Goal: Task Accomplishment & Management: Manage account settings

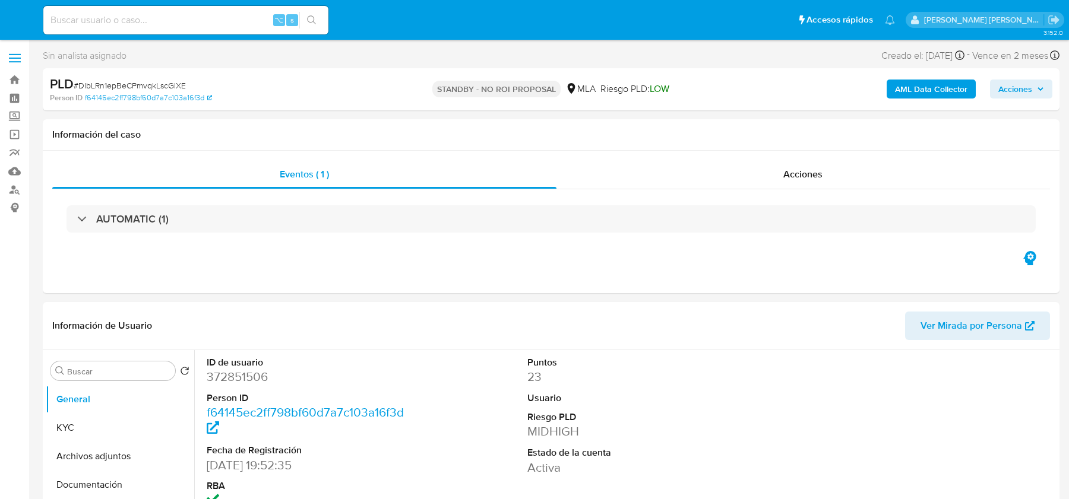
select select "10"
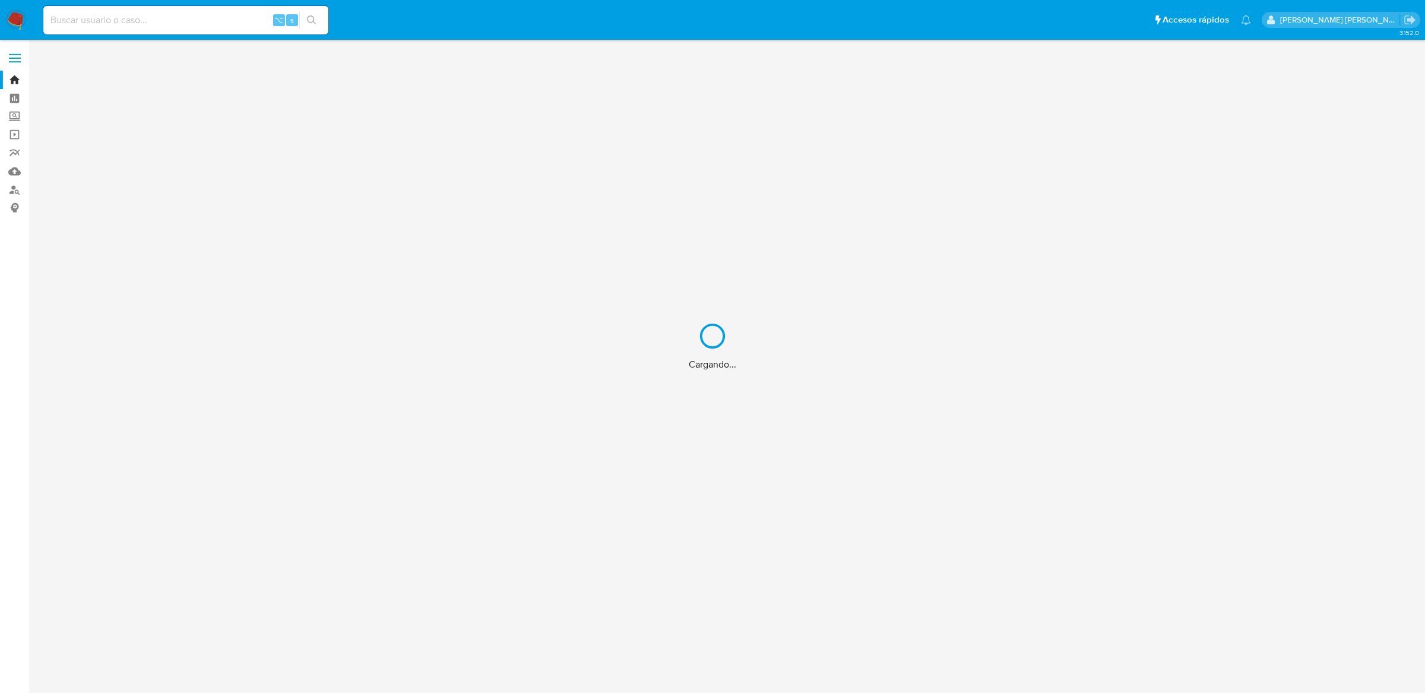
click at [211, 16] on div "Cargando..." at bounding box center [712, 346] width 1425 height 693
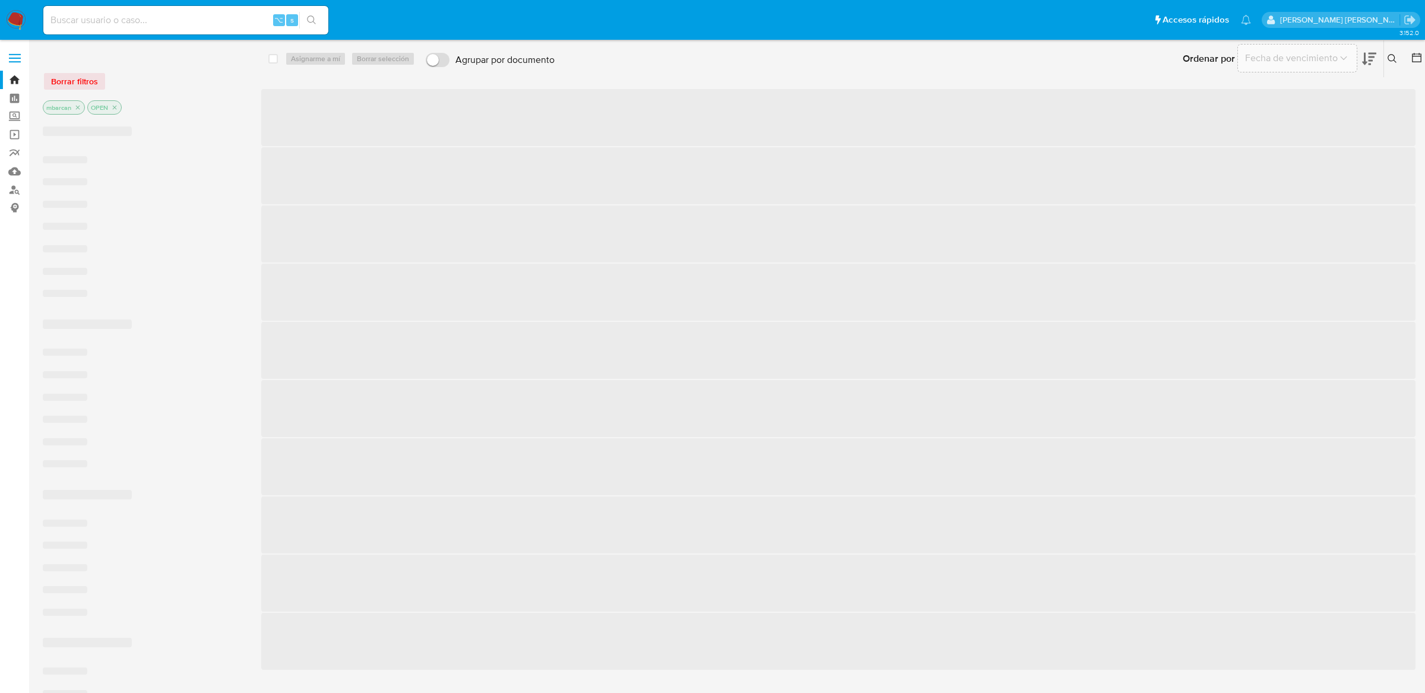
click at [178, 24] on input at bounding box center [185, 19] width 285 height 15
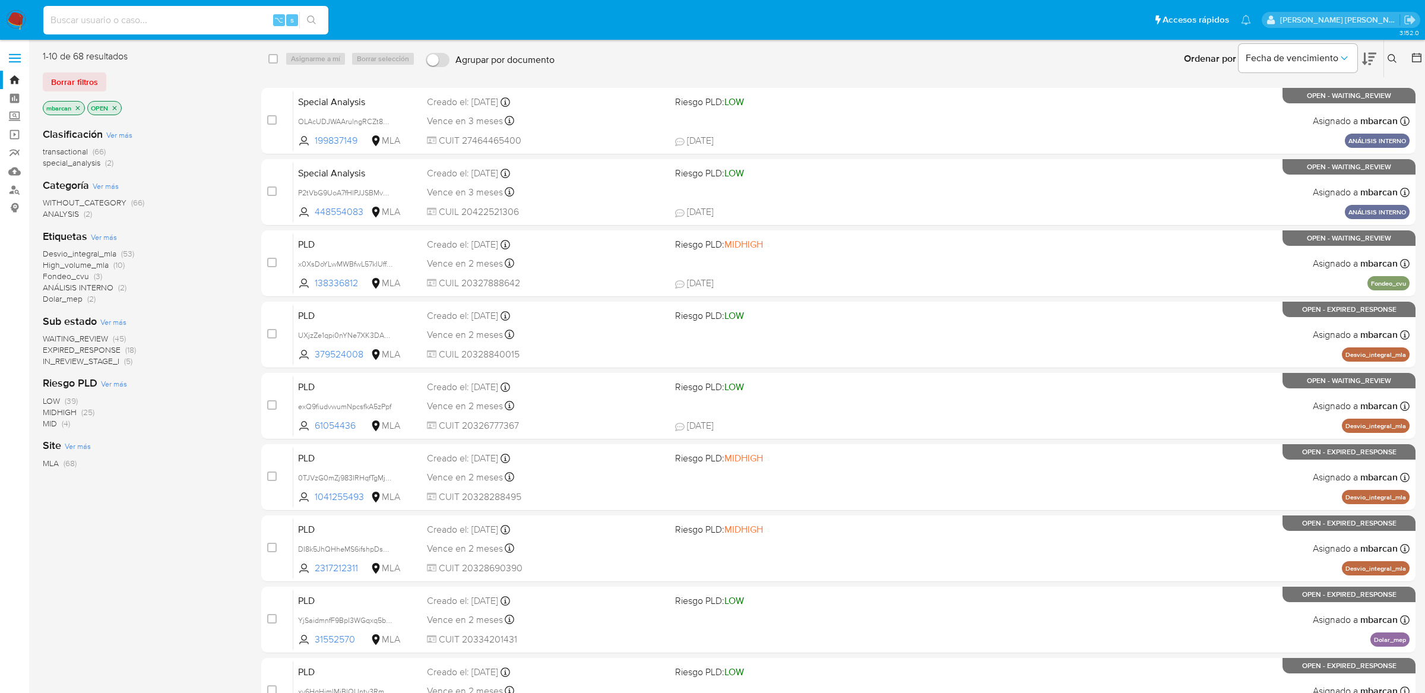
paste input "YNttqAMyEAoyoCK194SpW2xJ"
type input "YNttqAMyEAoyoCK194SpW2xJ"
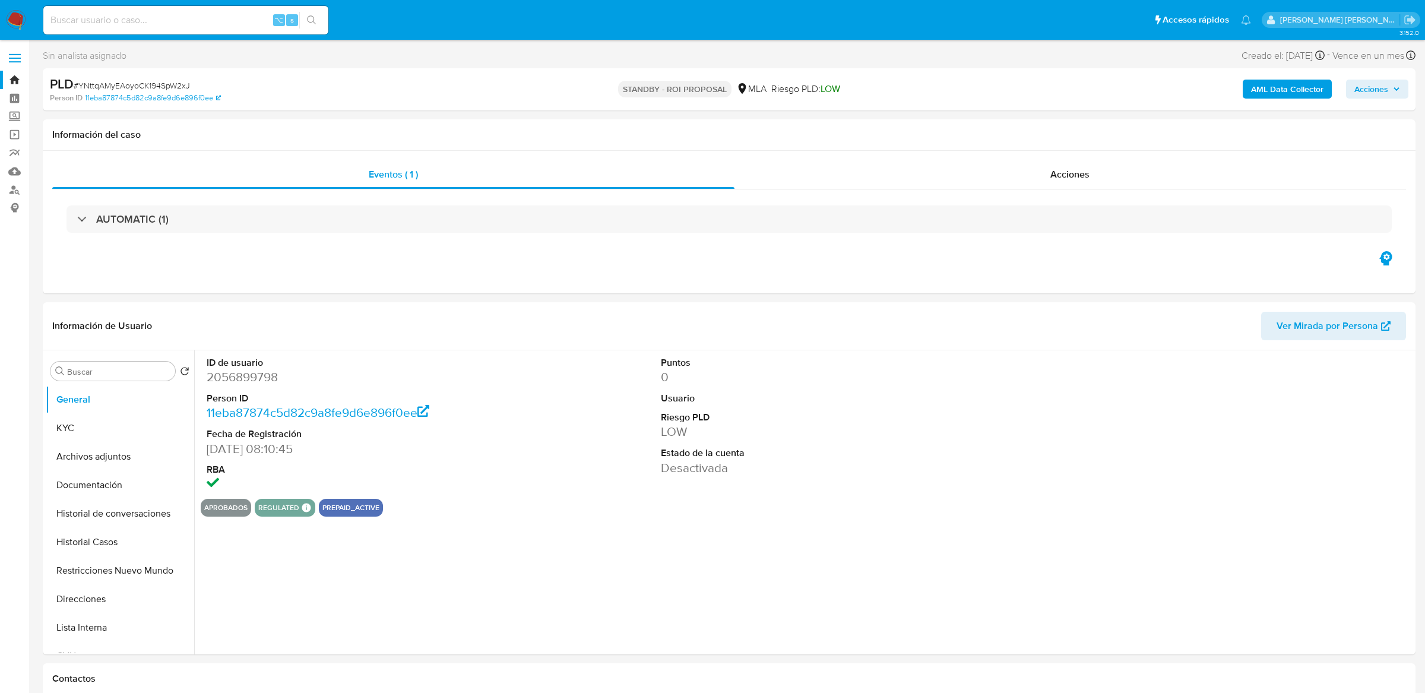
select select "10"
click at [100, 544] on button "Historial Casos" at bounding box center [115, 542] width 139 height 28
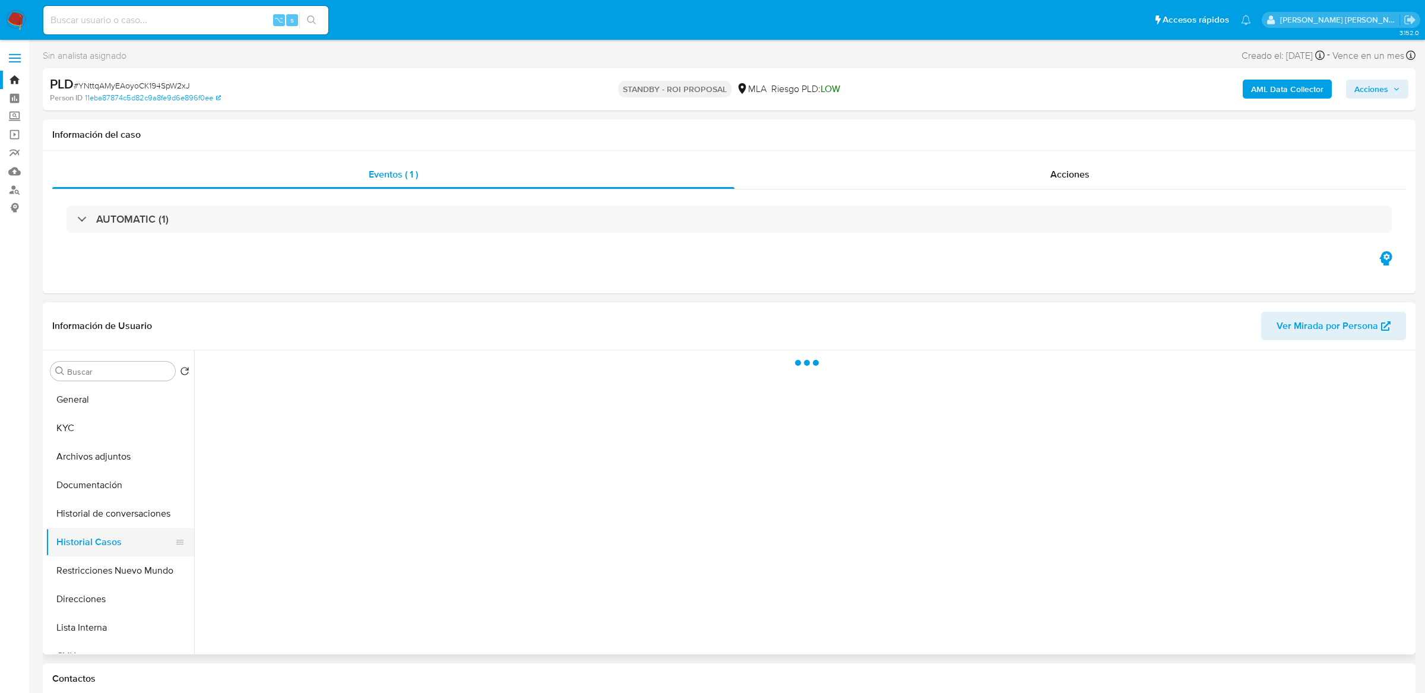
click at [100, 544] on button "Historial Casos" at bounding box center [115, 542] width 139 height 28
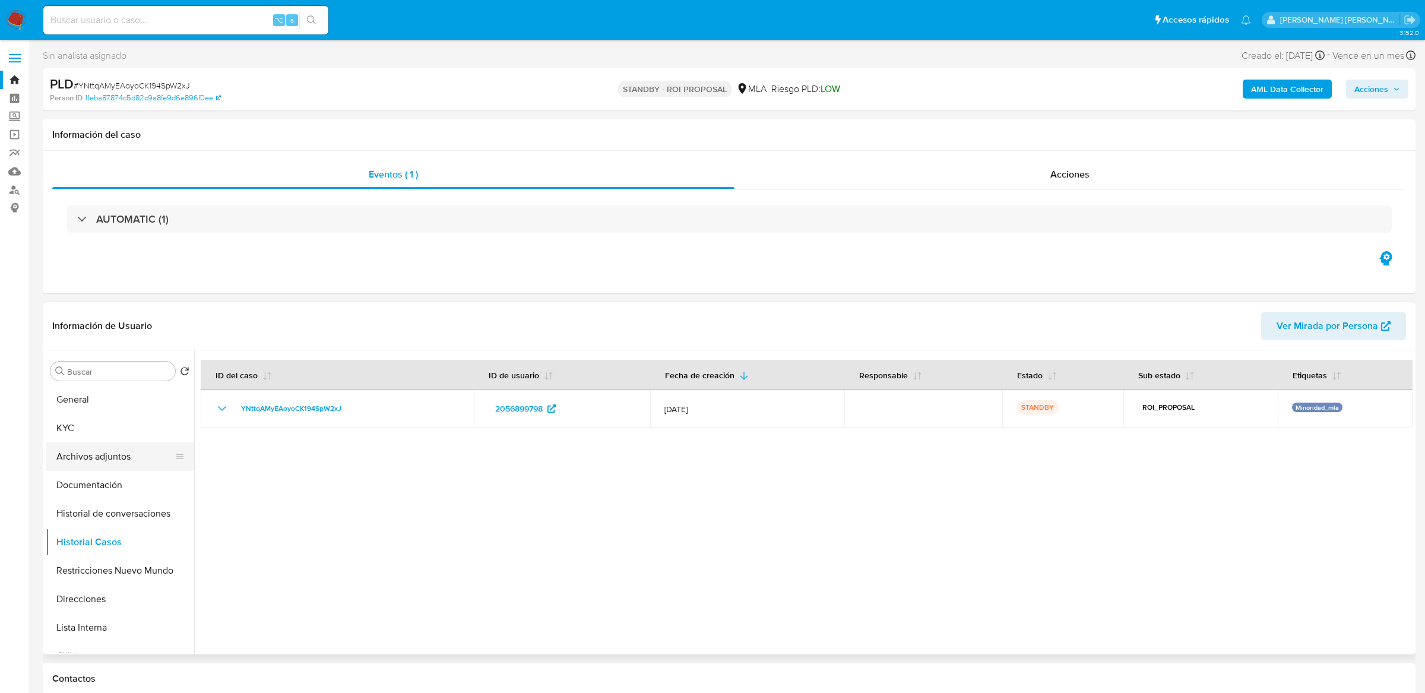
click at [88, 451] on button "Archivos adjuntos" at bounding box center [115, 456] width 139 height 28
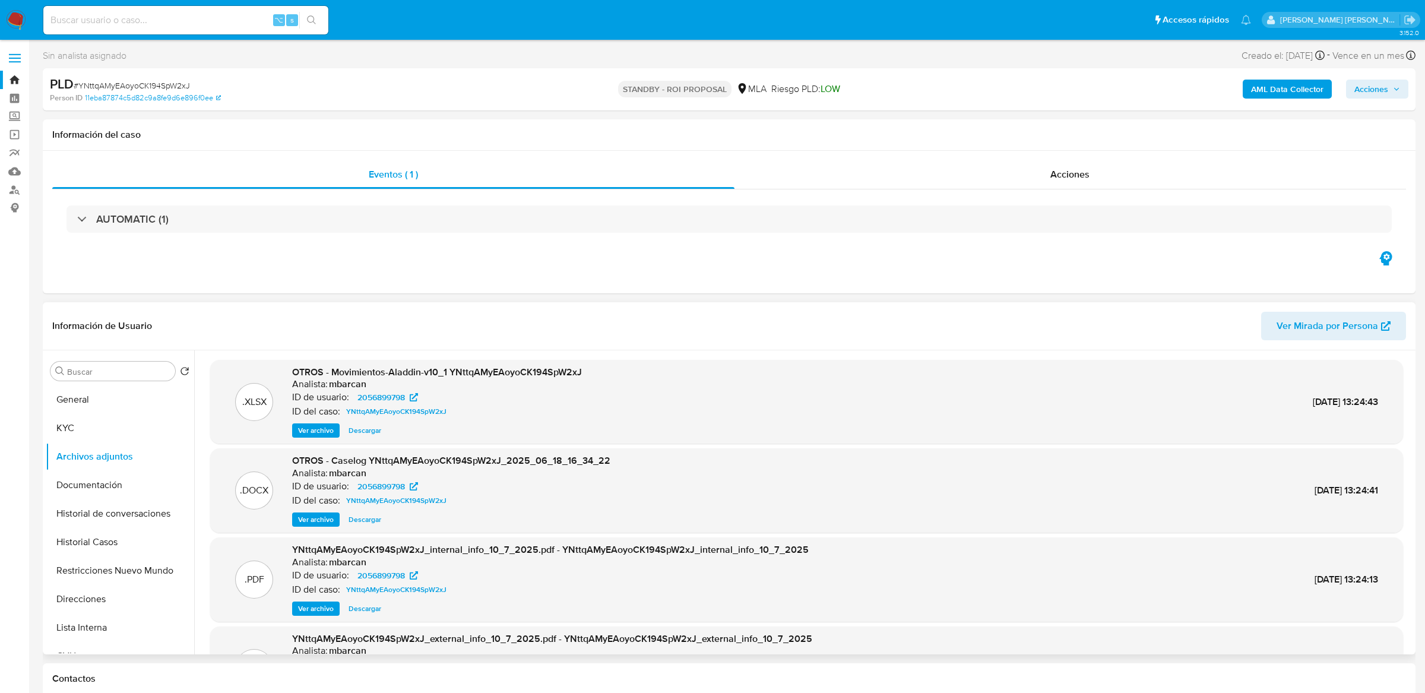
click at [324, 514] on span "Ver archivo" at bounding box center [316, 520] width 36 height 12
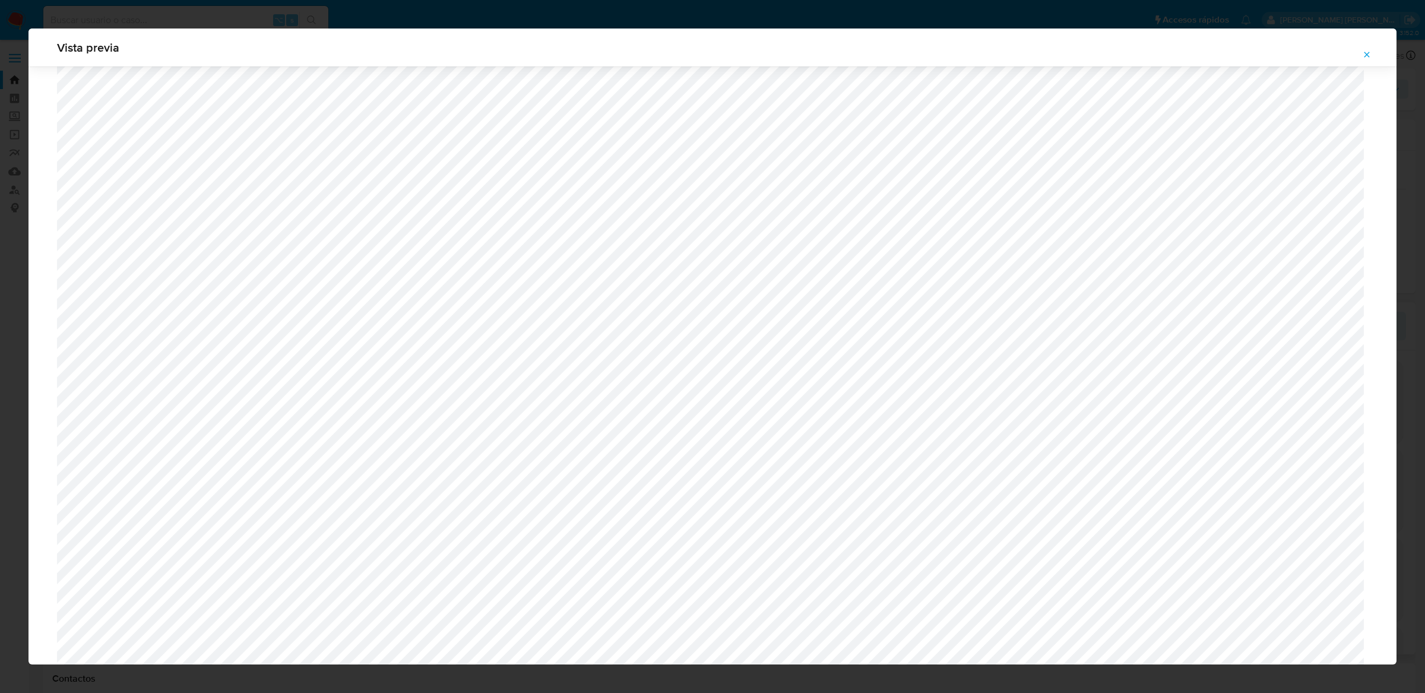
scroll to position [573, 0]
click at [1360, 59] on button "Attachment preview" at bounding box center [1367, 54] width 26 height 19
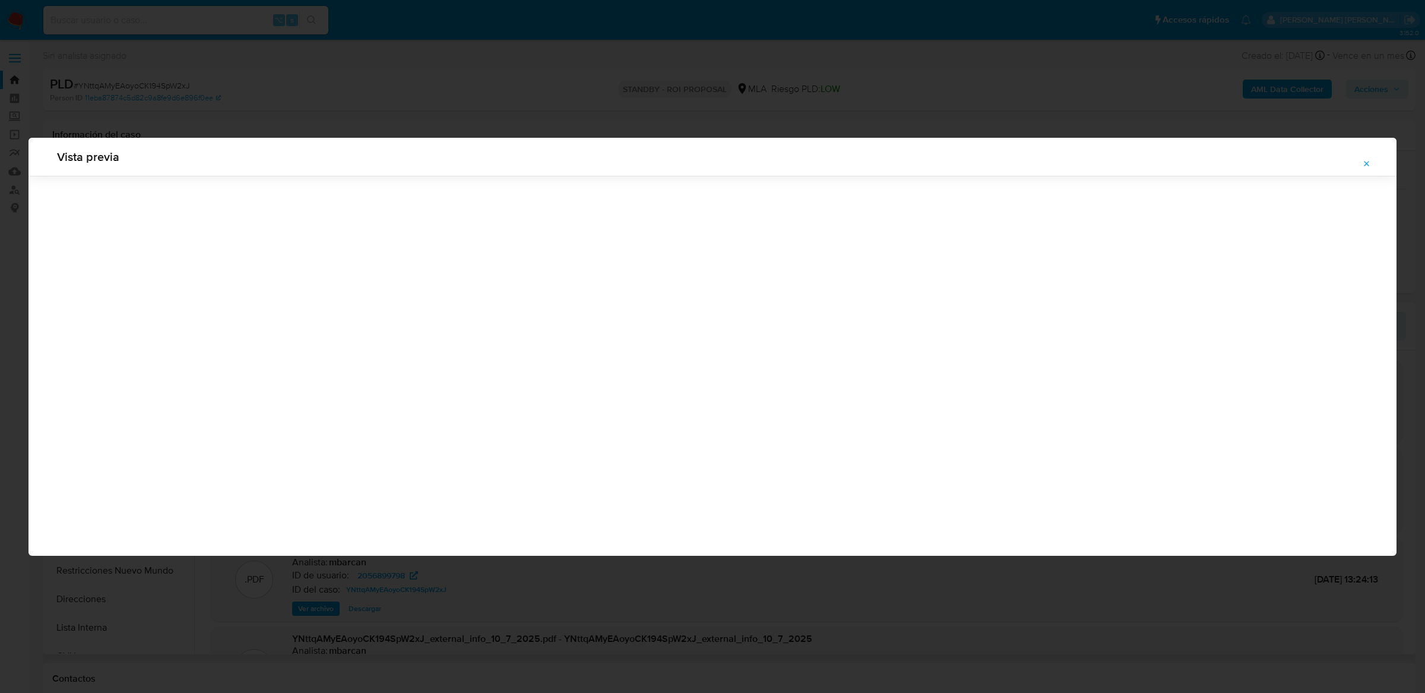
scroll to position [0, 0]
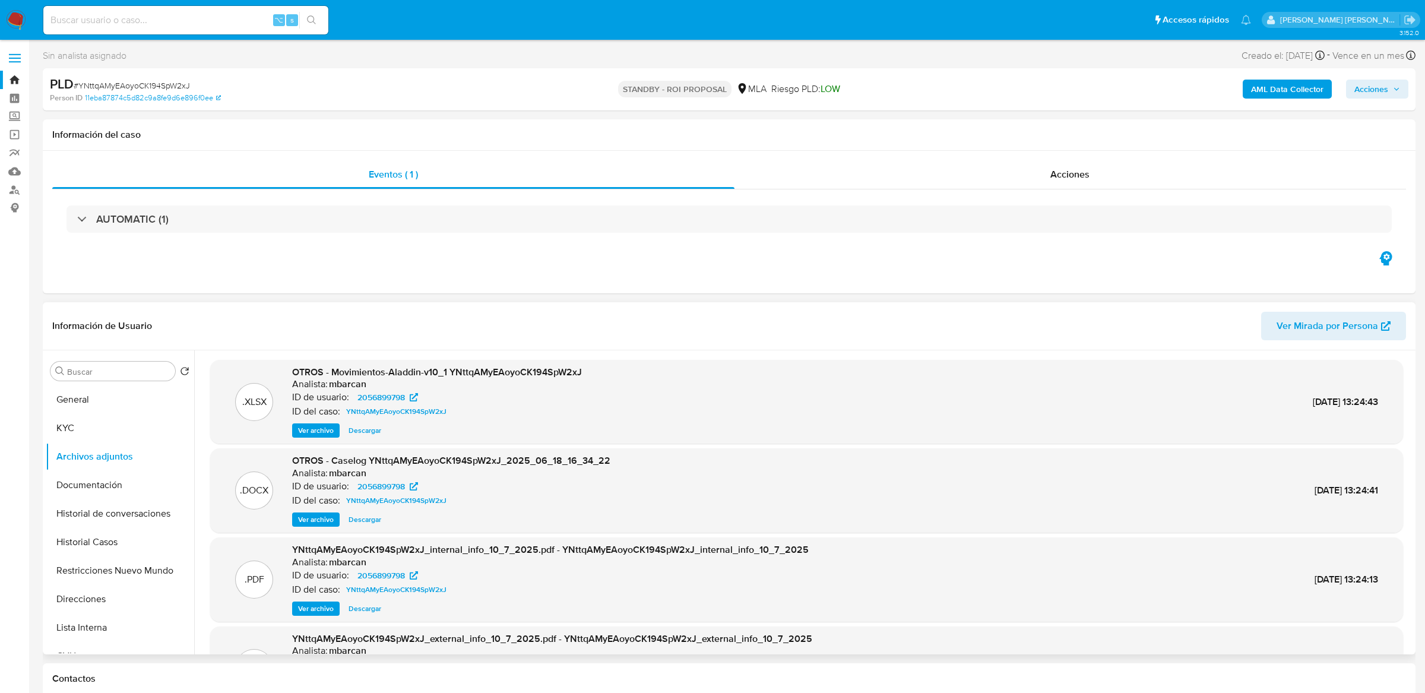
click at [218, 15] on input at bounding box center [185, 19] width 285 height 15
paste input "MWFRiVMcJgh9GRpBYd2nnY6M"
type input "MWFRiVMcJgh9GRpBYd2nnY6M"
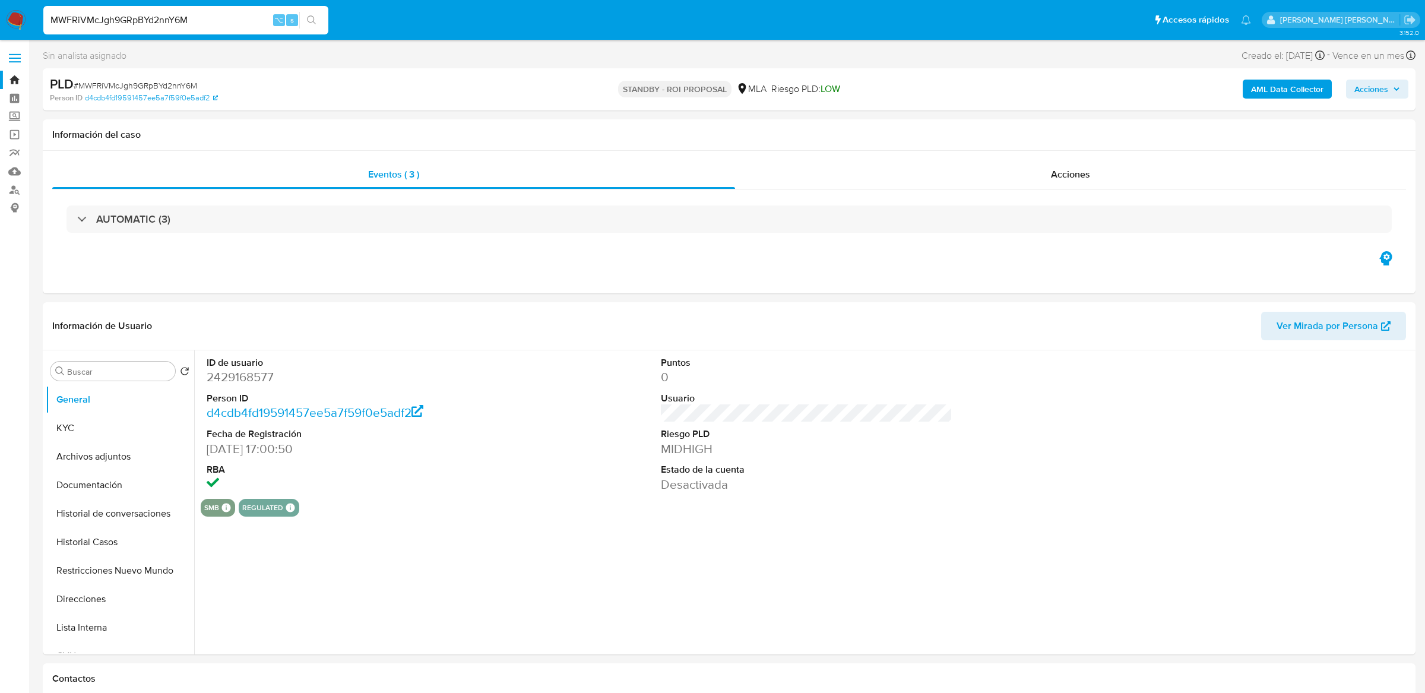
select select "10"
click at [93, 568] on button "Restricciones Nuevo Mundo" at bounding box center [115, 570] width 139 height 28
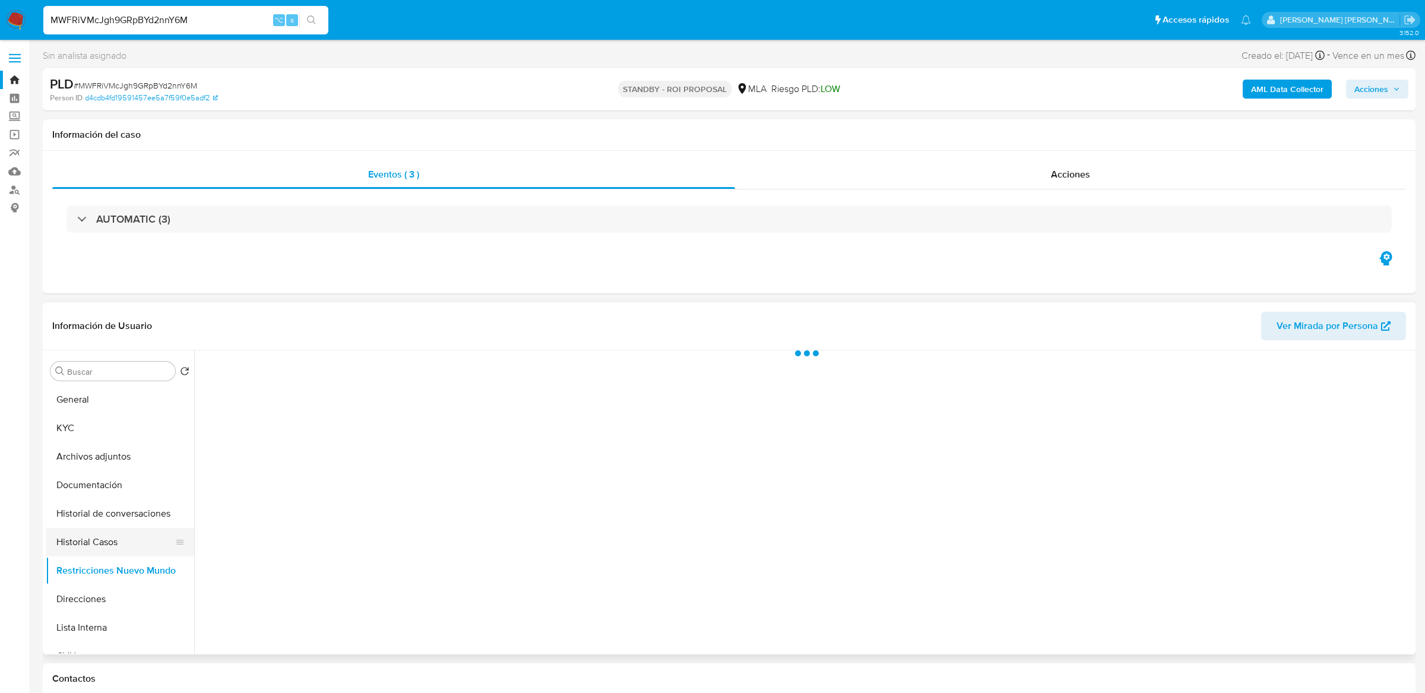
click at [93, 549] on button "Historial Casos" at bounding box center [115, 542] width 139 height 28
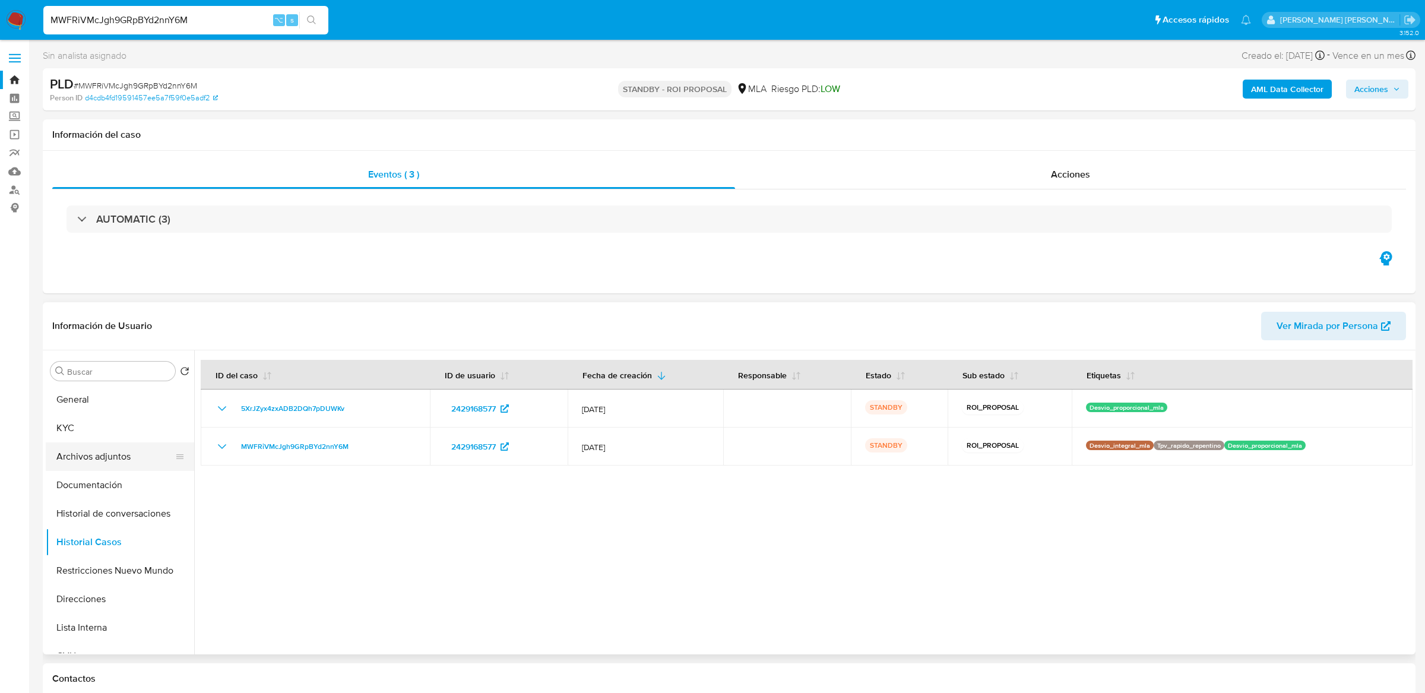
click at [119, 461] on button "Archivos adjuntos" at bounding box center [115, 456] width 139 height 28
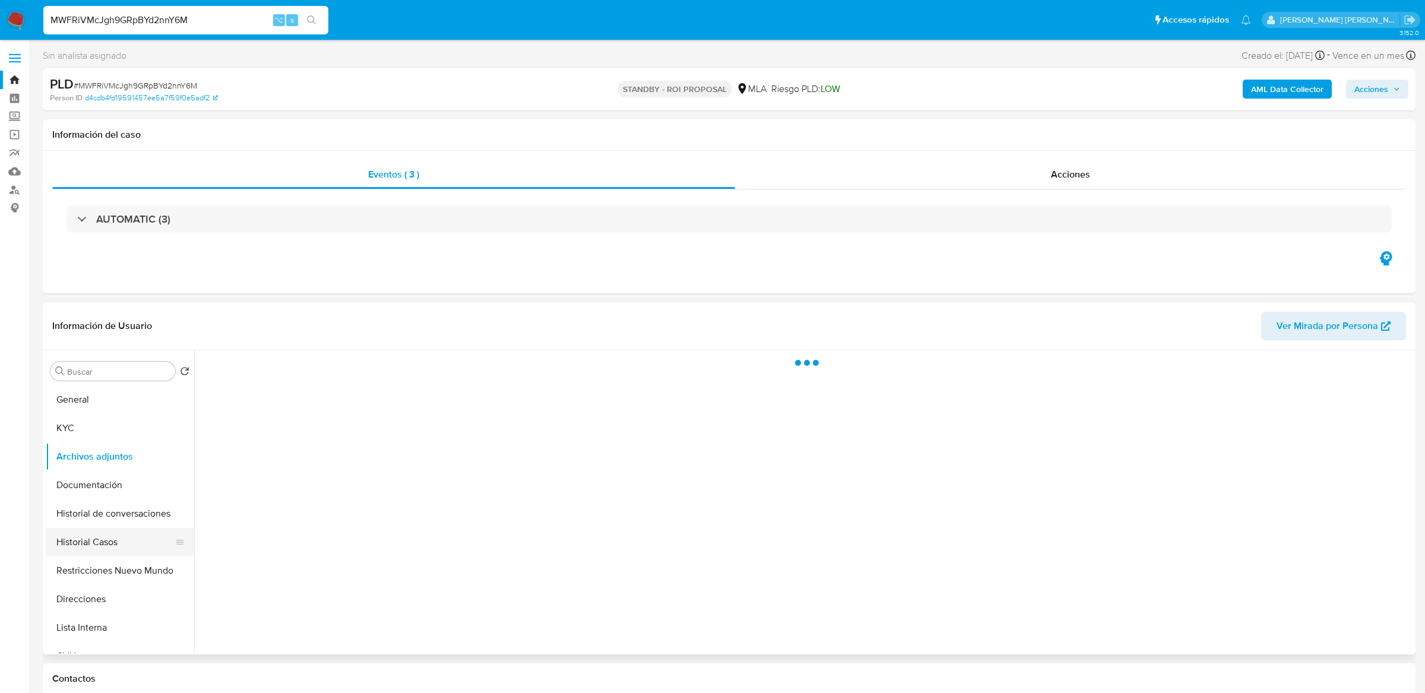
click at [113, 552] on button "Historial Casos" at bounding box center [115, 542] width 139 height 28
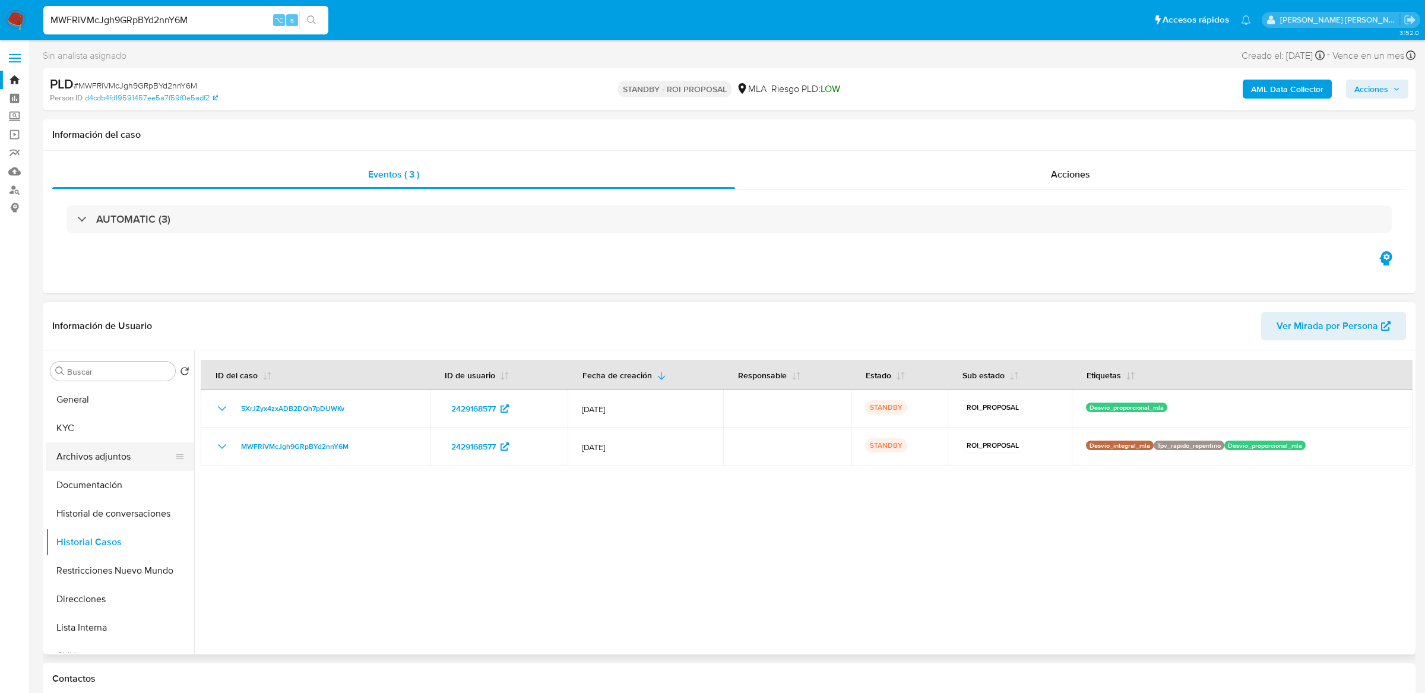
click at [116, 451] on button "Archivos adjuntos" at bounding box center [115, 456] width 139 height 28
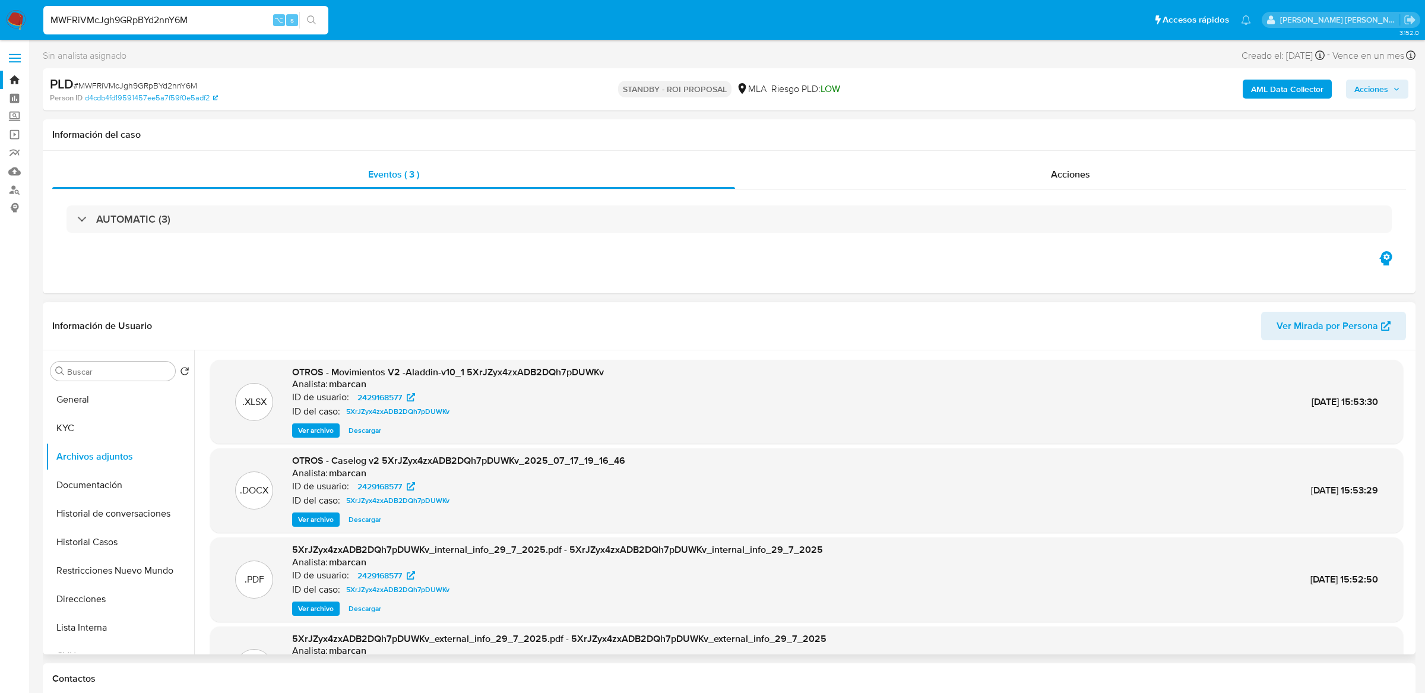
click at [316, 522] on span "Ver archivo" at bounding box center [316, 520] width 36 height 12
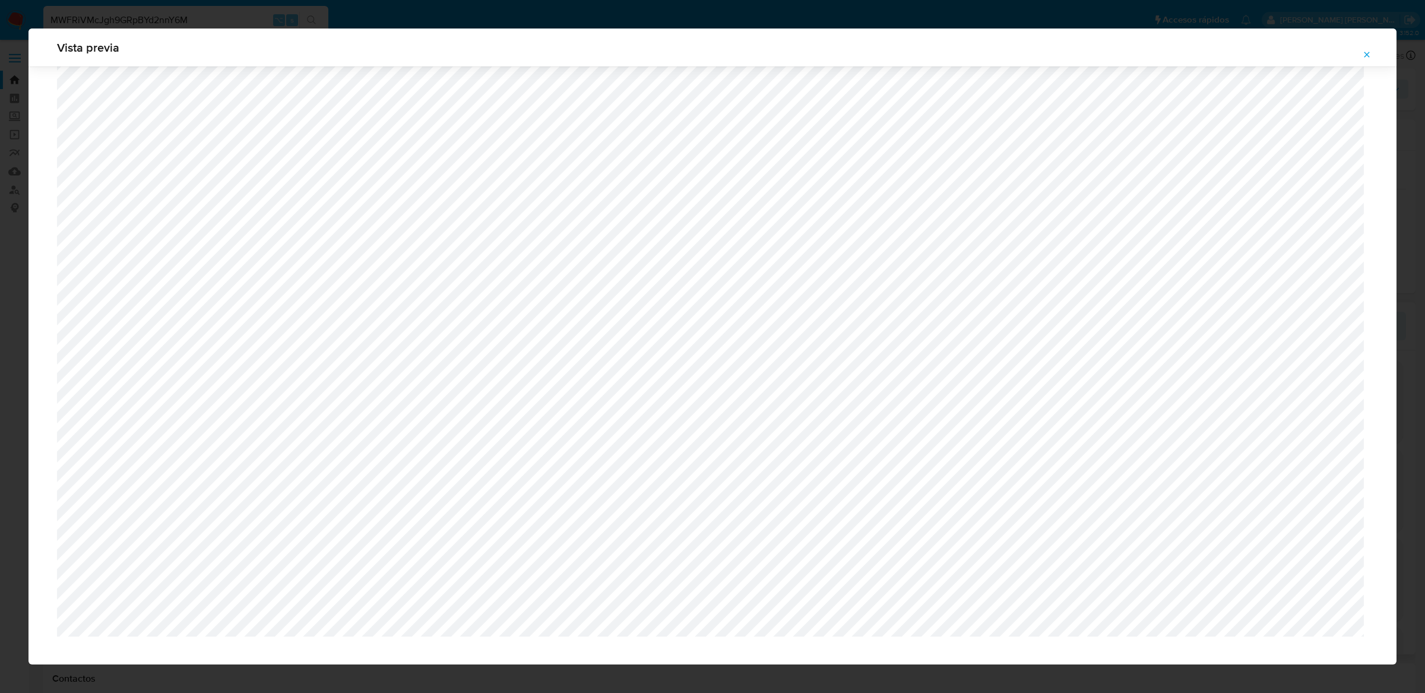
scroll to position [105, 0]
click at [1364, 57] on icon "Attachment preview" at bounding box center [1366, 54] width 9 height 9
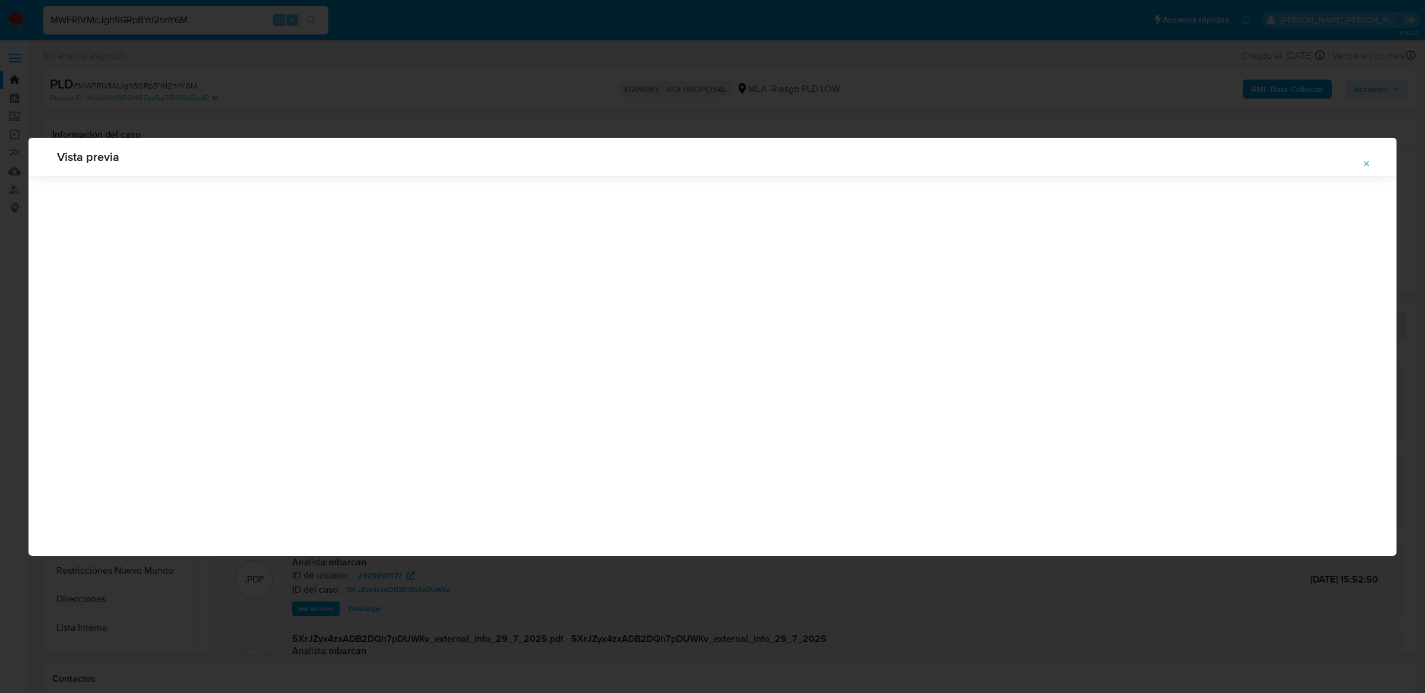
scroll to position [0, 0]
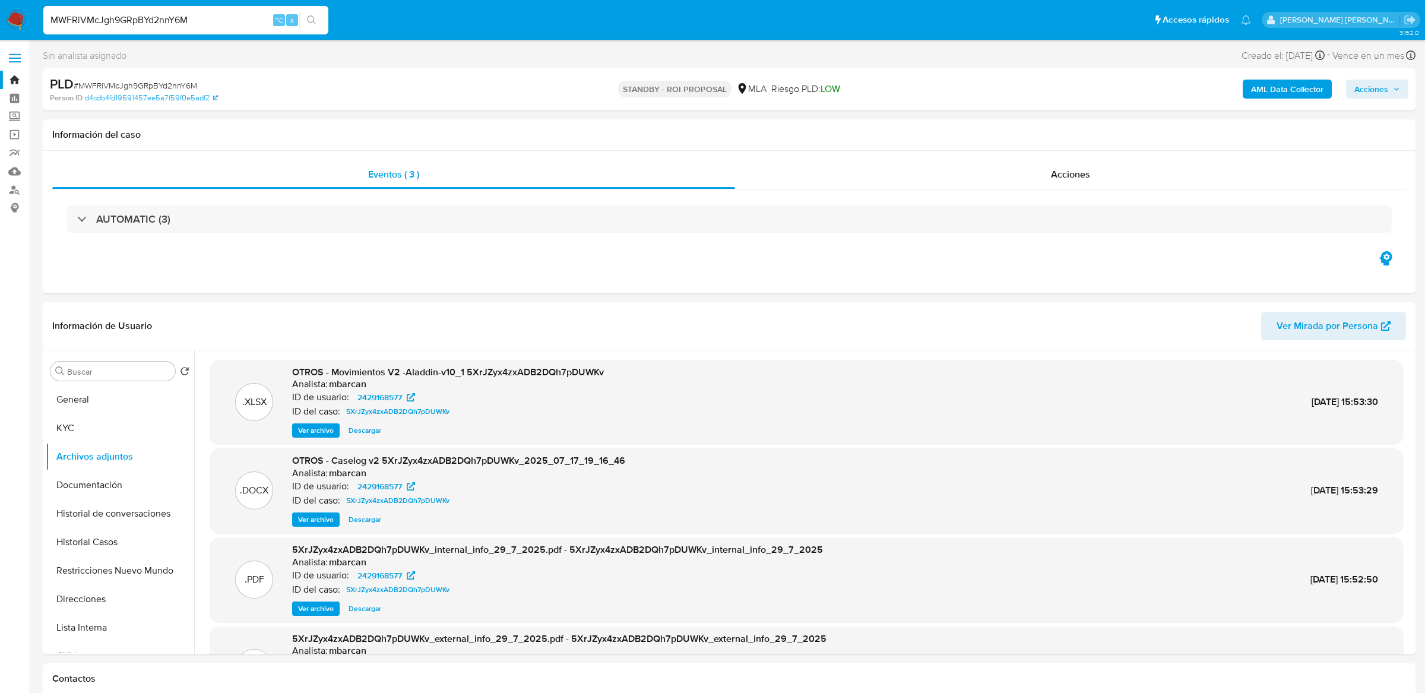
click at [208, 21] on input "MWFRiVMcJgh9GRpBYd2nnY6M" at bounding box center [185, 19] width 285 height 15
paste input "fUHCLJhj82Uj1t48QBxaasHS"
type input "fUHCLJhj82Uj1t48QBxaasHS"
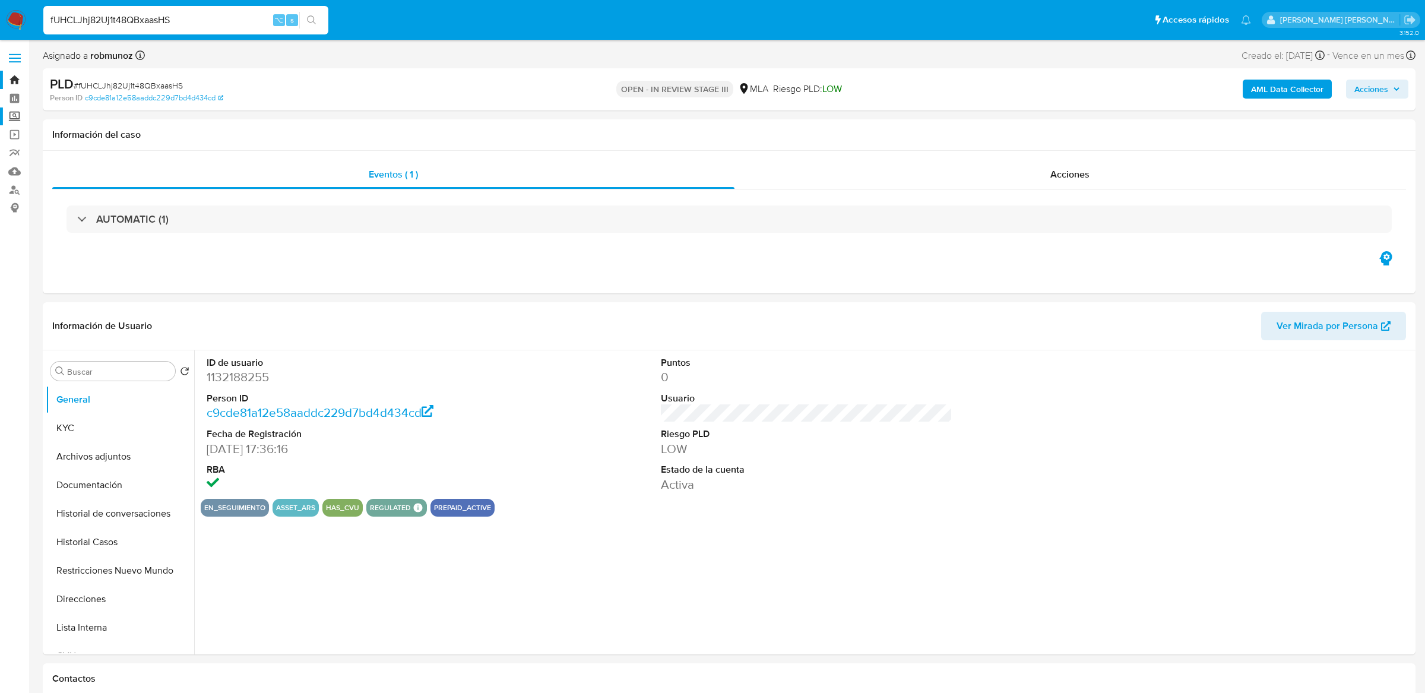
select select "10"
click at [148, 539] on button "Historial Casos" at bounding box center [115, 542] width 139 height 28
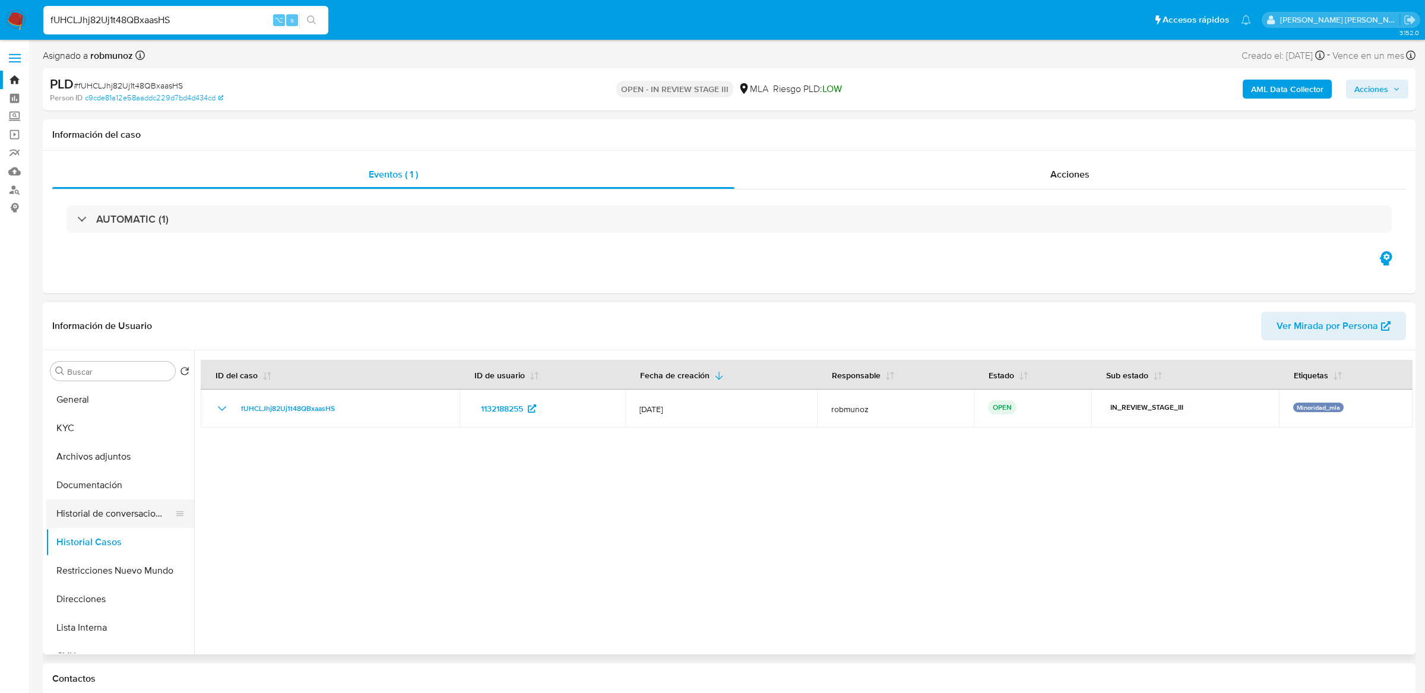
click at [112, 505] on button "Historial de conversaciones" at bounding box center [115, 513] width 139 height 28
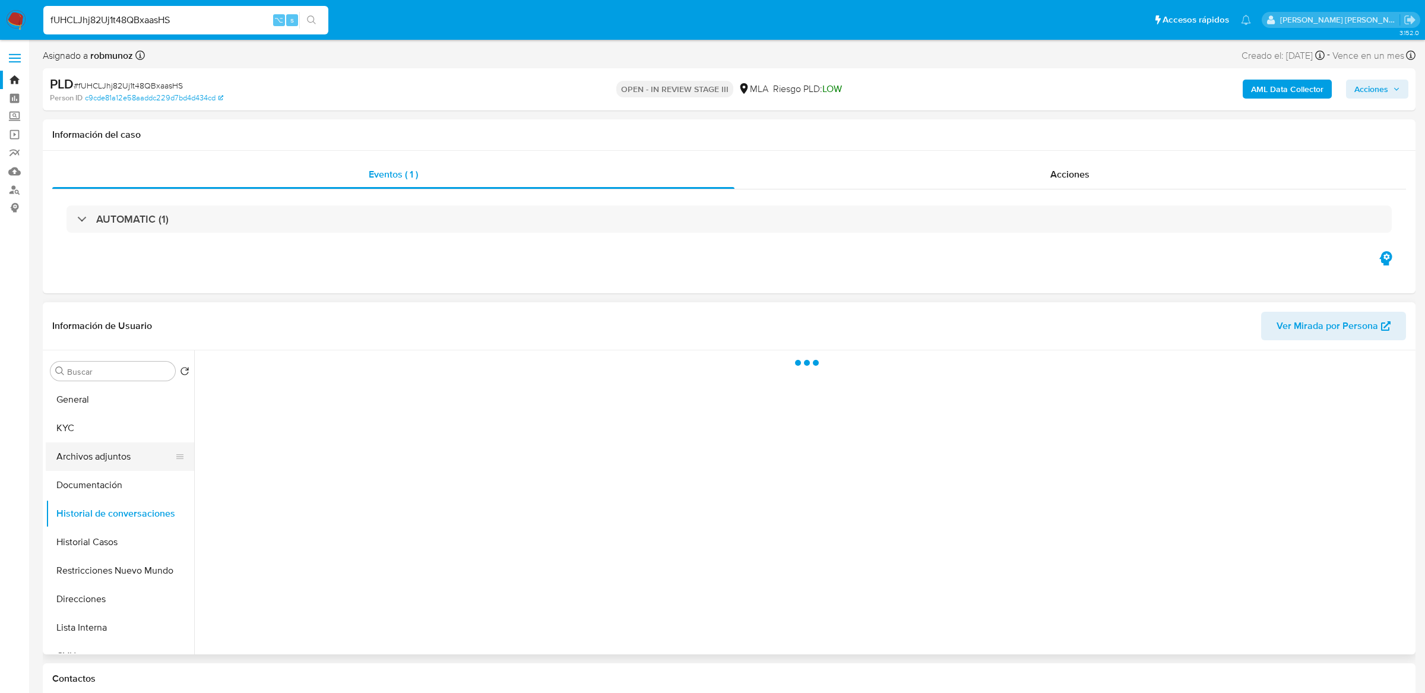
click at [105, 462] on button "Archivos adjuntos" at bounding box center [115, 456] width 139 height 28
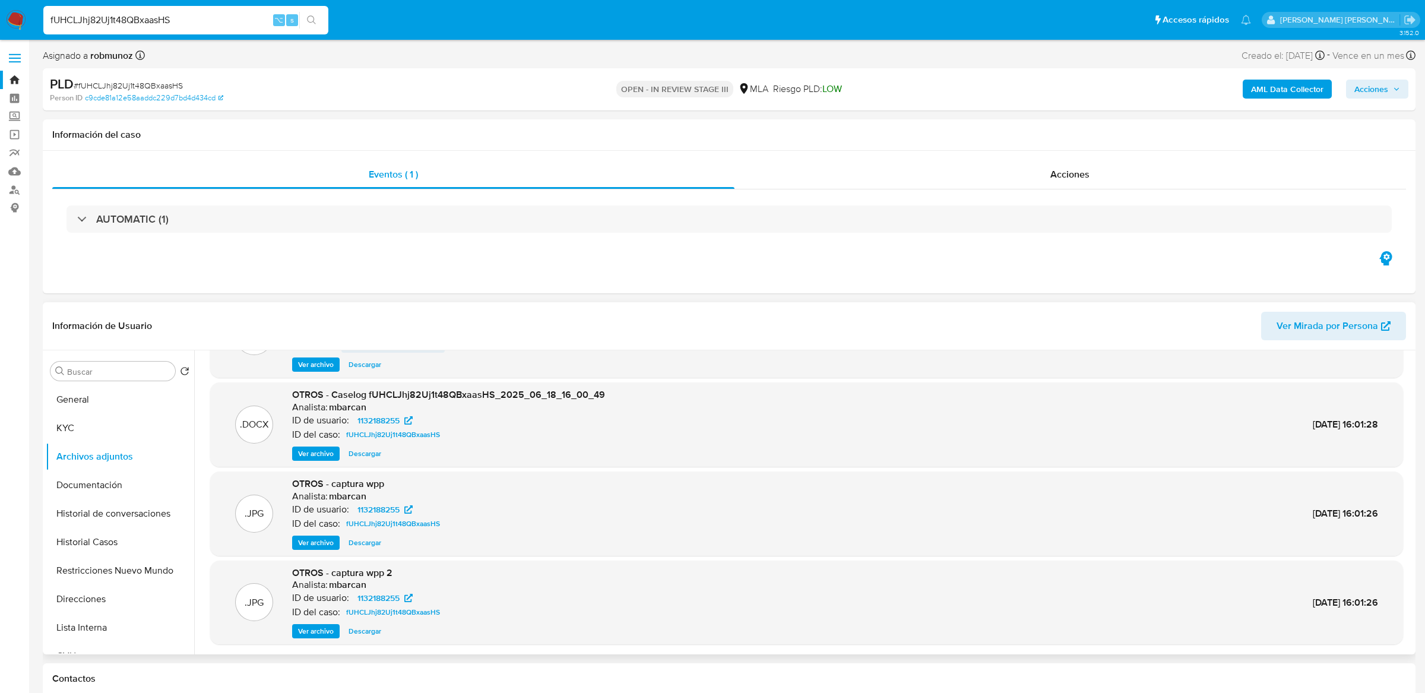
scroll to position [99, 0]
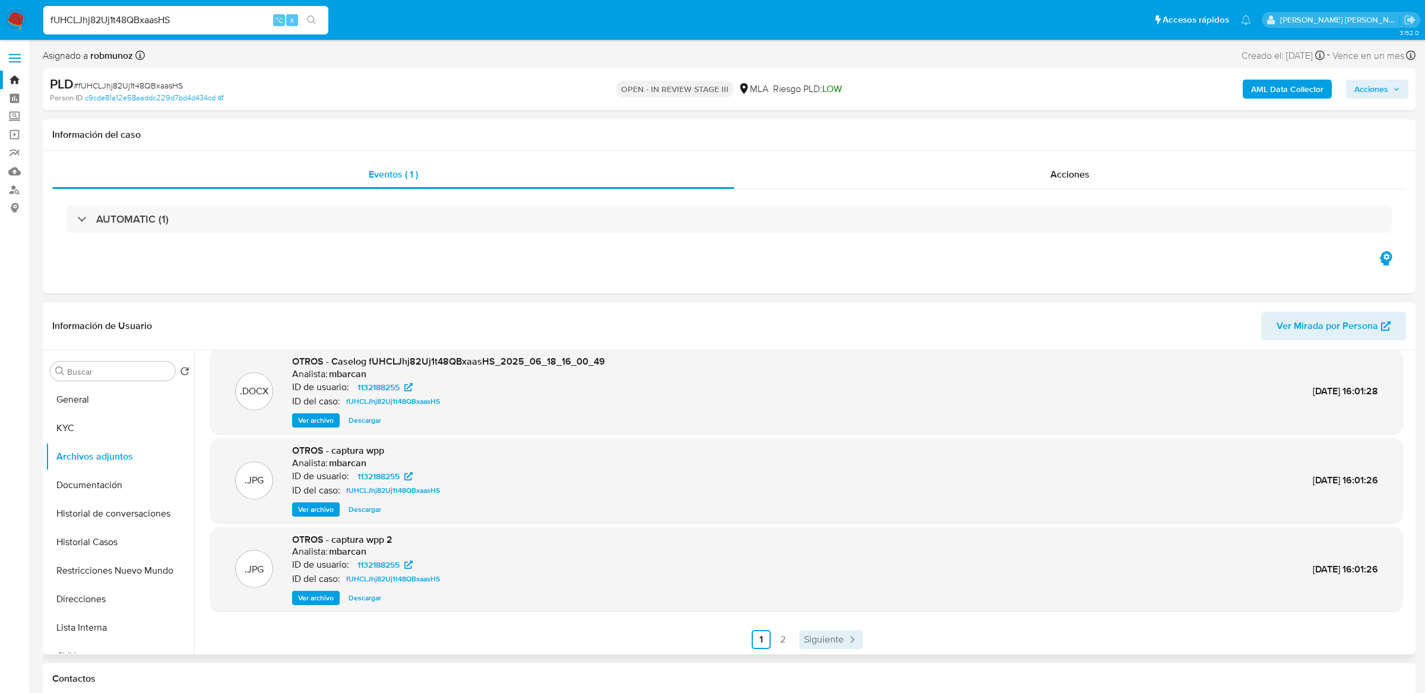
click at [819, 636] on span "Siguiente" at bounding box center [824, 639] width 40 height 9
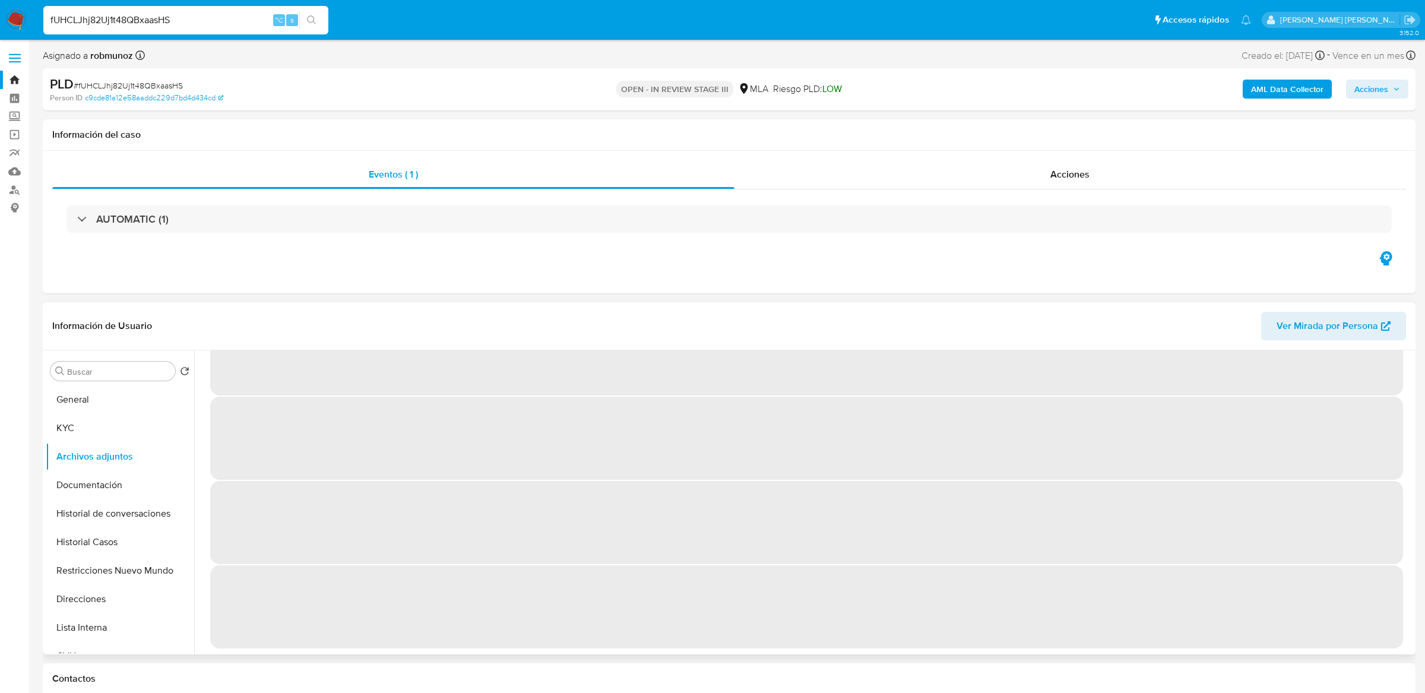
scroll to position [0, 0]
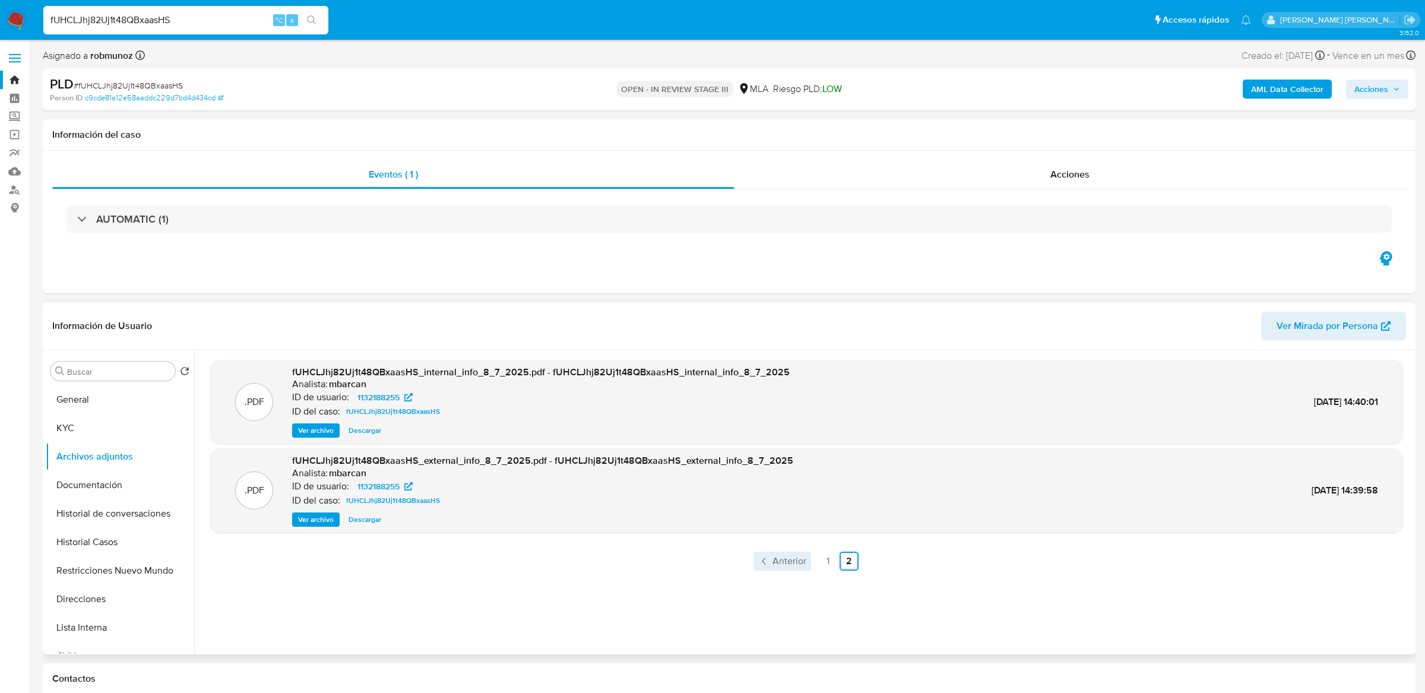
click at [782, 556] on span "Anterior" at bounding box center [789, 560] width 34 height 9
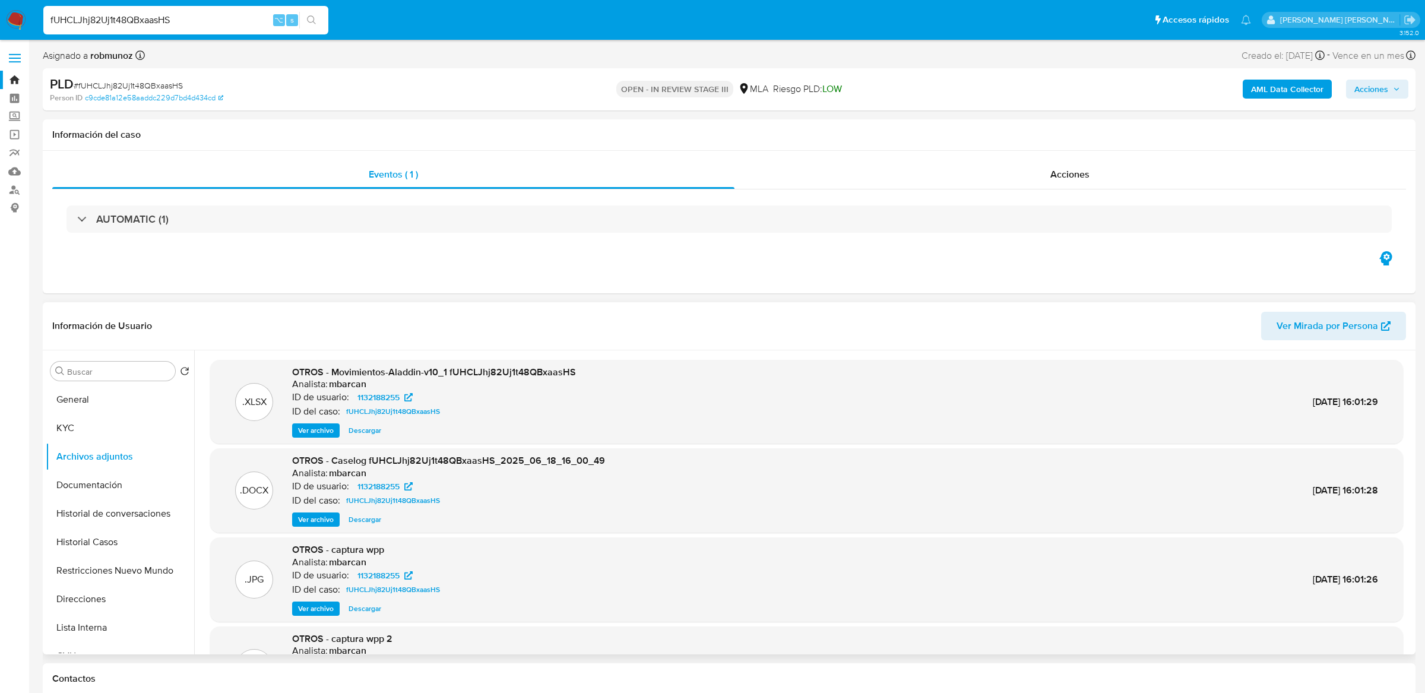
click at [320, 519] on span "Ver archivo" at bounding box center [316, 520] width 36 height 12
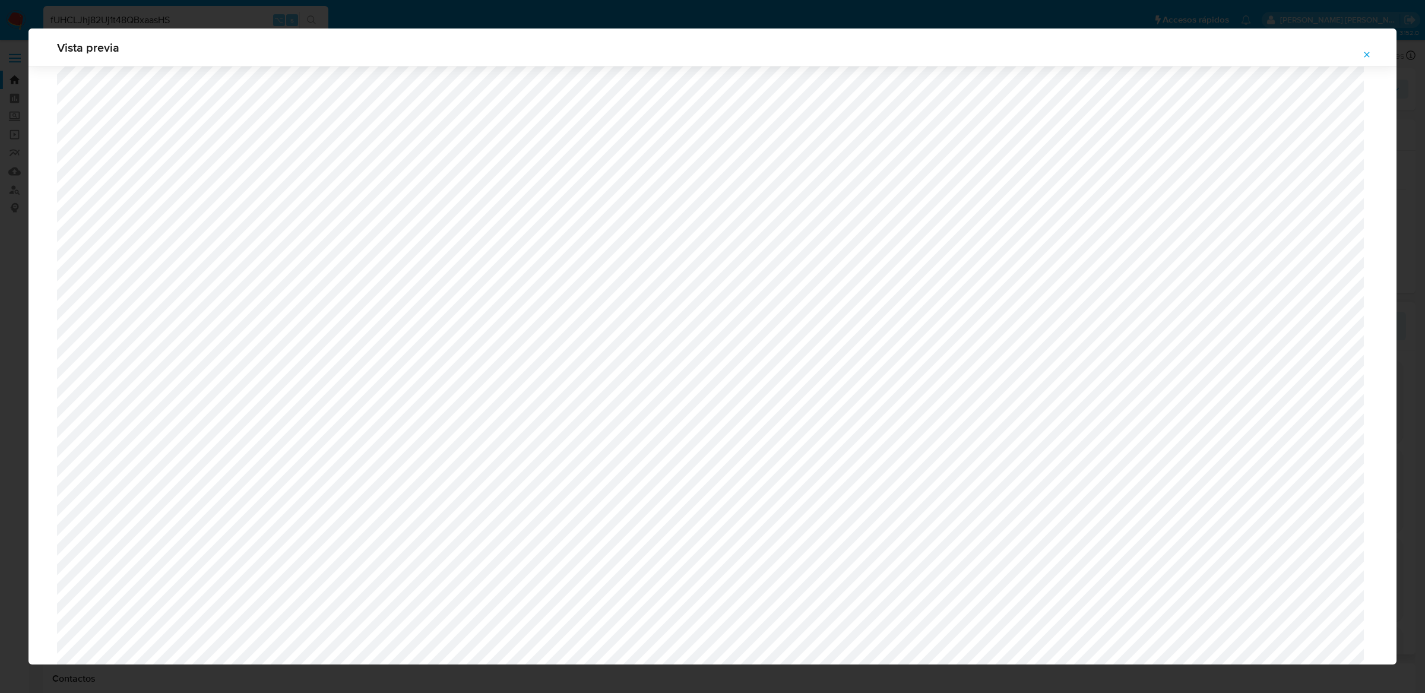
scroll to position [625, 0]
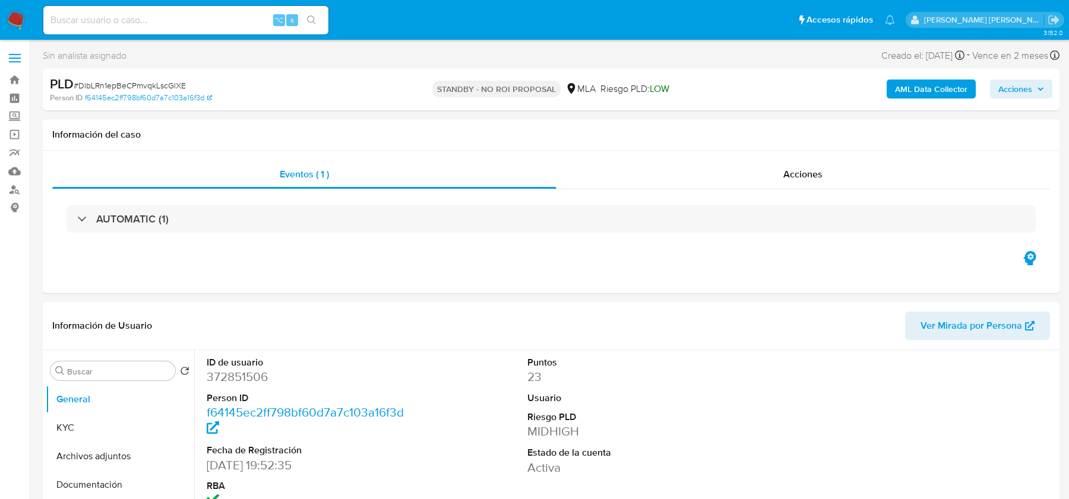
select select "10"
click at [112, 23] on input at bounding box center [185, 19] width 285 height 15
paste input "xAFuraijpSa76oOAZrDGlkJe"
type input "xAFuraijpSa76oOAZrDGlkJe"
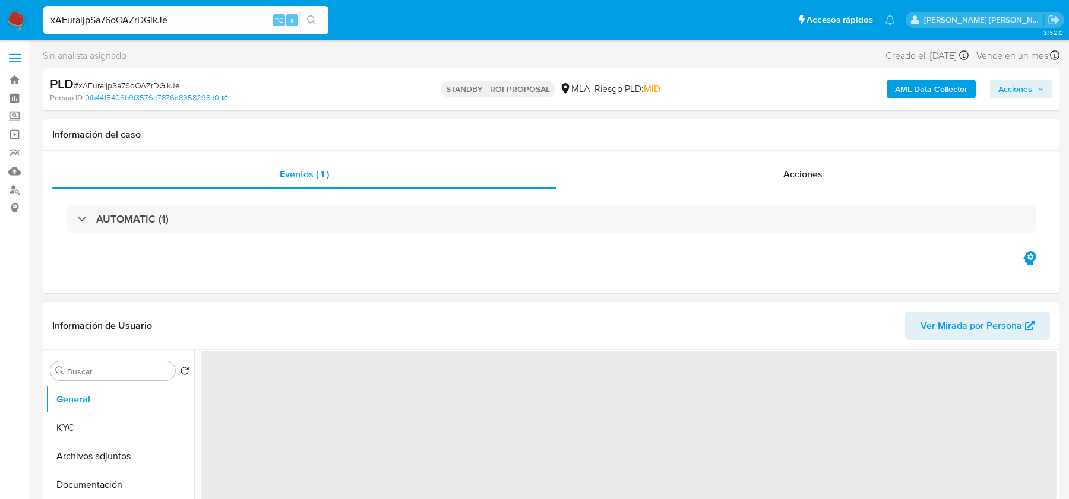
scroll to position [114, 0]
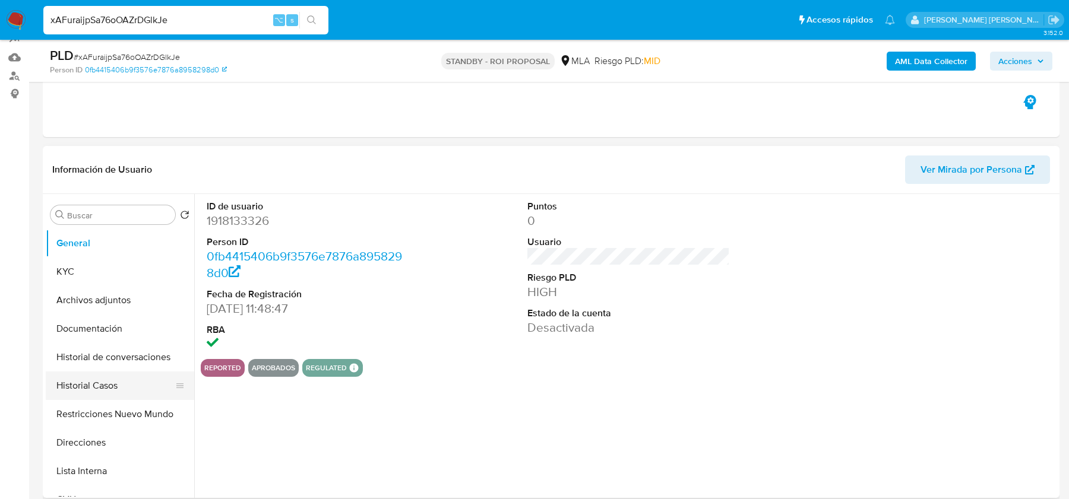
click at [91, 395] on button "Historial Casos" at bounding box center [115, 386] width 139 height 28
select select "10"
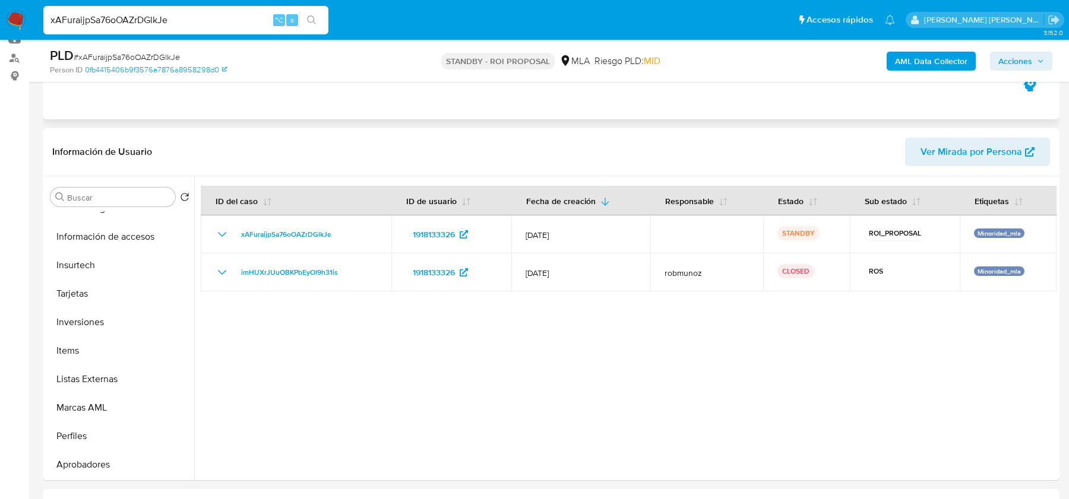
scroll to position [141, 0]
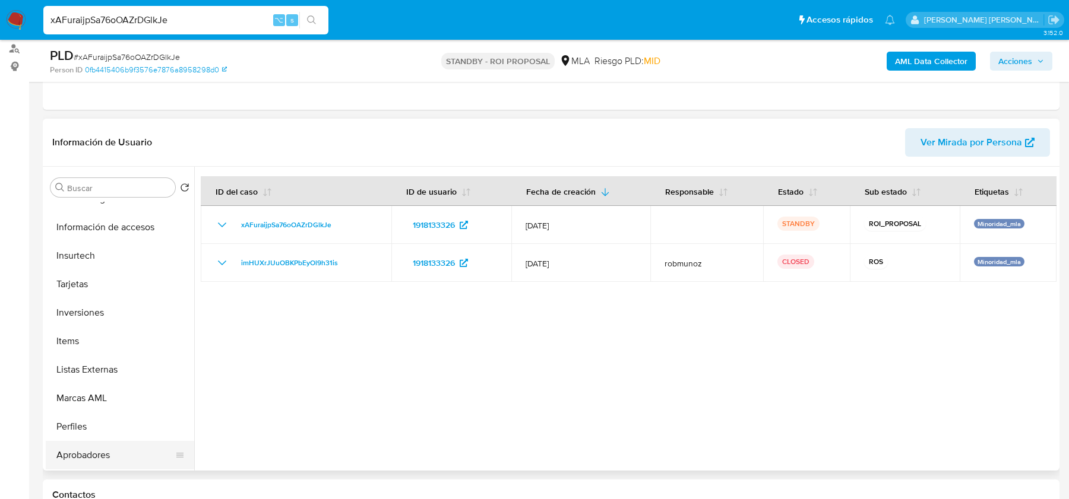
click at [85, 458] on button "Aprobadores" at bounding box center [115, 455] width 139 height 28
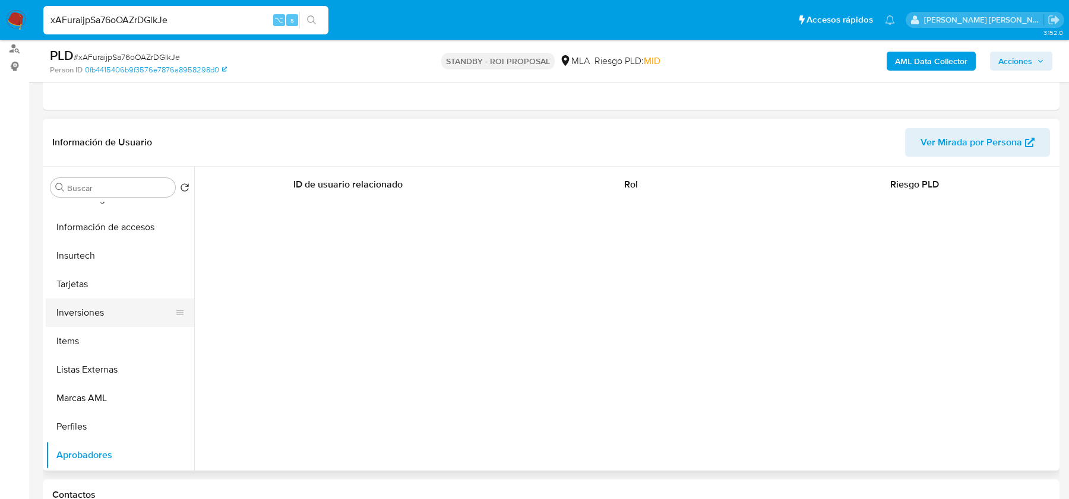
scroll to position [0, 0]
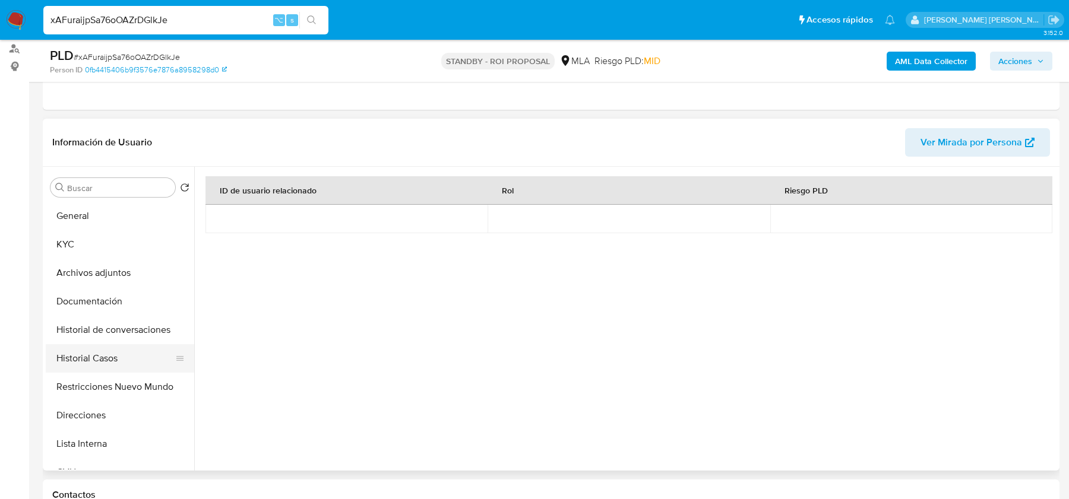
click at [86, 358] on button "Historial Casos" at bounding box center [115, 358] width 139 height 28
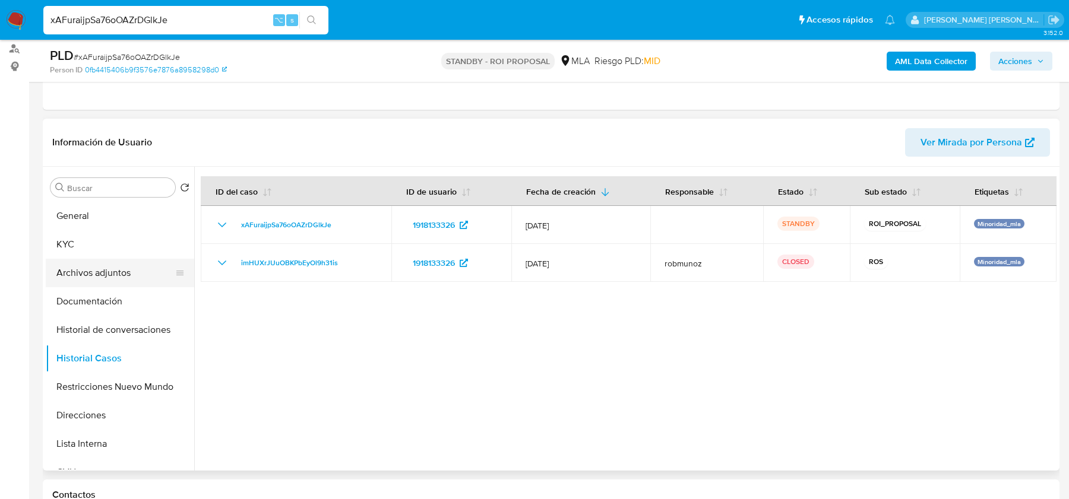
click at [104, 277] on button "Archivos adjuntos" at bounding box center [115, 273] width 139 height 28
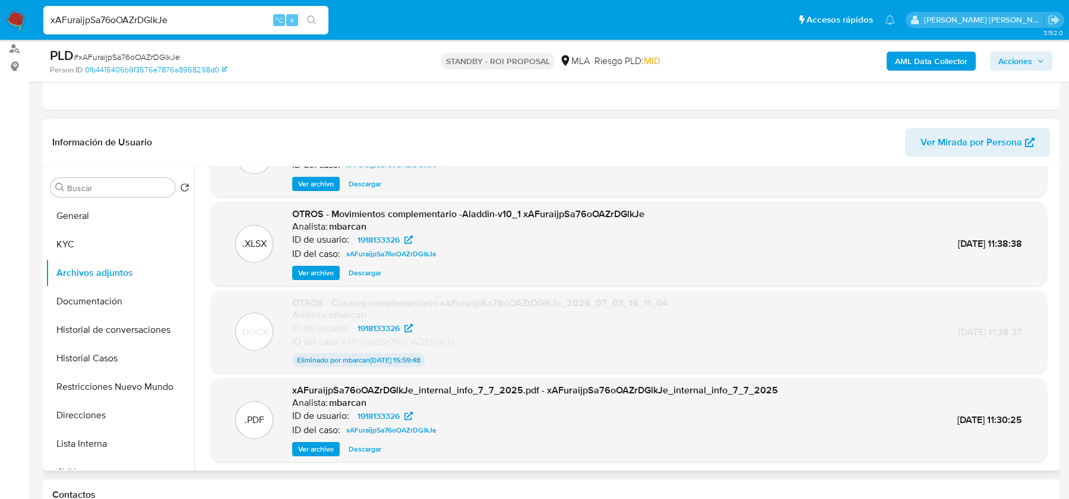
scroll to position [98, 0]
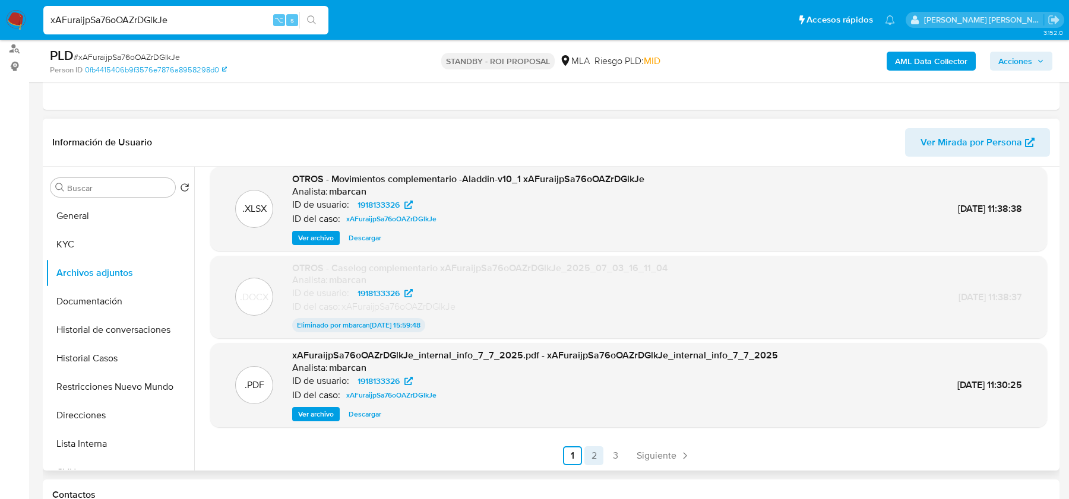
click at [593, 460] on link "2" at bounding box center [593, 455] width 19 height 19
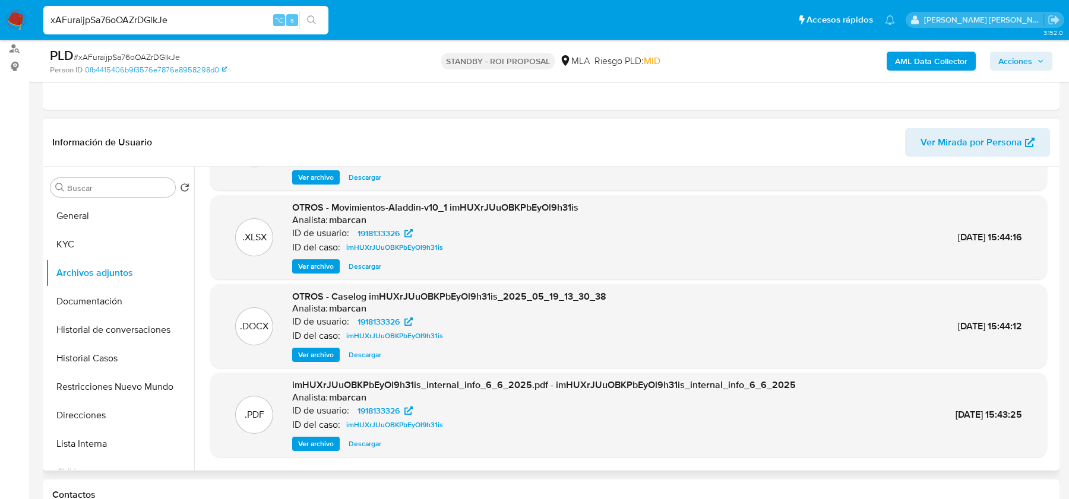
scroll to position [71, 0]
click at [302, 352] on span "Ver archivo" at bounding box center [316, 353] width 36 height 12
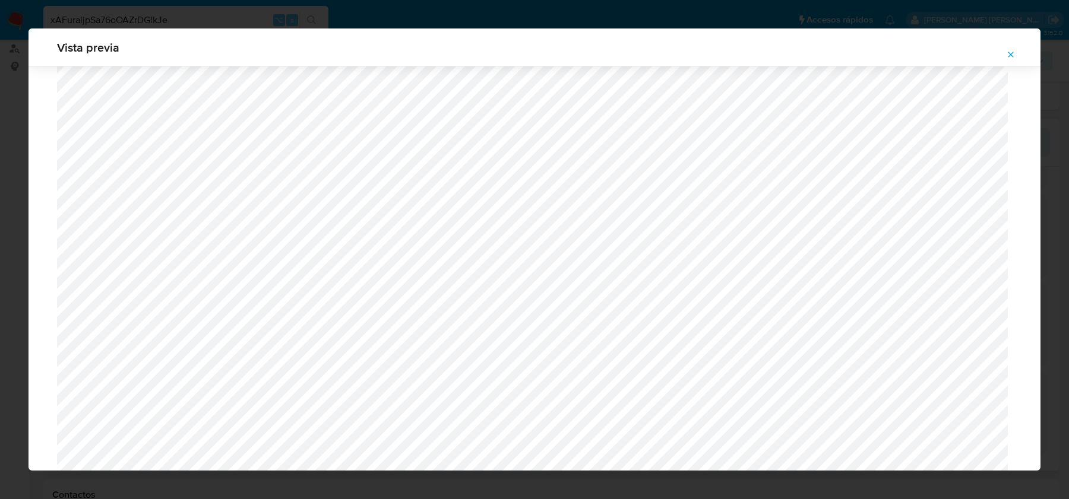
scroll to position [816, 0]
click at [1024, 50] on div "Vista previa" at bounding box center [534, 47] width 1012 height 38
click at [1015, 52] on icon "Attachment preview" at bounding box center [1010, 54] width 9 height 9
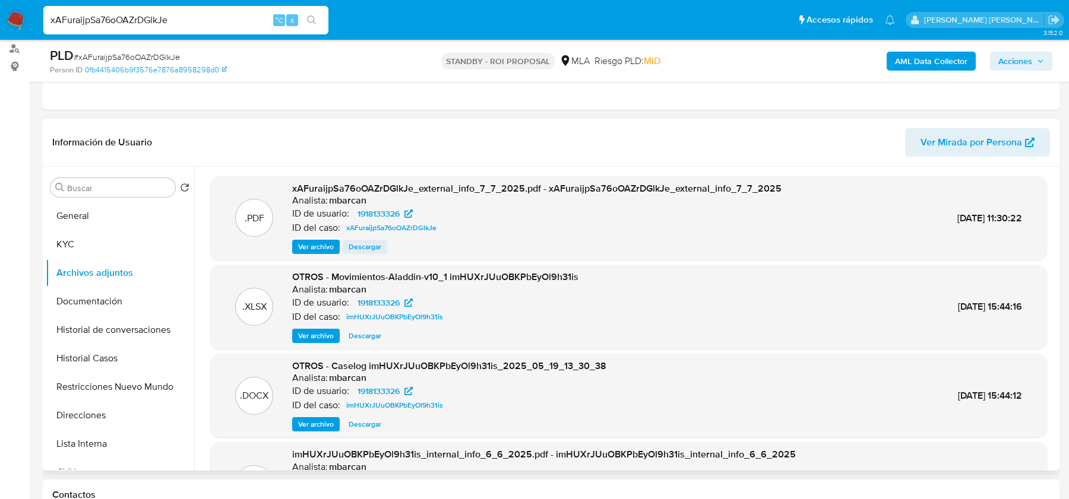
scroll to position [100, 0]
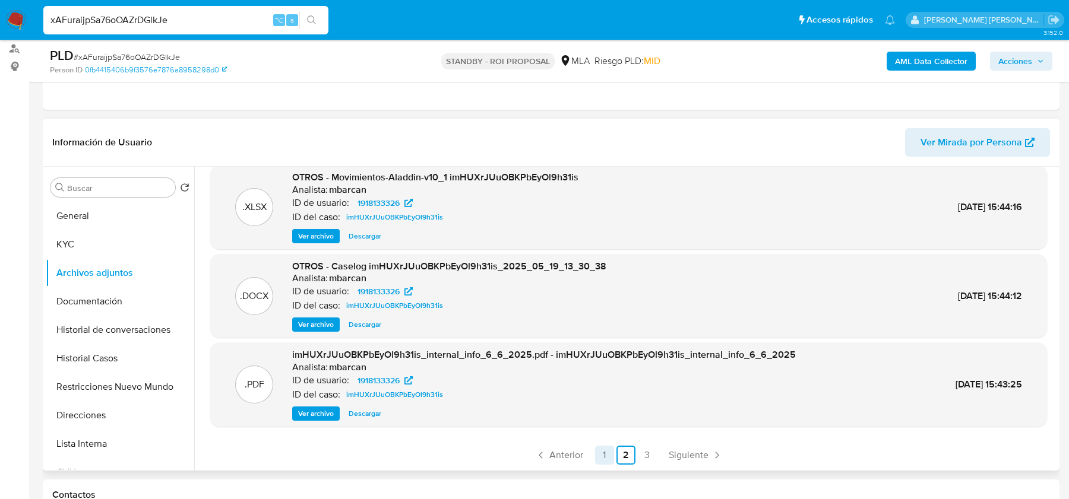
click at [595, 453] on link "1" at bounding box center [604, 455] width 19 height 19
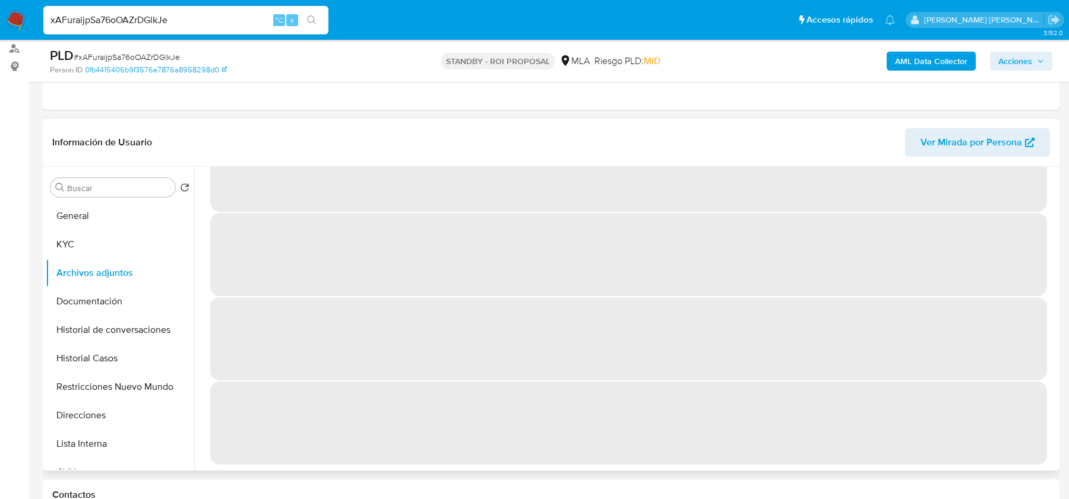
scroll to position [0, 0]
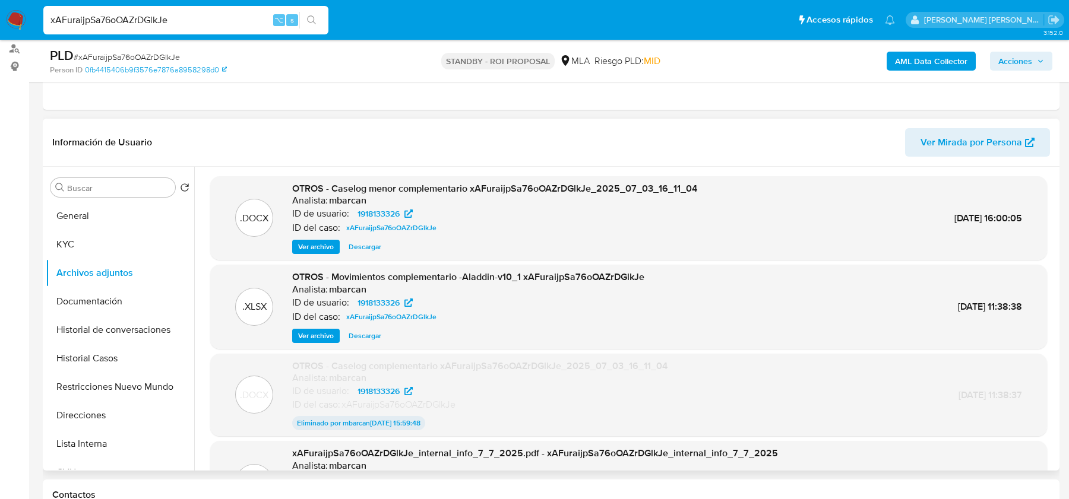
click at [317, 246] on span "Ver archivo" at bounding box center [316, 247] width 36 height 12
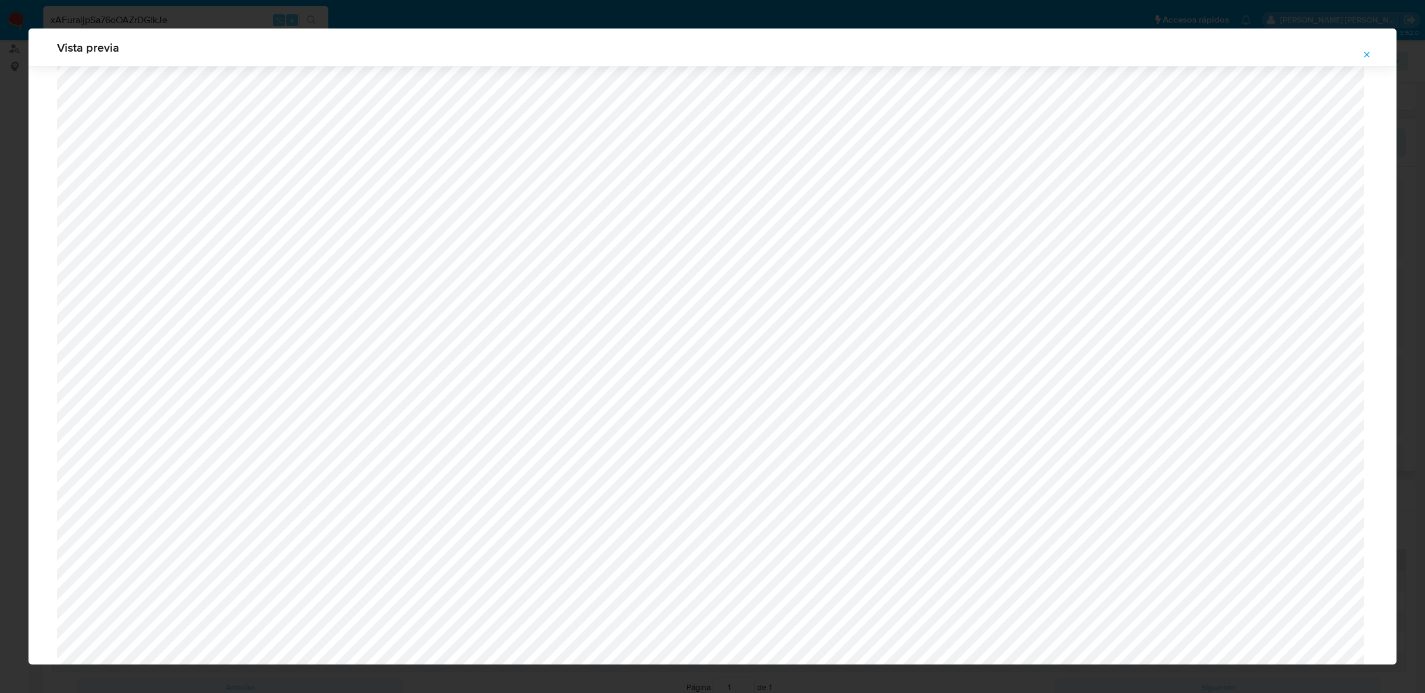
scroll to position [87, 0]
click at [1068, 57] on icon "Attachment preview" at bounding box center [1366, 54] width 9 height 9
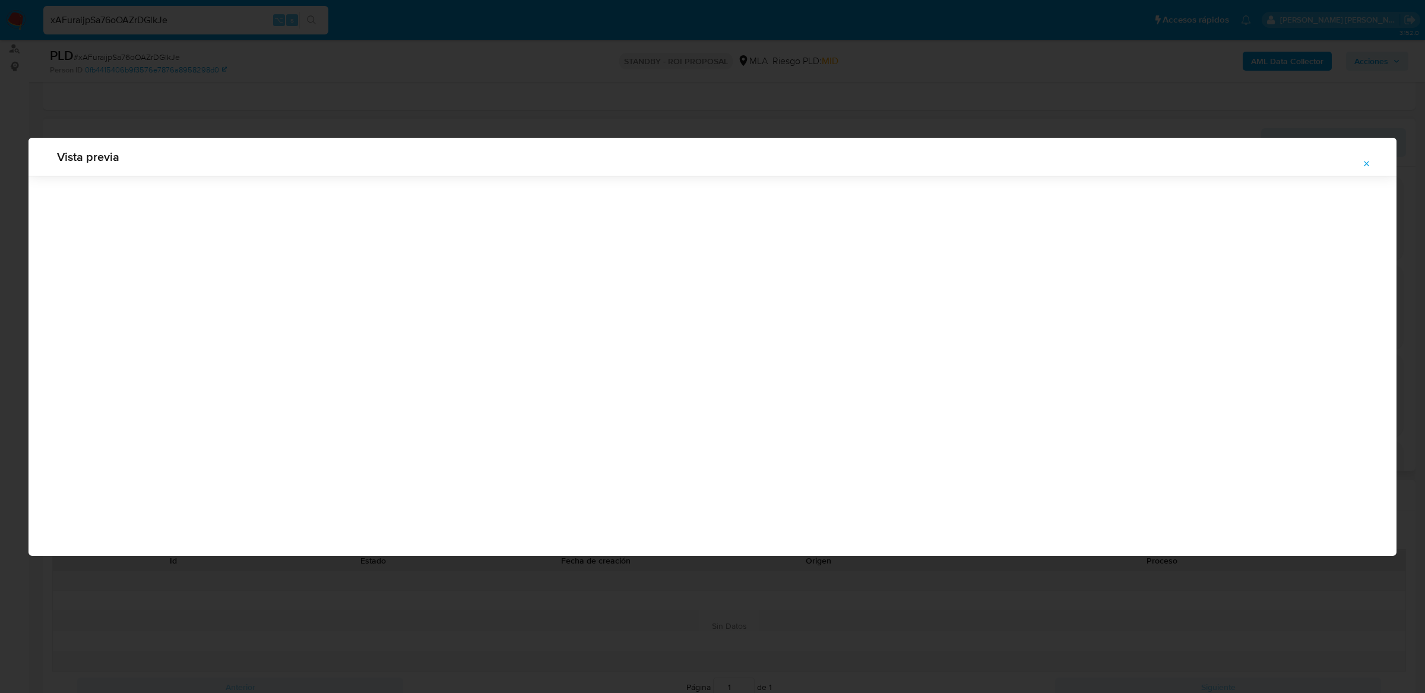
scroll to position [0, 0]
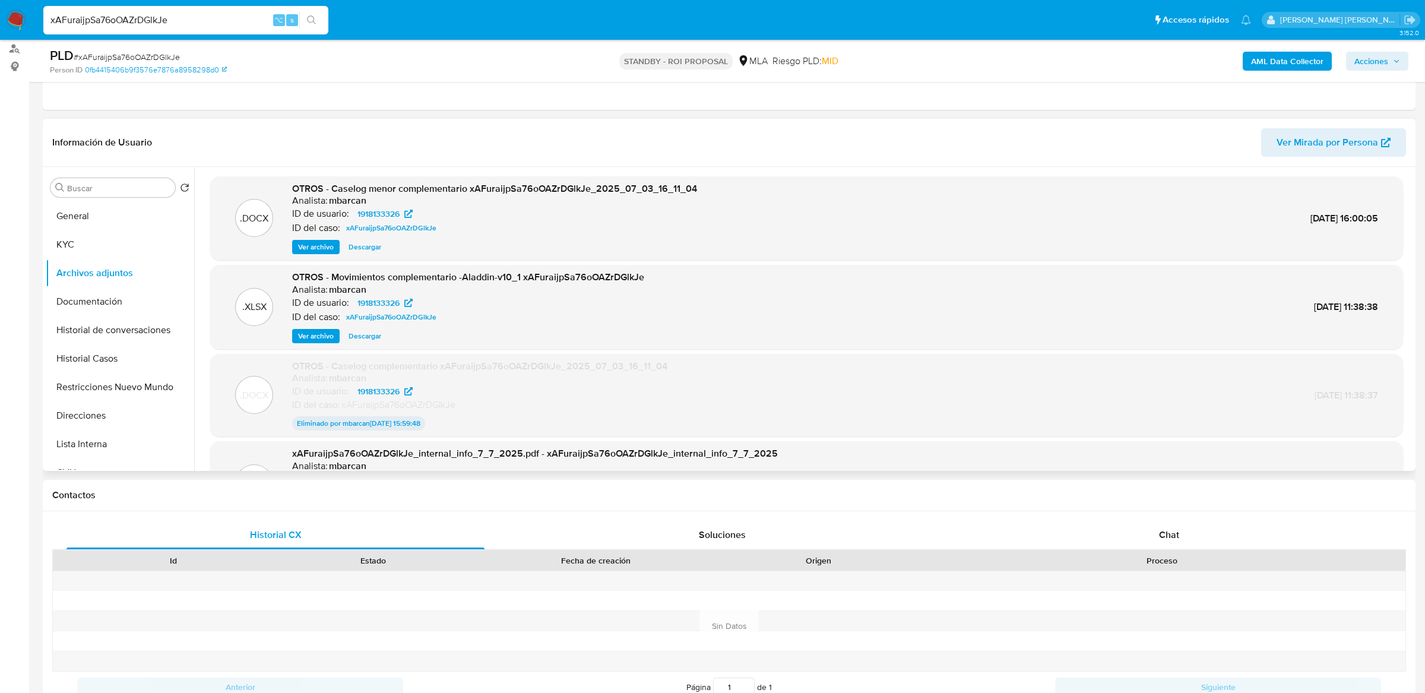
click at [216, 17] on input "xAFuraijpSa76oOAZrDGlkJe" at bounding box center [185, 19] width 285 height 15
paste input "T62u3spLRiFrpQ75hkZ5933m"
type input "T62u3spLRiFrpQ75hkZ5933m"
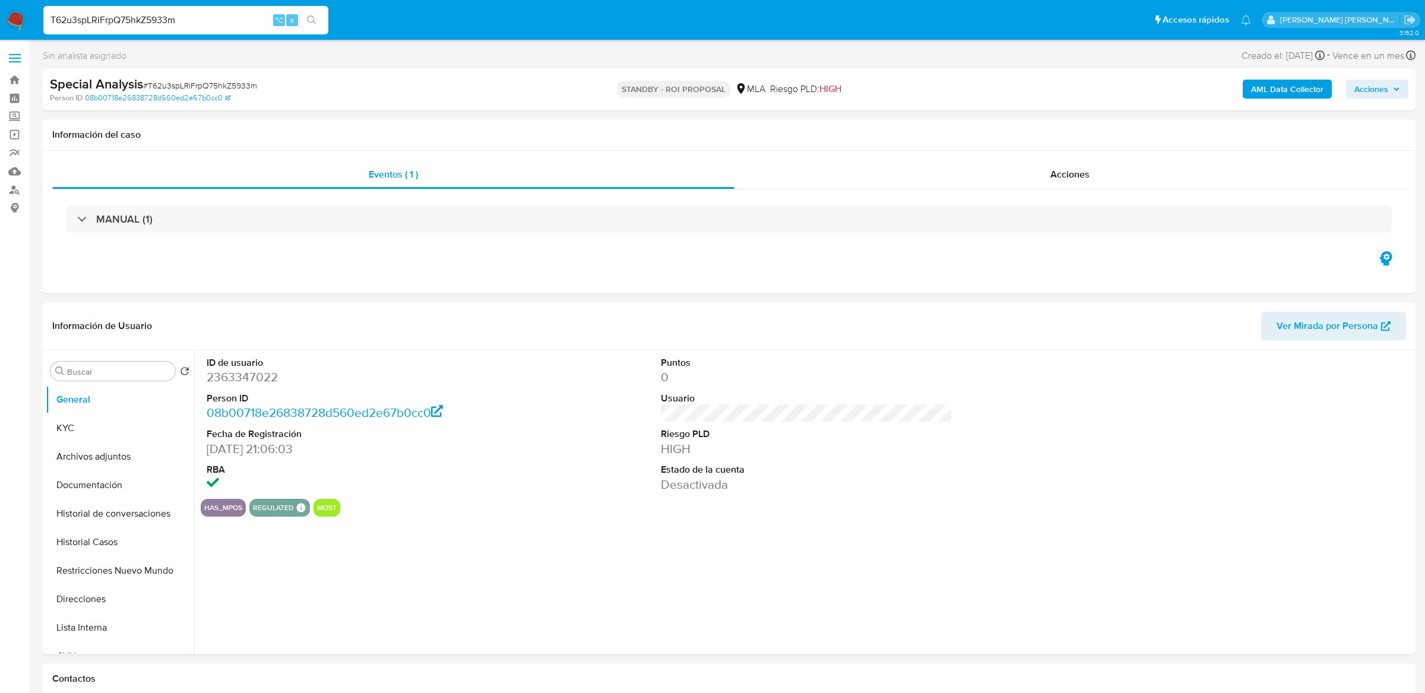
select select "10"
click at [113, 499] on button "Historial Casos" at bounding box center [115, 542] width 139 height 28
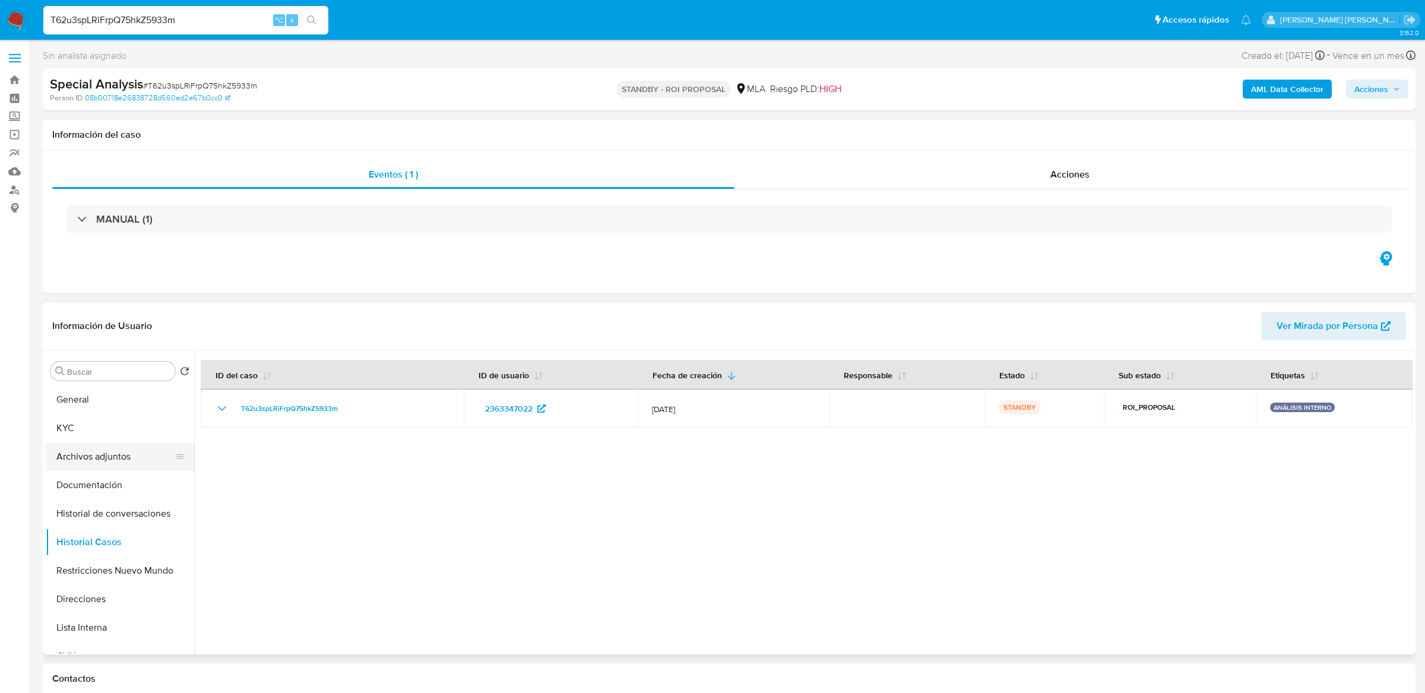
click at [113, 448] on button "Archivos adjuntos" at bounding box center [115, 456] width 139 height 28
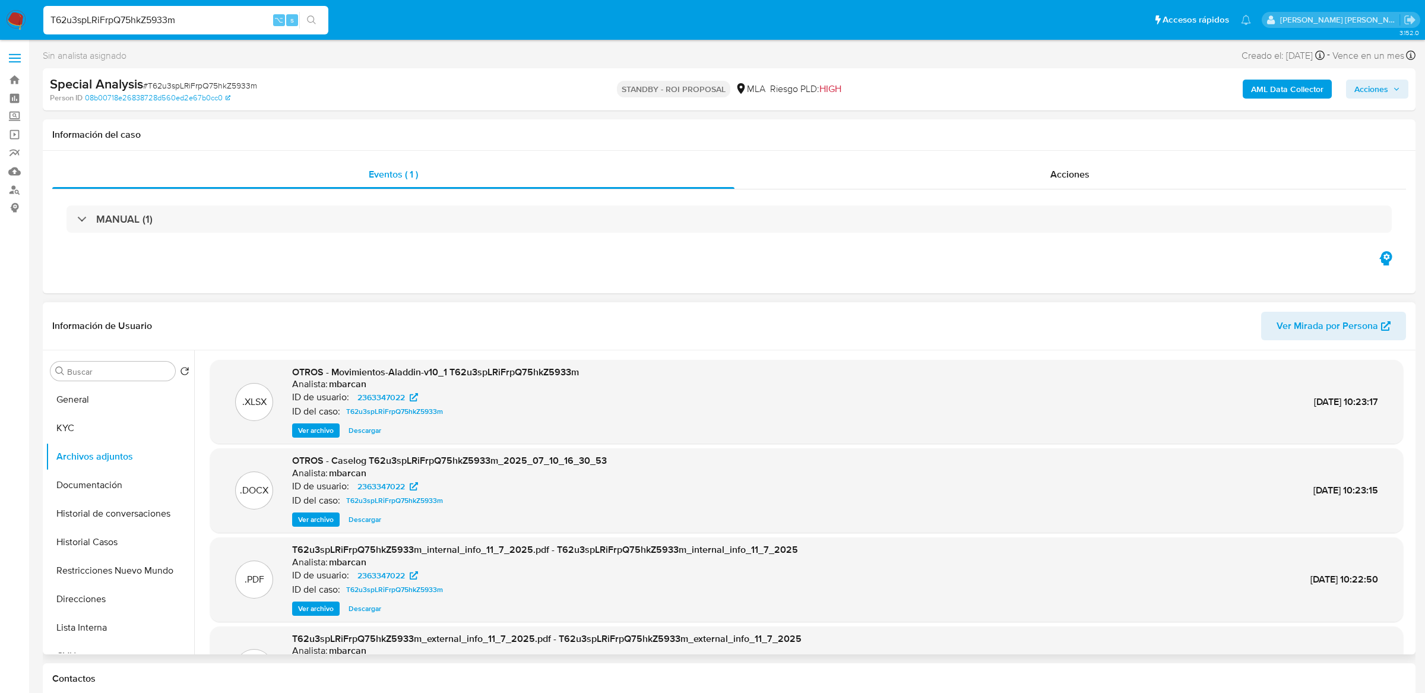
click at [319, 499] on span "Ver archivo" at bounding box center [316, 520] width 36 height 12
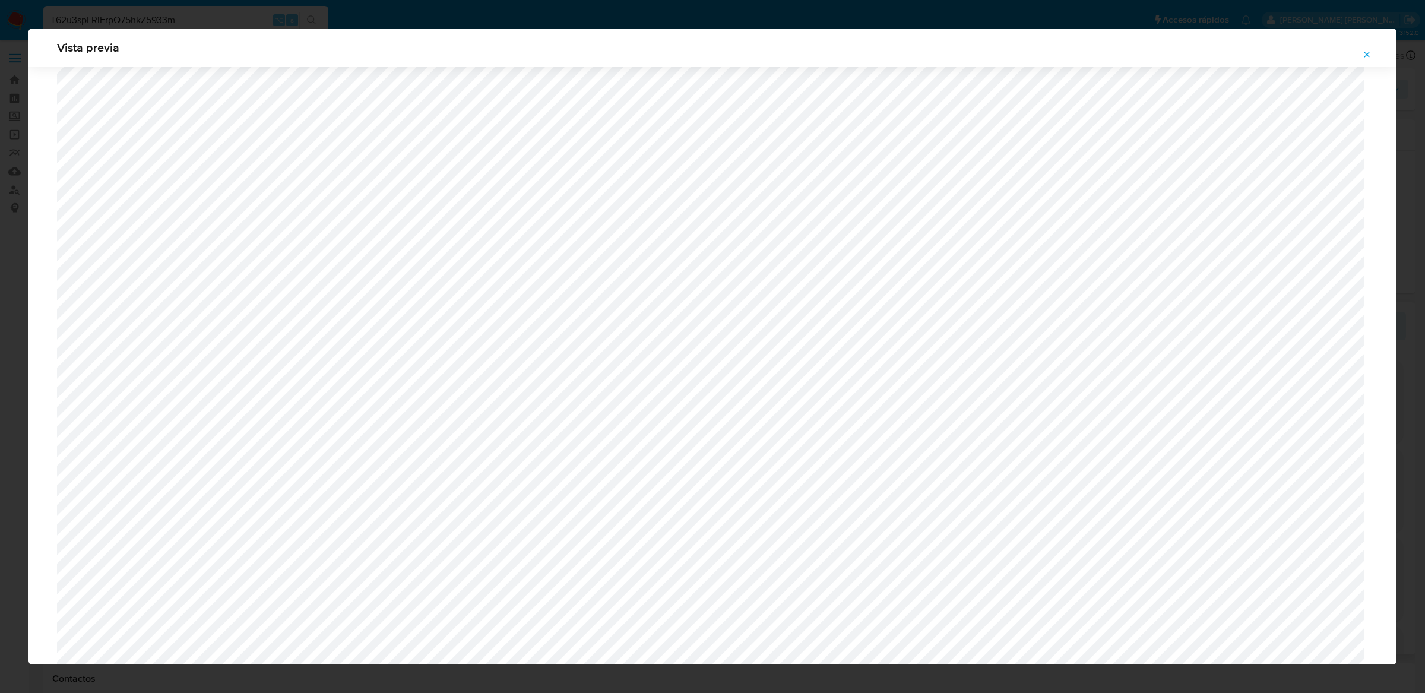
scroll to position [968, 0]
click at [1068, 58] on icon "Attachment preview" at bounding box center [1366, 54] width 9 height 9
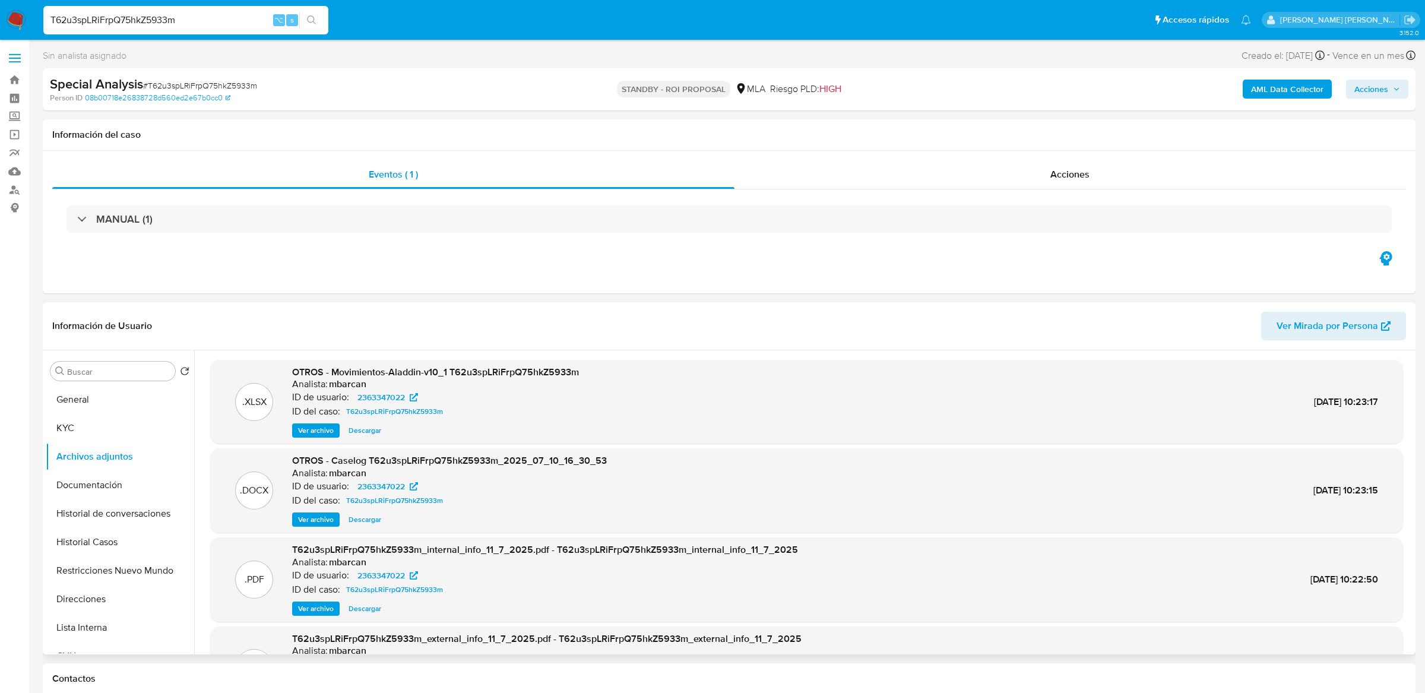
click at [226, 19] on input "T62u3spLRiFrpQ75hkZ5933m" at bounding box center [185, 19] width 285 height 15
paste input "gThXxhasVfrs45VEhhe0rkyH"
type input "gThXxhasVfrs45VEhhe0rkyH"
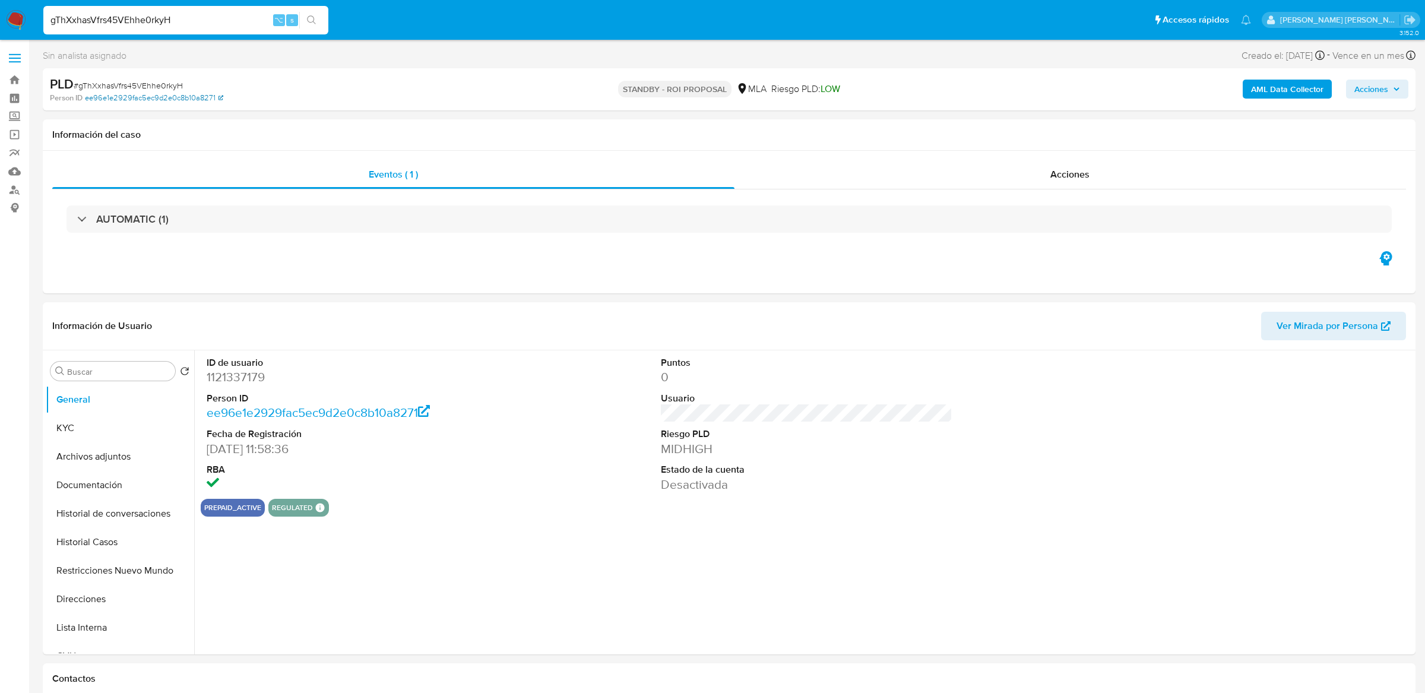
select select "10"
click at [111, 499] on button "Historial Casos" at bounding box center [115, 542] width 139 height 28
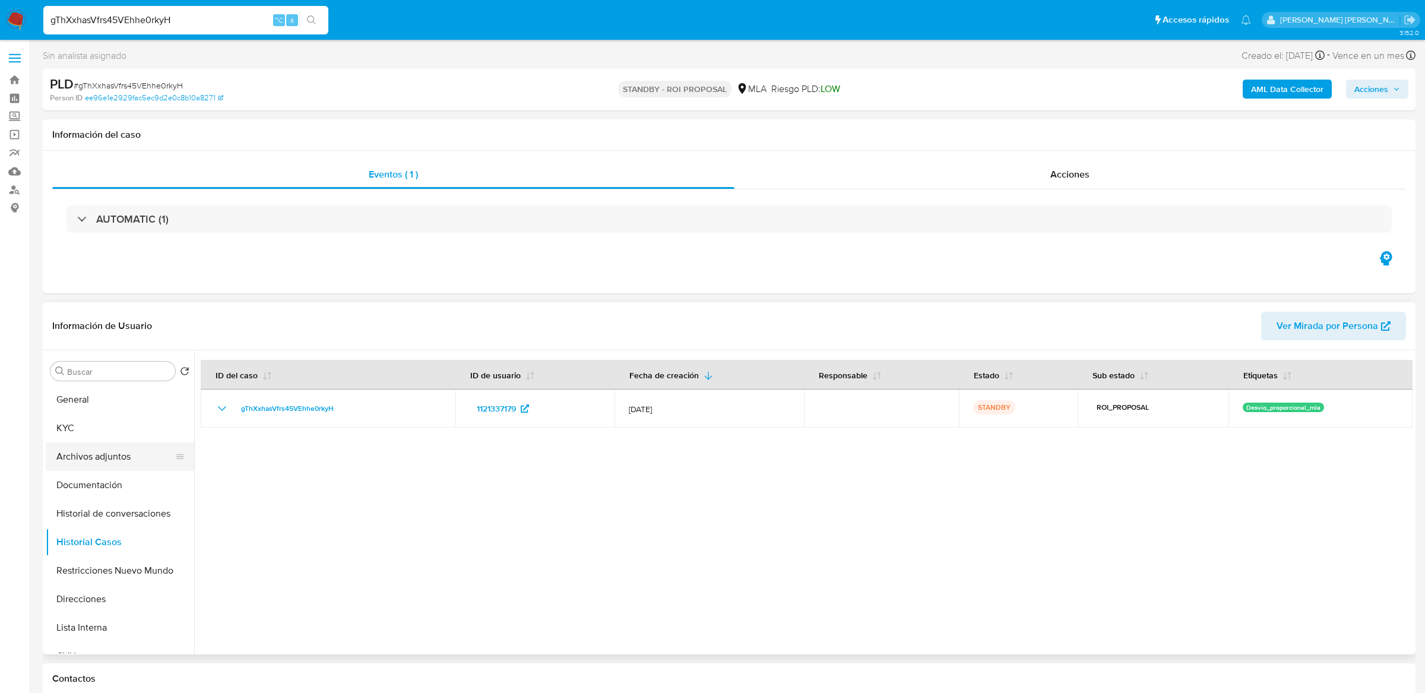
click at [134, 467] on button "Archivos adjuntos" at bounding box center [115, 456] width 139 height 28
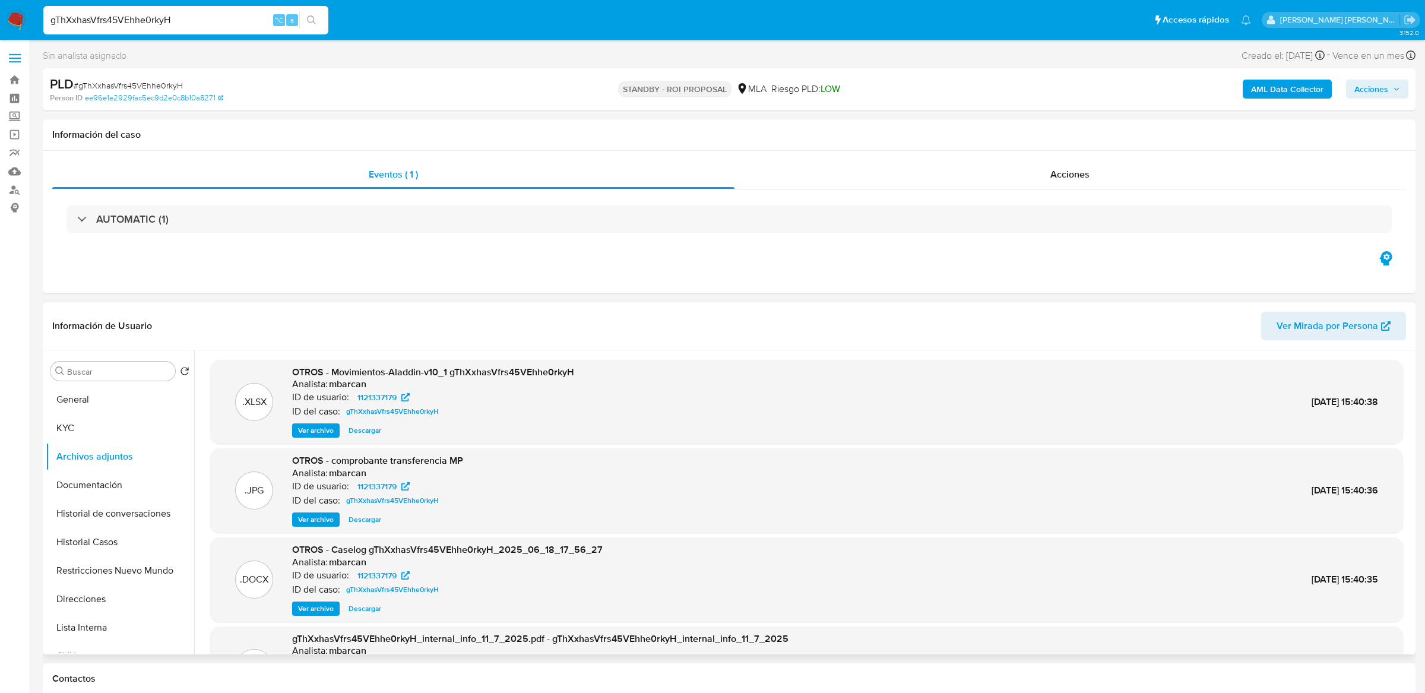
click at [311, 499] on span "Ver archivo" at bounding box center [316, 609] width 36 height 12
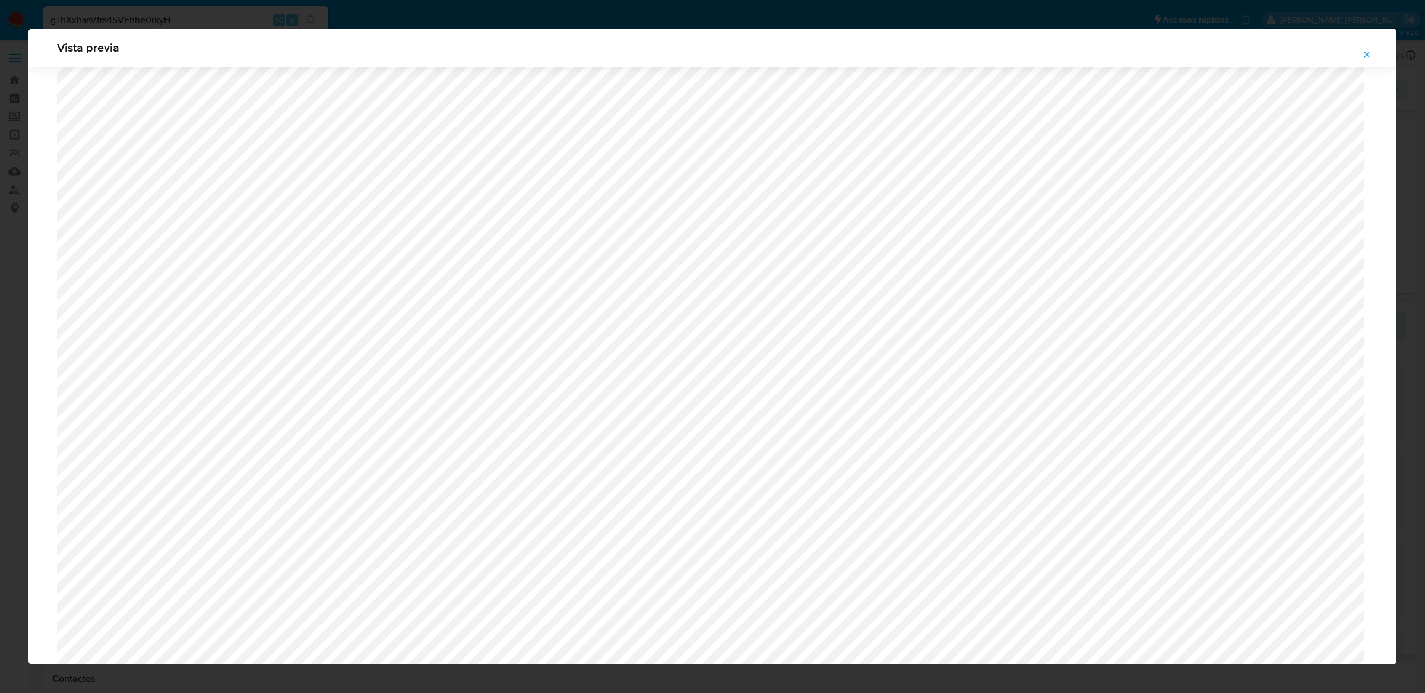
scroll to position [651, 0]
click at [1068, 50] on icon "Attachment preview" at bounding box center [1366, 54] width 9 height 9
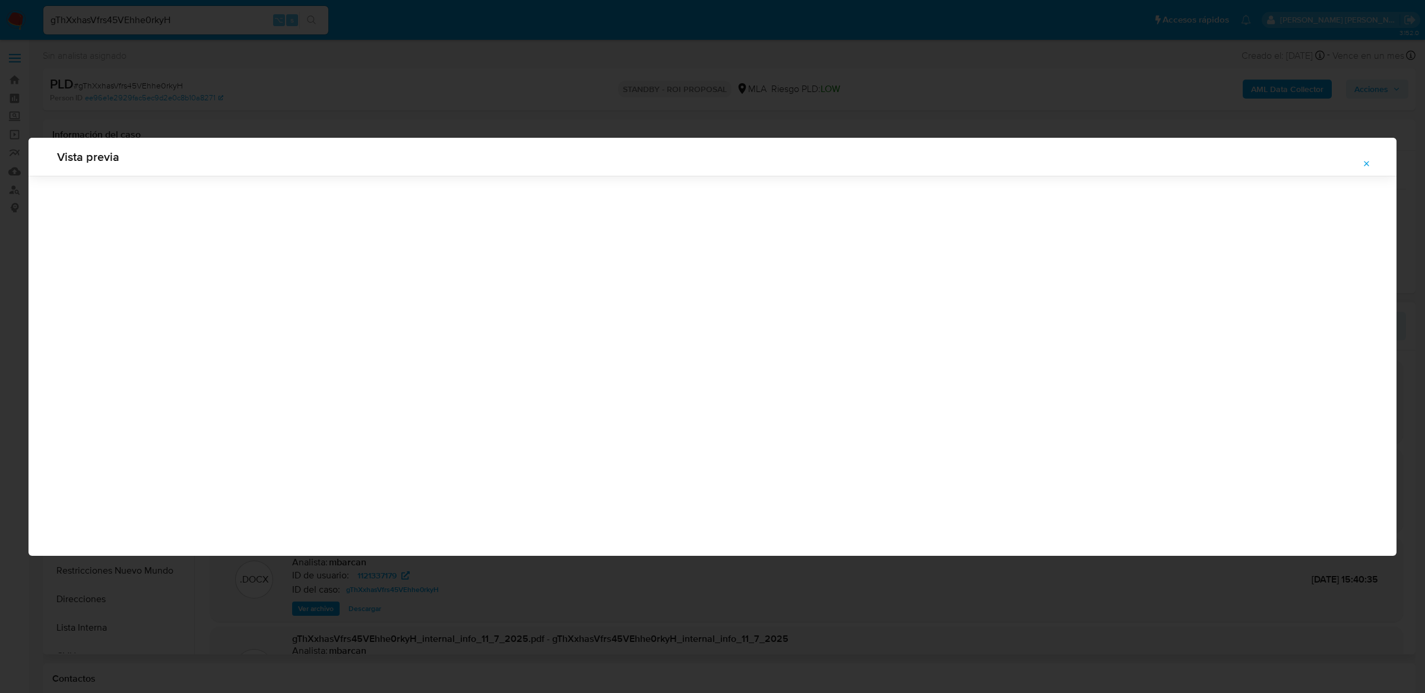
scroll to position [0, 0]
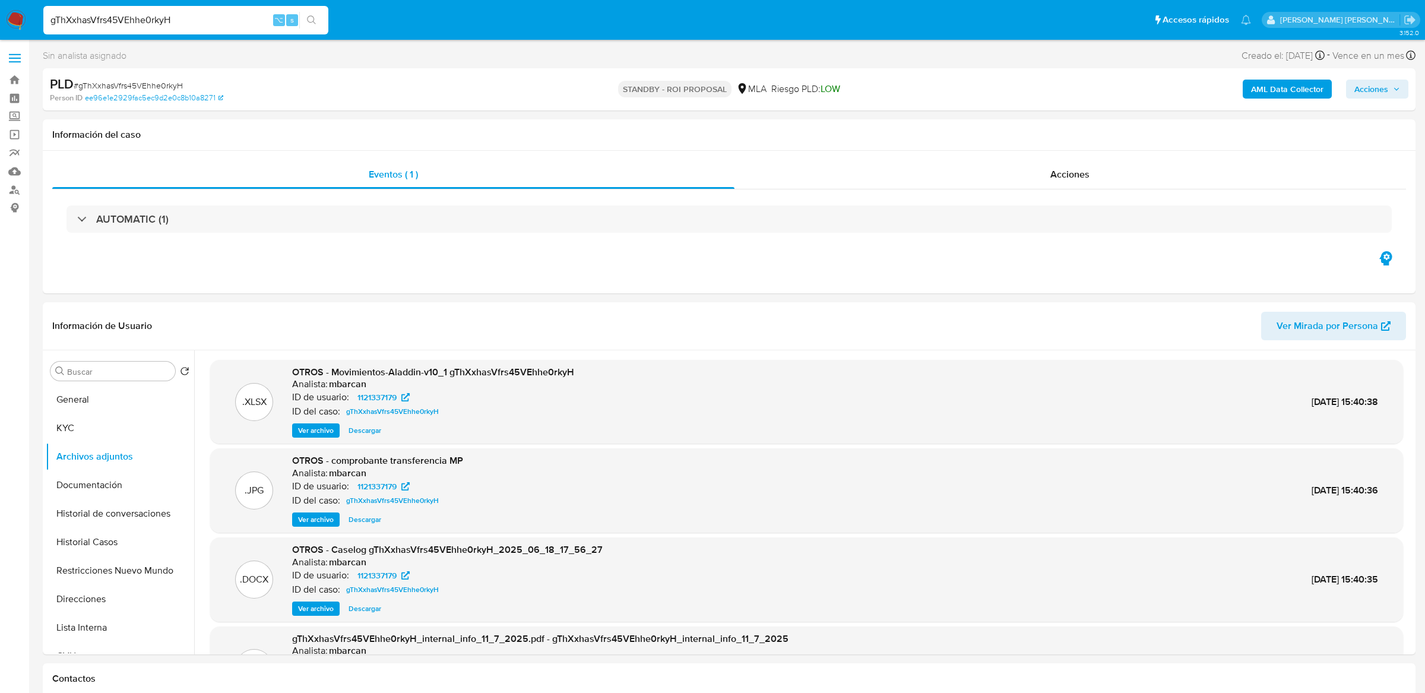
click at [221, 24] on input "gThXxhasVfrs45VEhhe0rkyH" at bounding box center [185, 19] width 285 height 15
paste input "JJuYIJeDjeVAcgSOR2GhoaJ6"
type input "JJuYIJeDjeVAcgSOR2GhoaJ6"
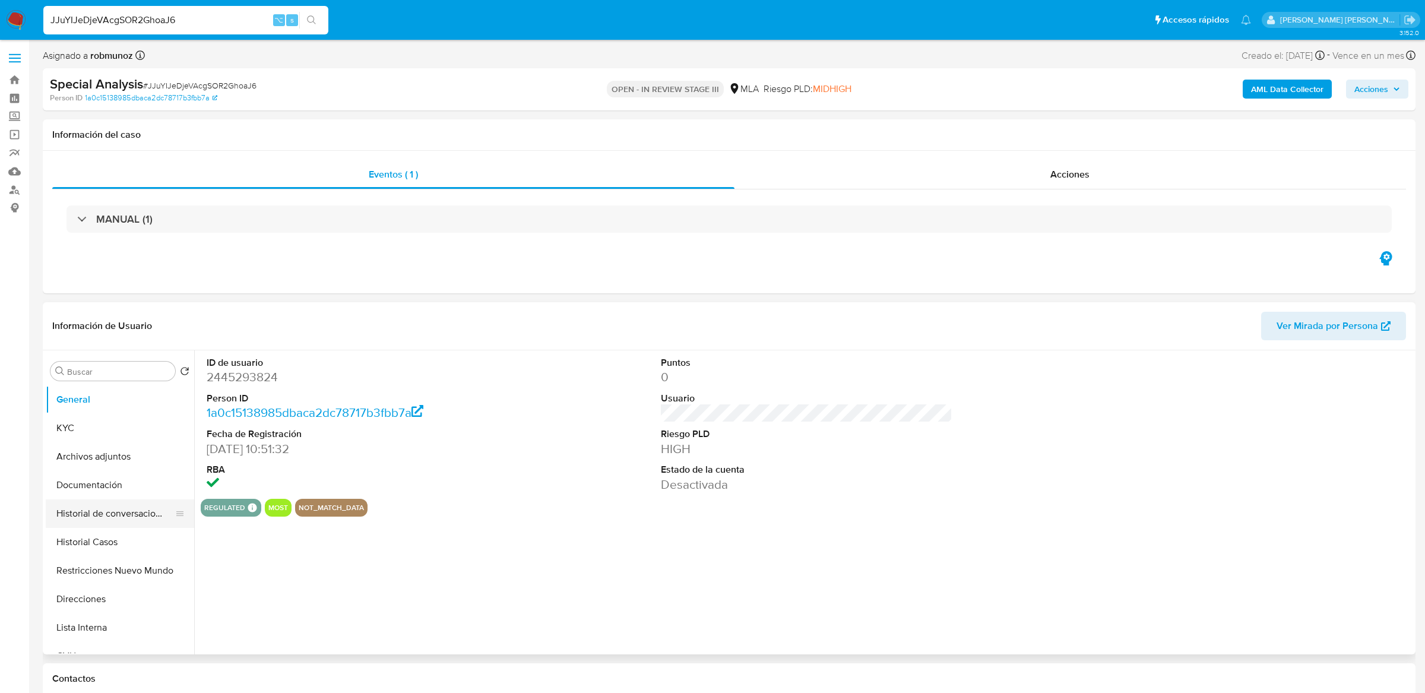
select select "10"
click at [102, 499] on button "Historial Casos" at bounding box center [115, 542] width 139 height 28
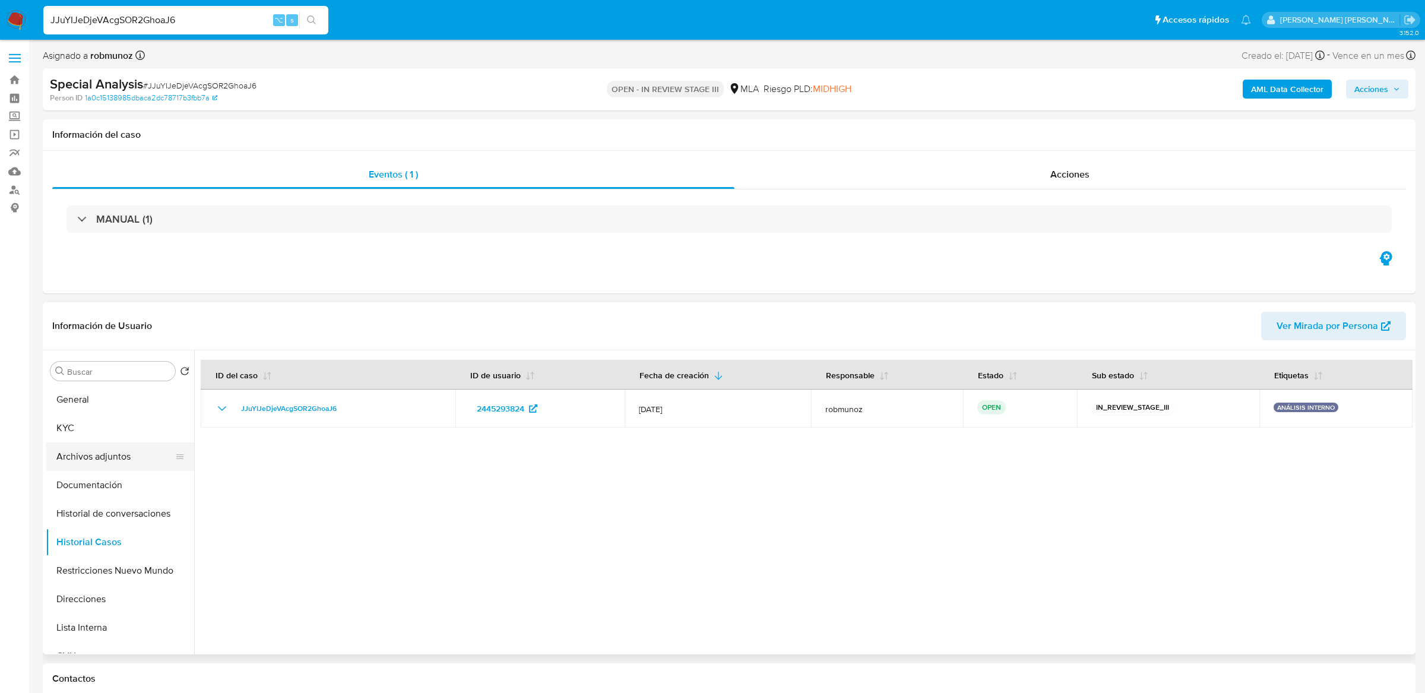
click at [93, 452] on button "Archivos adjuntos" at bounding box center [115, 456] width 139 height 28
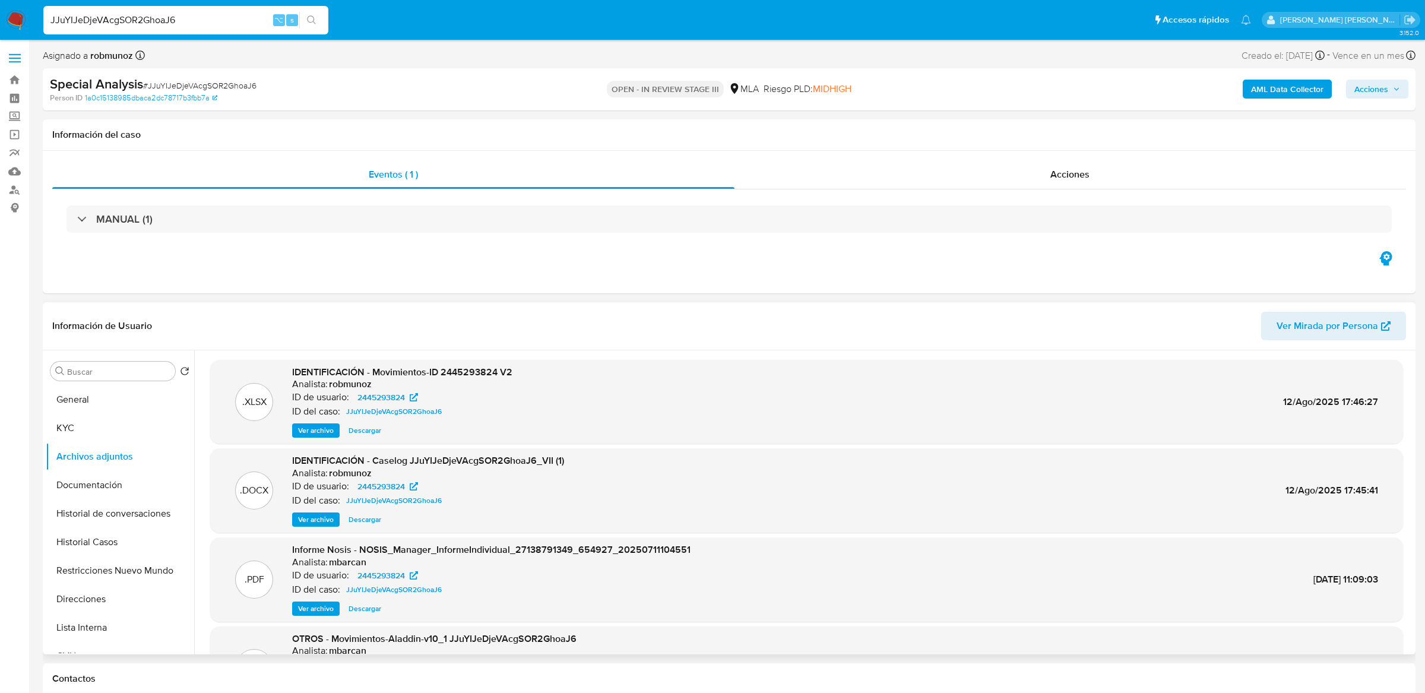
click at [313, 499] on span "Ver archivo" at bounding box center [316, 520] width 36 height 12
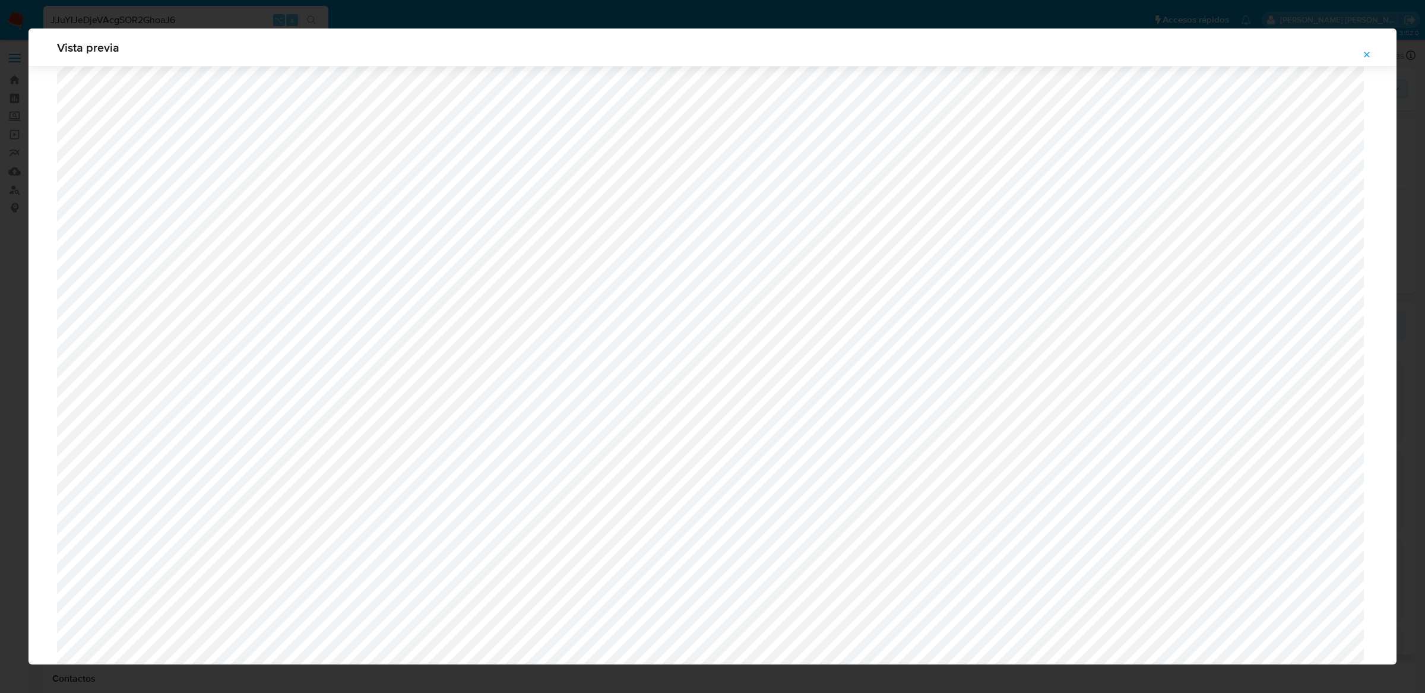
scroll to position [686, 0]
click at [1068, 59] on icon "Attachment preview" at bounding box center [1366, 54] width 9 height 9
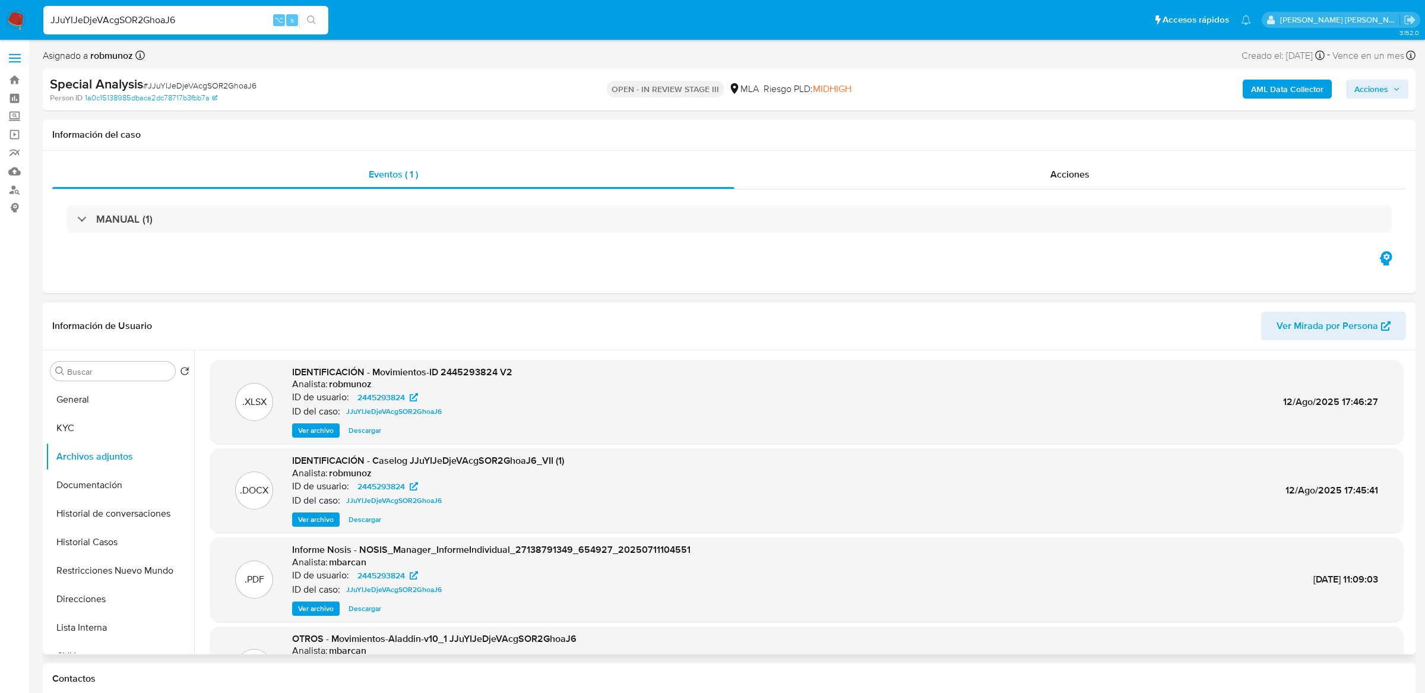
click at [191, 11] on div "JJuYIJeDjeVAcgSOR2GhoaJ6 ⌥ s" at bounding box center [185, 20] width 285 height 28
click at [191, 18] on input "JJuYIJeDjeVAcgSOR2GhoaJ6" at bounding box center [185, 19] width 285 height 15
paste input "WD1SQig74hIZDWp4h8s5o8mA"
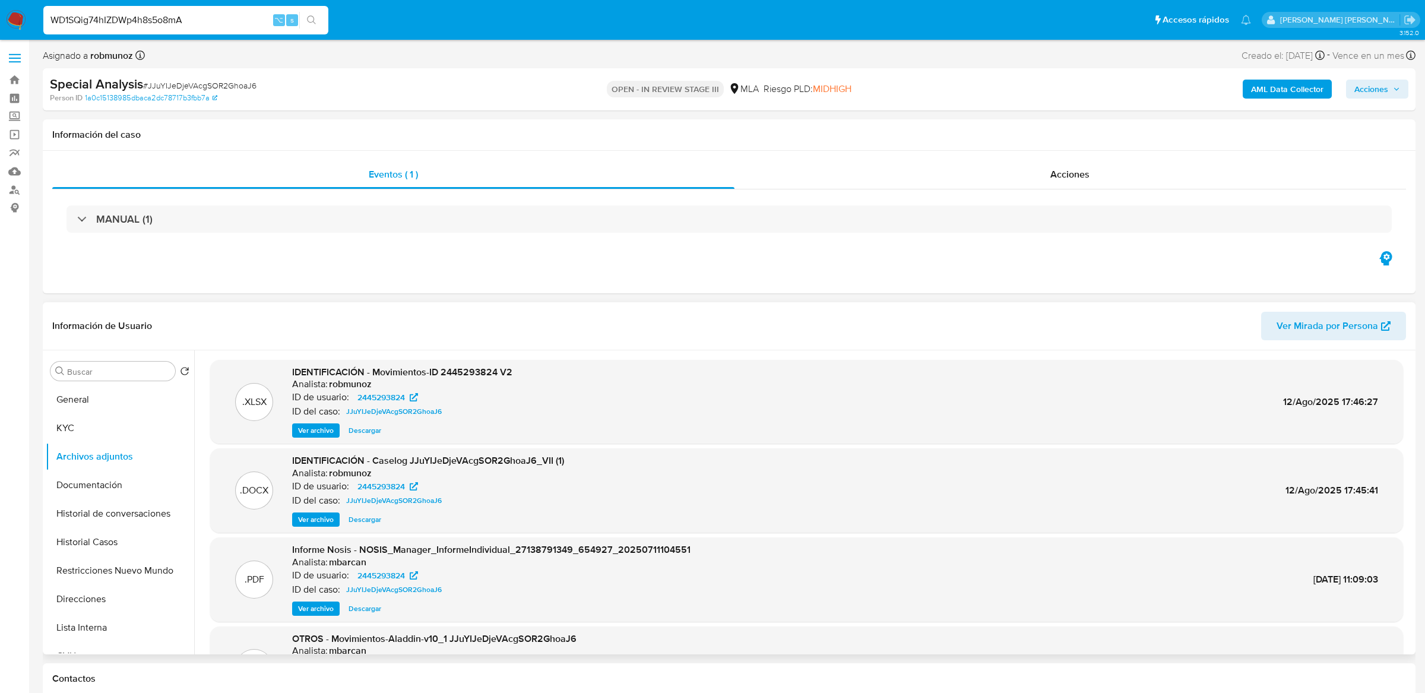
type input "WD1SQig74hIZDWp4h8s5o8mA"
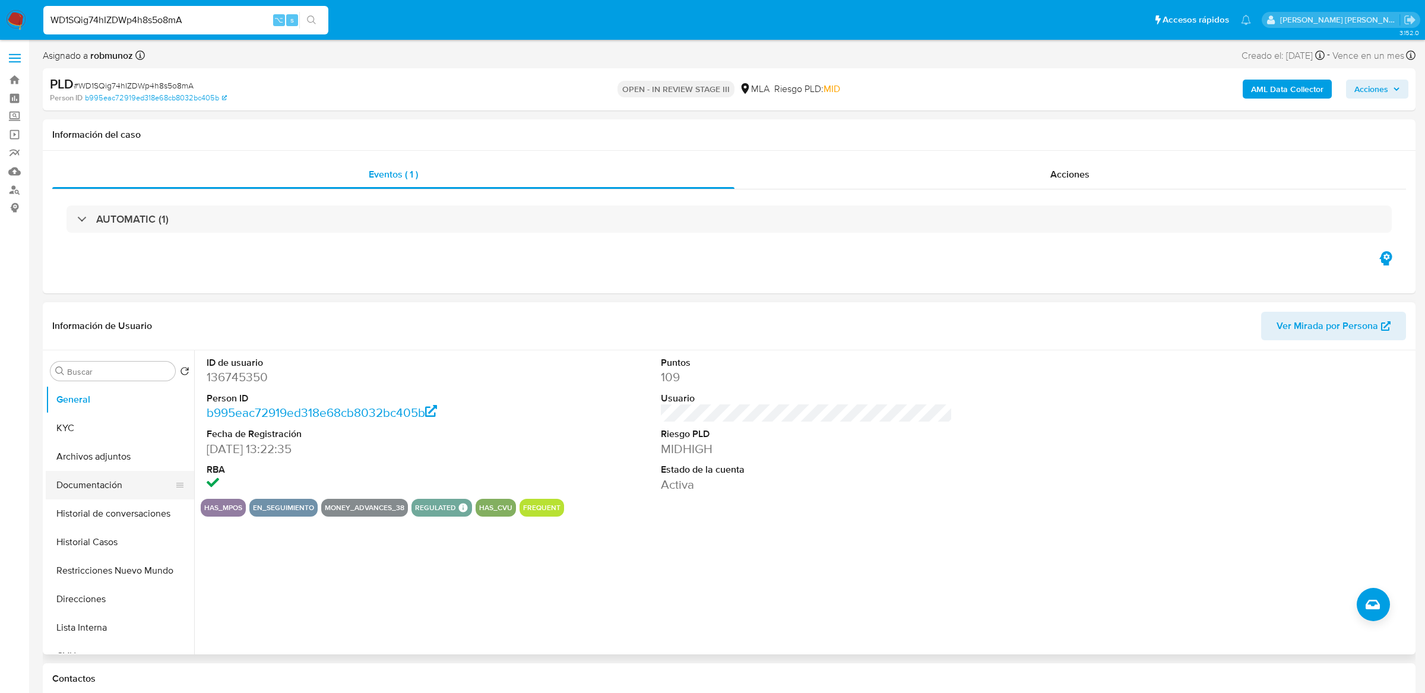
select select "10"
click at [96, 499] on button "Historial Casos" at bounding box center [115, 542] width 139 height 28
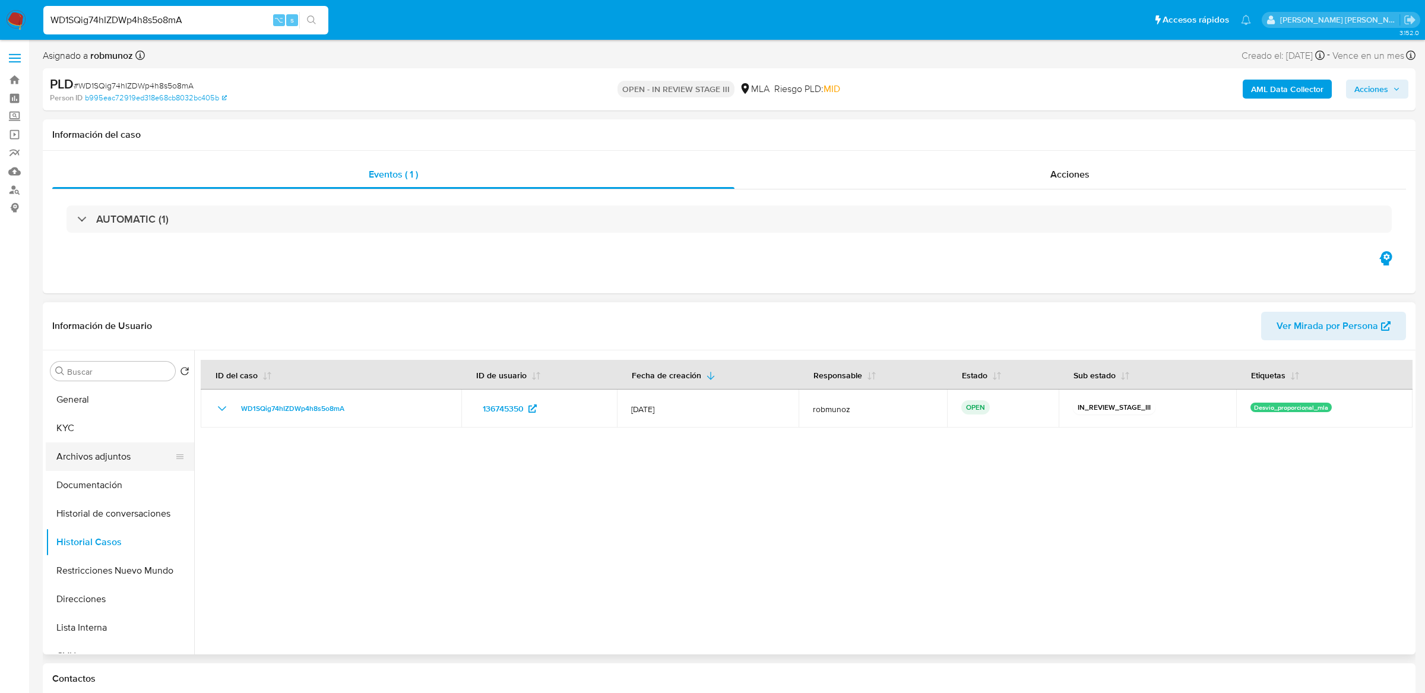
click at [100, 458] on button "Archivos adjuntos" at bounding box center [115, 456] width 139 height 28
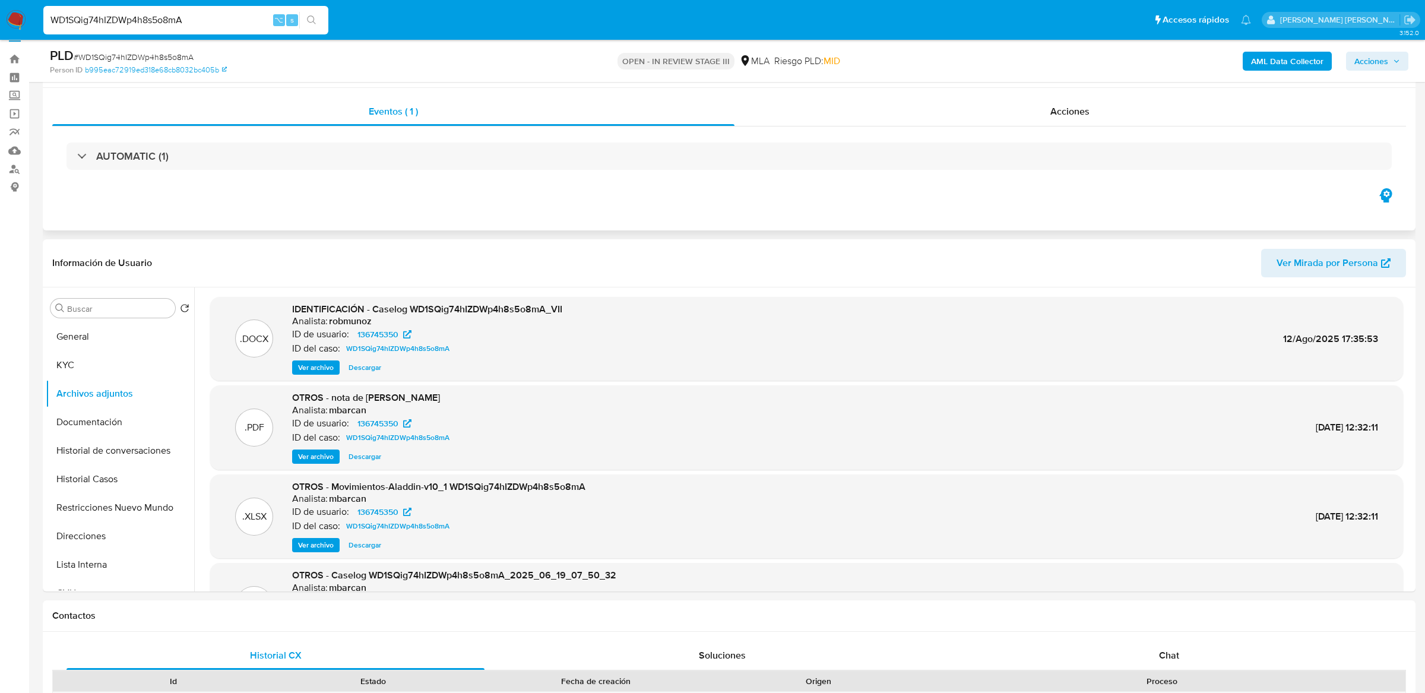
scroll to position [33, 0]
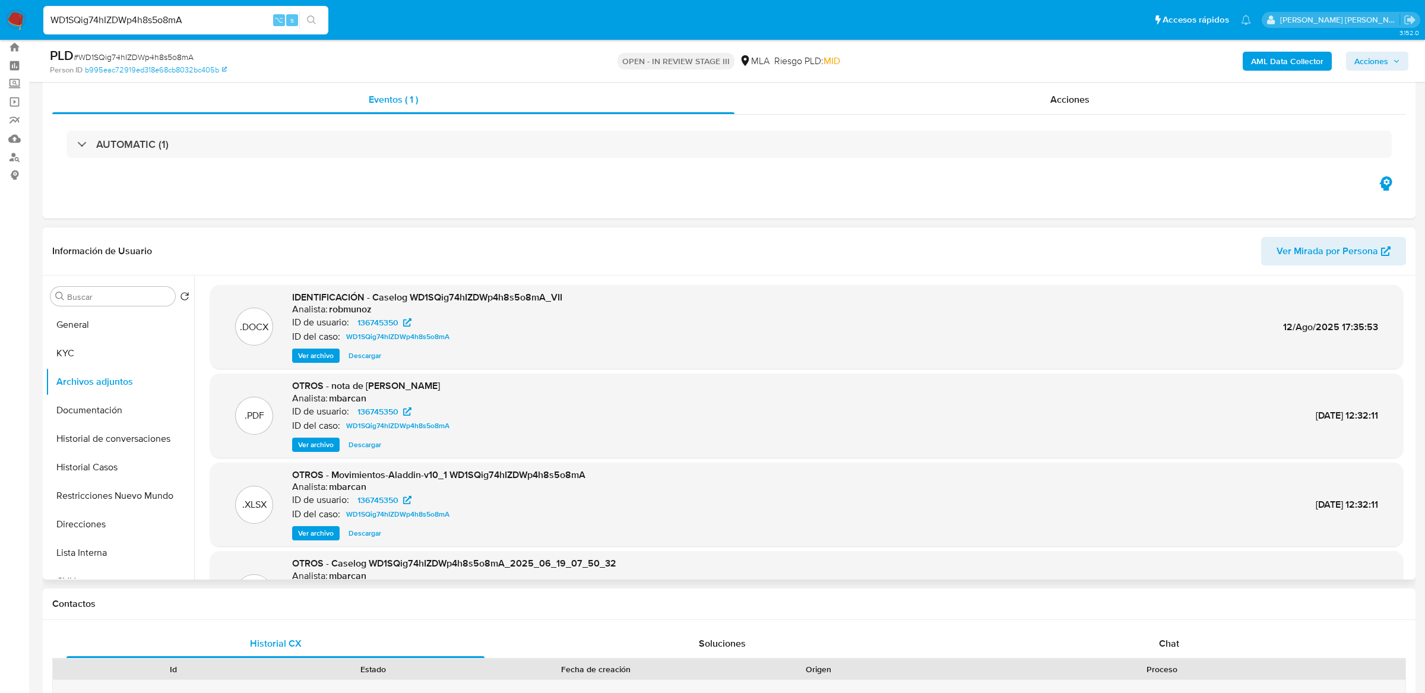
click at [323, 354] on span "Ver archivo" at bounding box center [316, 356] width 36 height 12
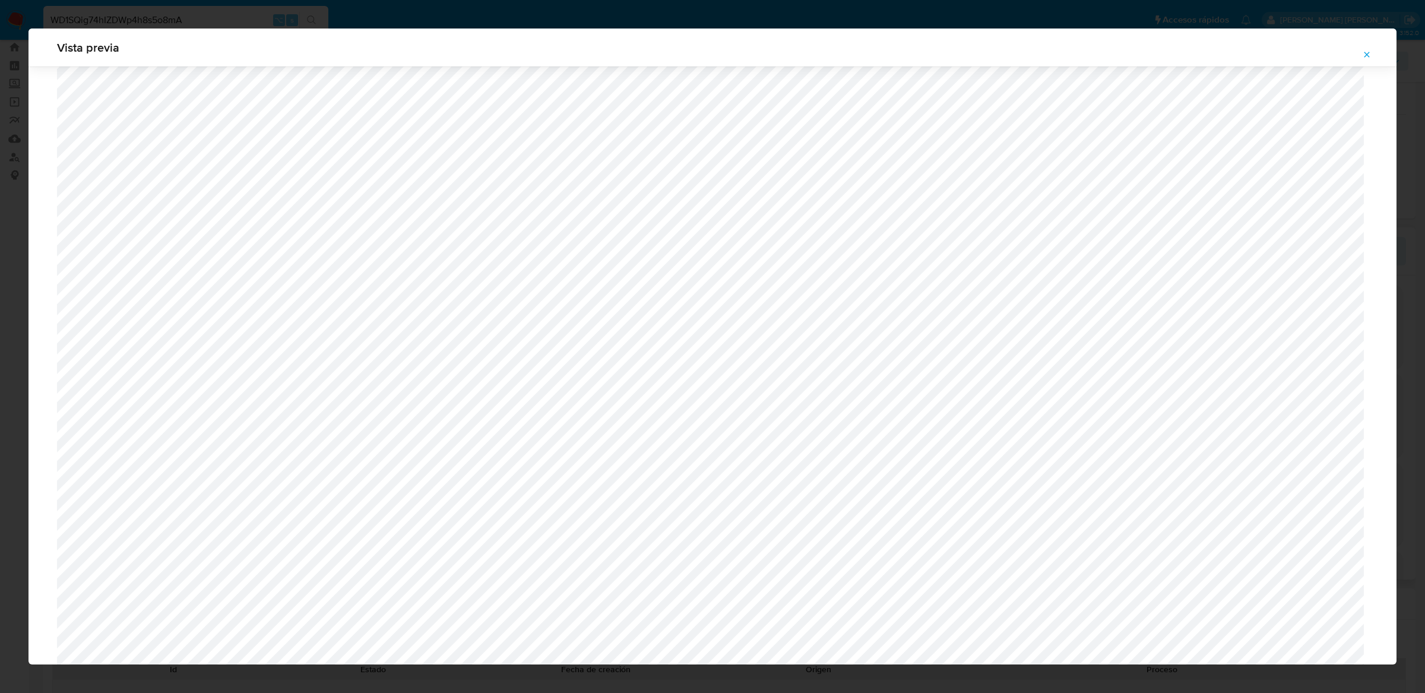
scroll to position [794, 0]
click at [1068, 52] on button "Attachment preview" at bounding box center [1367, 54] width 26 height 19
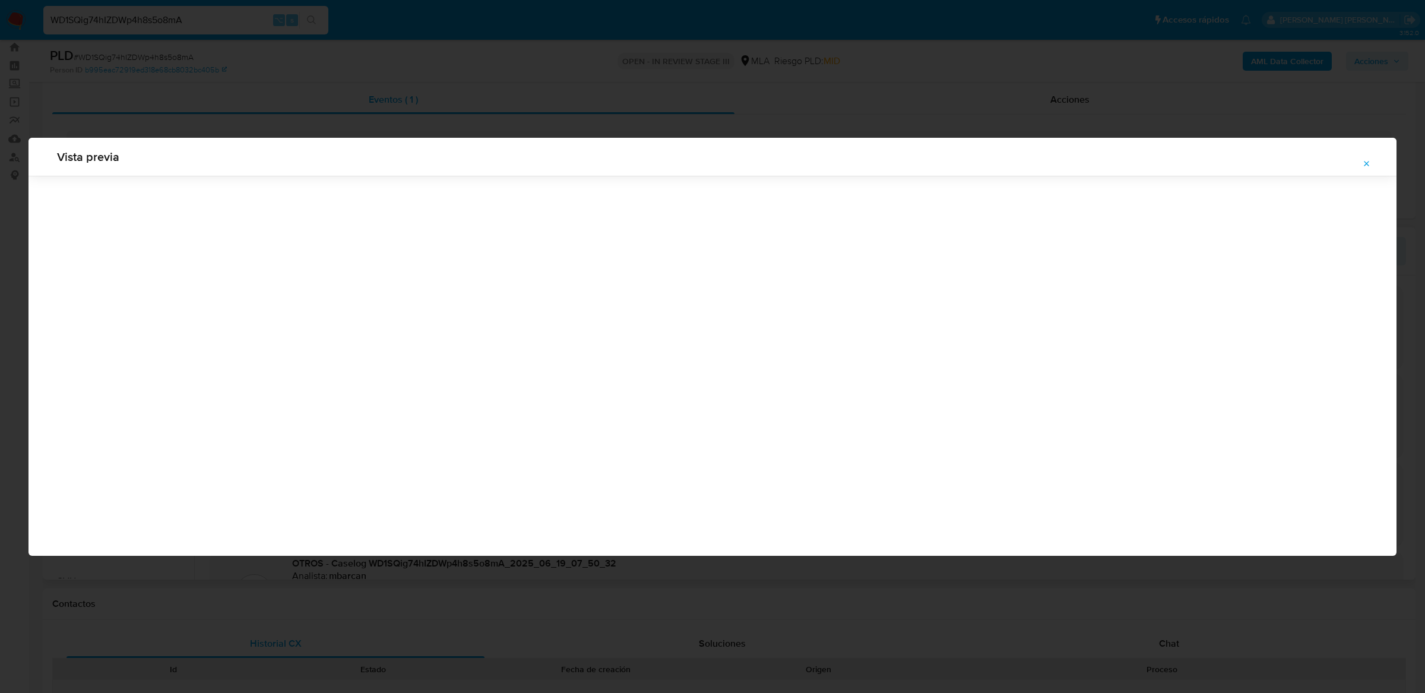
scroll to position [0, 0]
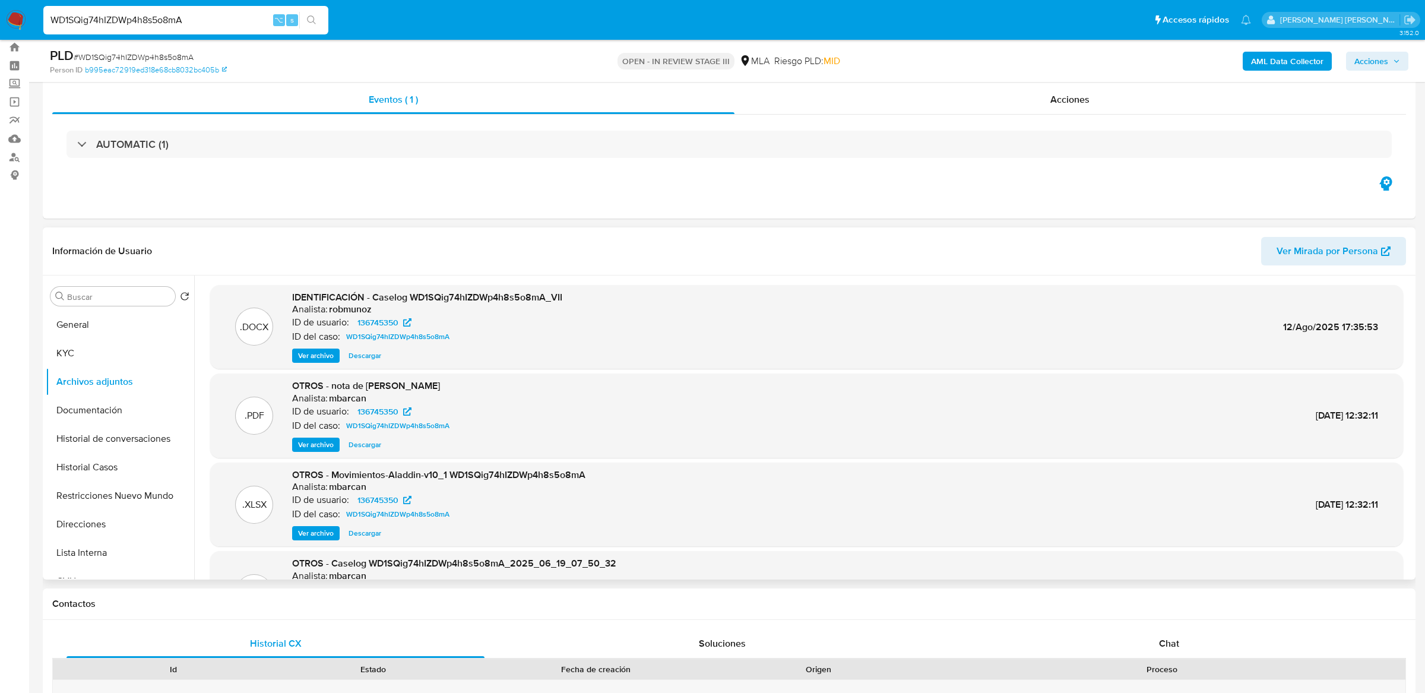
click at [233, 19] on input "WD1SQig74hIZDWp4h8s5o8mA" at bounding box center [185, 19] width 285 height 15
paste input "PNzYtFpg7z14dTWaHrdS08K7"
type input "PNzYtFpg7z14dTWaHrdS08K7"
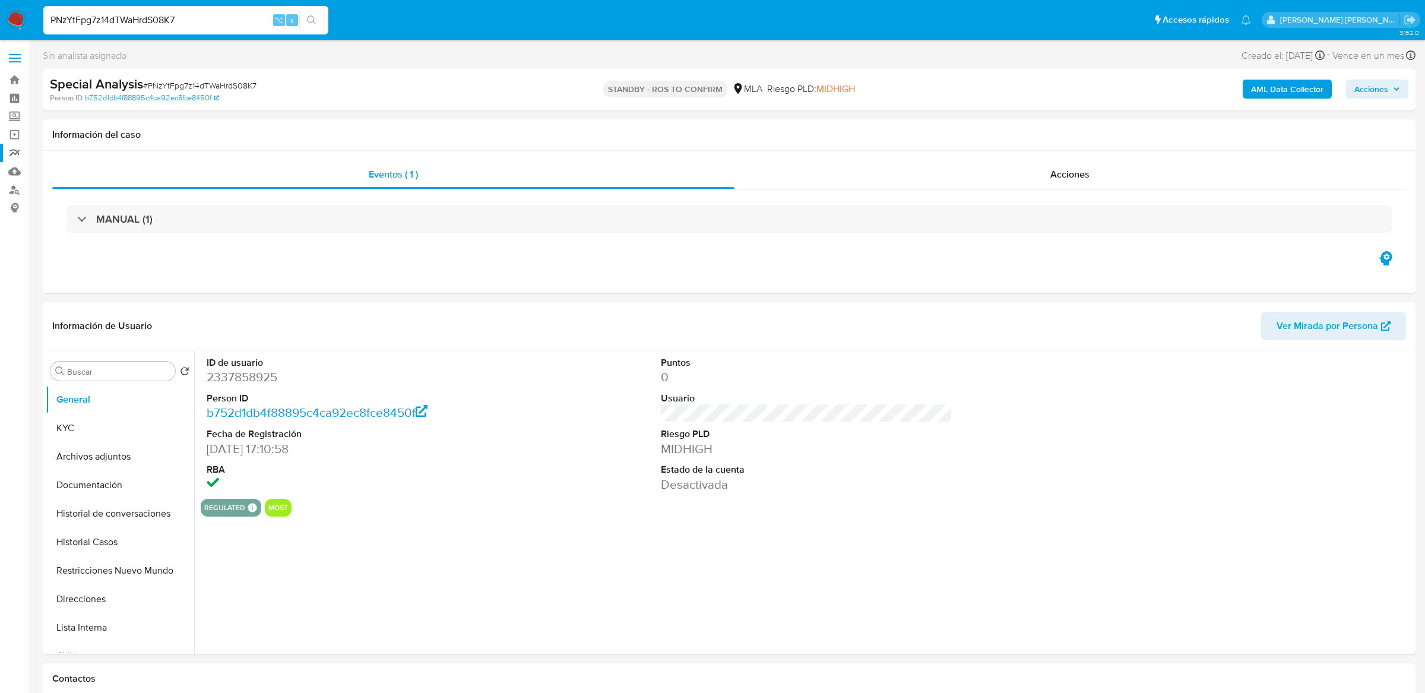
select select "10"
click at [102, 499] on button "Historial Casos" at bounding box center [115, 542] width 139 height 28
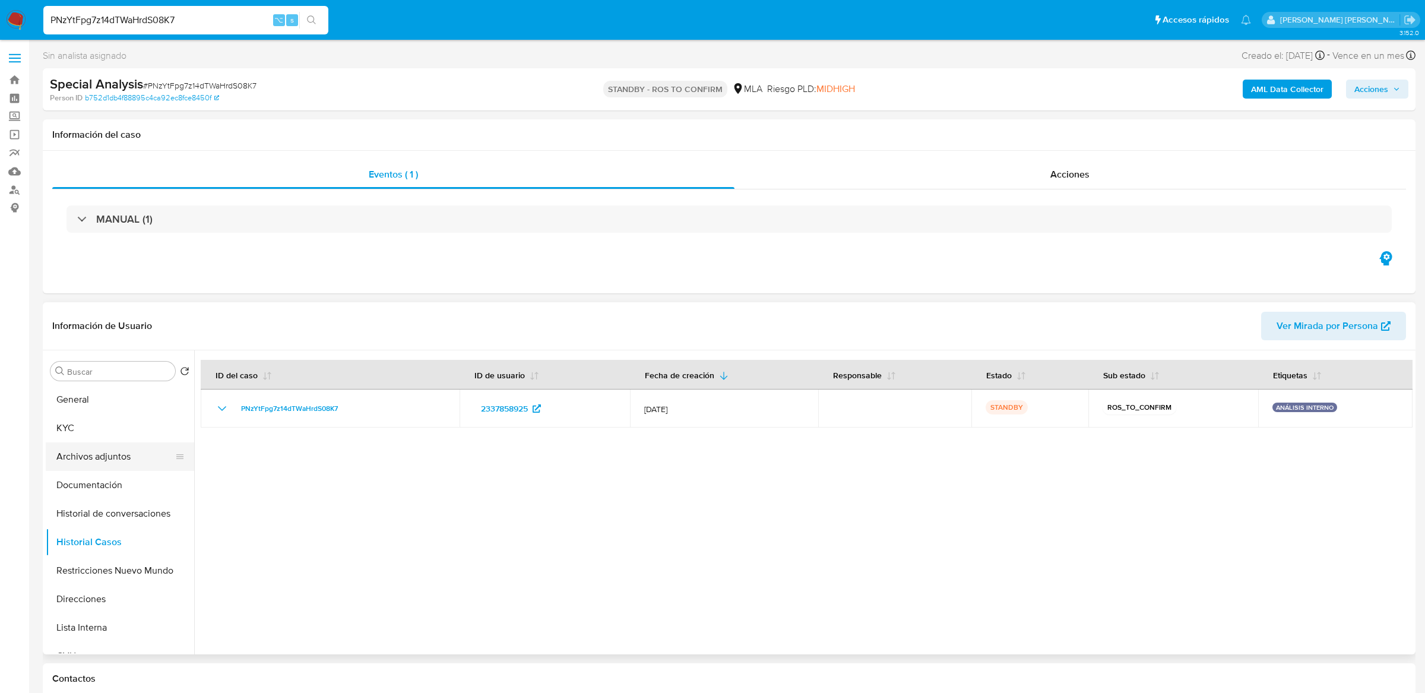
click at [100, 456] on button "Archivos adjuntos" at bounding box center [115, 456] width 139 height 28
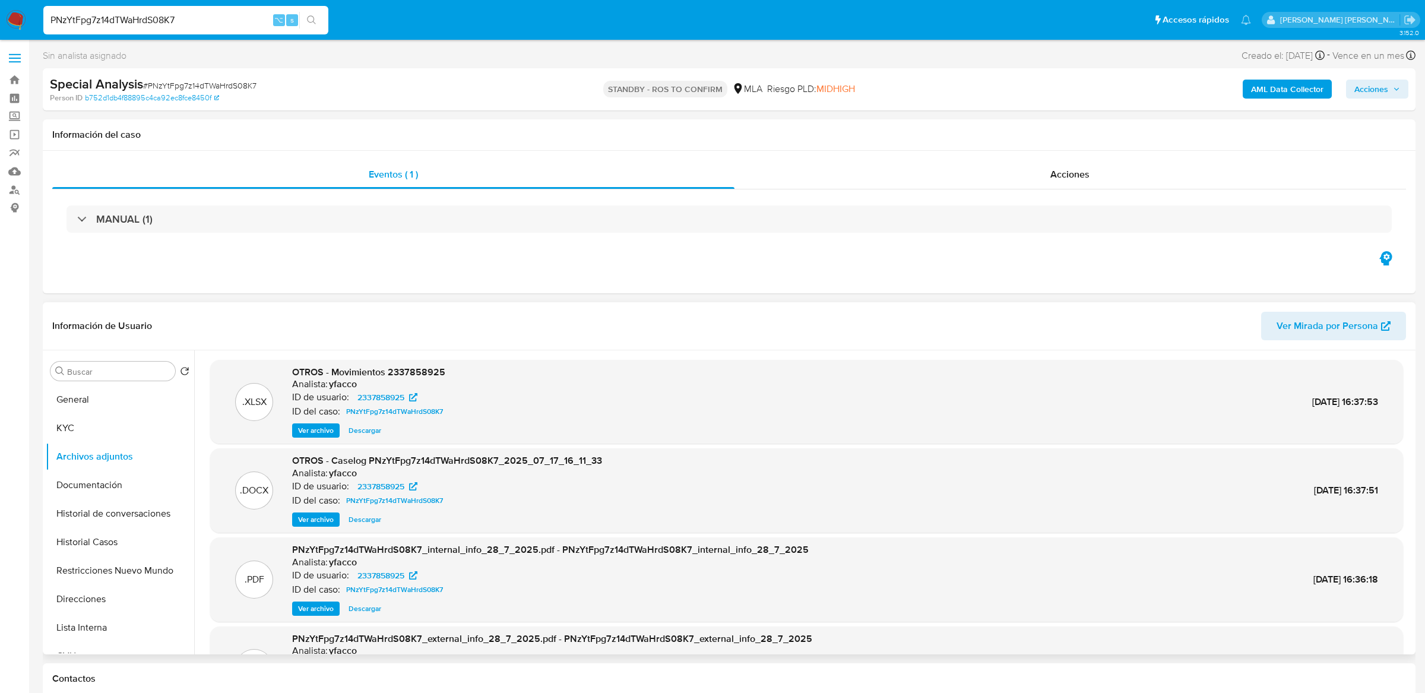
click at [319, 499] on span "Ver archivo" at bounding box center [316, 520] width 36 height 12
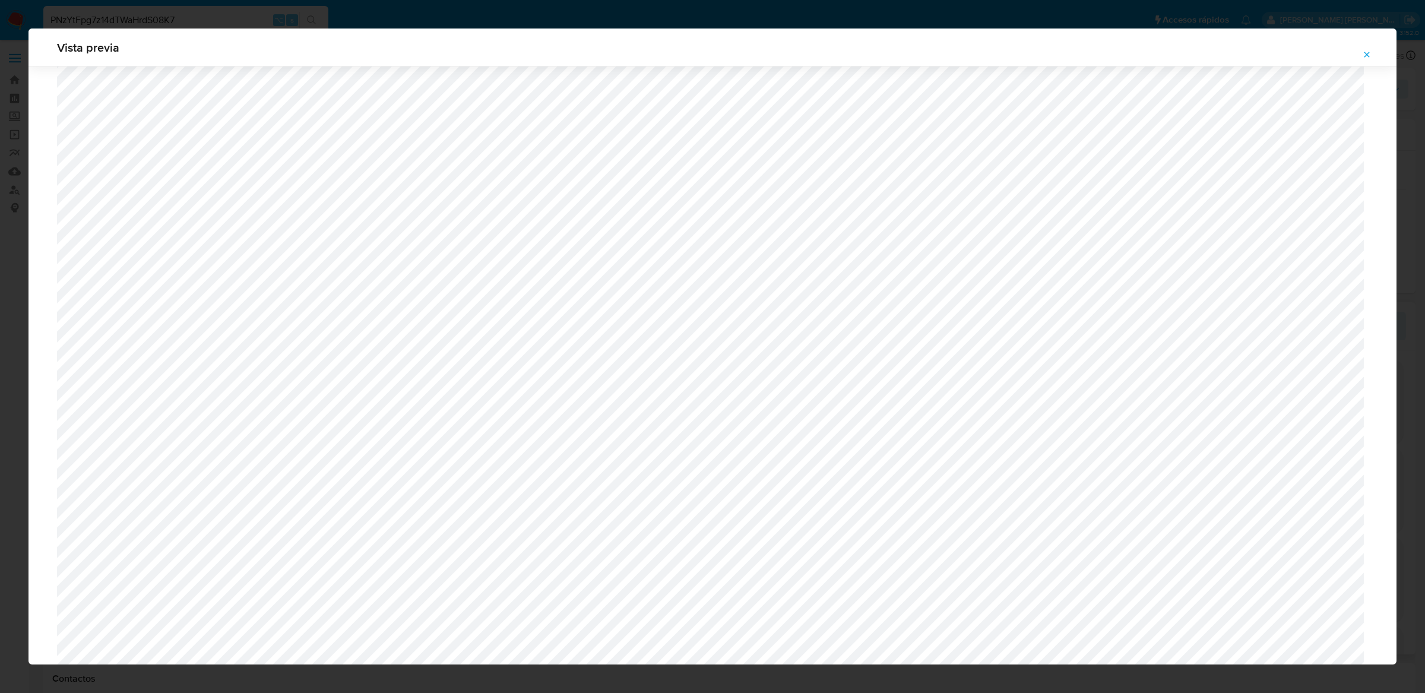
scroll to position [563, 0]
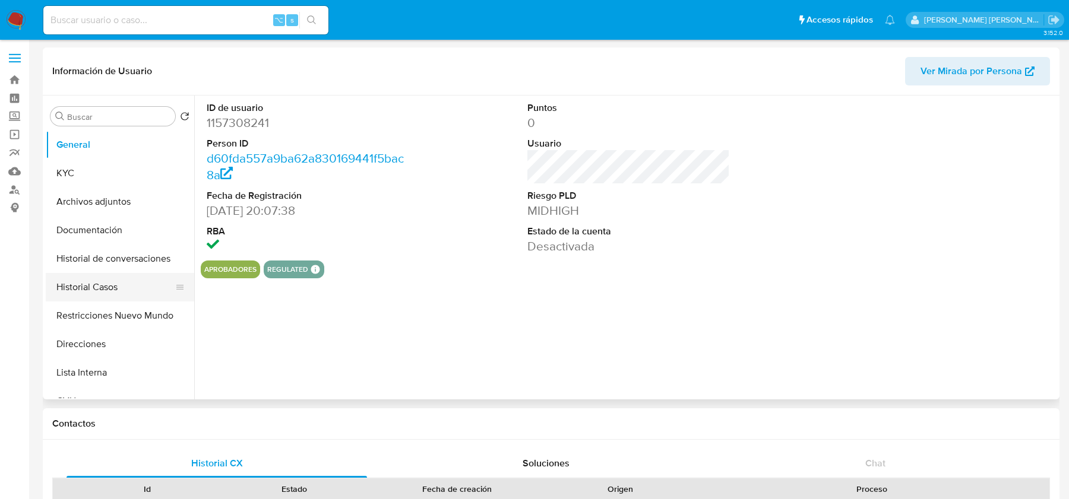
click at [107, 286] on button "Historial Casos" at bounding box center [115, 287] width 139 height 28
select select "10"
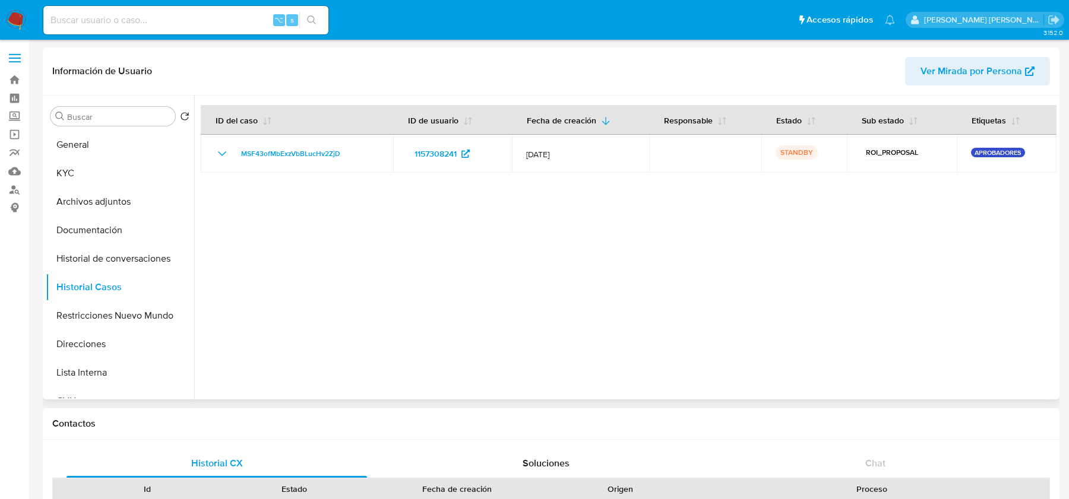
click at [552, 278] on div at bounding box center [625, 248] width 862 height 304
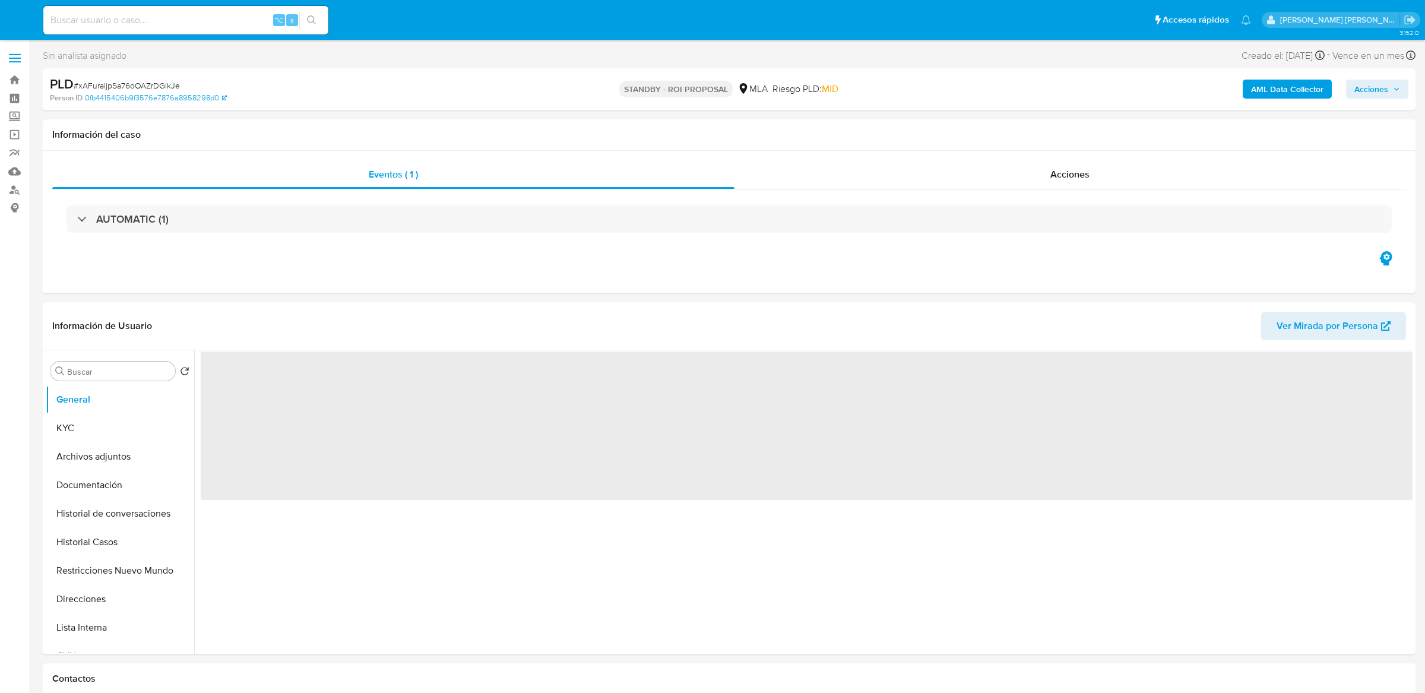
select select "10"
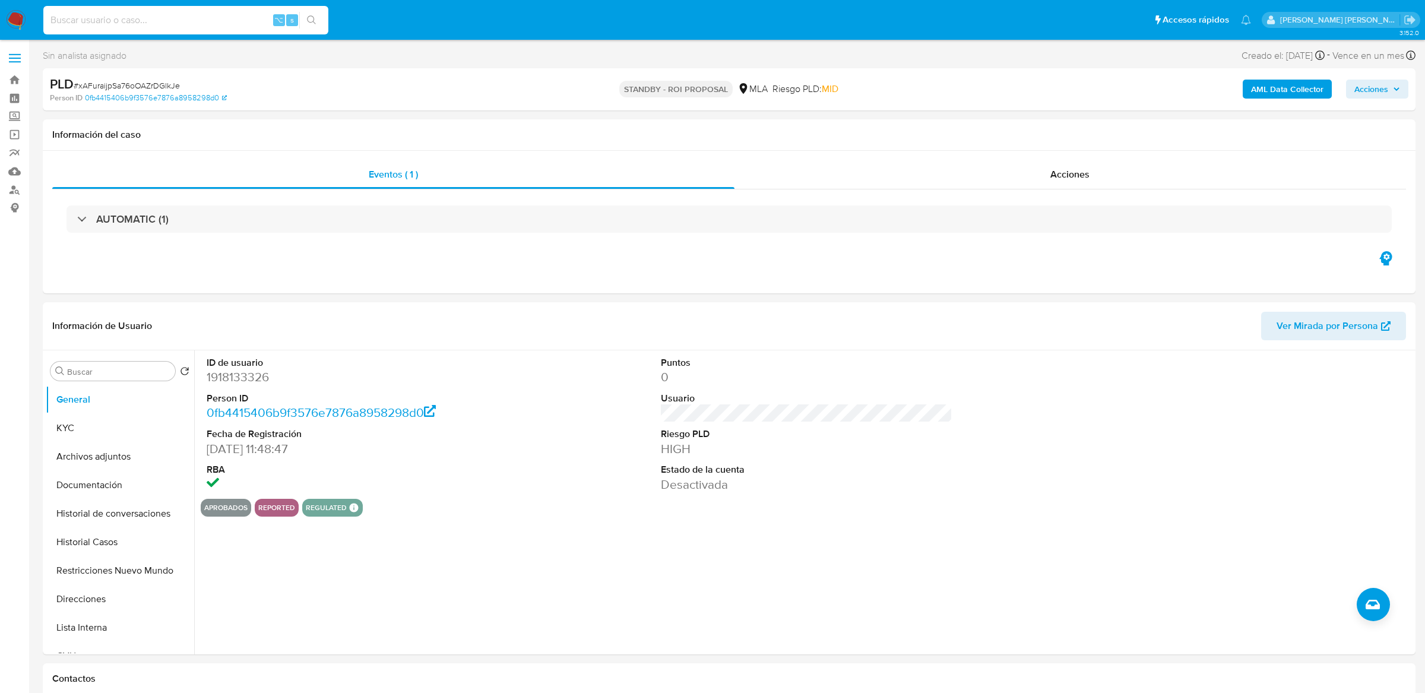
click at [220, 23] on input at bounding box center [185, 19] width 285 height 15
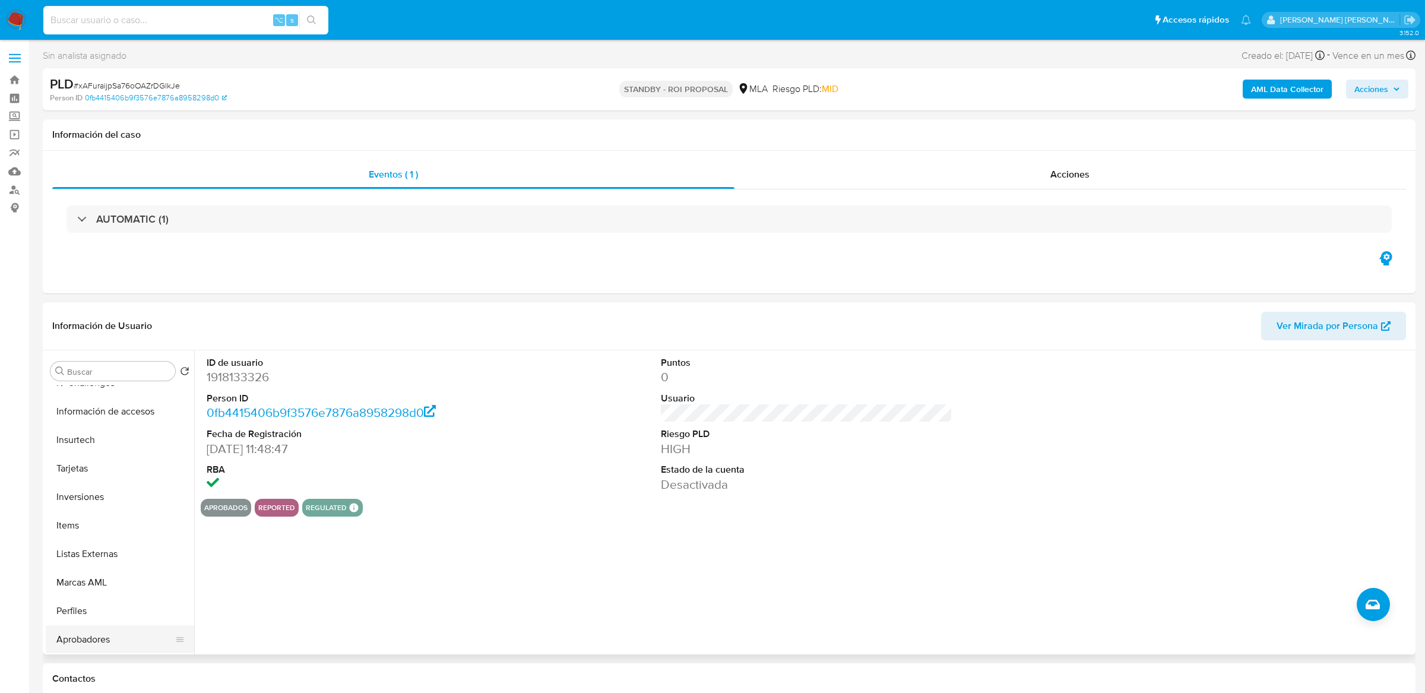
click at [78, 650] on button "Aprobadores" at bounding box center [115, 639] width 139 height 28
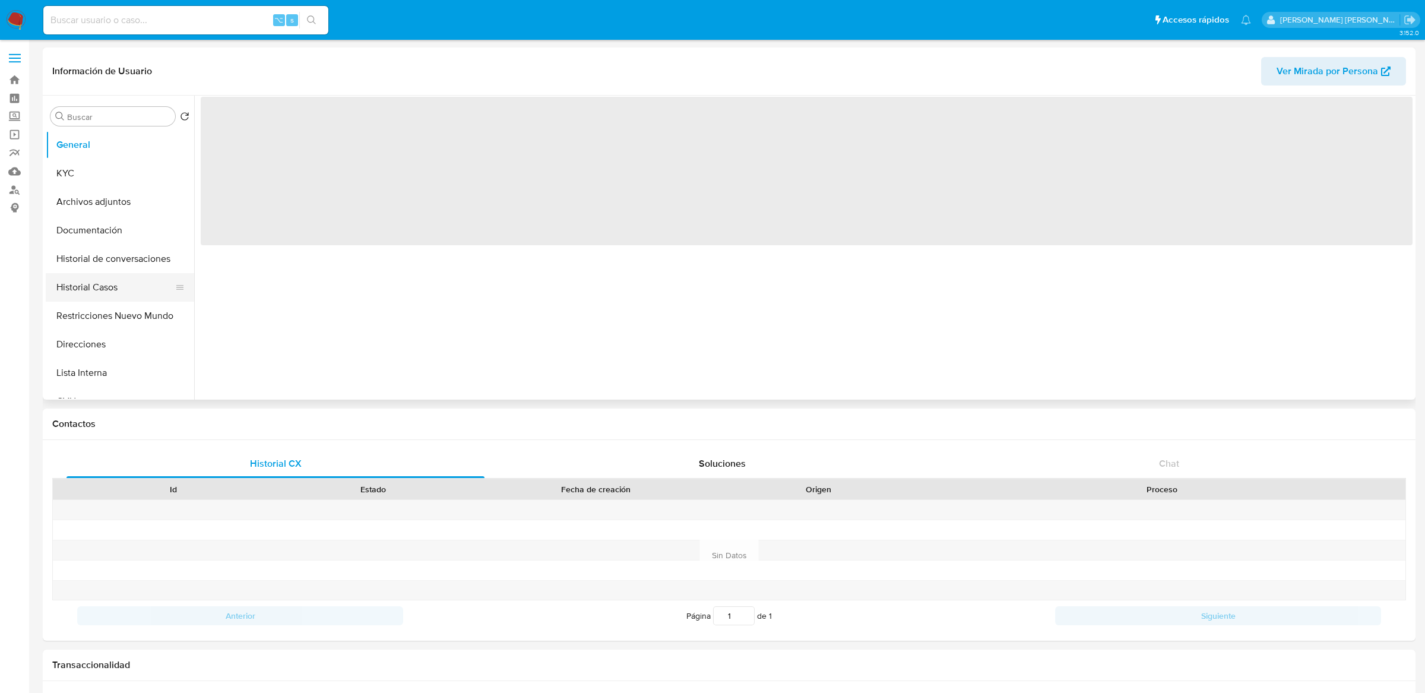
click at [87, 296] on button "Historial Casos" at bounding box center [115, 287] width 139 height 28
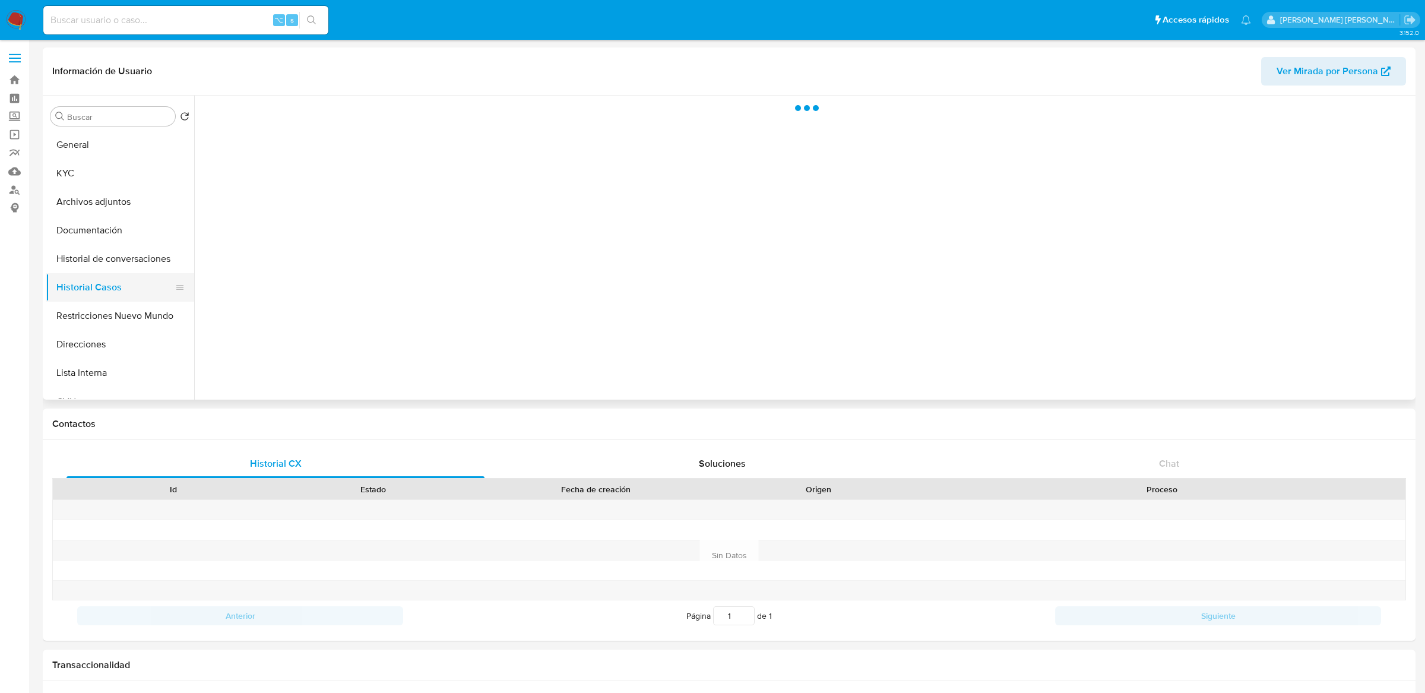
select select "10"
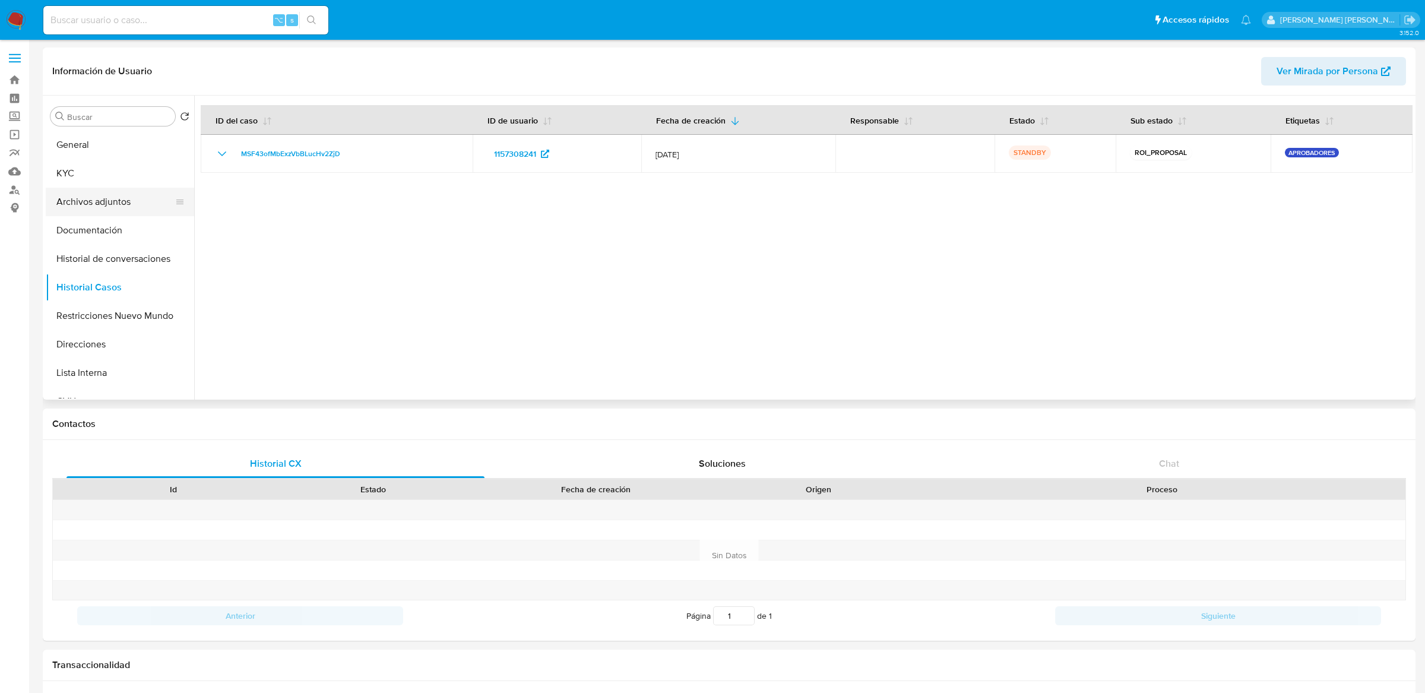
click at [123, 197] on button "Archivos adjuntos" at bounding box center [115, 202] width 139 height 28
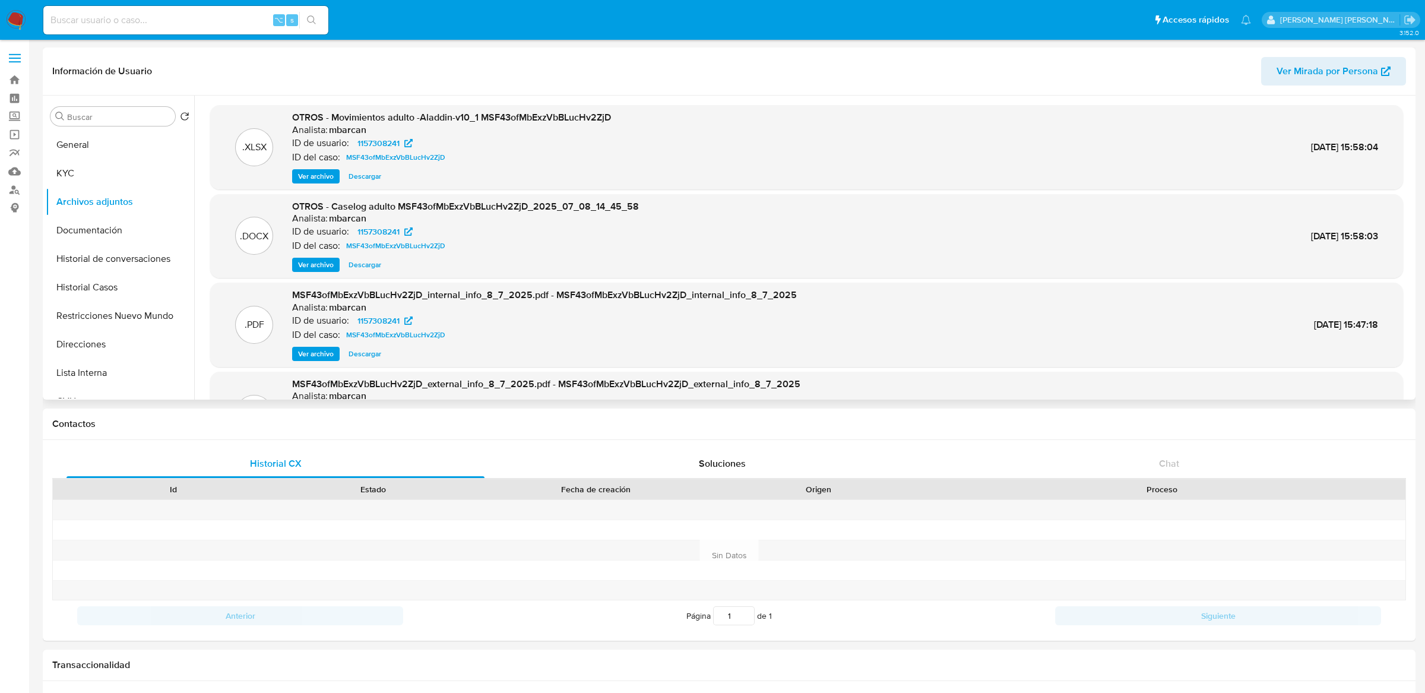
click at [312, 263] on span "Ver archivo" at bounding box center [316, 265] width 36 height 12
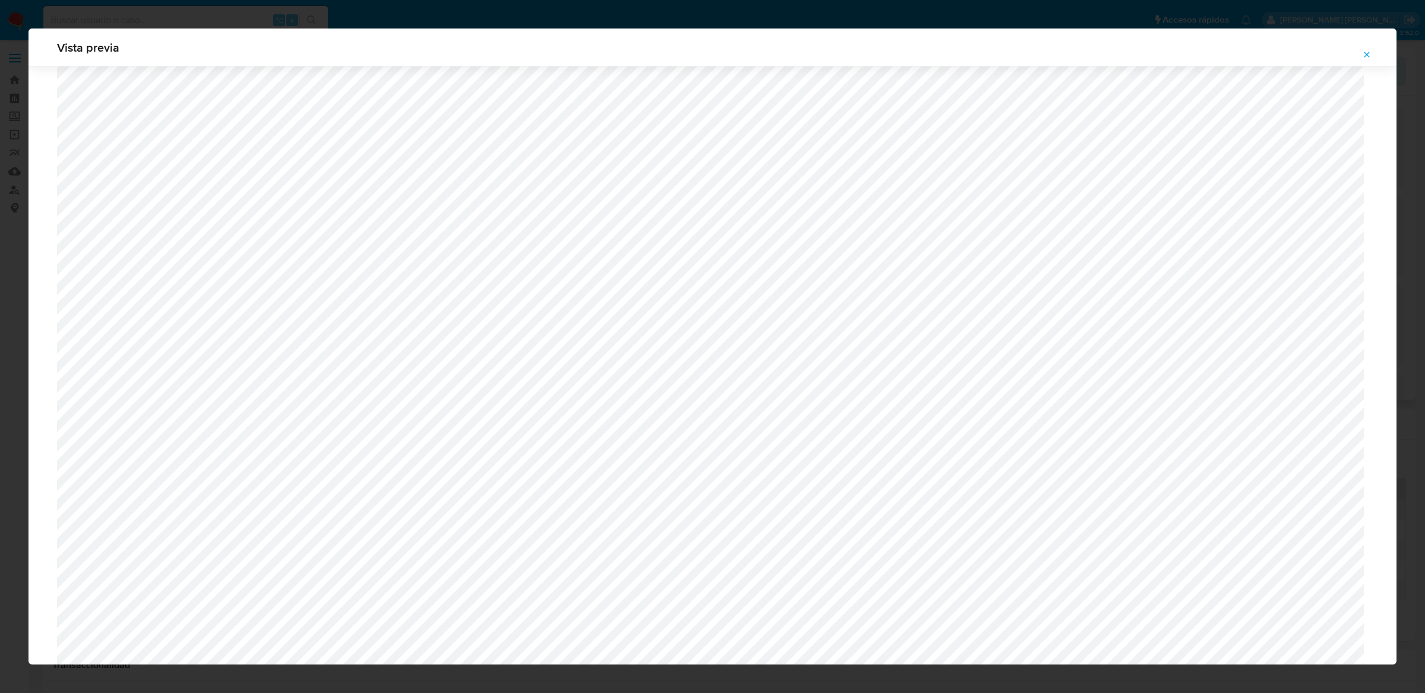
scroll to position [689, 0]
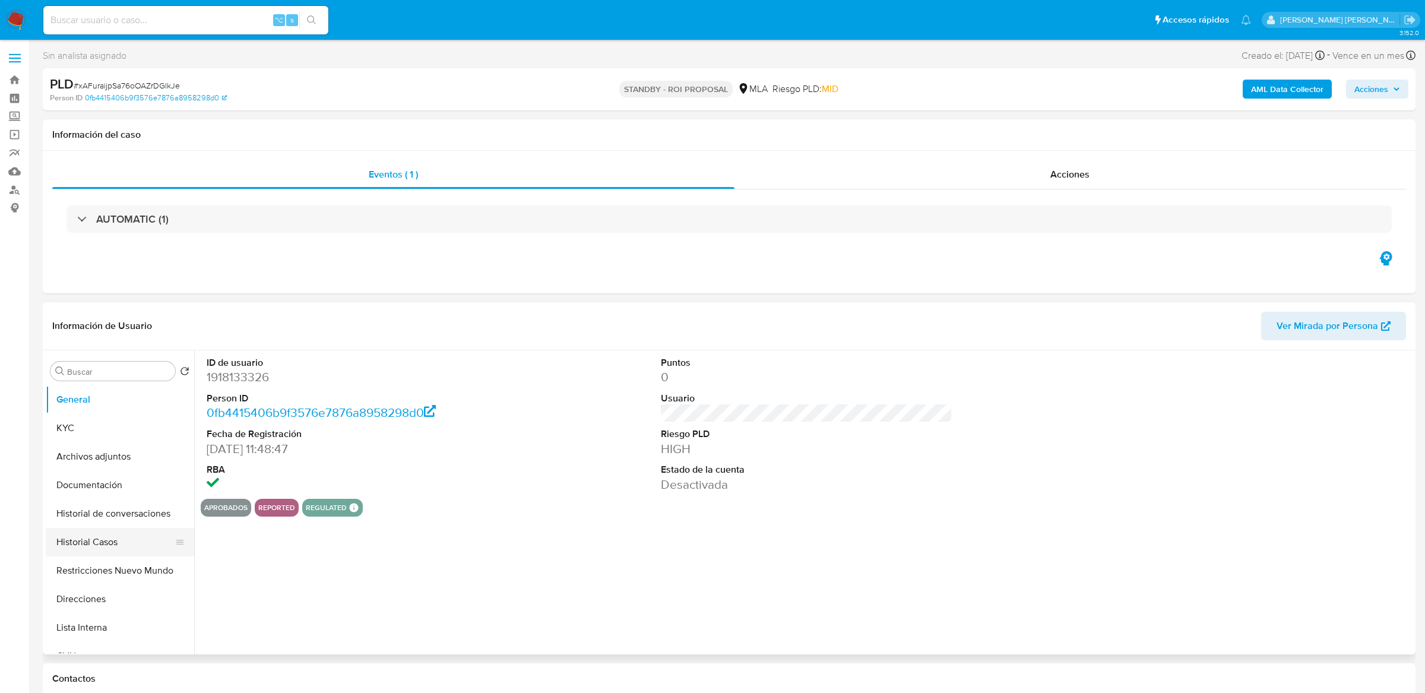
click at [77, 534] on button "Historial Casos" at bounding box center [115, 542] width 139 height 28
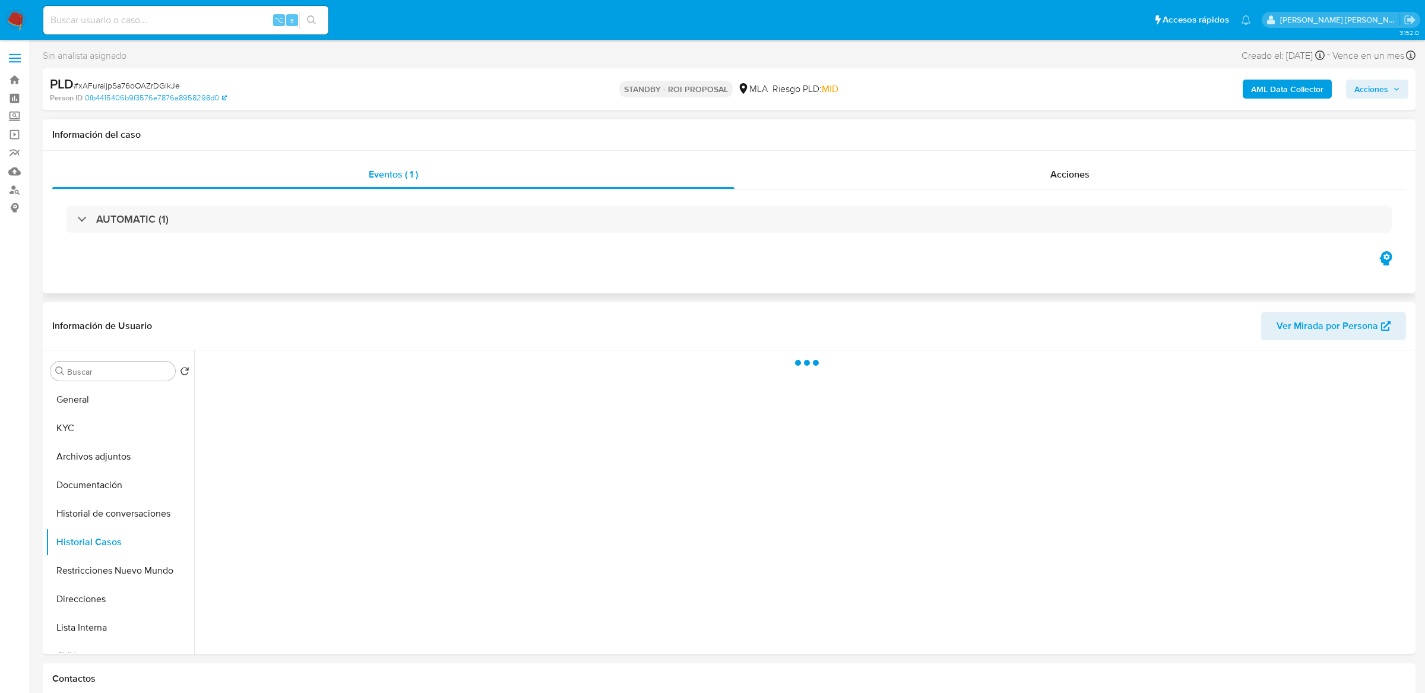
select select "10"
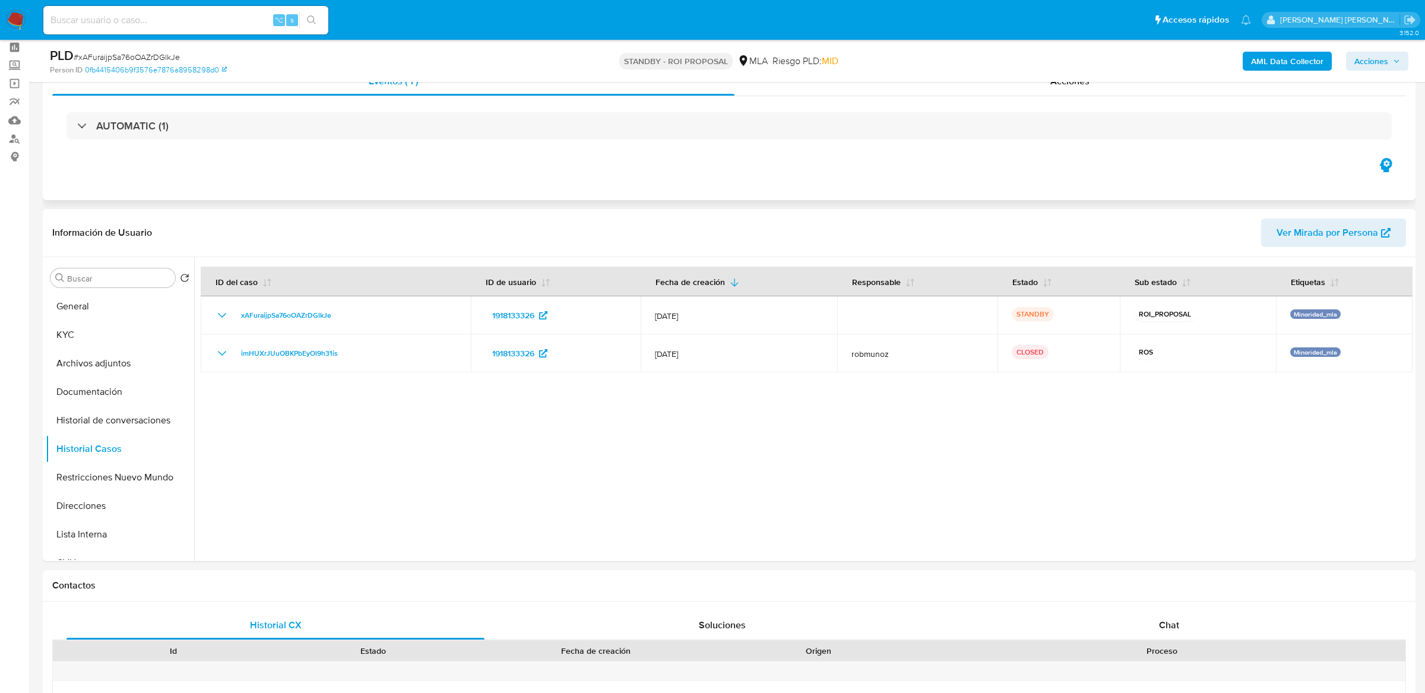
scroll to position [55, 0]
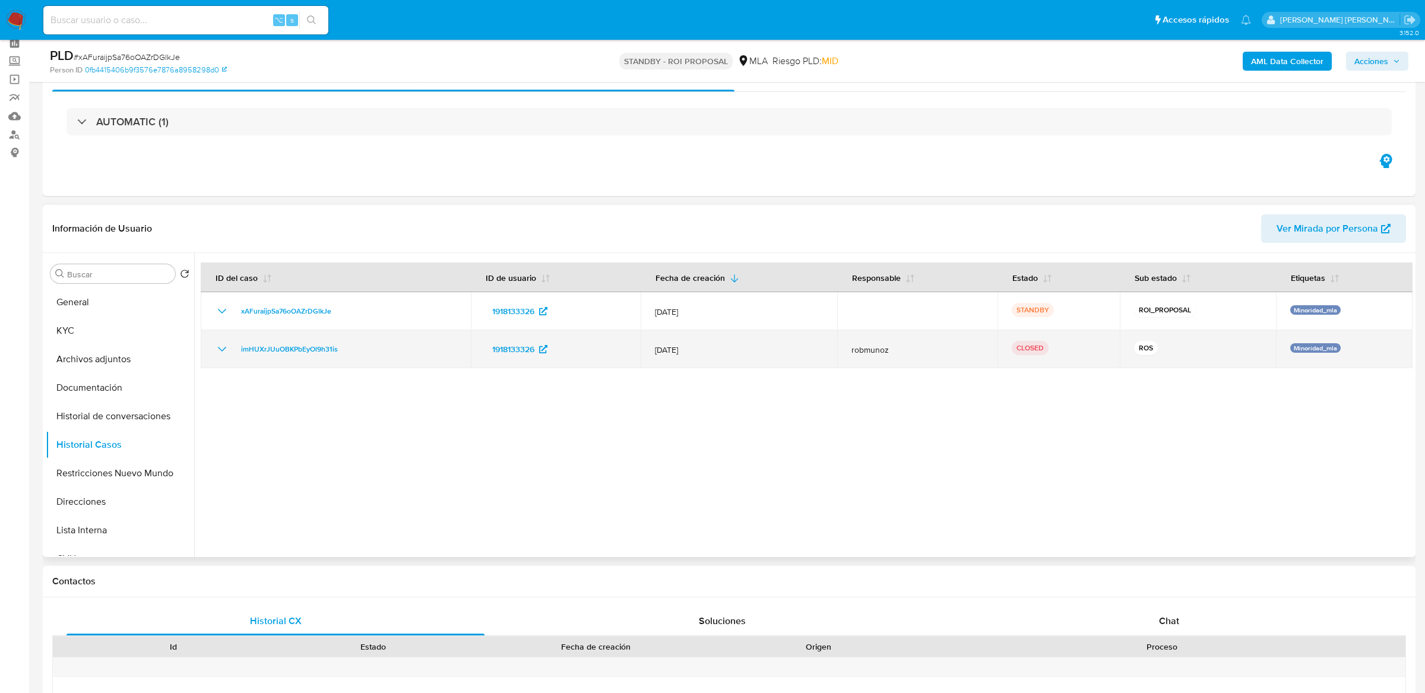
click at [221, 343] on icon "Mostrar/Ocultar" at bounding box center [222, 349] width 14 height 14
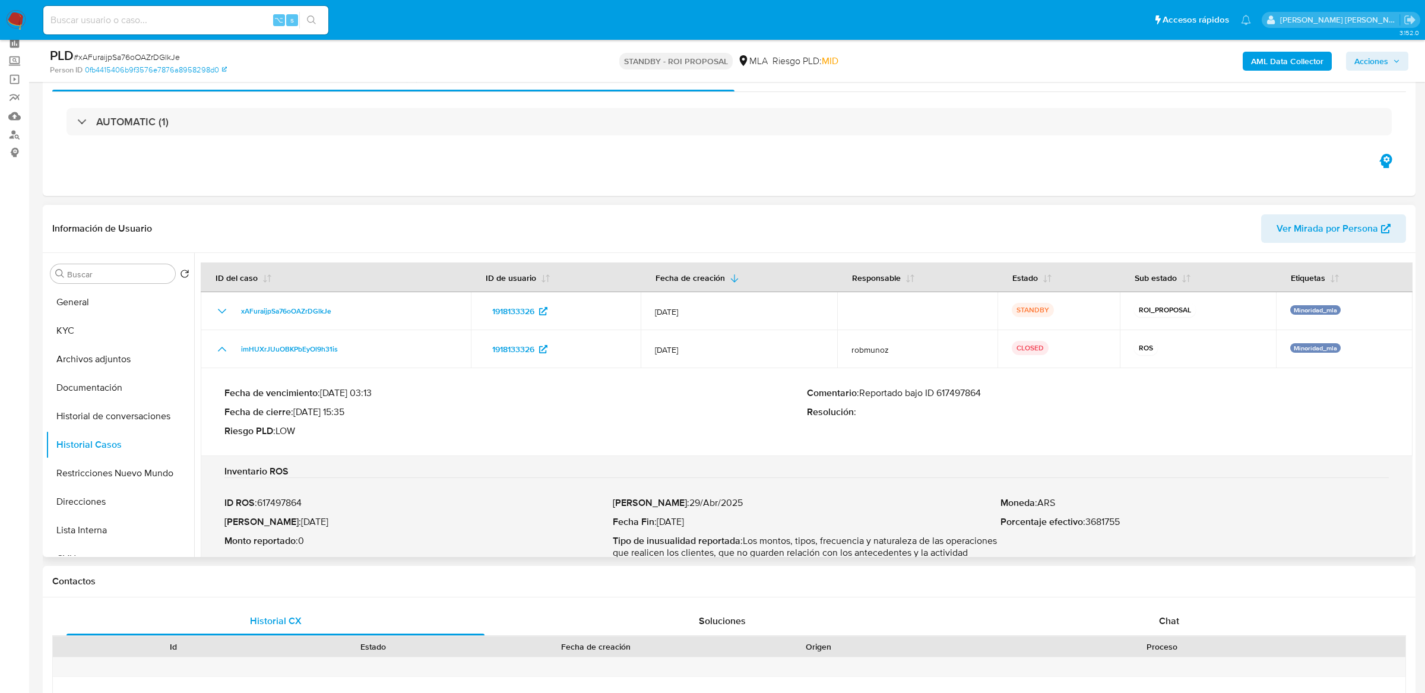
click at [958, 393] on p "Comentario : Reportado bajo ID 617497864" at bounding box center [1098, 393] width 582 height 12
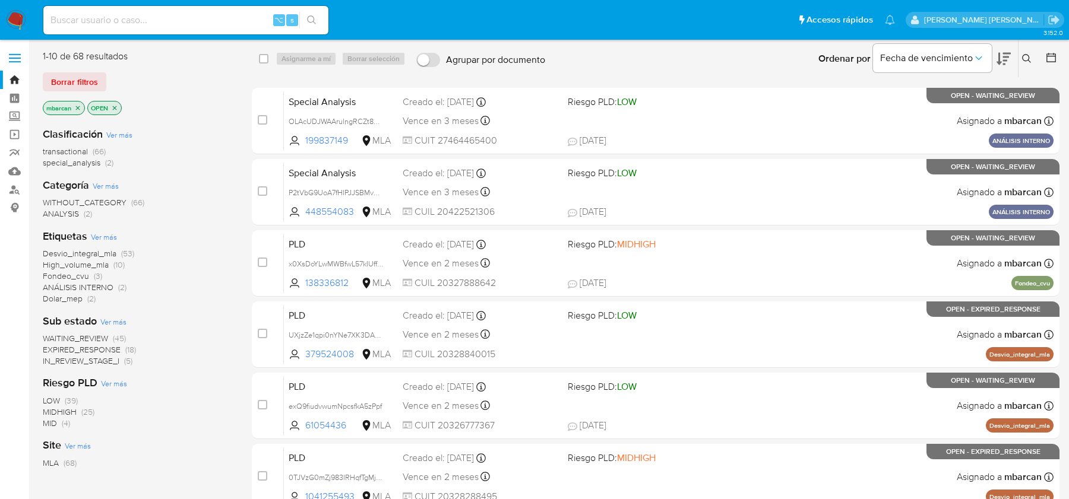
click at [101, 24] on input at bounding box center [185, 19] width 285 height 15
paste input "136445886"
type input "136445886"
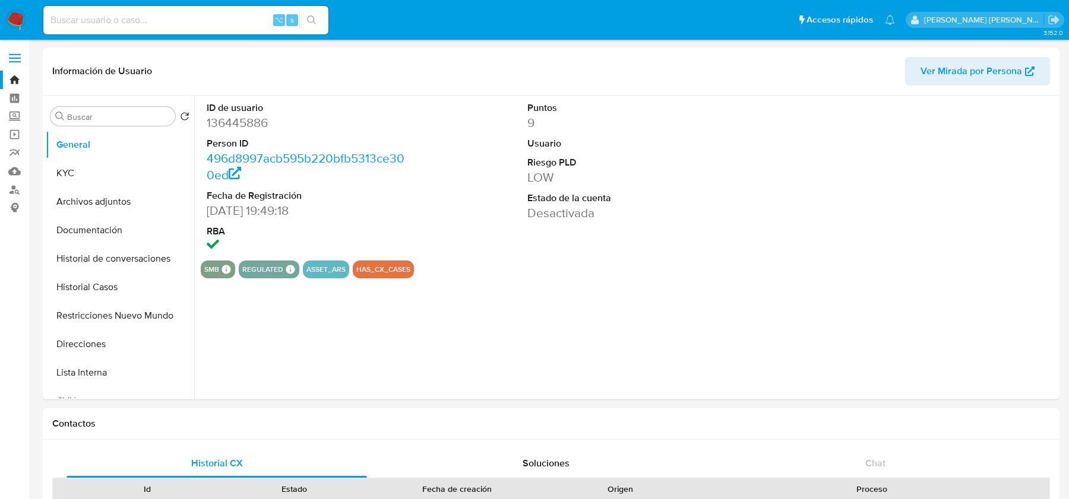
select select "10"
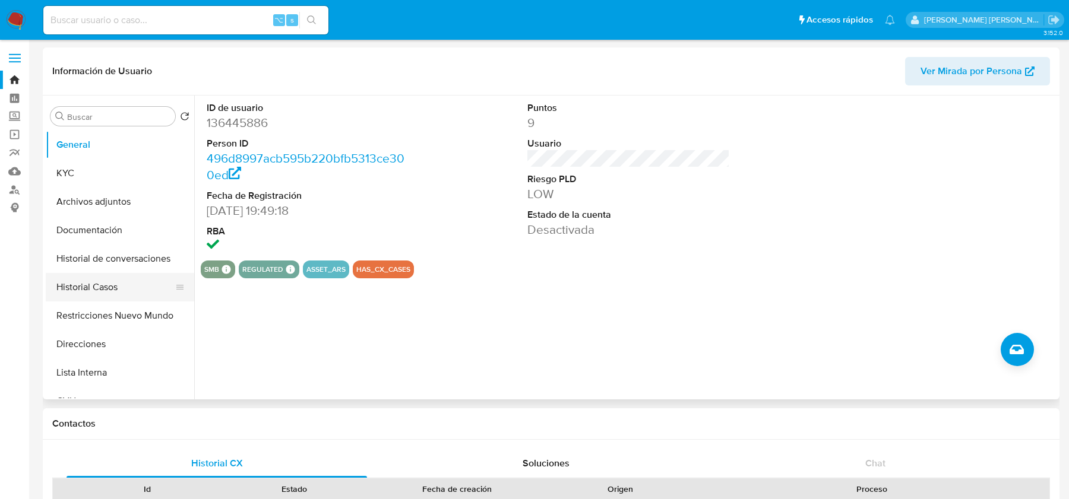
click at [119, 292] on button "Historial Casos" at bounding box center [115, 287] width 139 height 28
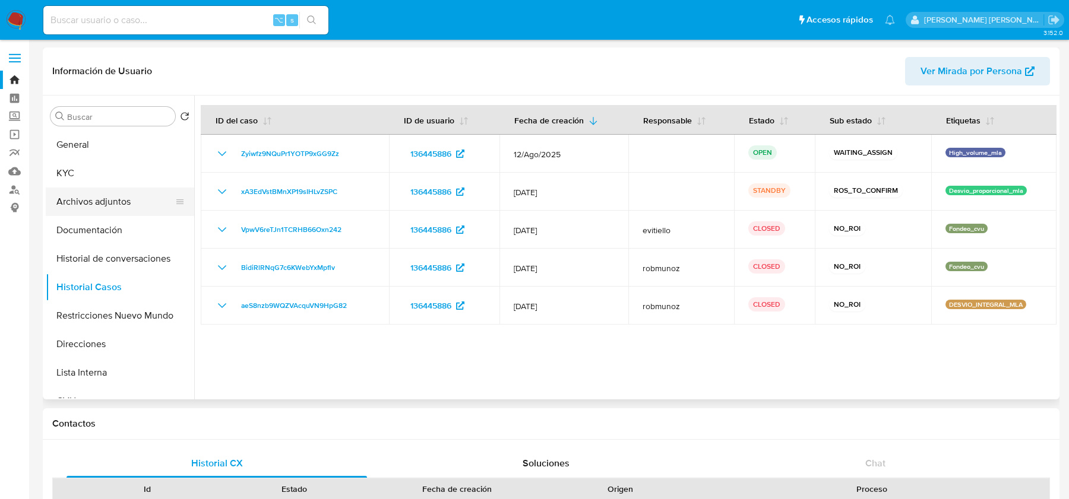
click at [113, 201] on button "Archivos adjuntos" at bounding box center [115, 202] width 139 height 28
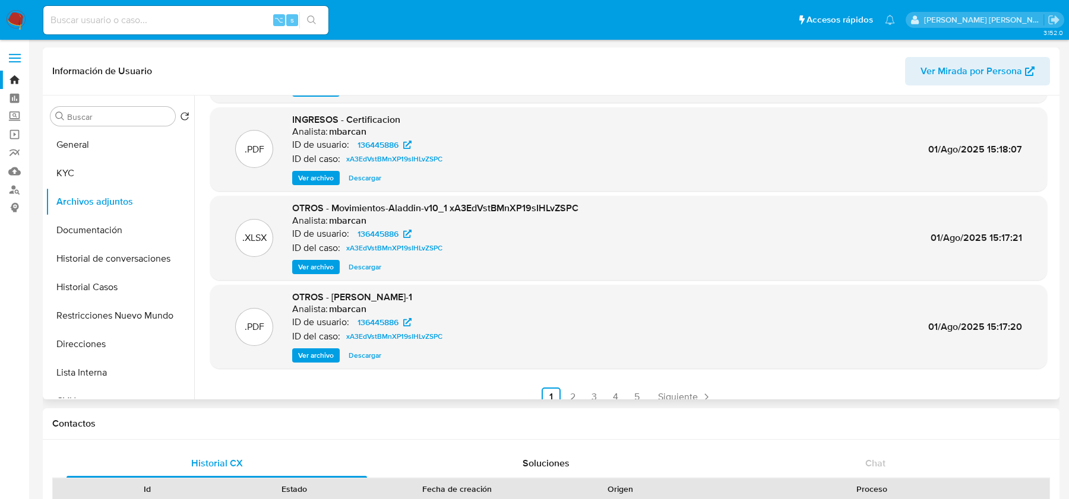
scroll to position [100, 0]
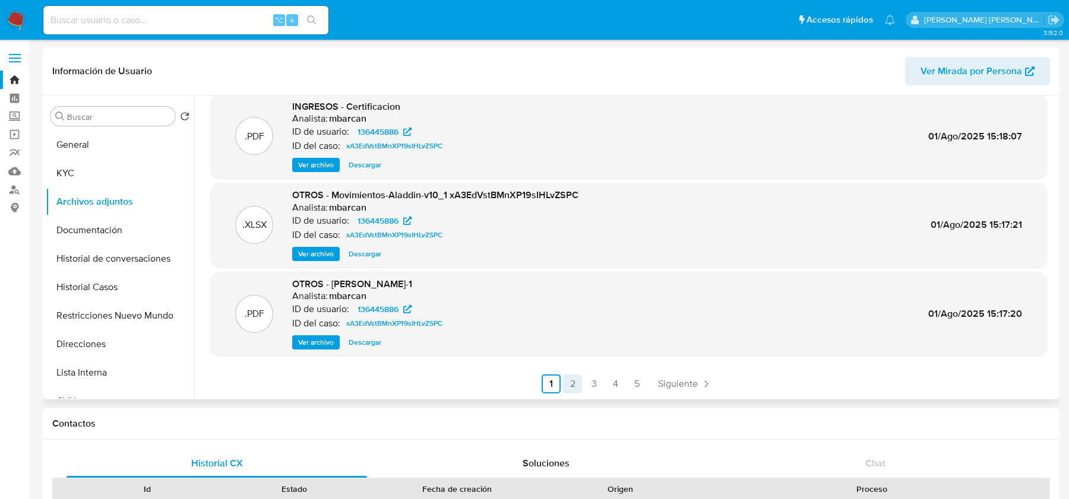
click at [563, 384] on link "2" at bounding box center [572, 384] width 19 height 19
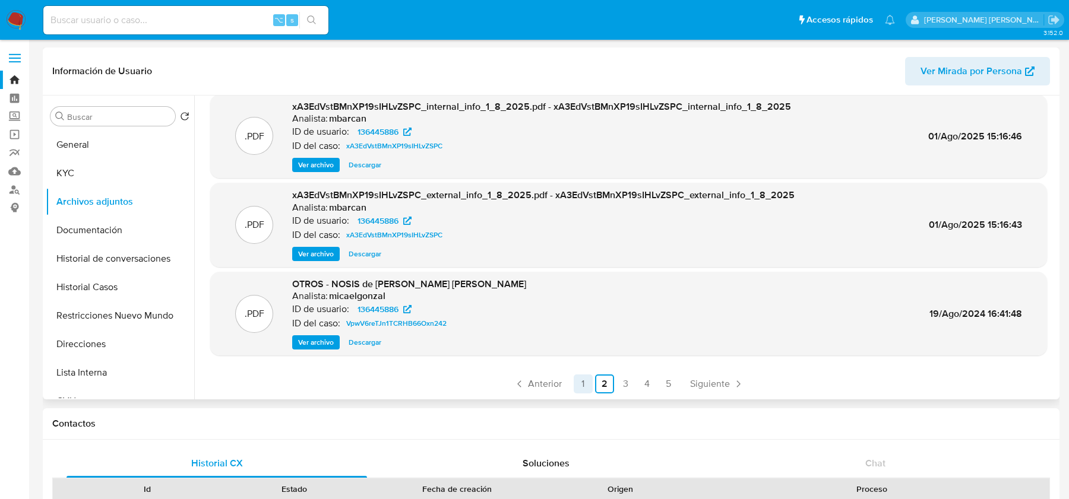
click at [573, 381] on link "1" at bounding box center [582, 384] width 19 height 19
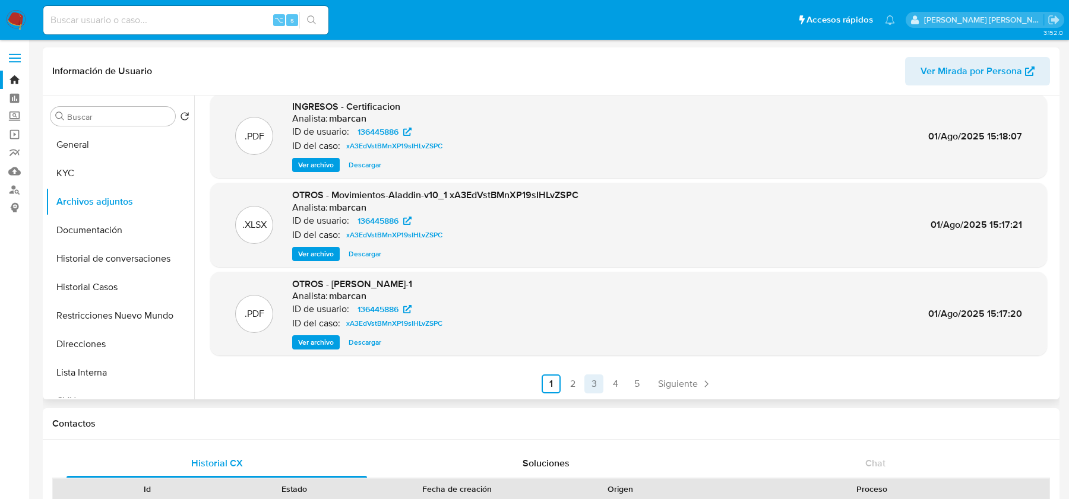
click at [601, 386] on link "3" at bounding box center [593, 384] width 19 height 19
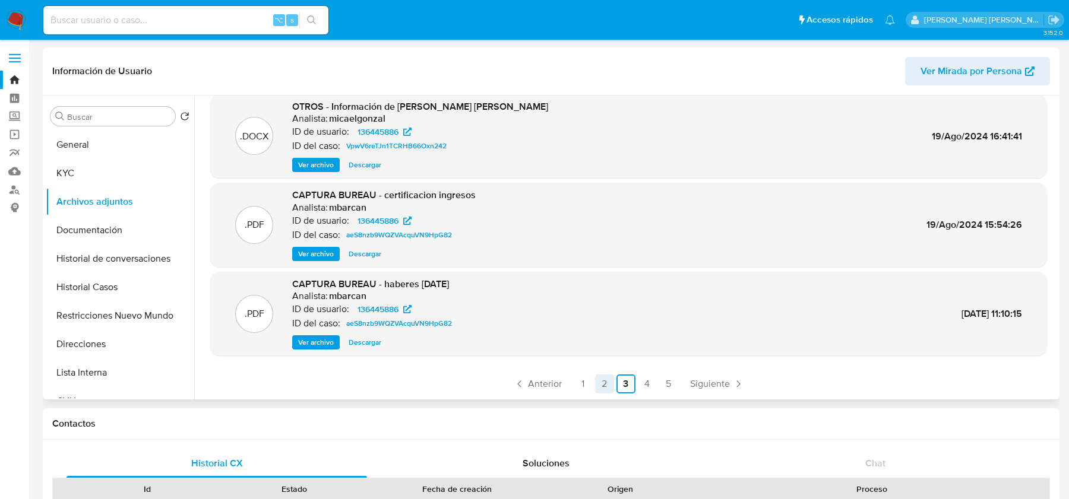
click at [596, 384] on link "2" at bounding box center [604, 384] width 19 height 19
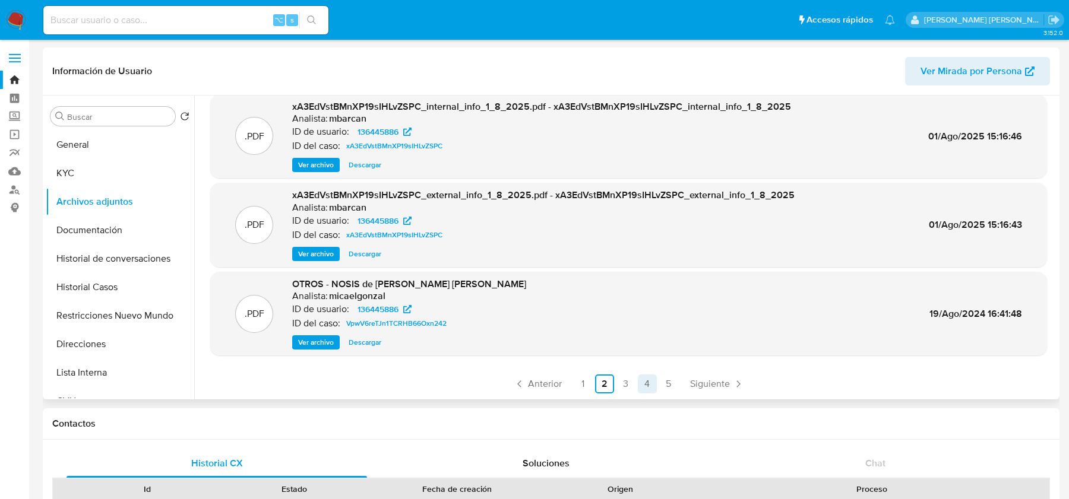
click at [641, 384] on link "4" at bounding box center [647, 384] width 19 height 19
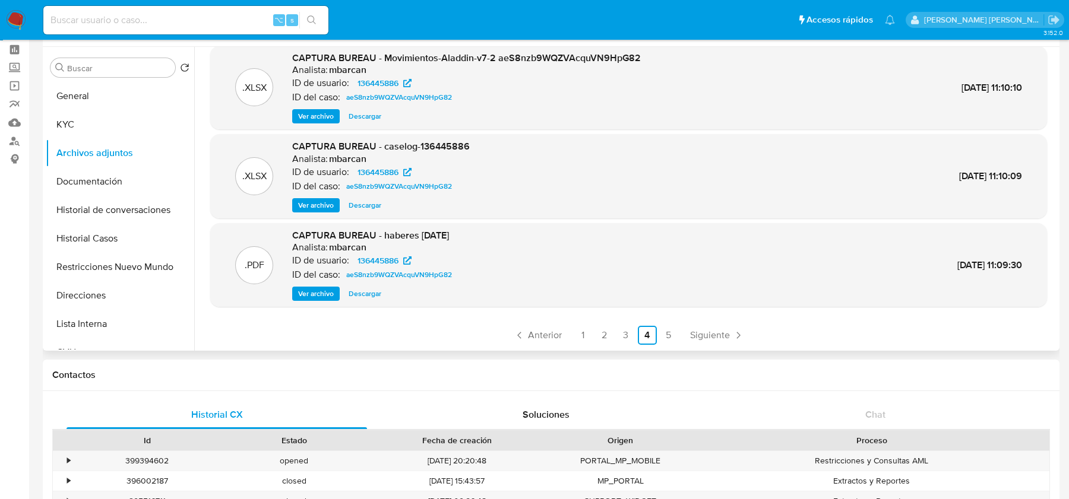
scroll to position [55, 0]
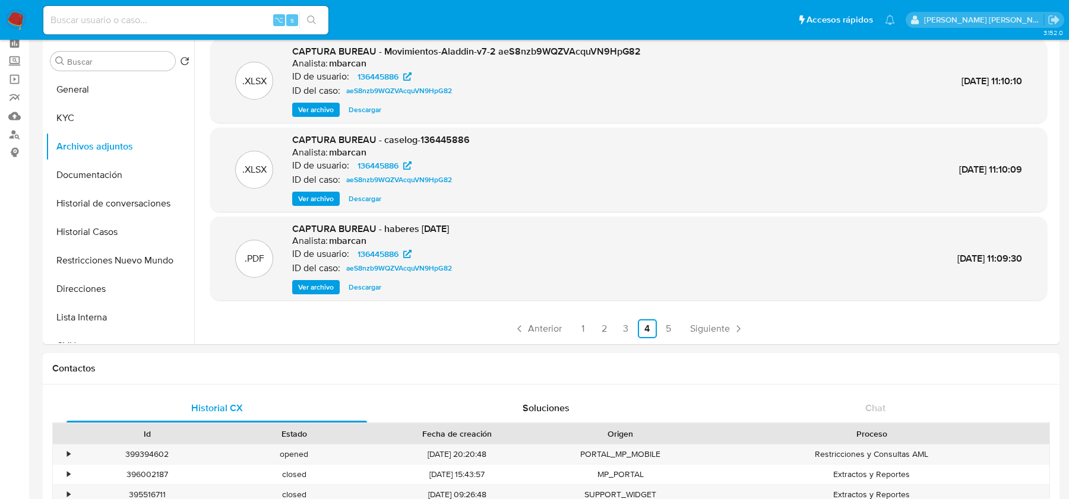
click at [676, 328] on ul "Anterior 1 2 3 4 5 Siguiente" at bounding box center [628, 328] width 836 height 19
click at [668, 329] on link "5" at bounding box center [668, 328] width 19 height 19
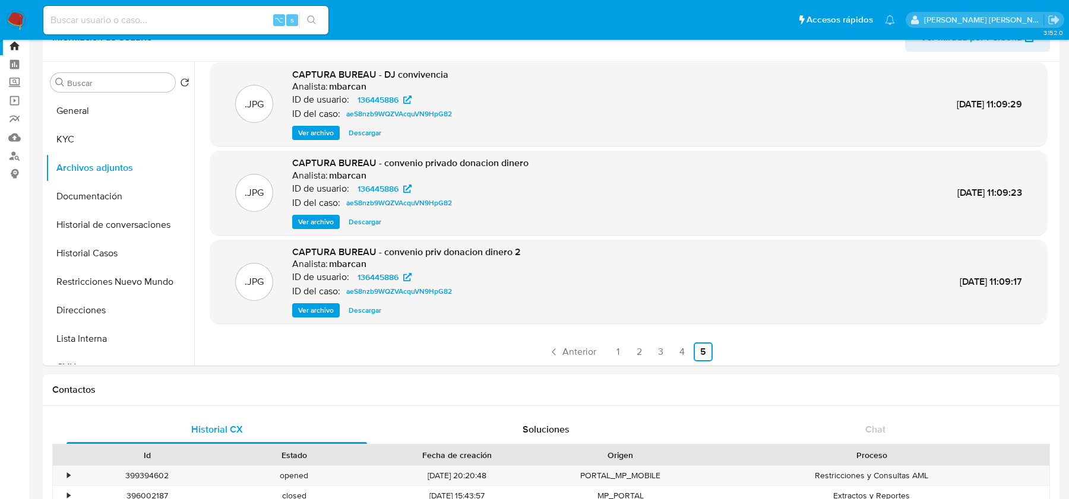
scroll to position [99, 0]
click at [611, 341] on link "1" at bounding box center [617, 350] width 19 height 19
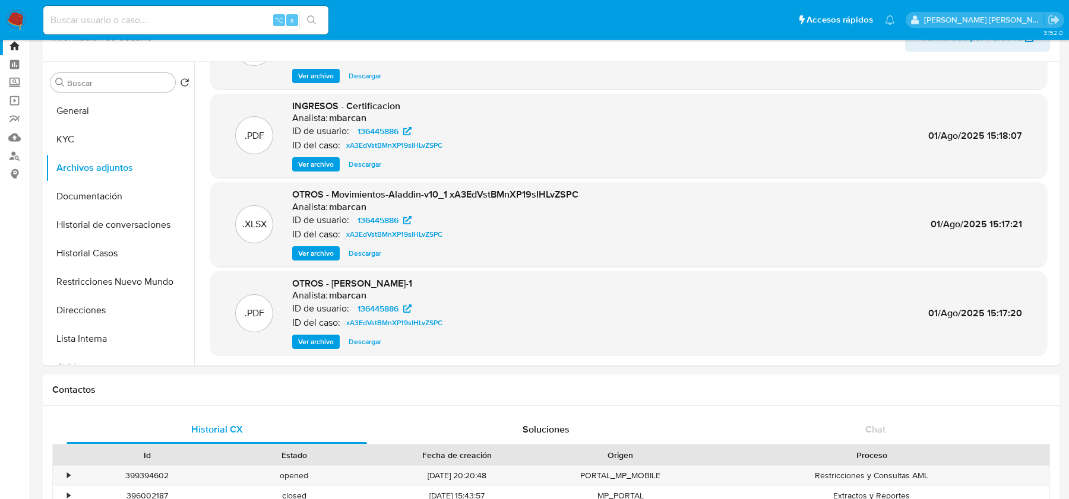
scroll to position [100, 0]
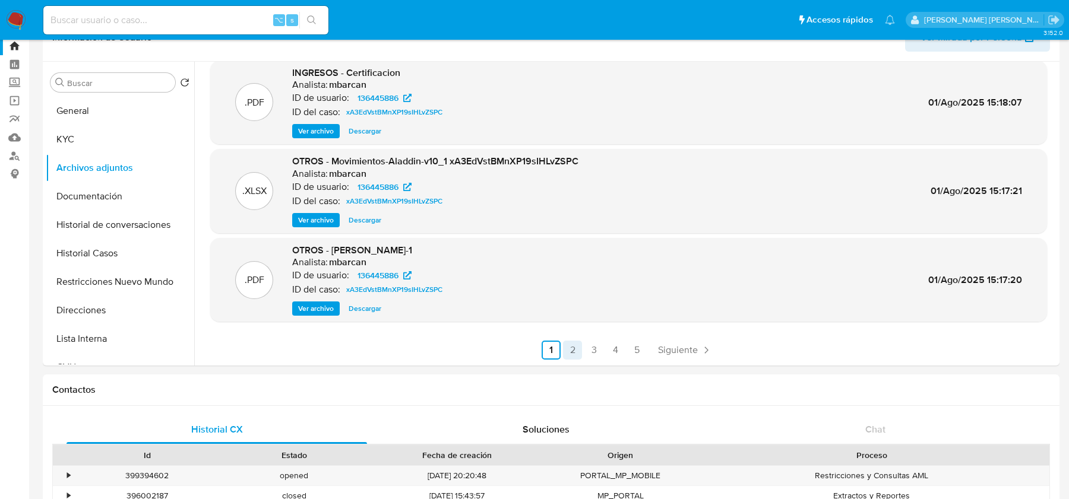
click at [572, 351] on link "2" at bounding box center [572, 350] width 19 height 19
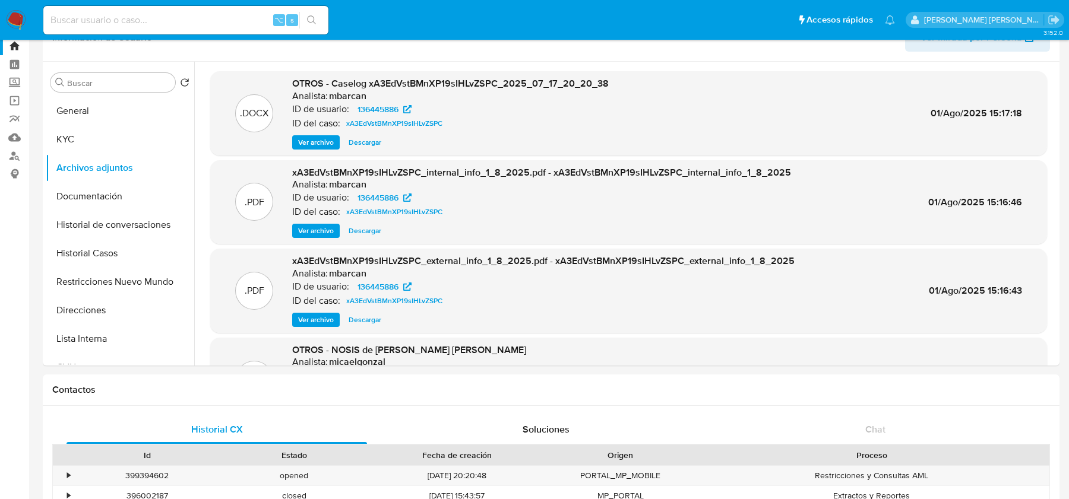
click at [321, 142] on span "Ver archivo" at bounding box center [316, 143] width 36 height 12
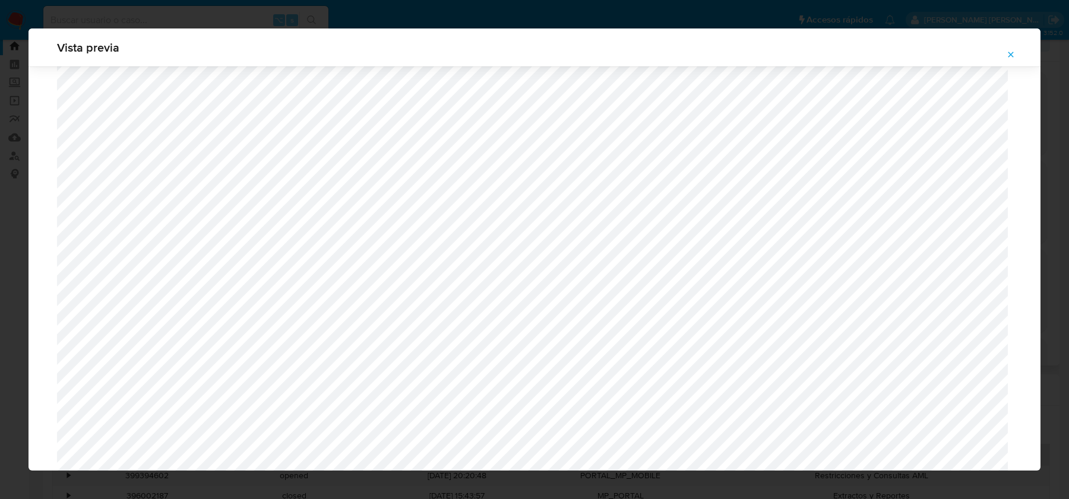
scroll to position [1105, 0]
click at [854, 56] on icon "Attachment preview" at bounding box center [1010, 54] width 9 height 9
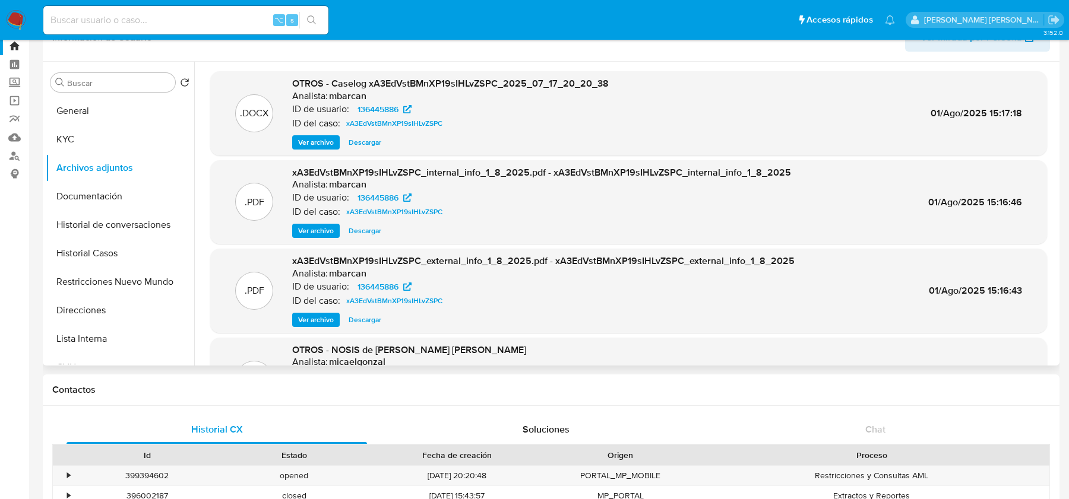
scroll to position [100, 0]
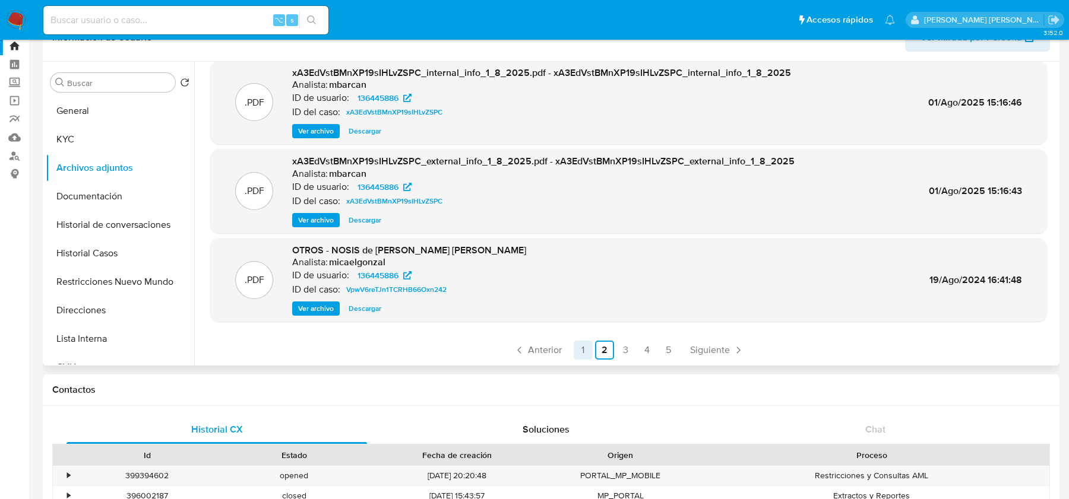
click at [585, 357] on link "1" at bounding box center [582, 350] width 19 height 19
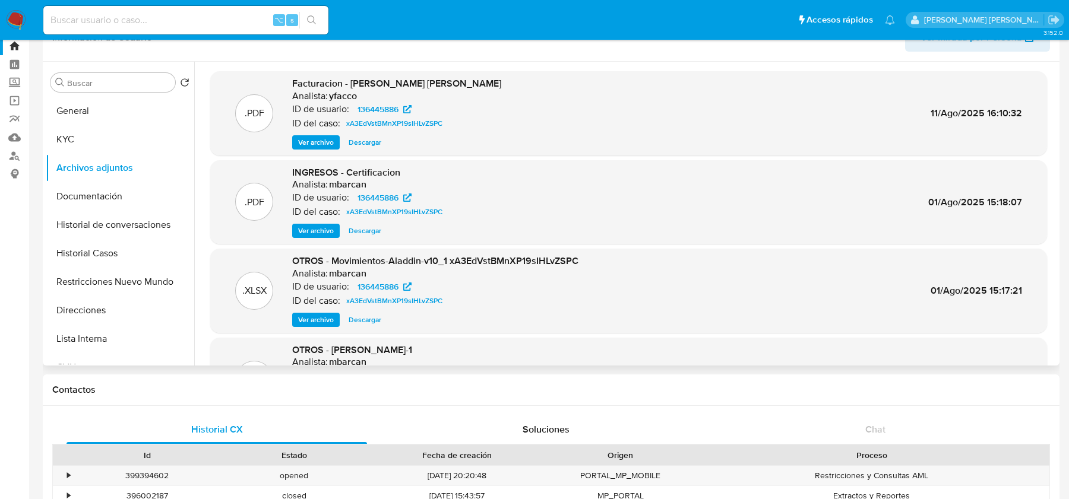
scroll to position [26, 0]
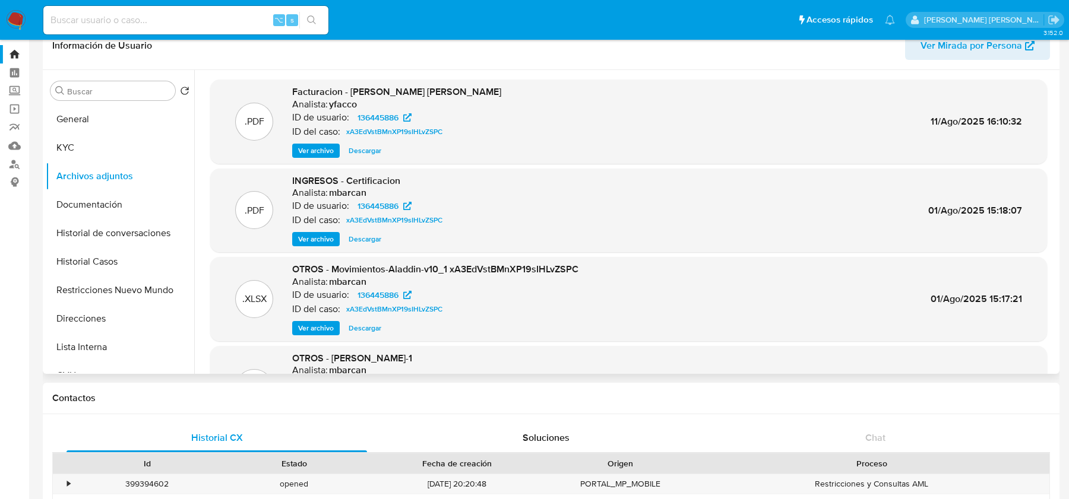
click at [315, 149] on span "Ver archivo" at bounding box center [316, 151] width 36 height 12
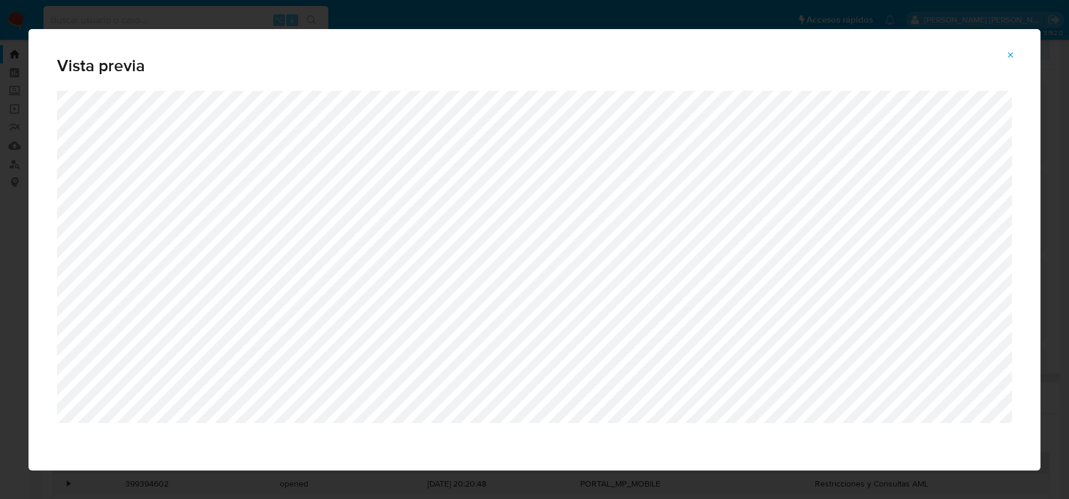
click at [854, 49] on button "Attachment preview" at bounding box center [1010, 55] width 26 height 19
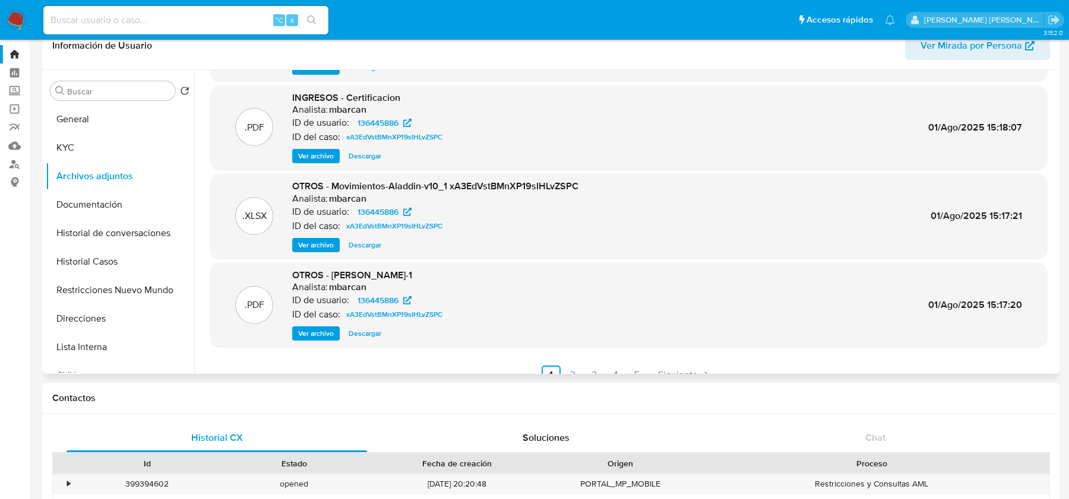
scroll to position [100, 0]
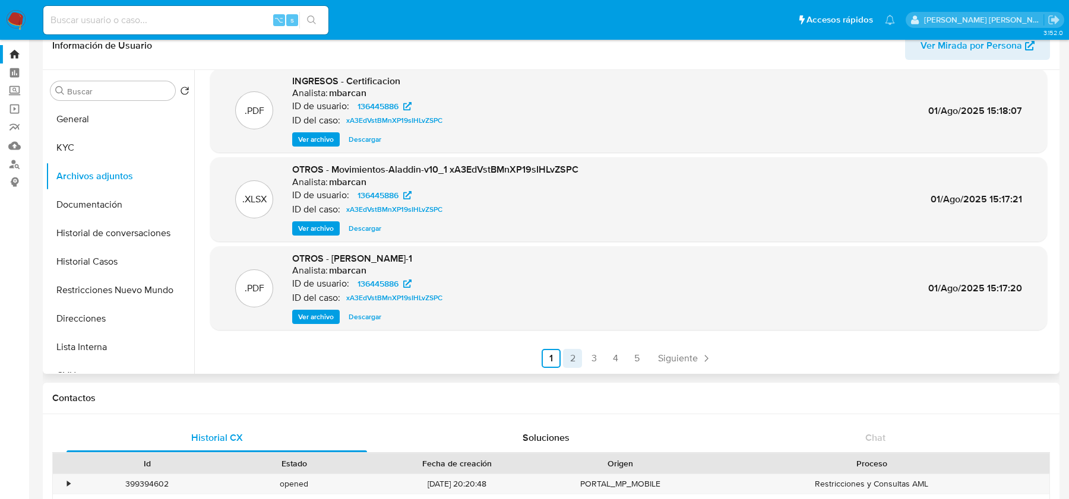
click at [573, 360] on link "2" at bounding box center [572, 358] width 19 height 19
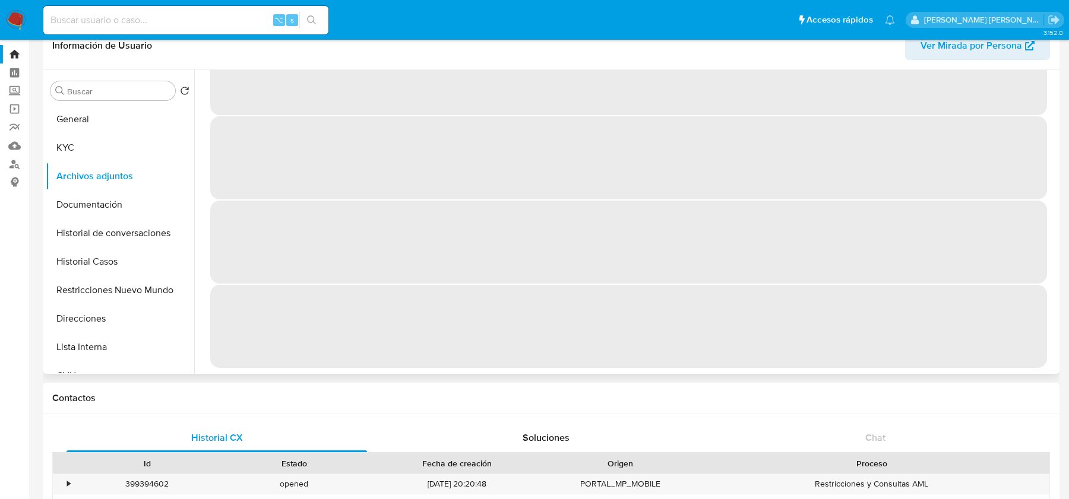
scroll to position [0, 0]
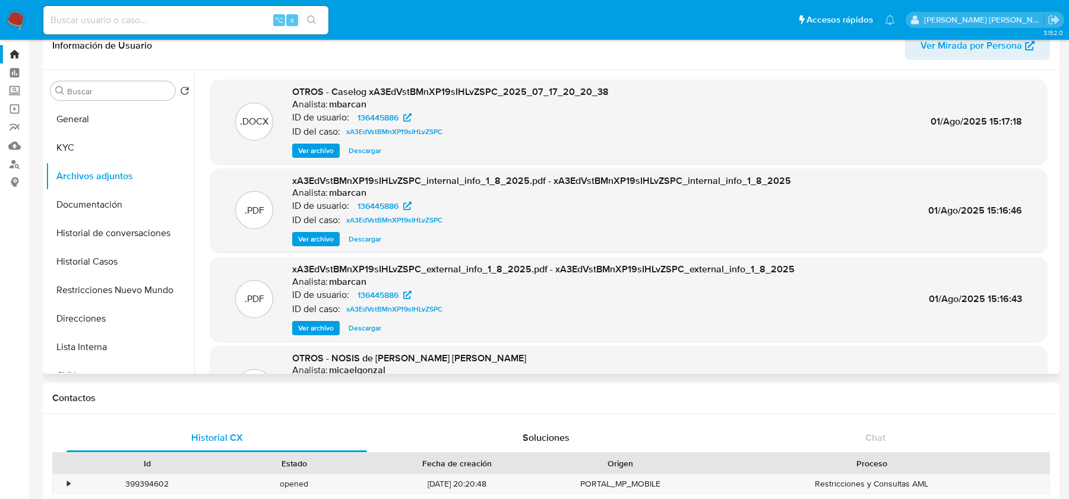
click at [316, 154] on span "Ver archivo" at bounding box center [316, 151] width 36 height 12
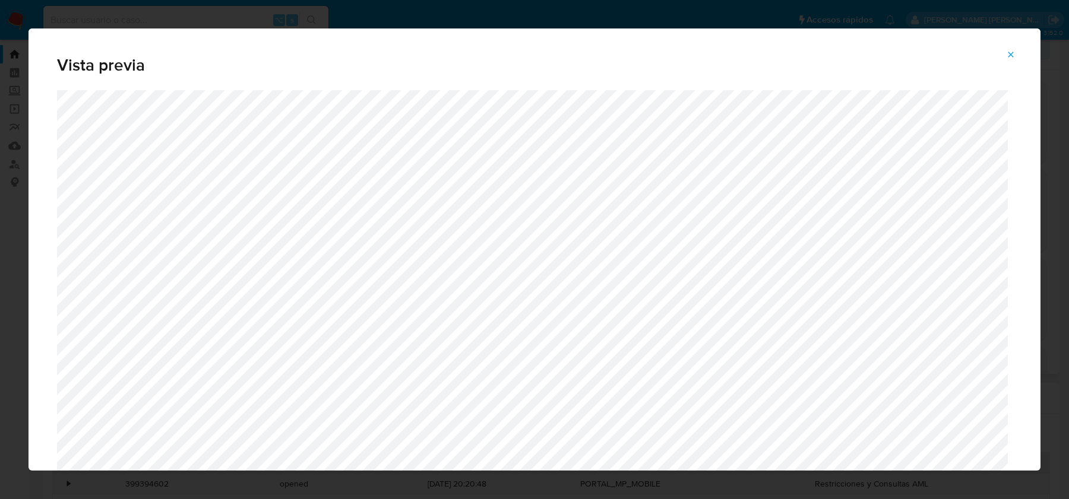
drag, startPoint x: 1009, startPoint y: 53, endPoint x: 946, endPoint y: 72, distance: 65.9
click at [854, 53] on icon "Attachment preview" at bounding box center [1010, 54] width 5 height 5
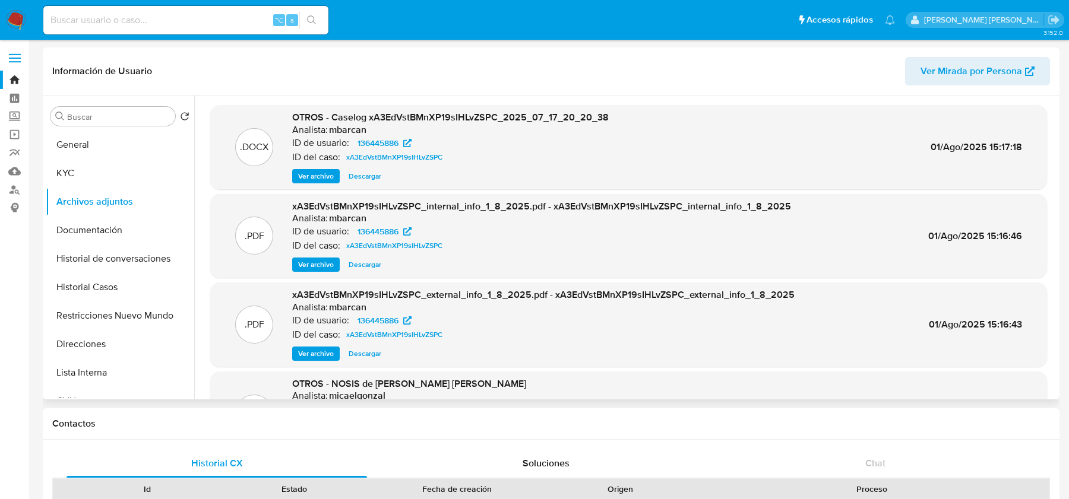
scroll to position [100, 0]
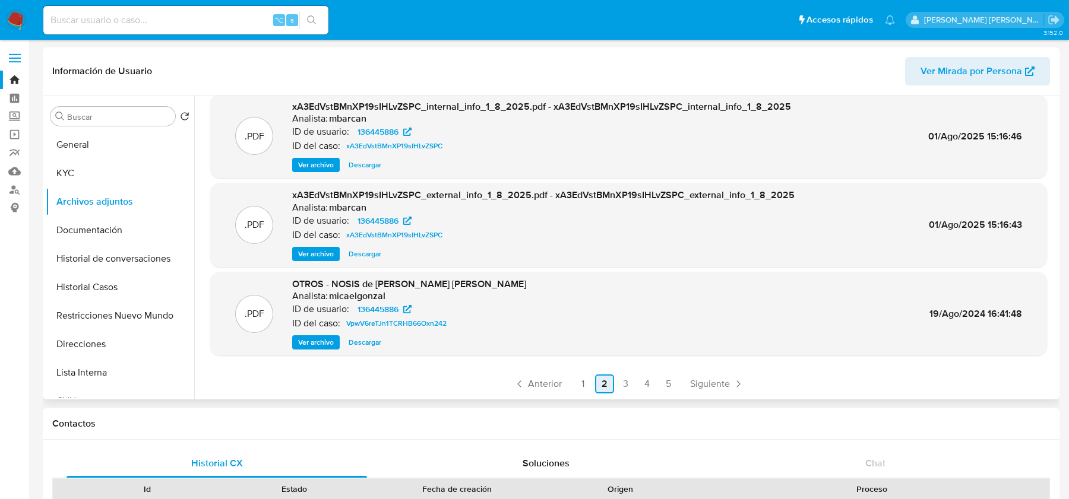
click at [597, 392] on link "2" at bounding box center [604, 384] width 19 height 19
click at [581, 392] on link "1" at bounding box center [582, 384] width 19 height 19
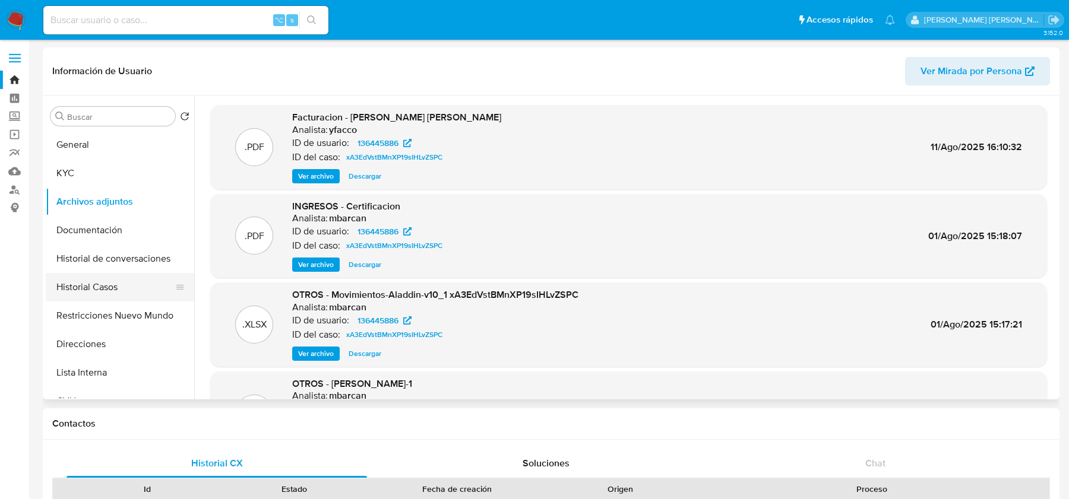
click at [97, 289] on button "Historial Casos" at bounding box center [115, 287] width 139 height 28
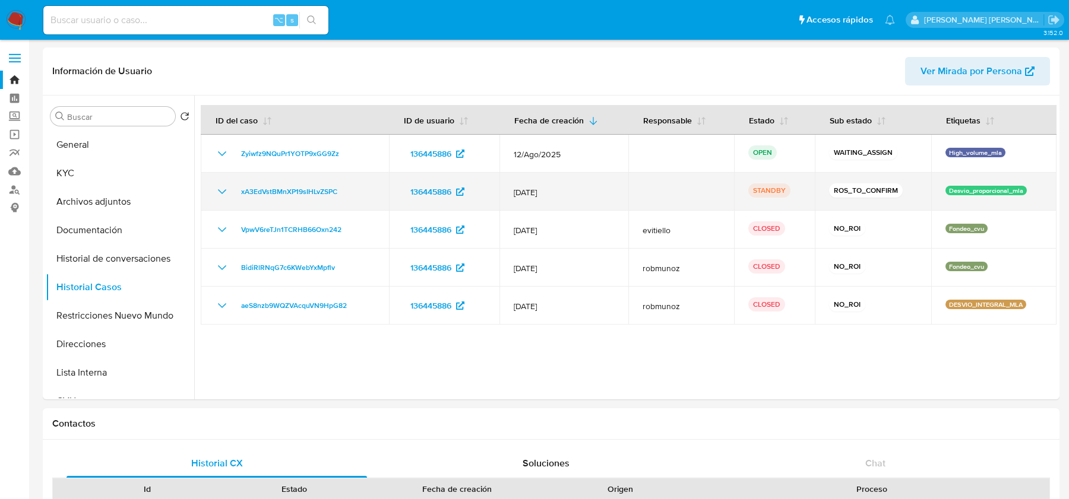
click at [356, 191] on div "xA3EdVstBMnXP19sIHLvZSPC" at bounding box center [295, 192] width 160 height 14
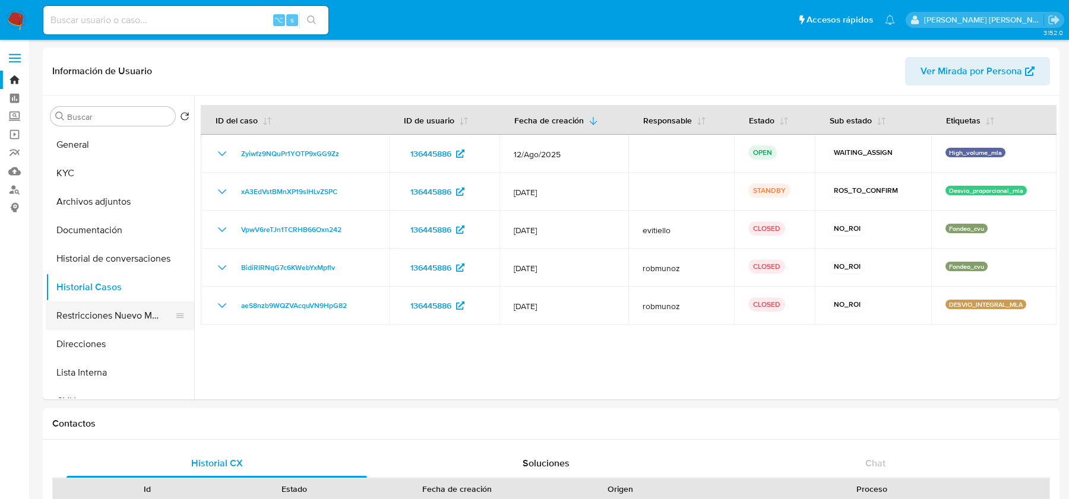
click at [117, 319] on button "Restricciones Nuevo Mundo" at bounding box center [115, 316] width 139 height 28
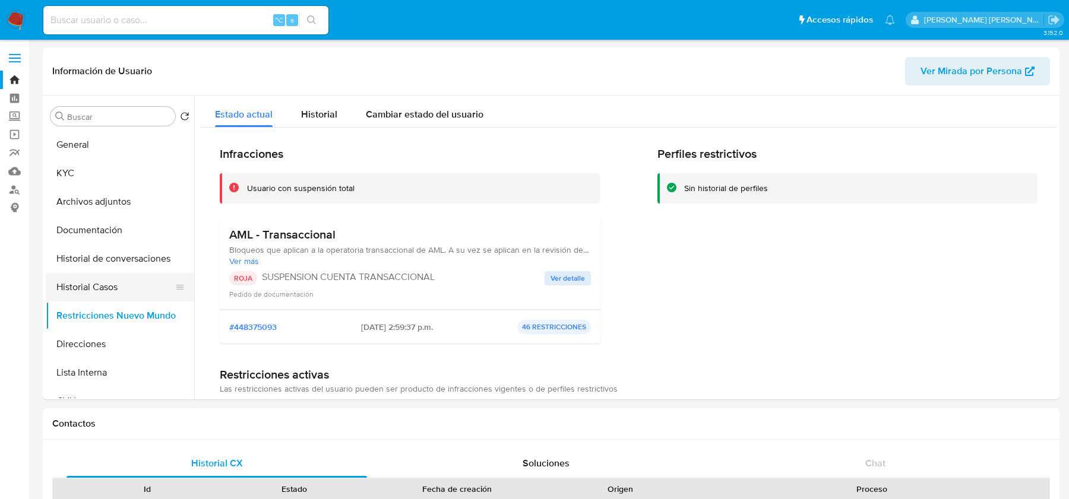
click at [88, 281] on button "Historial Casos" at bounding box center [115, 287] width 139 height 28
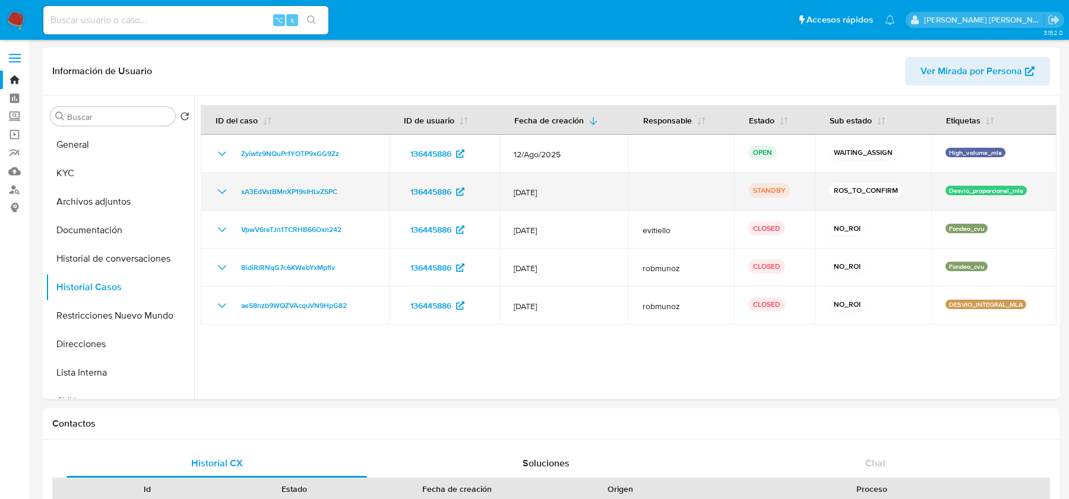
click at [369, 190] on div "xA3EdVstBMnXP19sIHLvZSPC" at bounding box center [295, 192] width 160 height 14
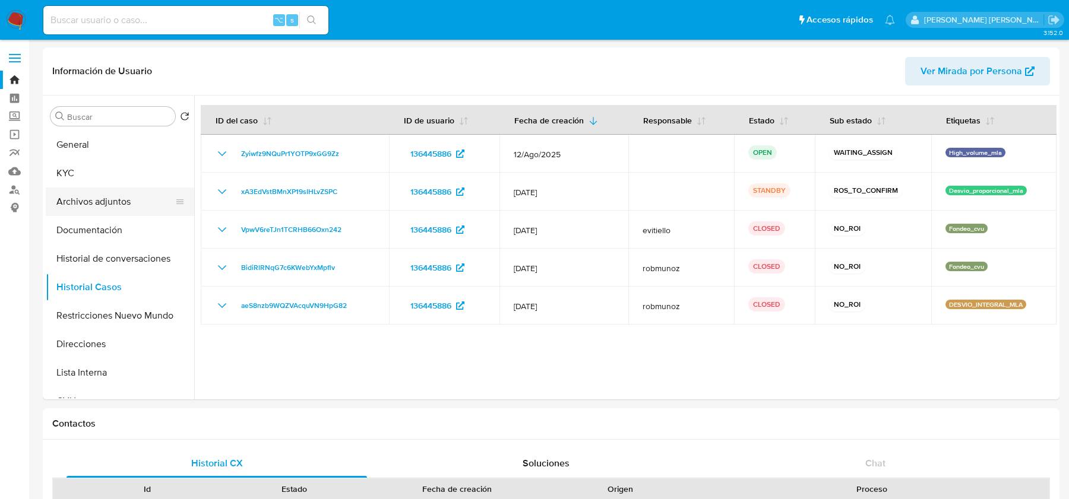
click at [97, 191] on button "Archivos adjuntos" at bounding box center [115, 202] width 139 height 28
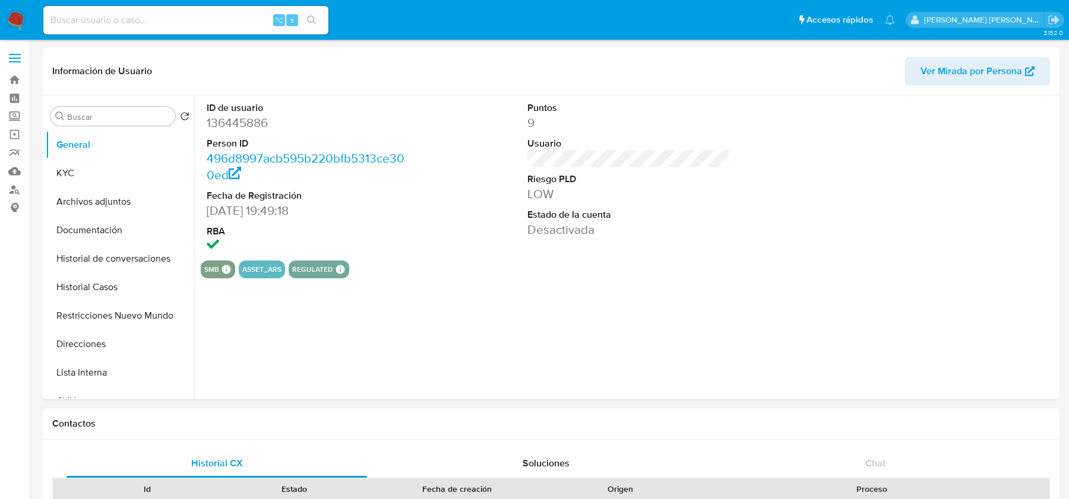
click at [135, 208] on button "Archivos adjuntos" at bounding box center [120, 202] width 148 height 28
select select "10"
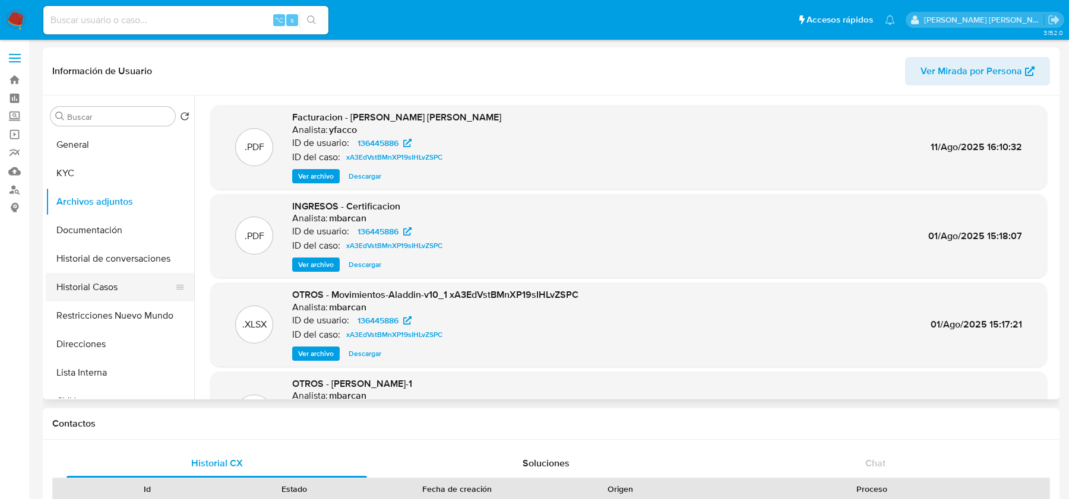
click at [88, 294] on button "Historial Casos" at bounding box center [115, 287] width 139 height 28
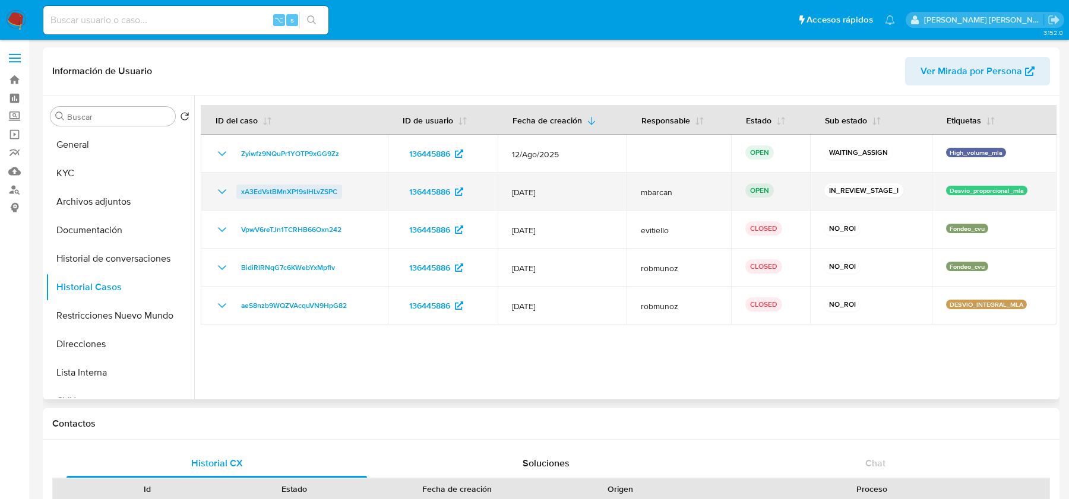
click at [260, 191] on span "xA3EdVstBMnXP19sIHLvZSPC" at bounding box center [289, 192] width 96 height 14
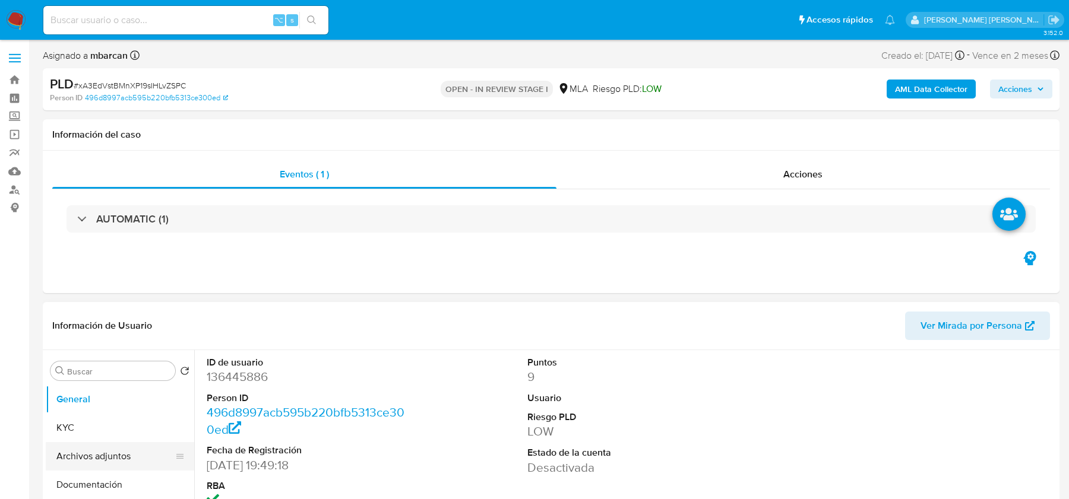
click at [100, 454] on button "Archivos adjuntos" at bounding box center [115, 456] width 139 height 28
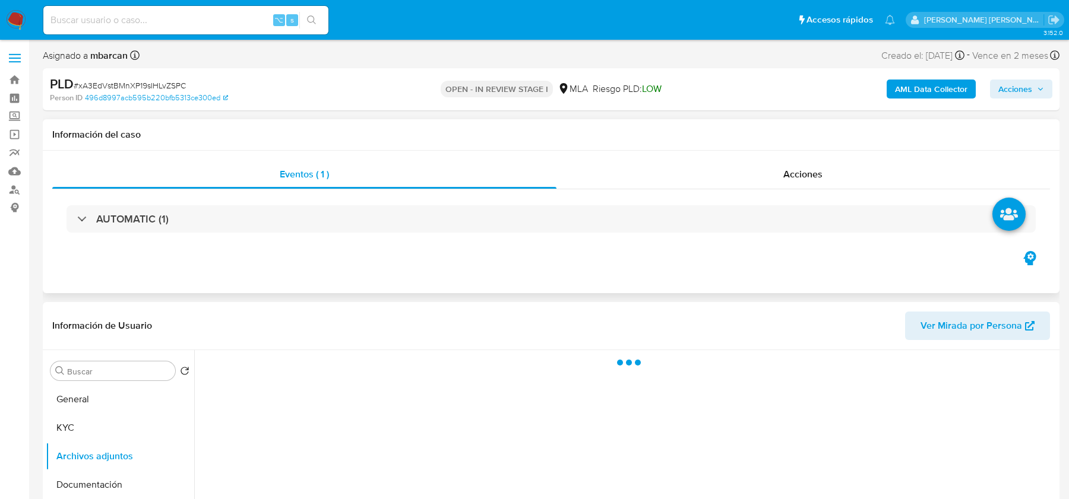
select select "10"
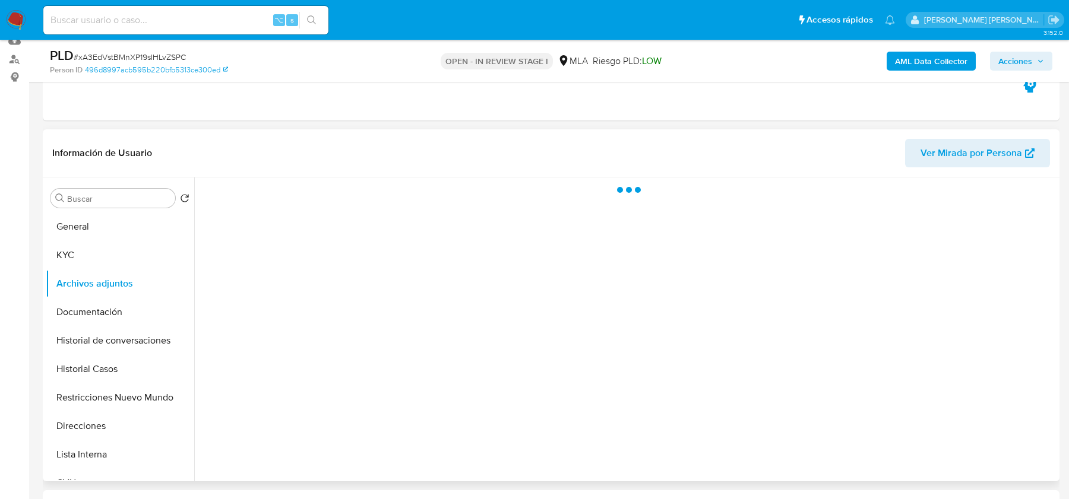
scroll to position [140, 0]
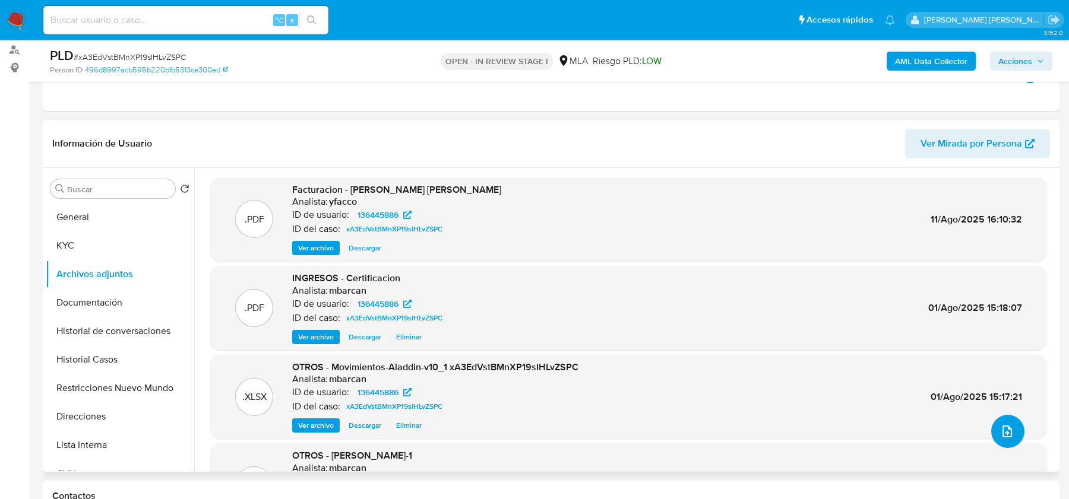
click at [1000, 433] on icon "upload-file" at bounding box center [1007, 431] width 14 height 14
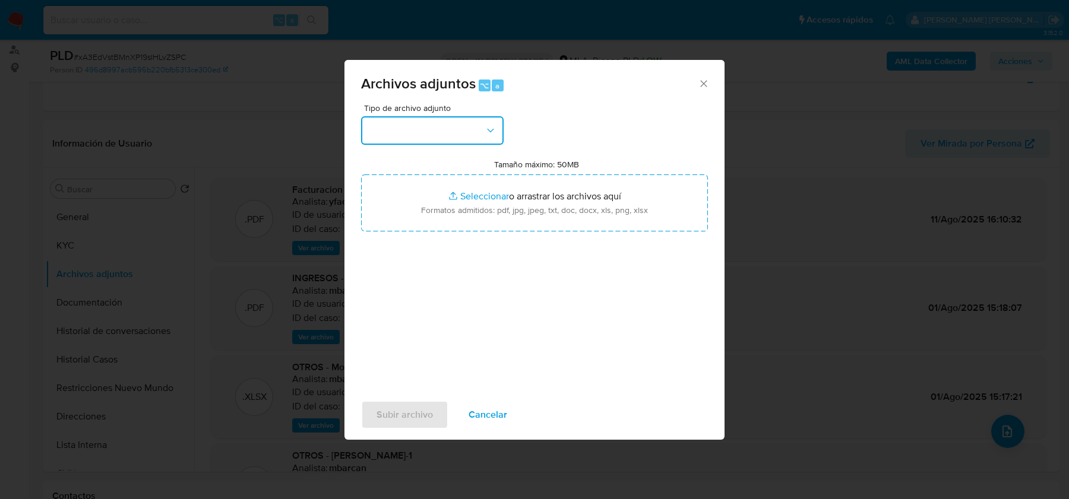
click at [409, 132] on button "button" at bounding box center [432, 130] width 142 height 28
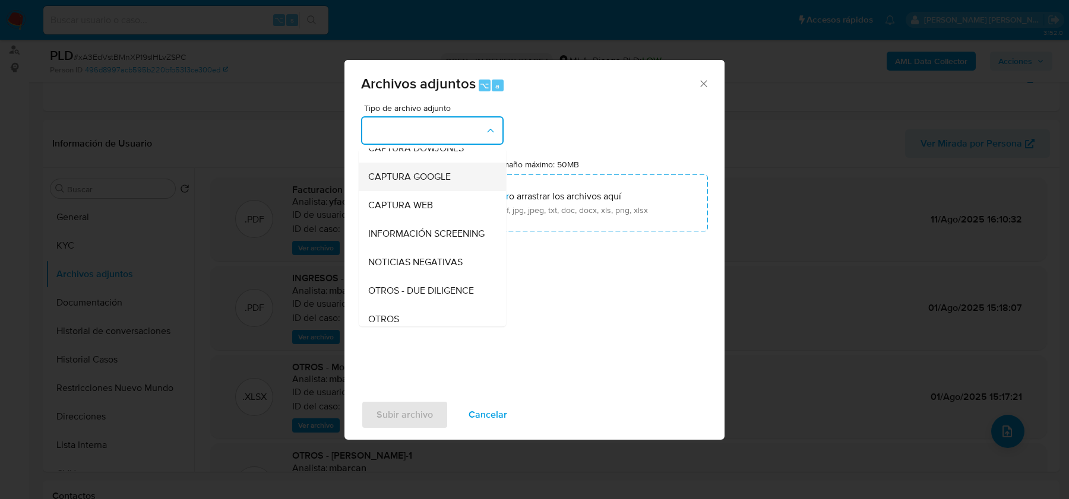
scroll to position [113, 0]
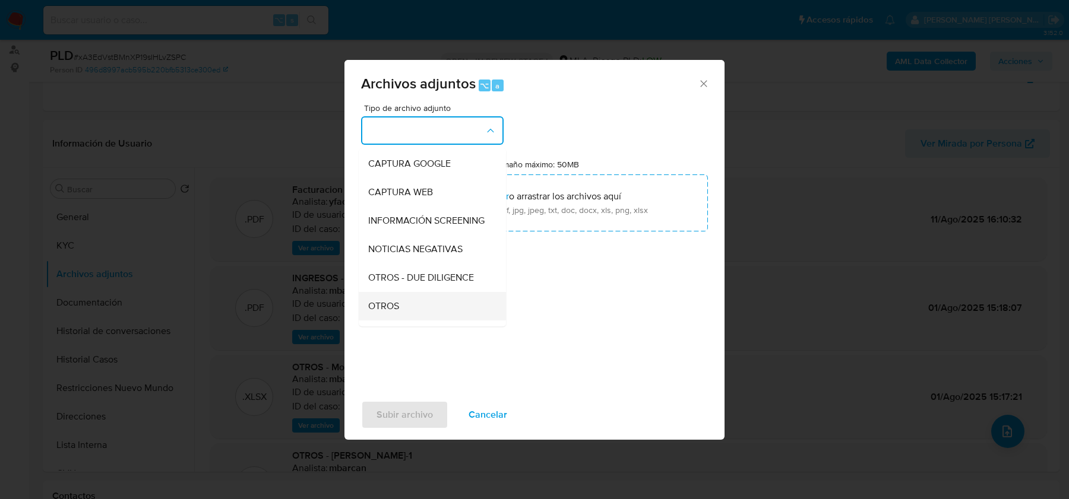
click at [407, 305] on div "OTROS" at bounding box center [428, 306] width 121 height 28
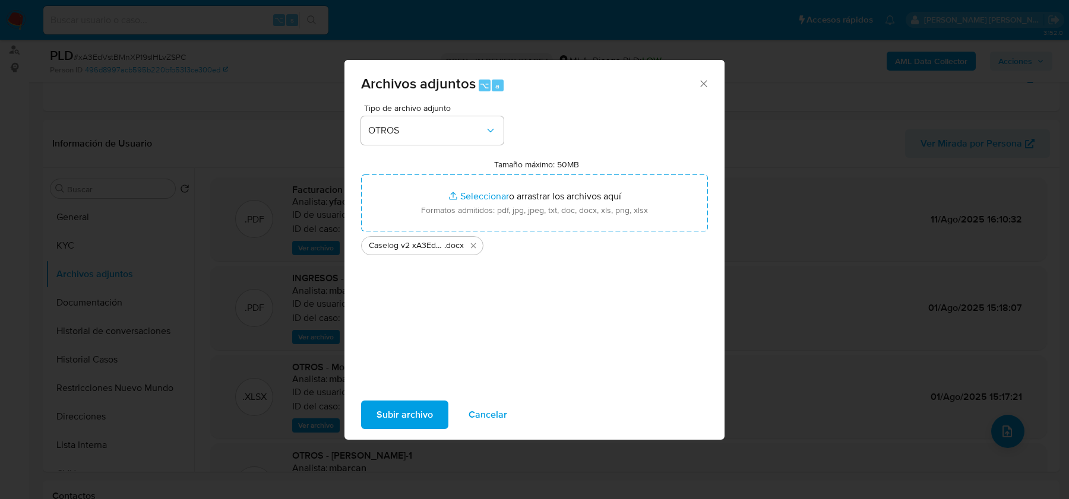
drag, startPoint x: 407, startPoint y: 210, endPoint x: 407, endPoint y: 413, distance: 203.0
click at [407, 413] on span "Subir archivo" at bounding box center [404, 415] width 56 height 26
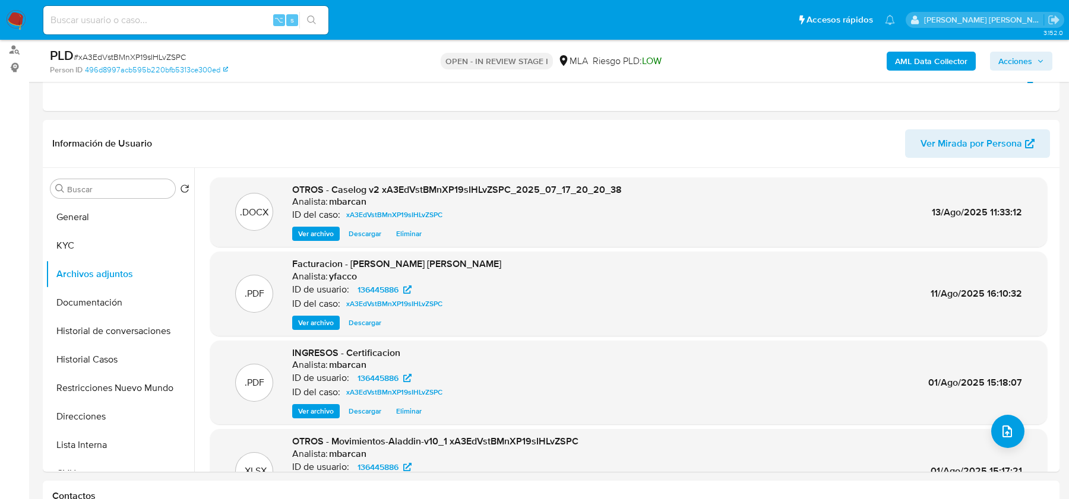
click at [1007, 62] on span "Acciones" at bounding box center [1015, 61] width 34 height 19
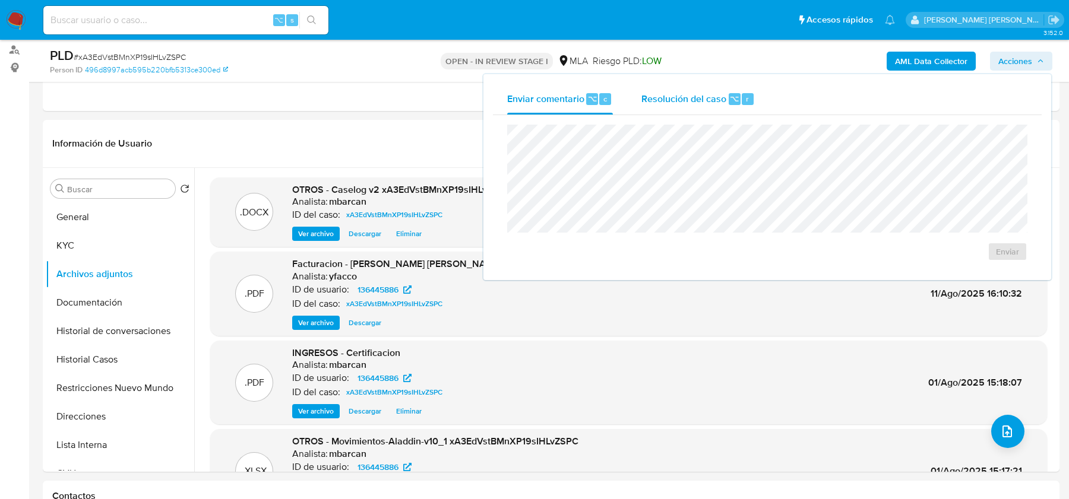
click at [660, 112] on div "Resolución del caso ⌥ r" at bounding box center [697, 99] width 113 height 31
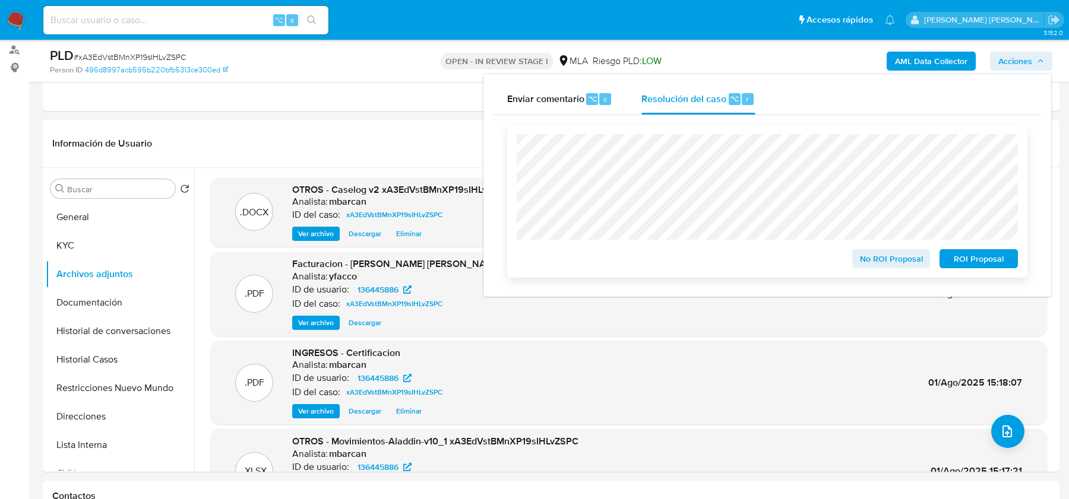
click at [990, 263] on span "ROI Proposal" at bounding box center [979, 259] width 62 height 17
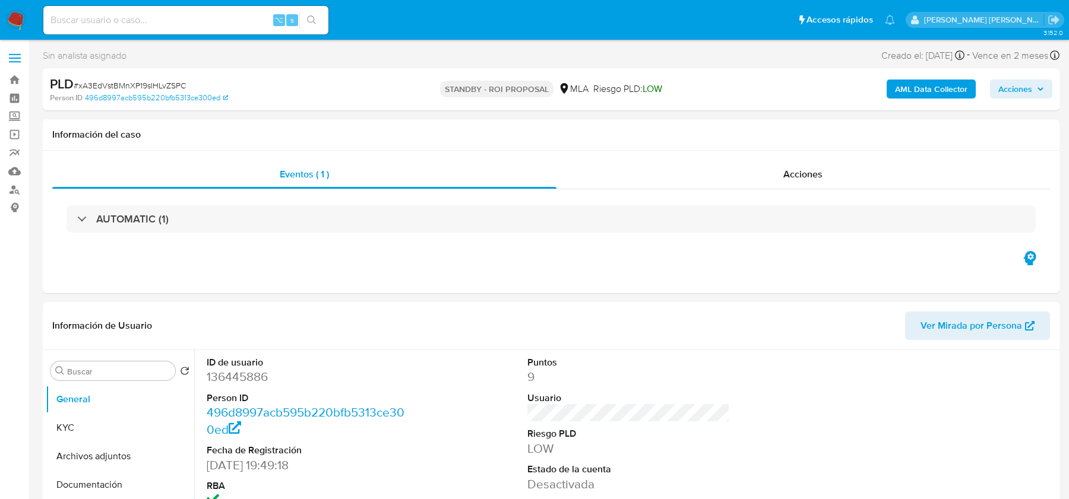
select select "10"
click at [21, 22] on img at bounding box center [16, 20] width 20 height 20
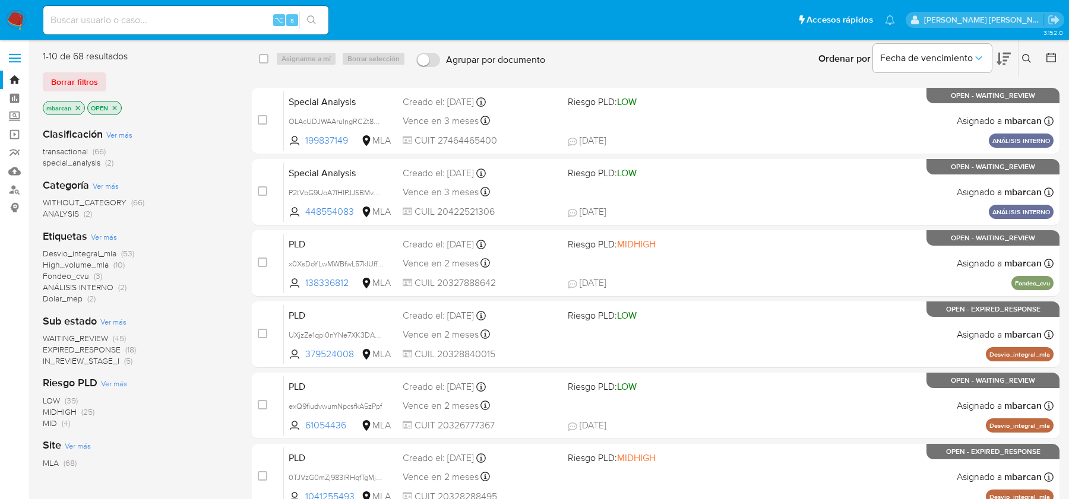
click at [97, 20] on input at bounding box center [185, 19] width 285 height 15
paste input "92465602"
type input "92465602"
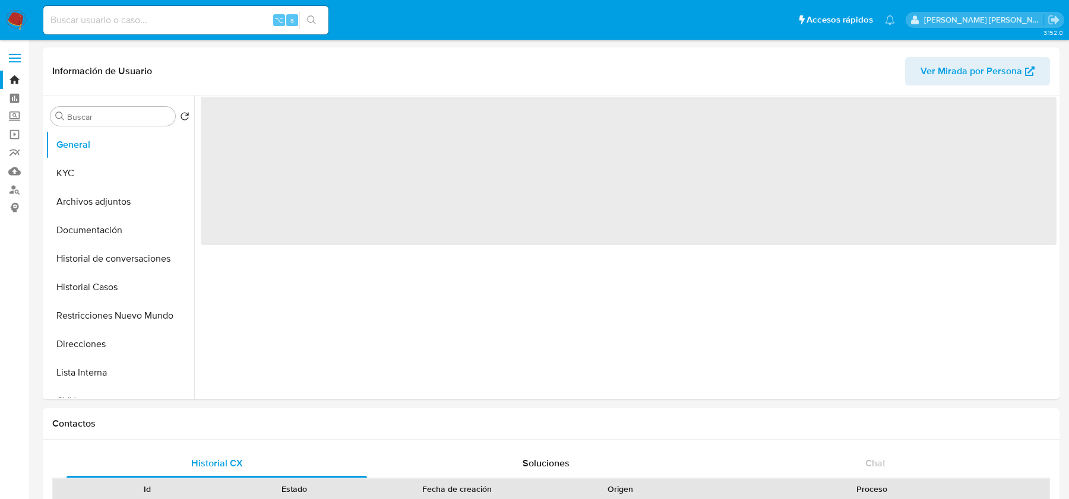
select select "10"
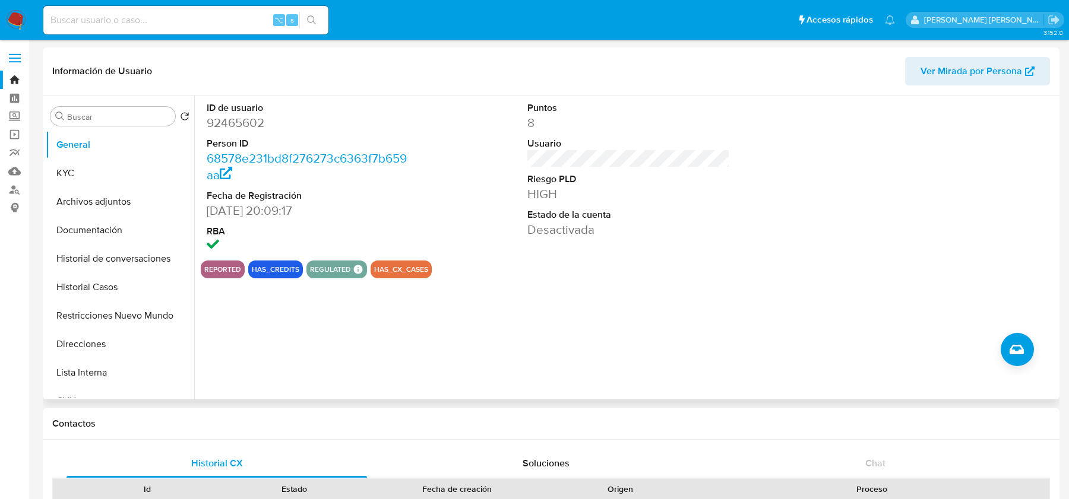
scroll to position [259, 0]
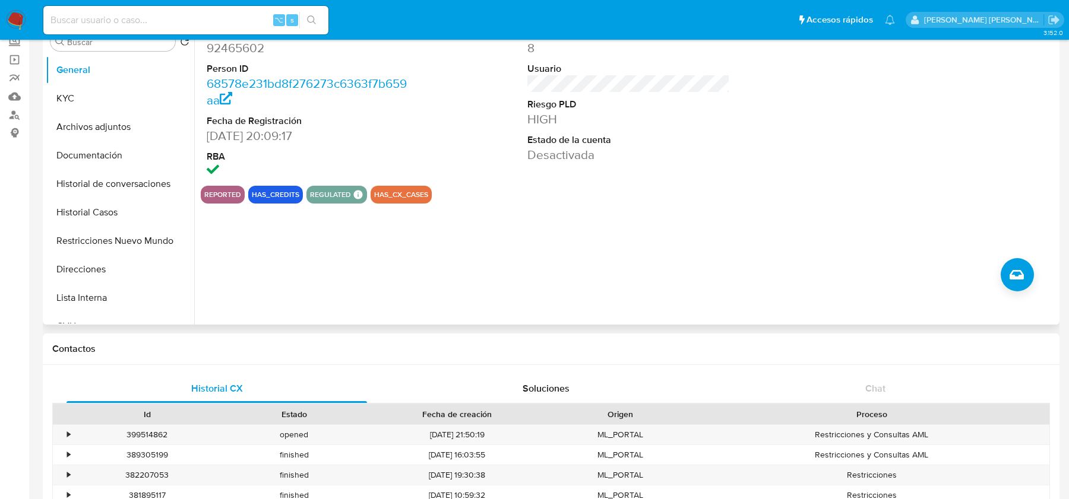
scroll to position [43, 0]
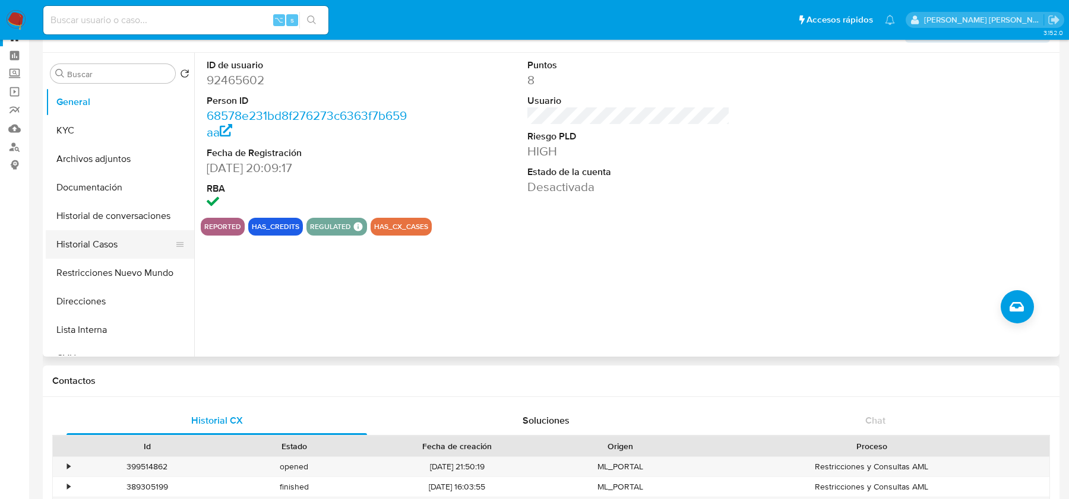
click at [105, 254] on button "Historial Casos" at bounding box center [115, 244] width 139 height 28
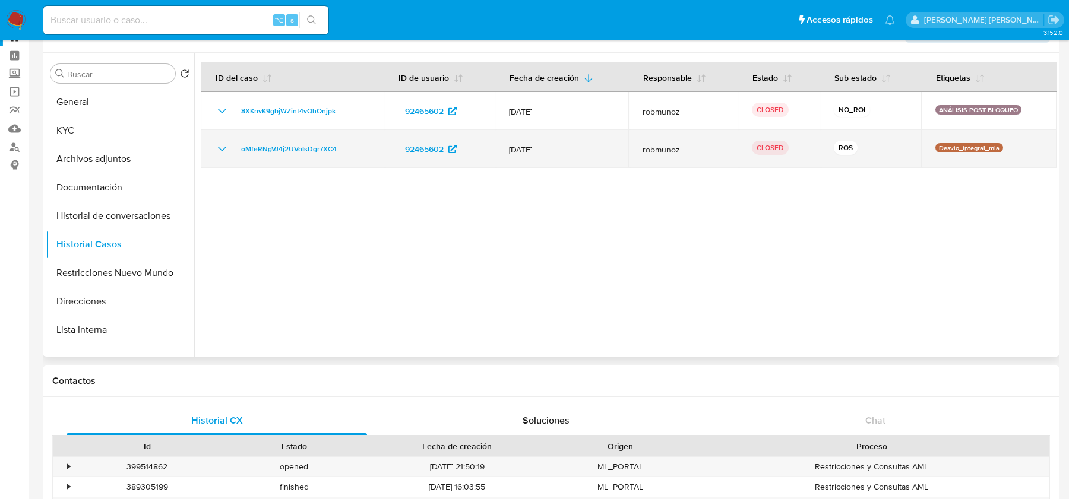
click at [351, 151] on div "oMfeRNgVJ4j2UVoIsDgr7XC4" at bounding box center [292, 149] width 154 height 14
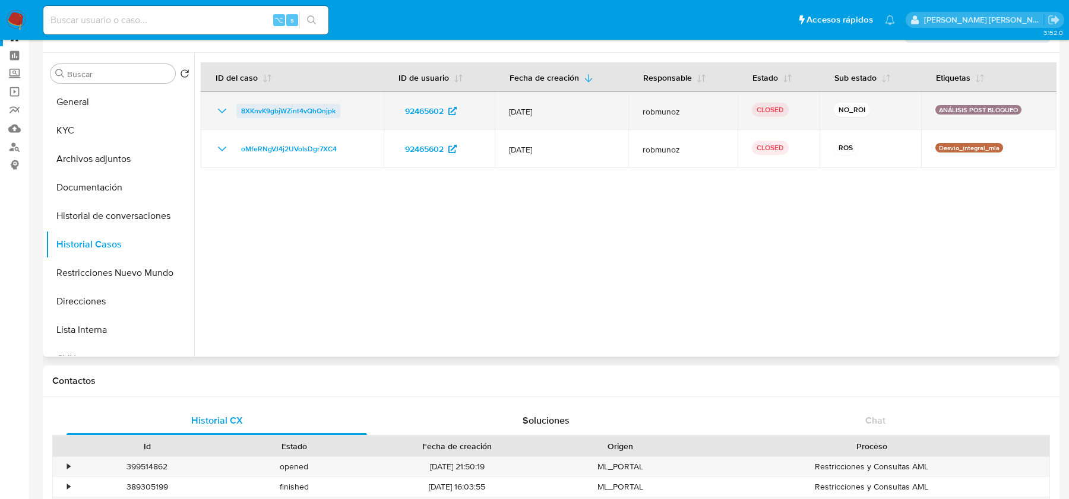
click at [259, 114] on span "8XKnvK9gbjWZint4vQhQnjpk" at bounding box center [288, 111] width 94 height 14
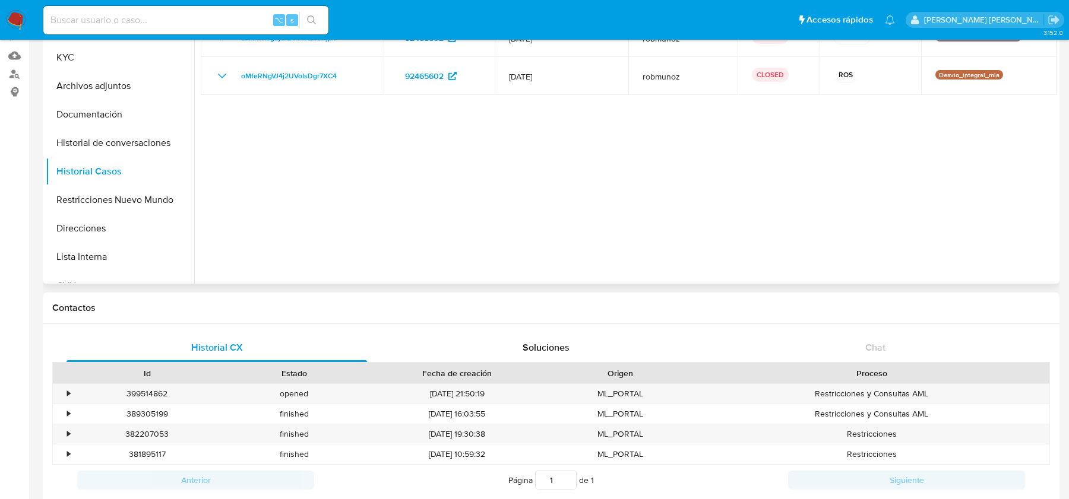
scroll to position [0, 0]
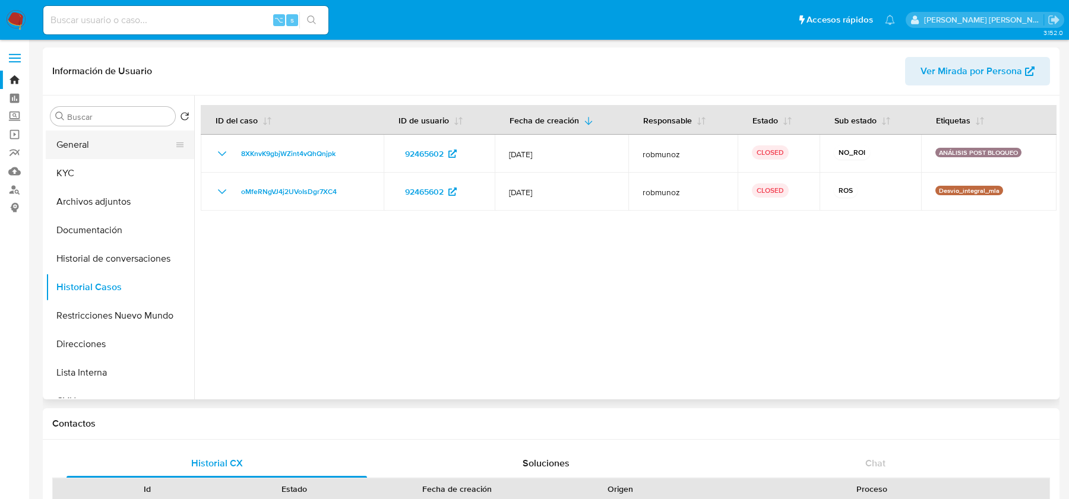
click at [127, 135] on button "General" at bounding box center [115, 145] width 139 height 28
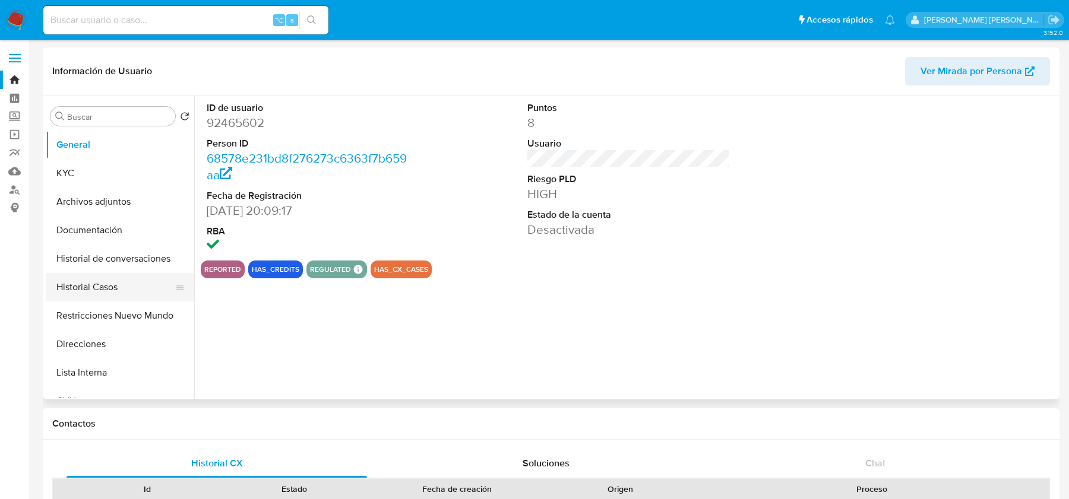
click at [108, 290] on button "Historial Casos" at bounding box center [115, 287] width 139 height 28
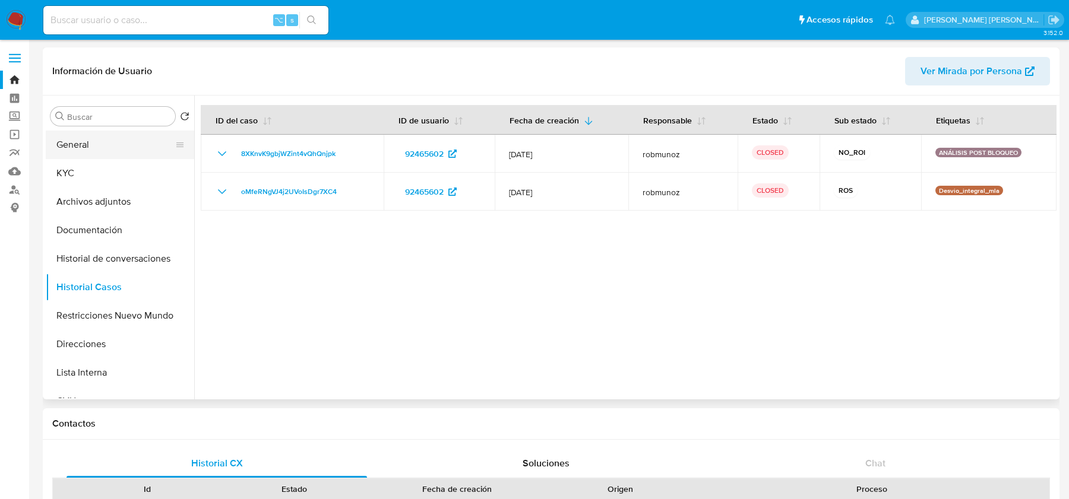
click at [99, 152] on button "General" at bounding box center [115, 145] width 139 height 28
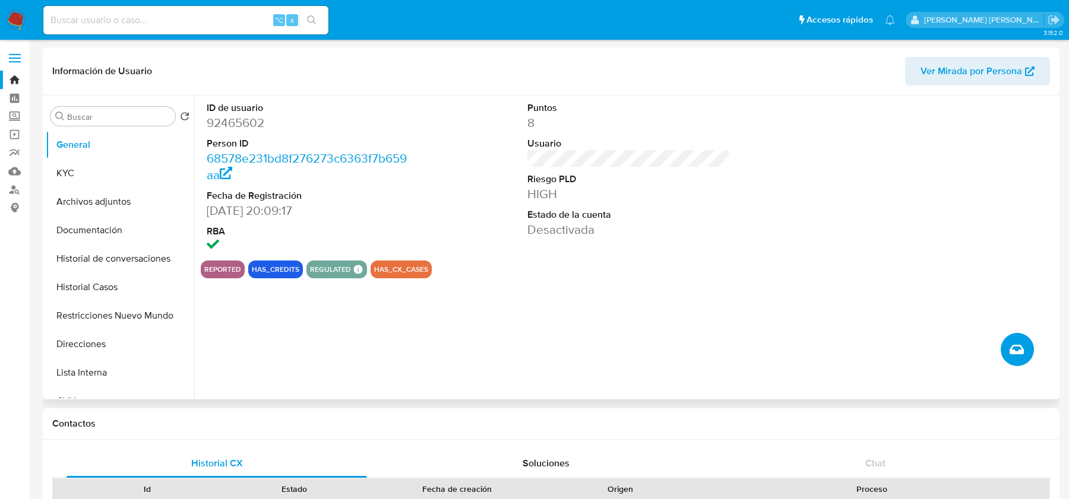
click at [1019, 350] on icon "Crear caso manual" at bounding box center [1016, 350] width 14 height 14
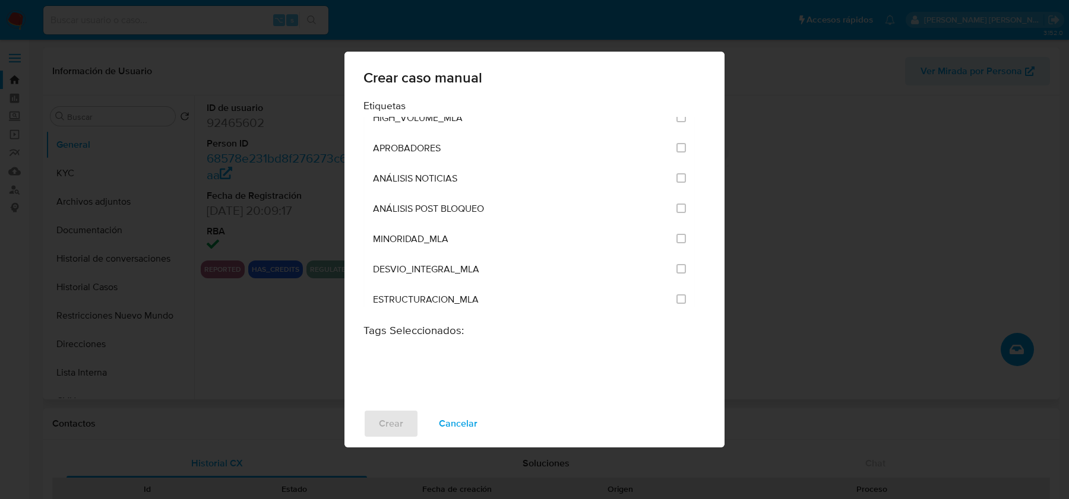
scroll to position [2333, 0]
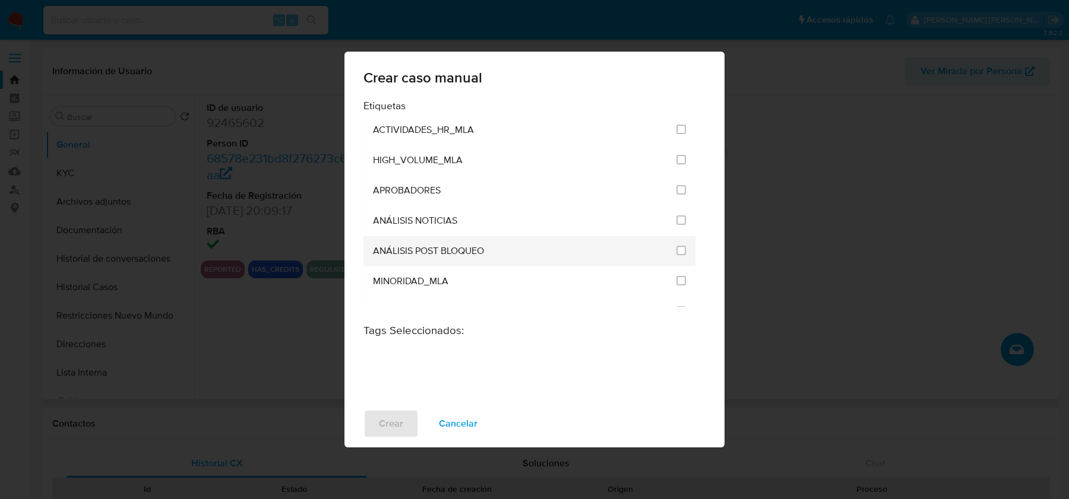
click at [682, 236] on li "ANÁLISIS POST BLOQUEO" at bounding box center [529, 251] width 332 height 30
click at [681, 236] on li "ANÁLISIS POST BLOQUEO" at bounding box center [529, 251] width 332 height 30
click at [676, 246] on input "3249" at bounding box center [680, 250] width 9 height 9
checkbox input "true"
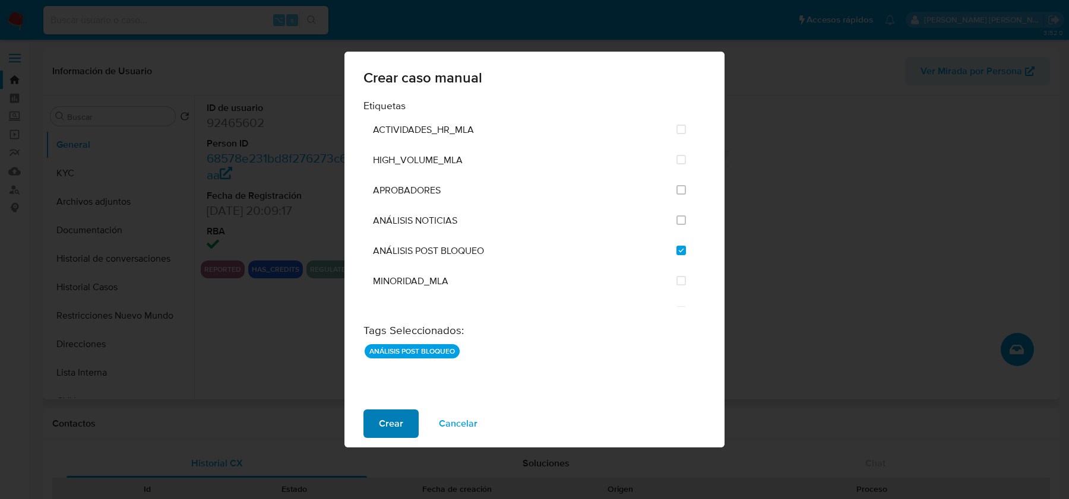
click at [395, 423] on span "Crear" at bounding box center [391, 424] width 24 height 26
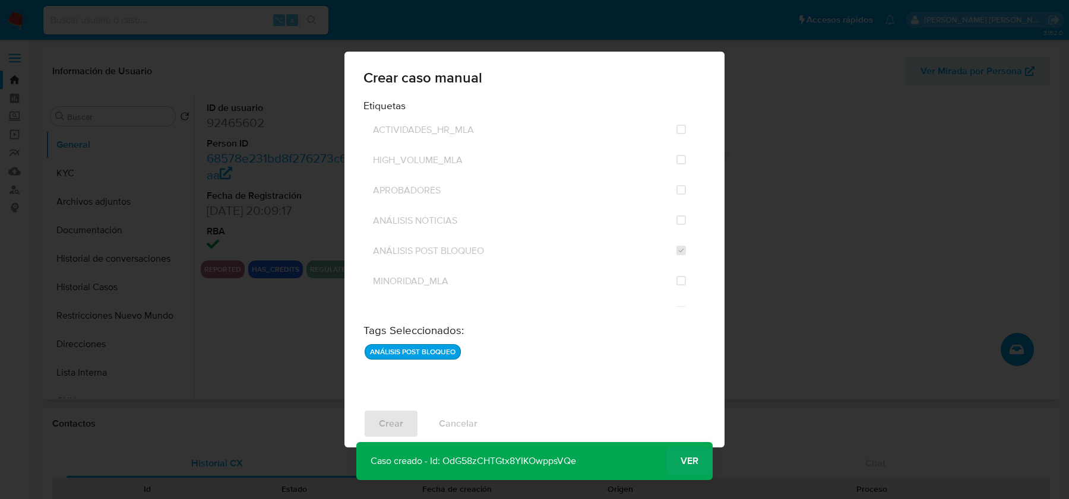
click at [694, 461] on span "Ver" at bounding box center [689, 461] width 18 height 0
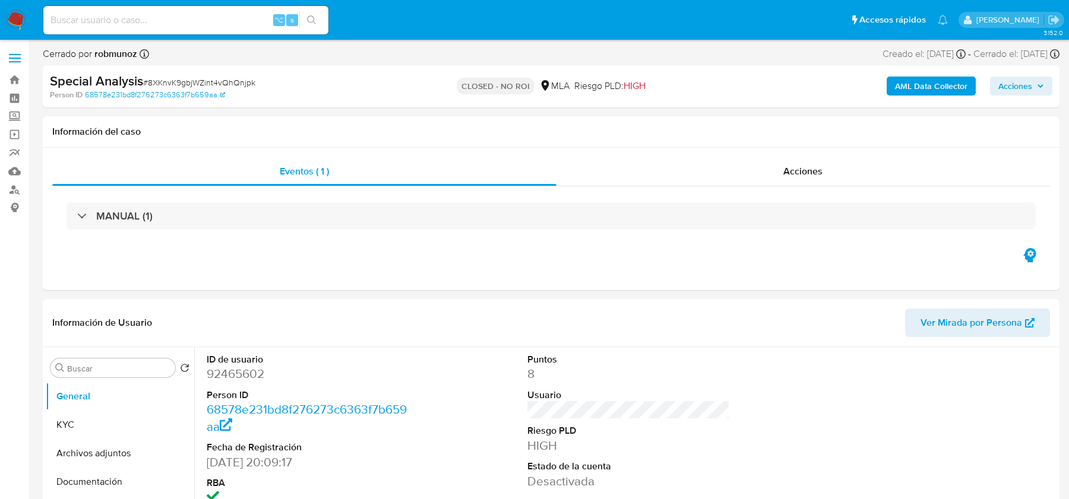
select select "10"
click at [698, 178] on div "Acciones" at bounding box center [803, 171] width 494 height 28
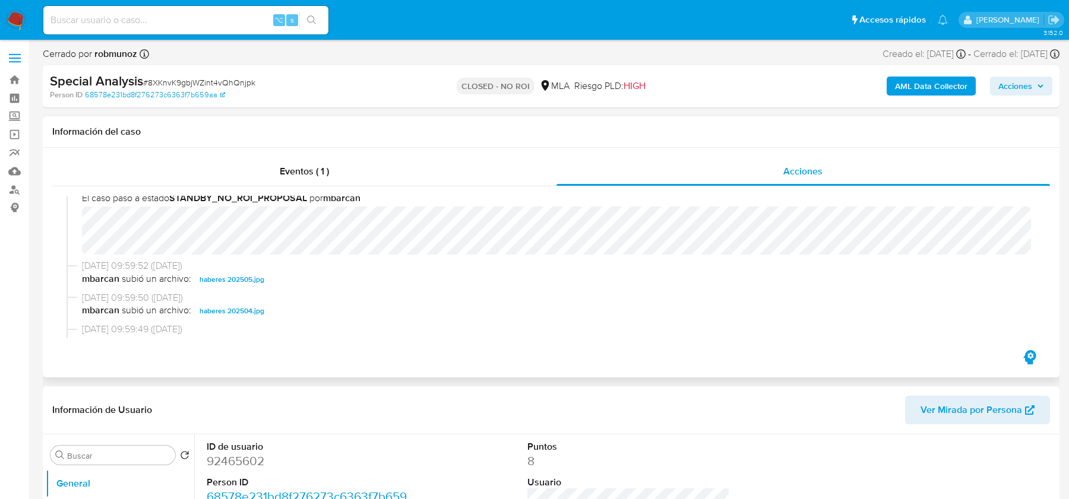
scroll to position [179, 0]
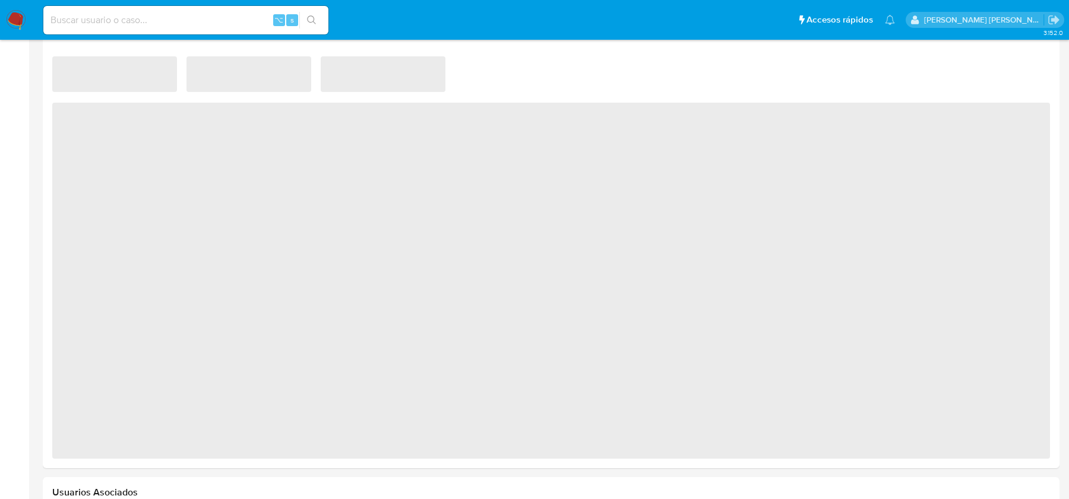
select select "10"
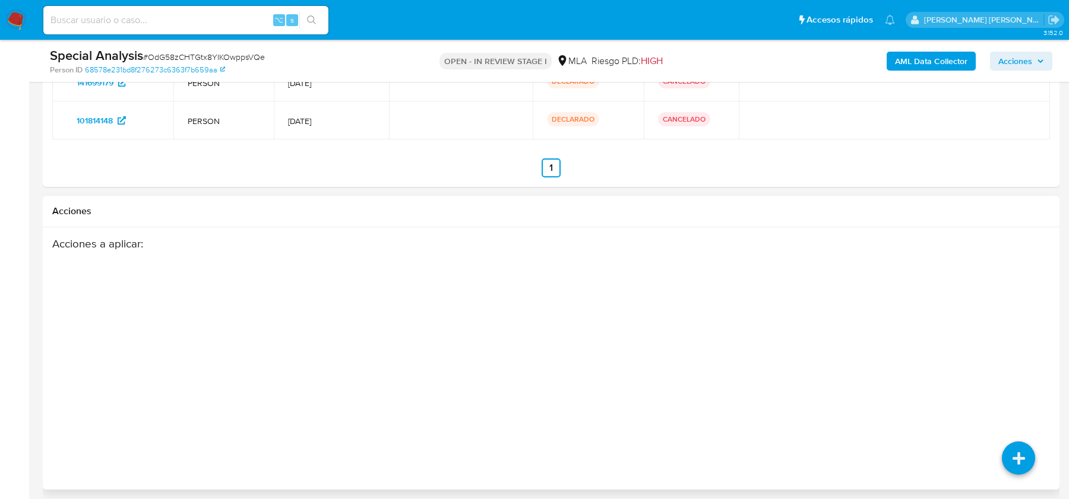
scroll to position [1707, 0]
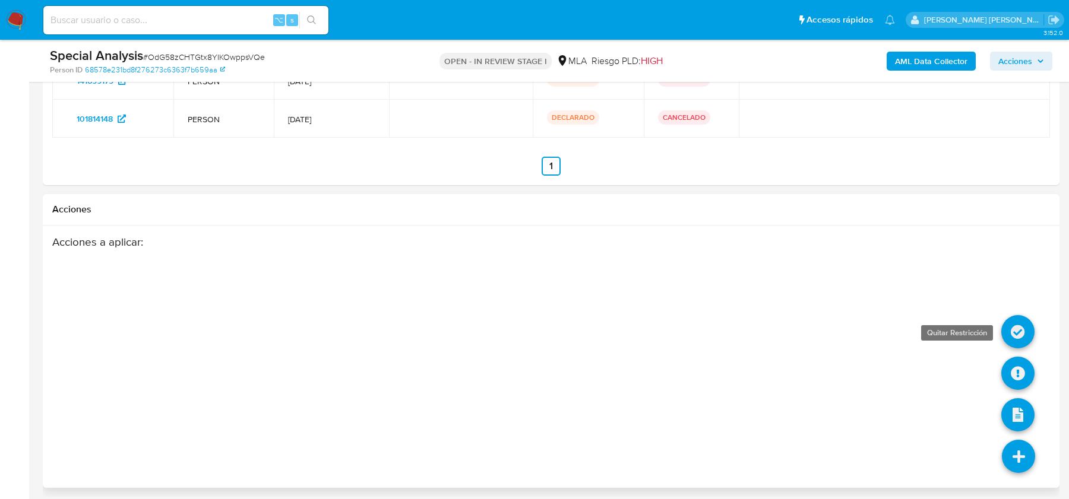
click at [1018, 332] on icon at bounding box center [1017, 331] width 33 height 33
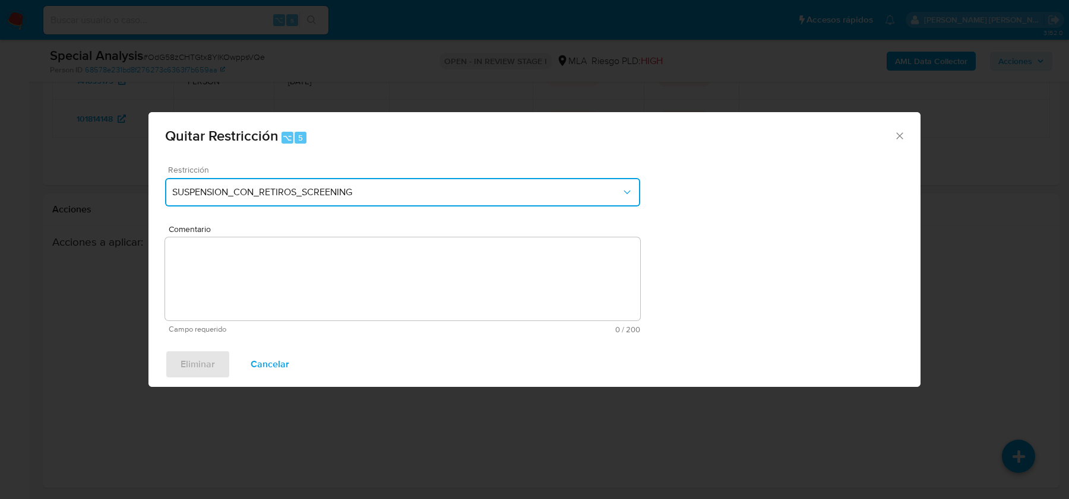
click at [388, 205] on button "SUSPENSION_CON_RETIROS_SCREENING" at bounding box center [402, 192] width 475 height 28
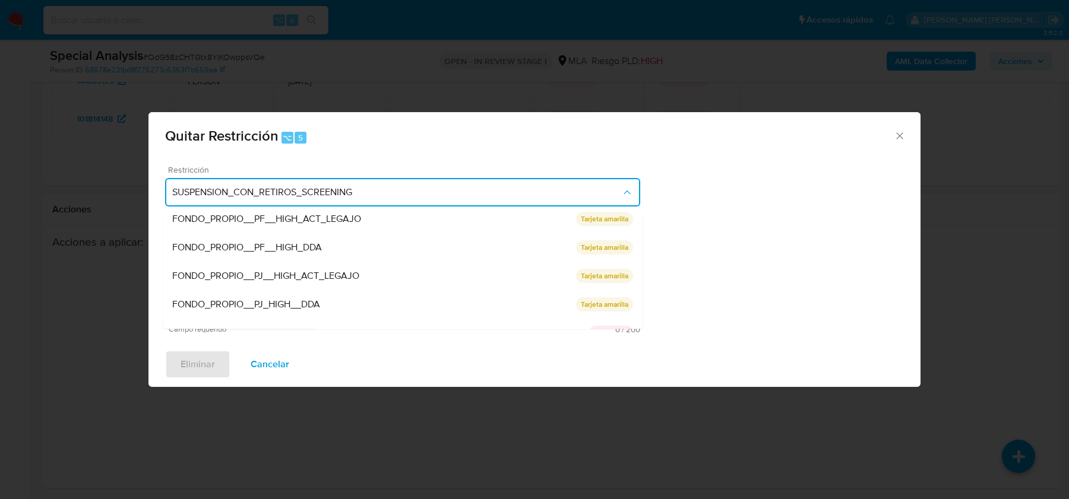
scroll to position [195, 0]
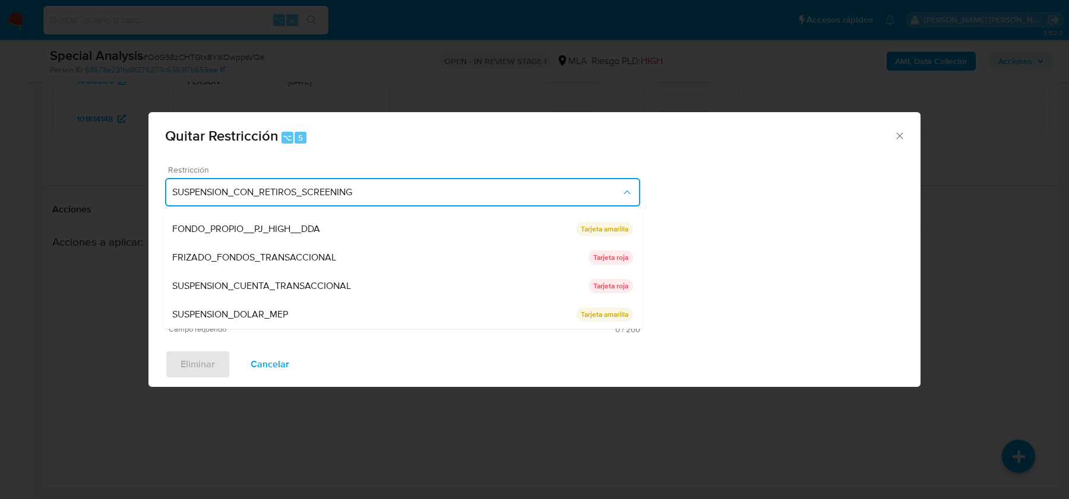
click at [369, 288] on div "SUSPENSION_CUENTA_TRANSACCIONAL" at bounding box center [380, 286] width 416 height 28
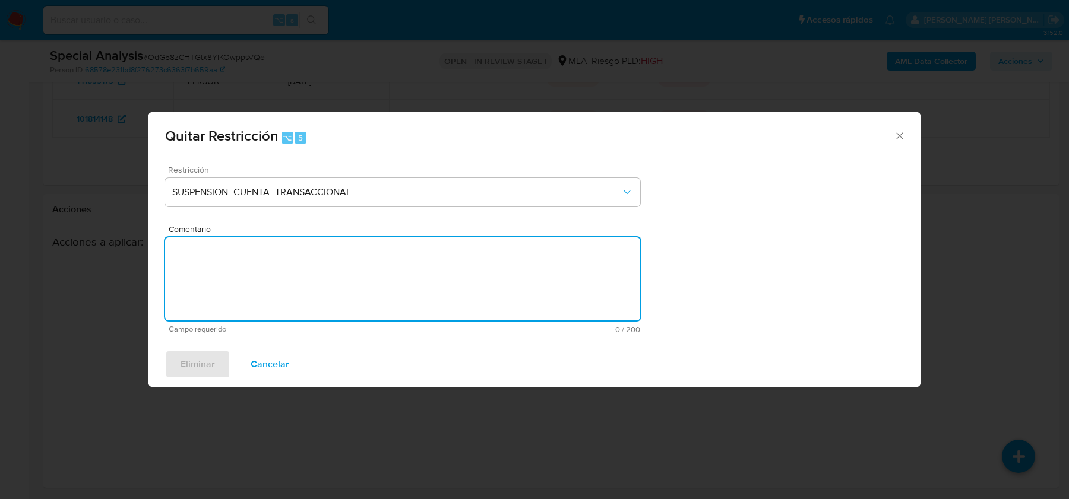
click at [369, 288] on textarea "Comentario" at bounding box center [402, 278] width 475 height 83
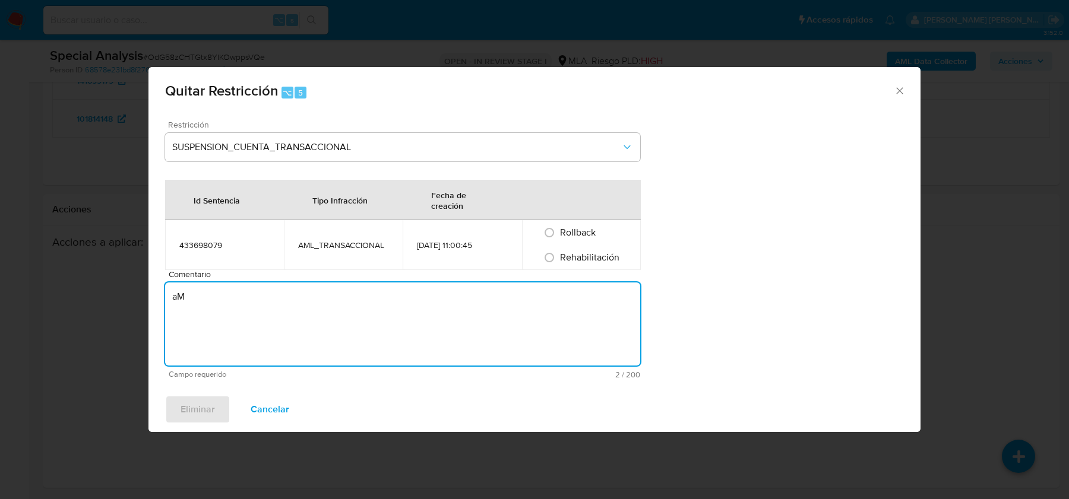
type textarea "a"
type textarea "AML"
click at [576, 256] on span "Rehabilitación" at bounding box center [589, 258] width 59 height 14
click at [559, 256] on input "Rehabilitación" at bounding box center [549, 257] width 19 height 19
radio input "true"
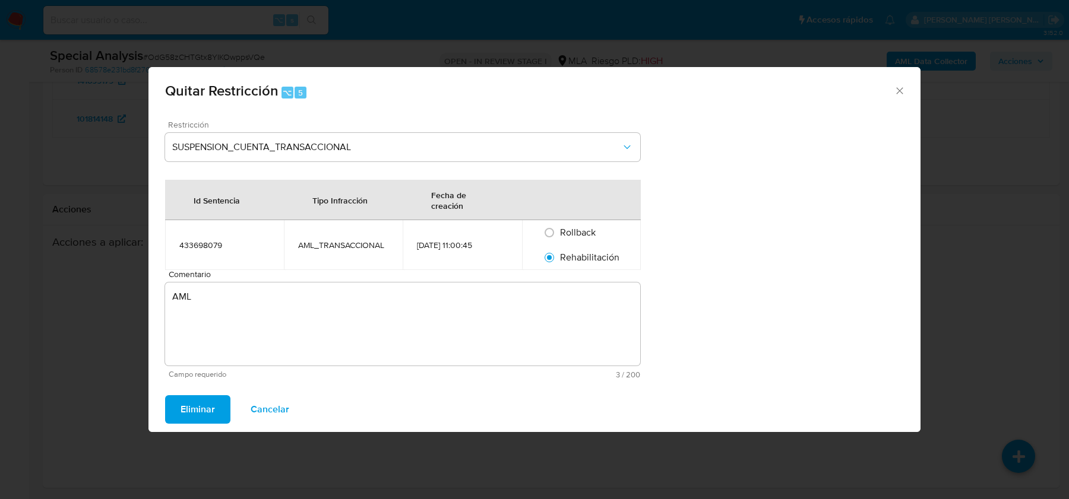
click at [197, 409] on span "Eliminar" at bounding box center [197, 410] width 34 height 26
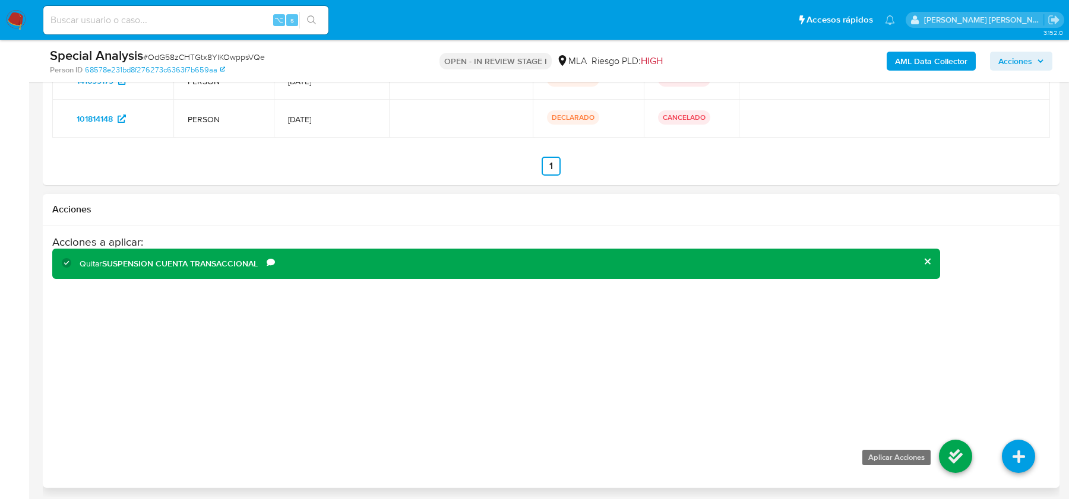
click at [950, 447] on icon at bounding box center [955, 456] width 33 height 33
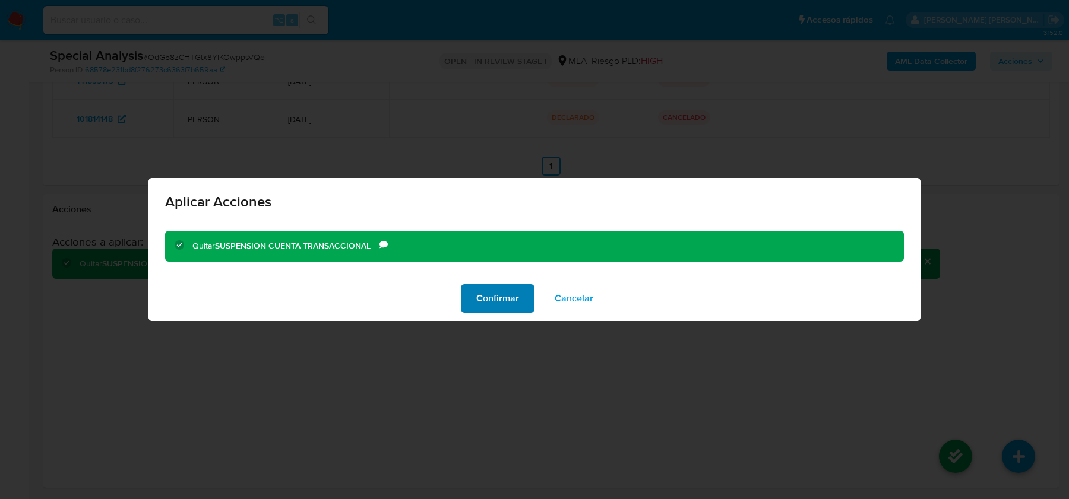
click at [509, 296] on span "Confirmar" at bounding box center [497, 299] width 43 height 26
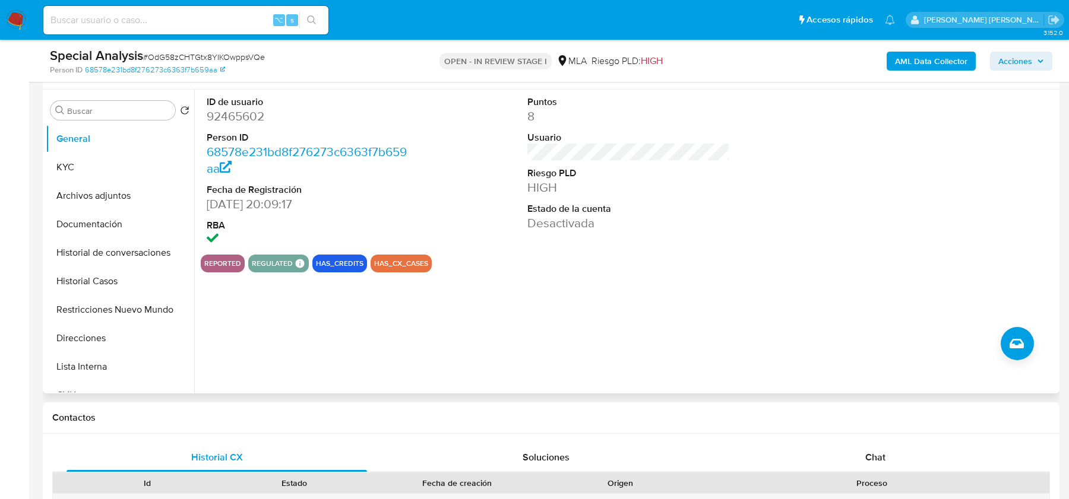
scroll to position [245, 0]
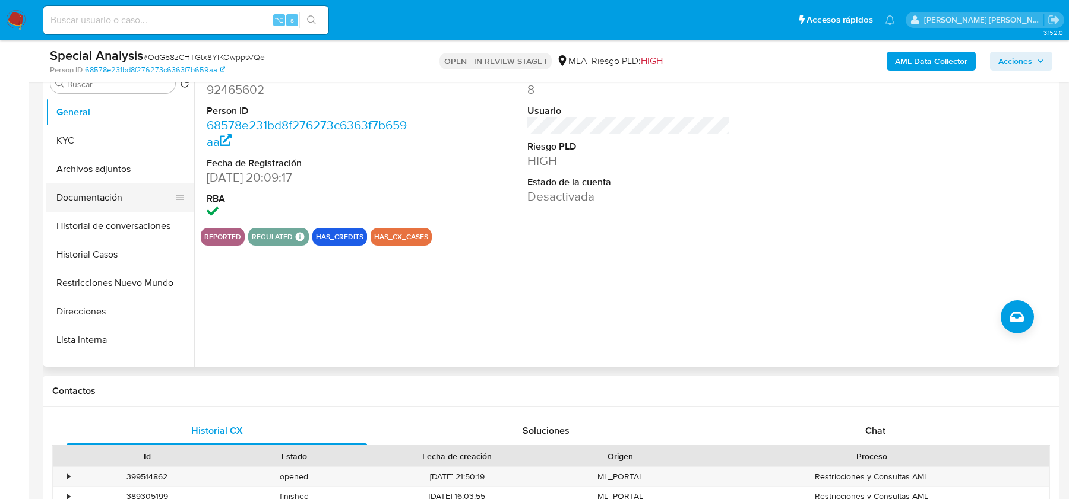
click at [122, 183] on button "Documentación" at bounding box center [115, 197] width 139 height 28
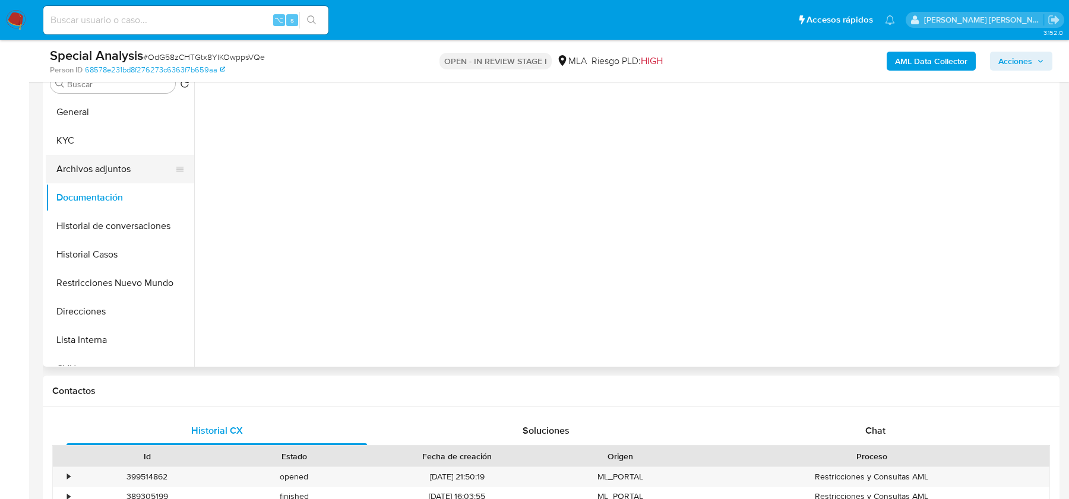
click at [121, 178] on button "Archivos adjuntos" at bounding box center [115, 169] width 139 height 28
click at [107, 271] on button "Restricciones Nuevo Mundo" at bounding box center [115, 283] width 139 height 28
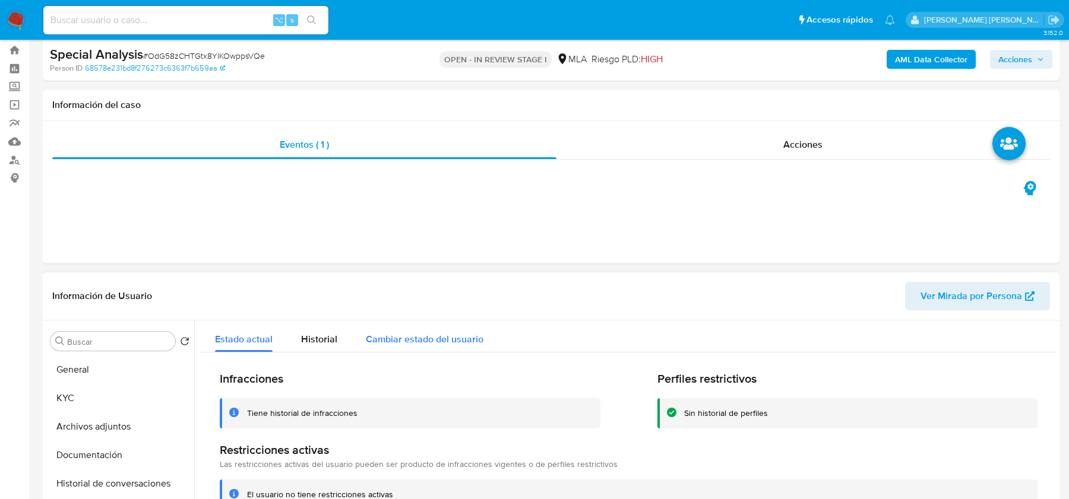
scroll to position [1, 0]
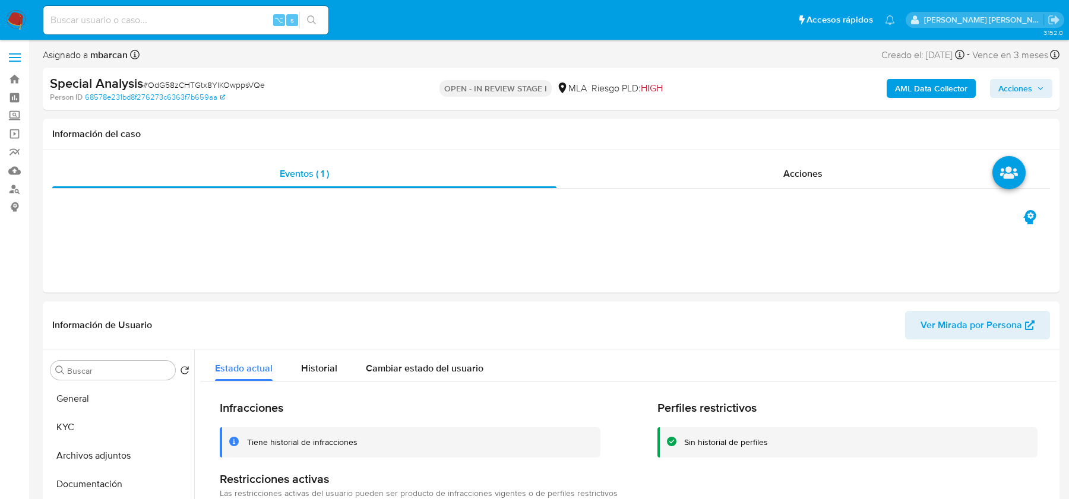
click at [1000, 93] on span "Acciones" at bounding box center [1015, 88] width 34 height 19
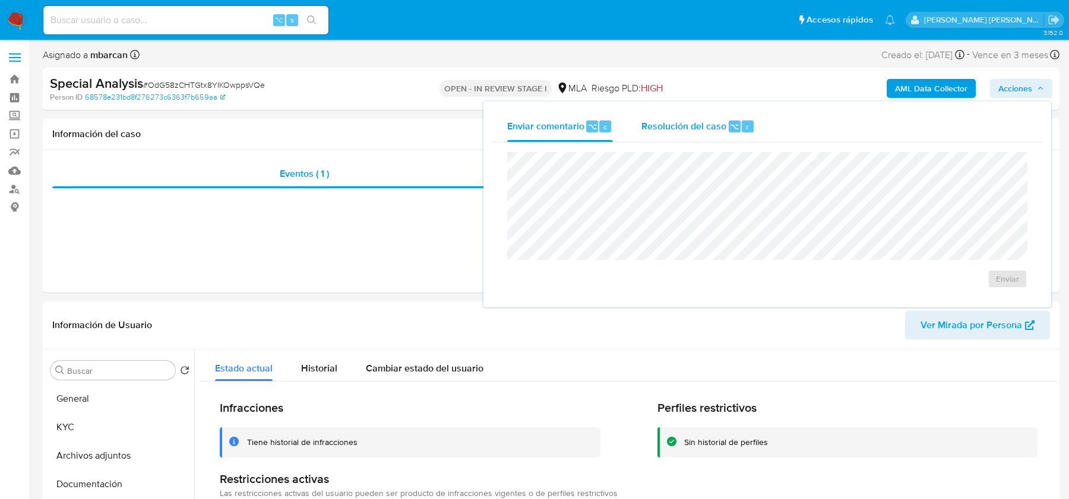
click at [673, 134] on div "Resolución del caso ⌥ r" at bounding box center [697, 126] width 113 height 31
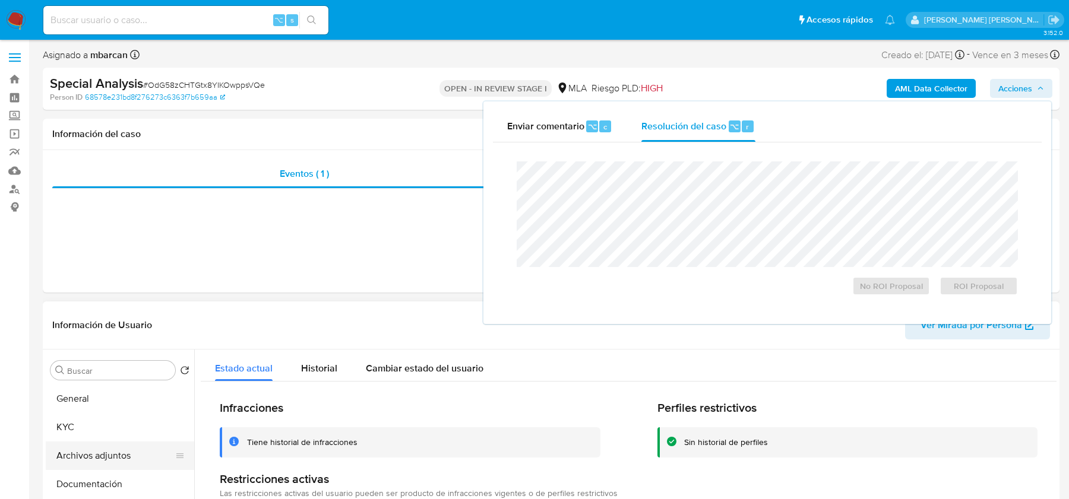
click at [80, 448] on button "Archivos adjuntos" at bounding box center [115, 456] width 139 height 28
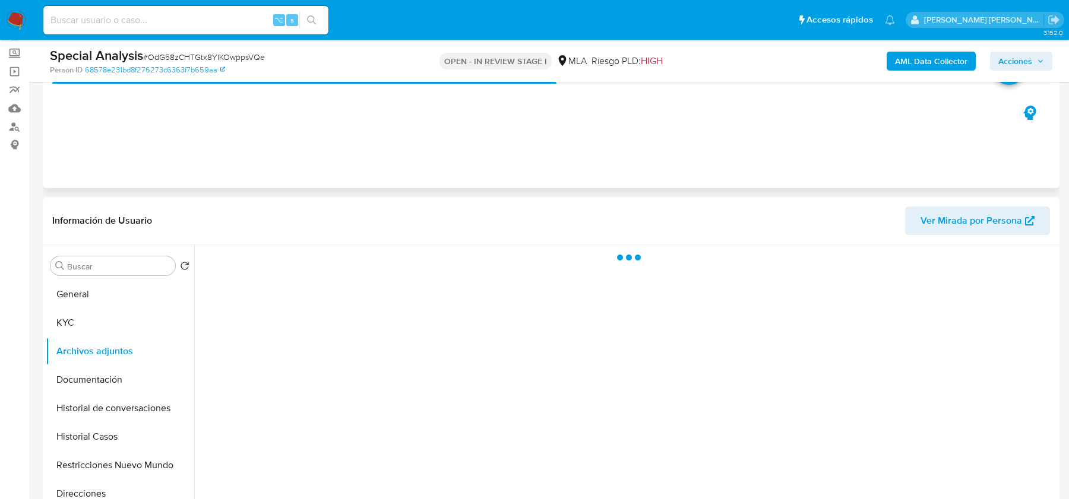
scroll to position [67, 0]
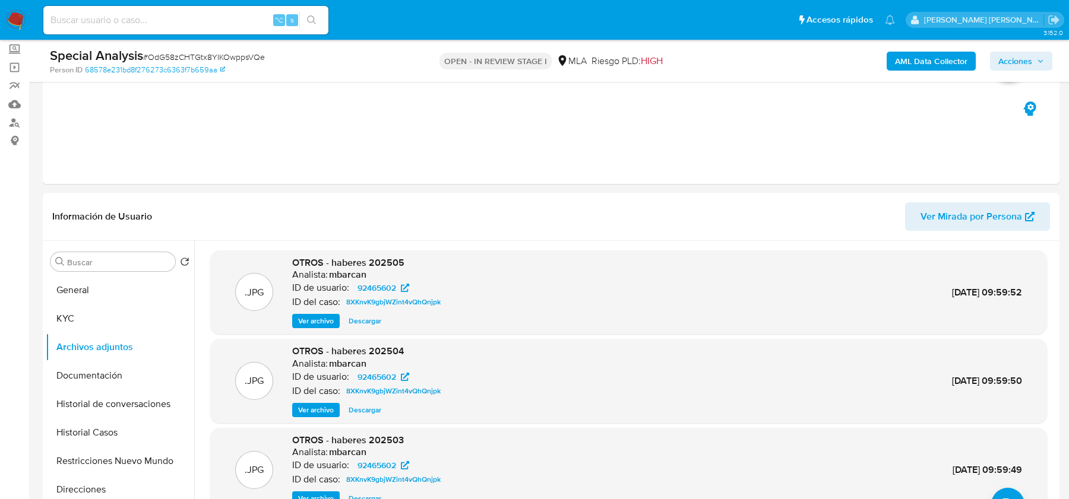
click at [1015, 53] on span "Acciones" at bounding box center [1015, 61] width 34 height 19
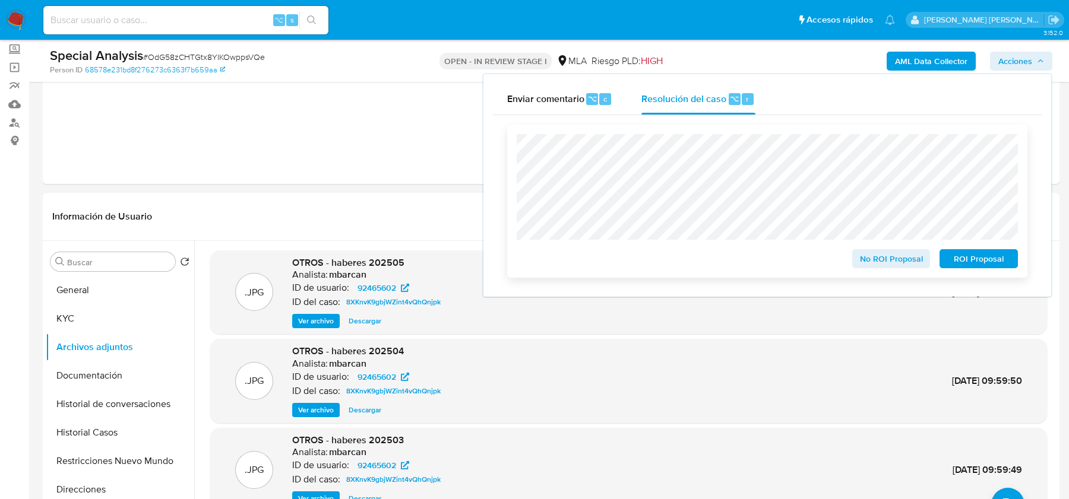
click at [882, 264] on span "No ROI Proposal" at bounding box center [891, 259] width 62 height 17
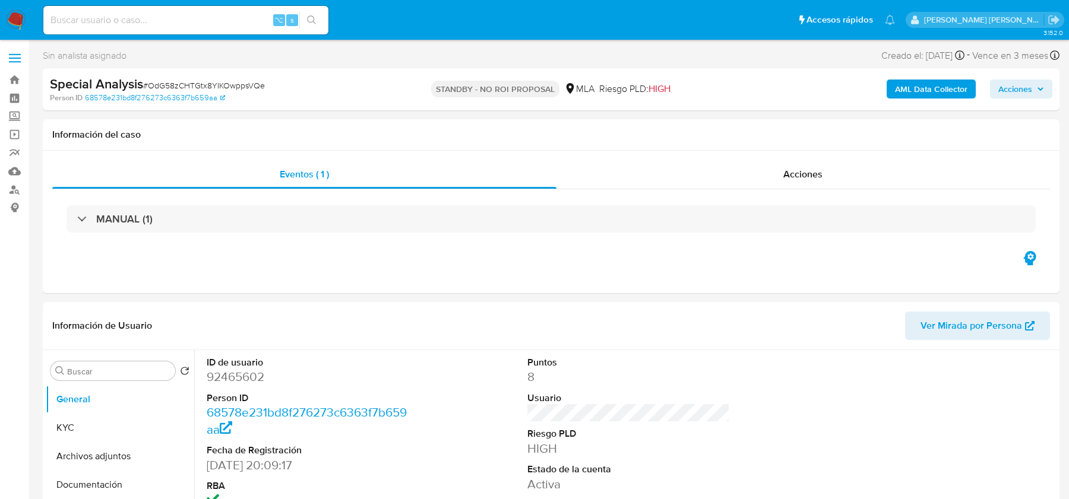
select select "10"
click at [17, 20] on img at bounding box center [16, 20] width 20 height 20
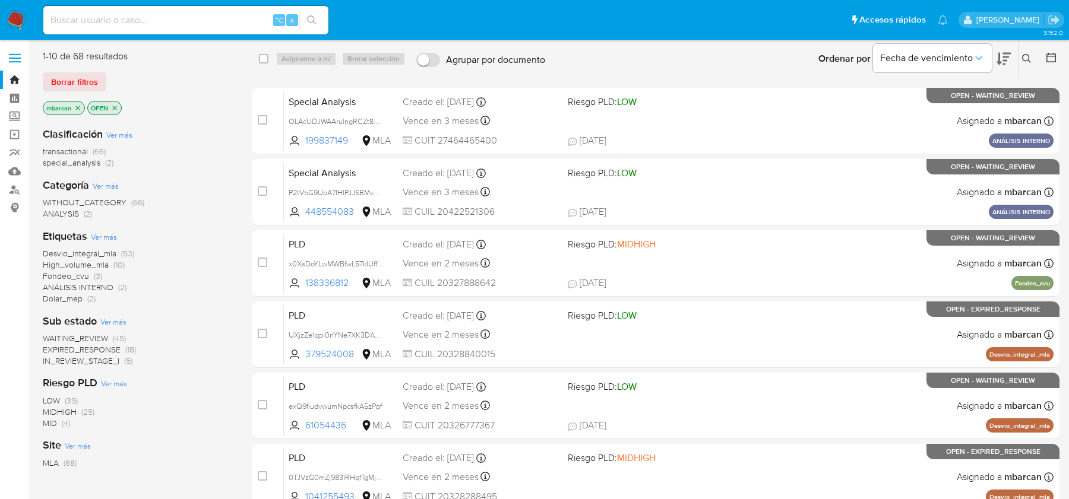
click at [100, 14] on input at bounding box center [185, 19] width 285 height 15
paste input "4p9RsiT9ucwyZ11T1BiawYBp"
type input "4p9RsiT9ucwyZ11T1BiawYBp"
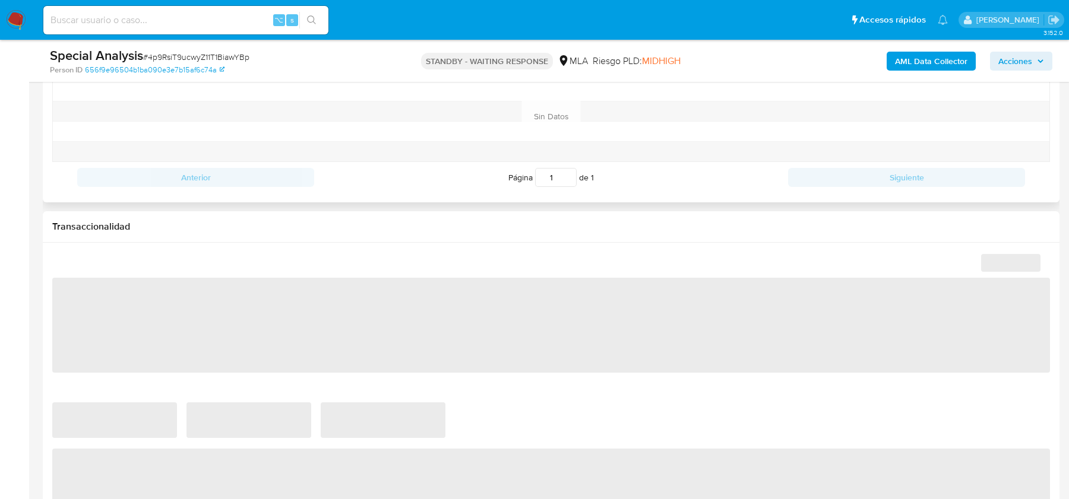
select select "10"
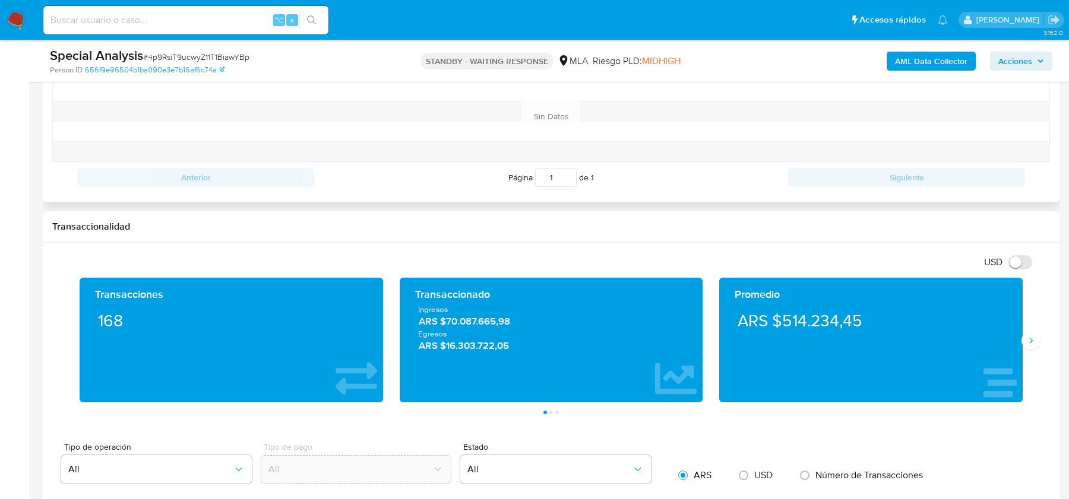
scroll to position [514, 0]
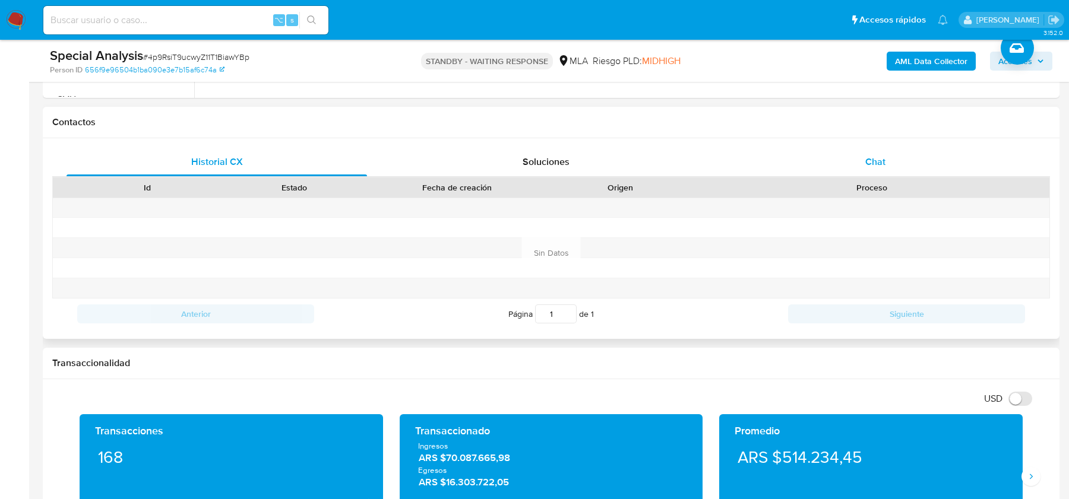
click at [860, 165] on div "Chat" at bounding box center [875, 162] width 300 height 28
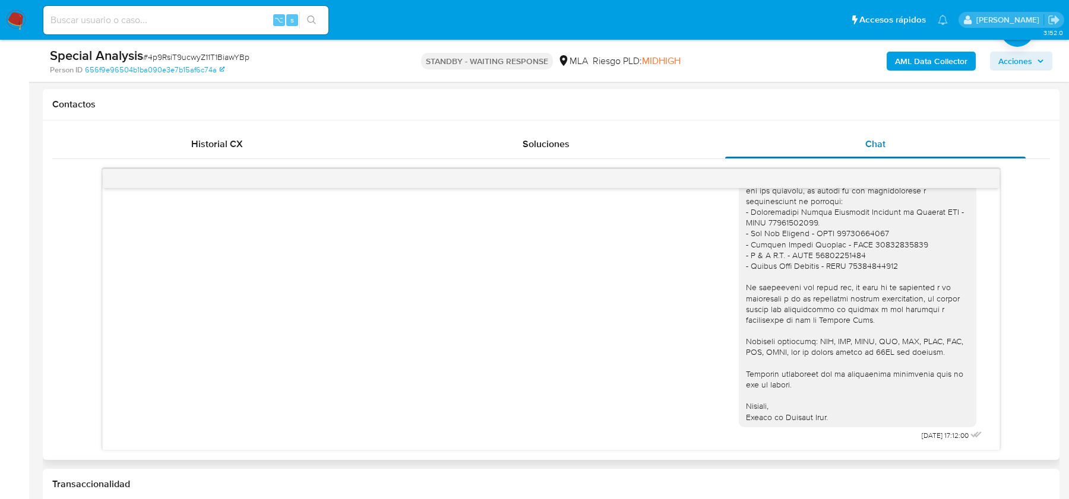
scroll to position [533, 0]
click at [94, 18] on input at bounding box center [185, 19] width 285 height 15
paste input "P2tVbG9UoA7fHIPJJSBMvF3c"
type input "P2tVbG9UoA7fHIPJJSBMvF3c"
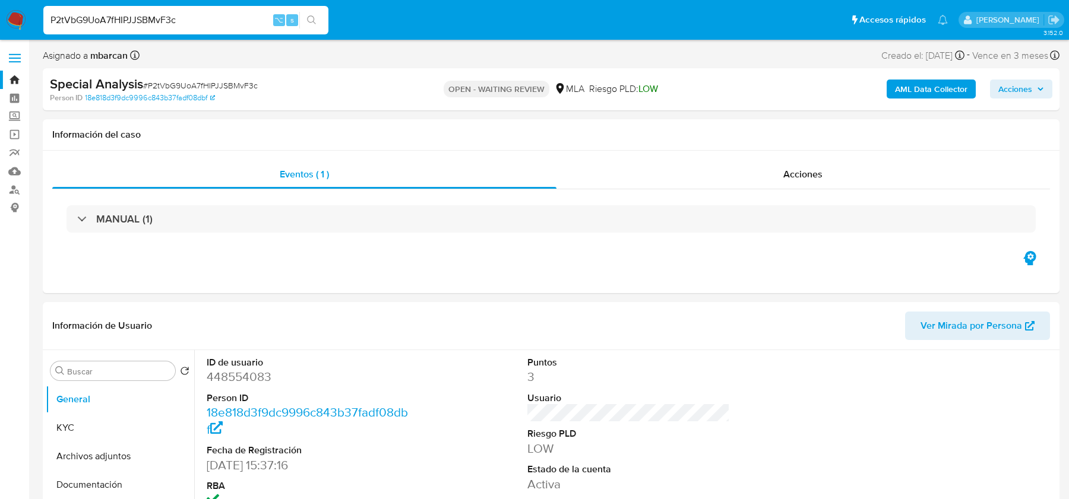
select select "10"
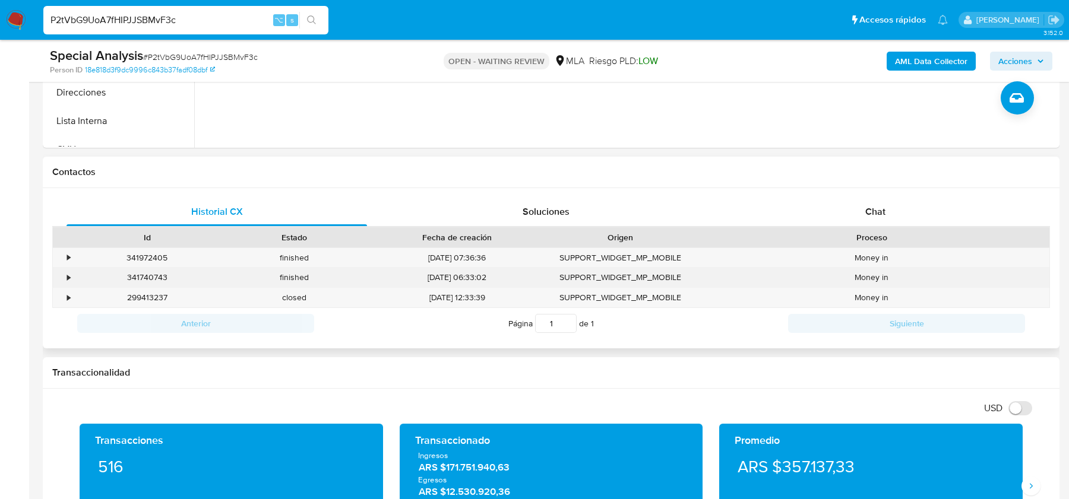
scroll to position [493, 0]
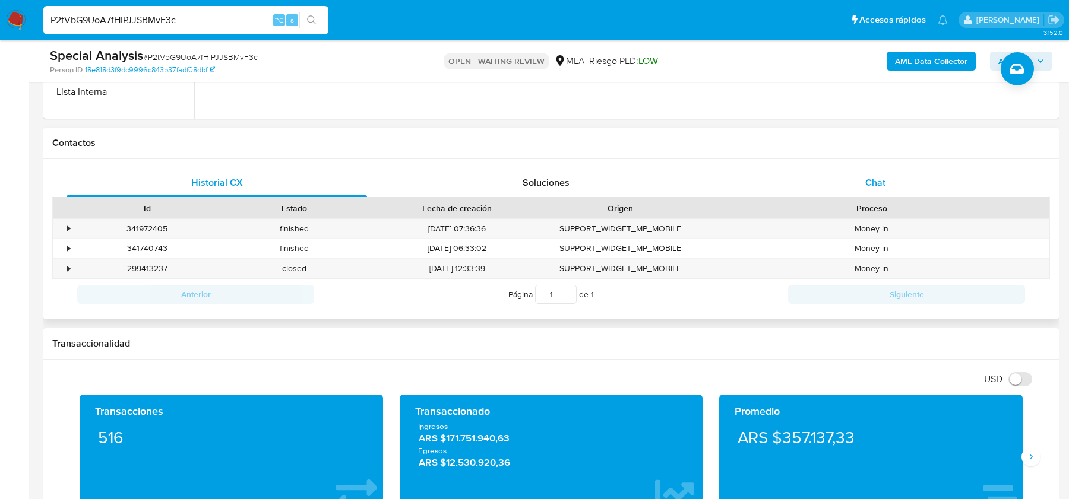
click at [872, 178] on span "Chat" at bounding box center [875, 183] width 20 height 14
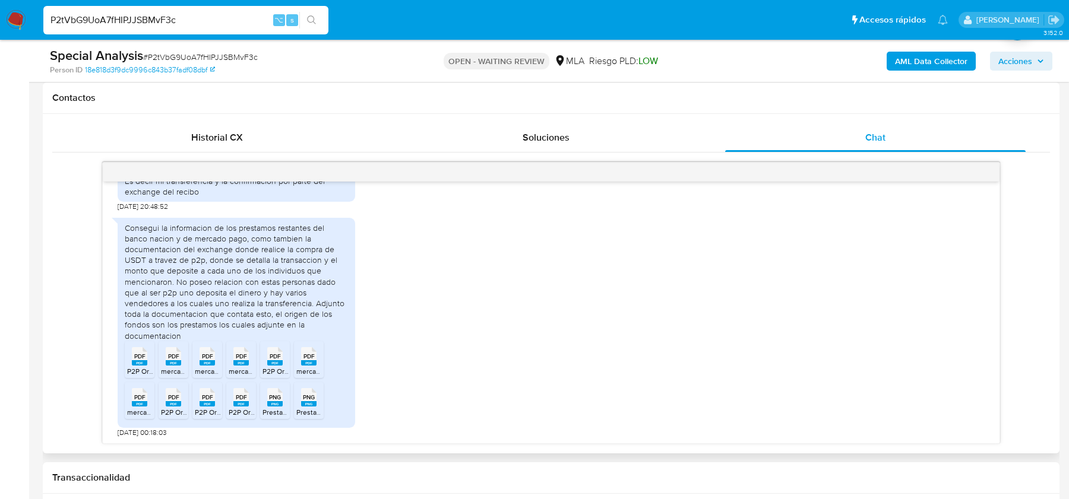
scroll to position [1100, 0]
drag, startPoint x: 218, startPoint y: 271, endPoint x: 218, endPoint y: 283, distance: 12.5
click at [218, 283] on div "Consegui la informacion de los prestamos restantes del banco nacion y de mercad…" at bounding box center [236, 282] width 223 height 119
click at [132, 354] on icon at bounding box center [139, 356] width 15 height 18
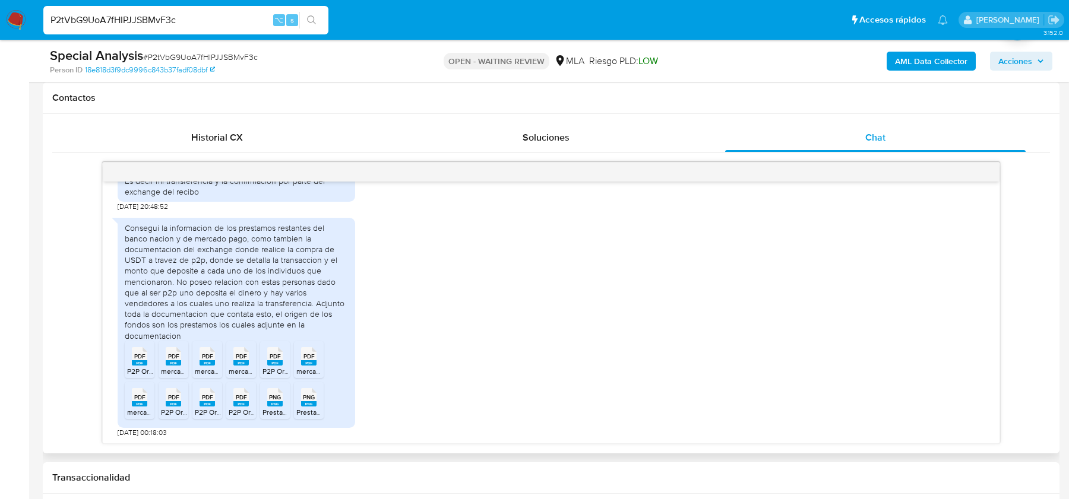
click at [170, 358] on span "PDF" at bounding box center [173, 357] width 11 height 8
click at [206, 363] on rect at bounding box center [206, 362] width 15 height 5
click at [235, 366] on span "mercadopago_comprobante_118151872808.pdf" at bounding box center [303, 371] width 149 height 10
click at [274, 366] on span "P2P Order Receipt-2025-08-11 23_54_27.070.pdf" at bounding box center [339, 371] width 155 height 10
click at [307, 366] on span "mercadopago_comprobante_118202677052.pdf" at bounding box center [372, 371] width 152 height 10
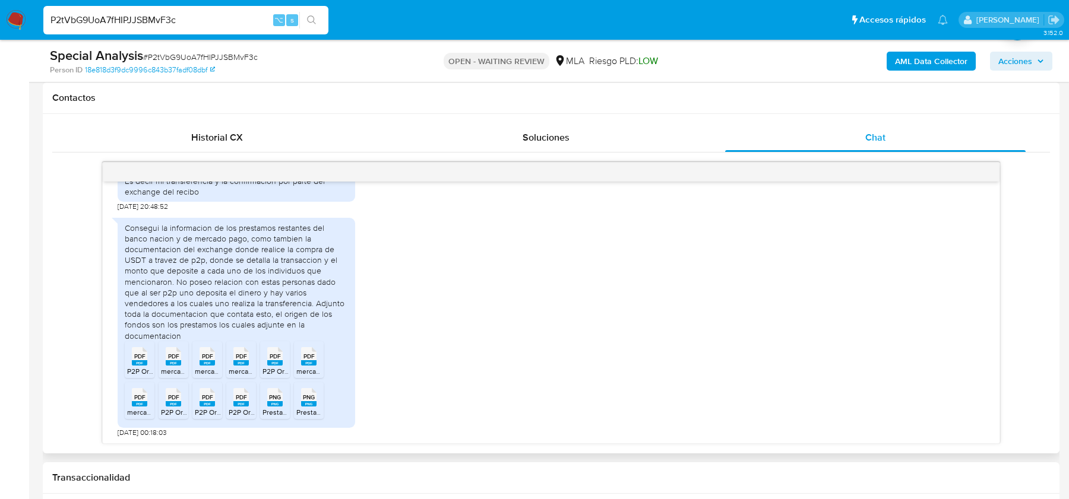
click at [132, 410] on span "mercadopago_comprobante_118166741634.pdf" at bounding box center [201, 412] width 149 height 10
click at [173, 407] on span "P2P Order Receipt-2025-08-11 23_55_12.468.pdf" at bounding box center [238, 412] width 155 height 10
click at [210, 403] on rect at bounding box center [206, 403] width 15 height 5
click at [239, 408] on span "P2P Order Receipt-2025-08-11 23_55_27.031.pdf" at bounding box center [306, 412] width 154 height 10
click at [271, 405] on icon "PNG" at bounding box center [274, 397] width 15 height 21
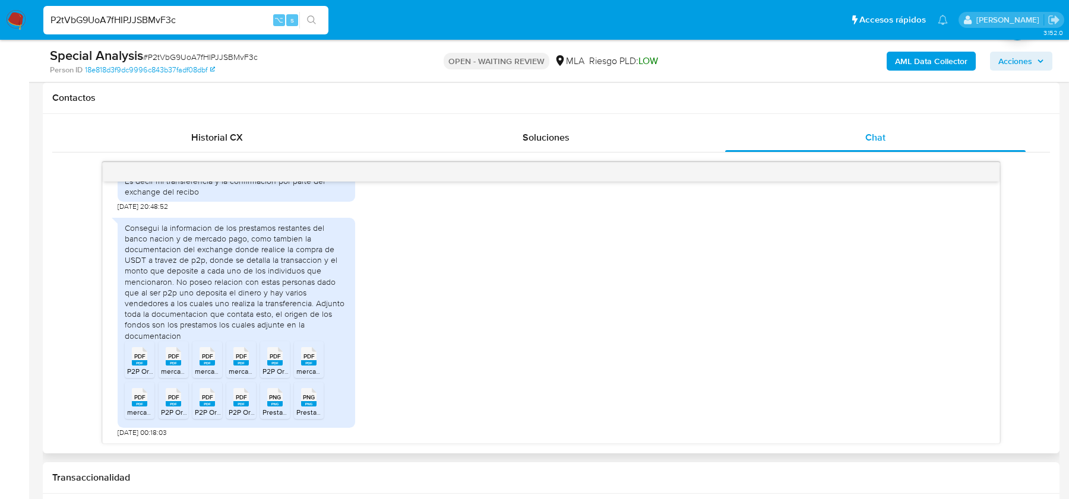
click at [307, 407] on span "Prestamo BNA.png" at bounding box center [326, 412] width 61 height 10
click at [207, 50] on div "Special Analysis # P2tVbG9UoA7fHIPJJSBMvF3c" at bounding box center [214, 56] width 329 height 18
copy span "P2tVbG9UoA7fHIPJJSBMvF3c"
click at [244, 55] on span "# P2tVbG9UoA7fHIPJJSBMvF3c" at bounding box center [200, 57] width 115 height 12
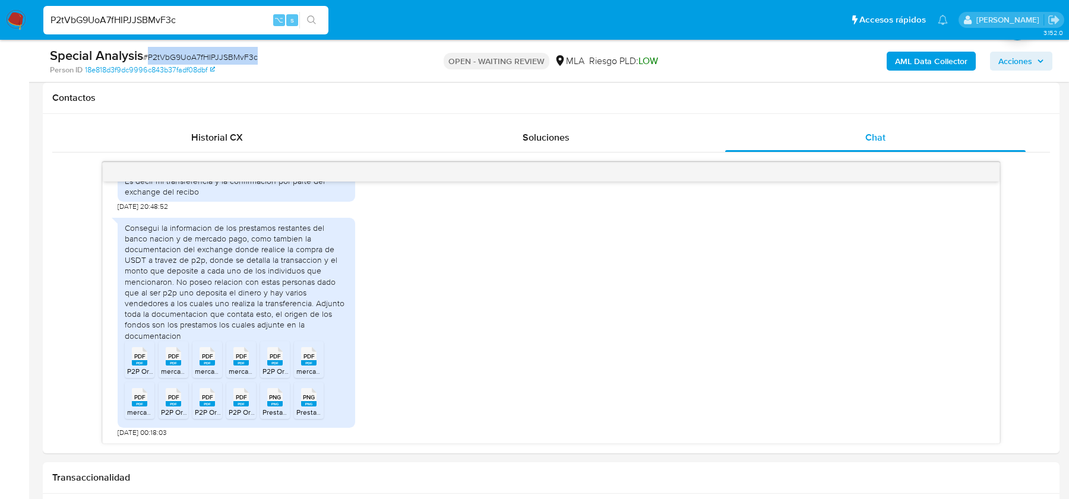
click at [244, 55] on span "# P2tVbG9UoA7fHIPJJSBMvF3c" at bounding box center [200, 57] width 115 height 12
click at [15, 19] on img at bounding box center [16, 20] width 20 height 20
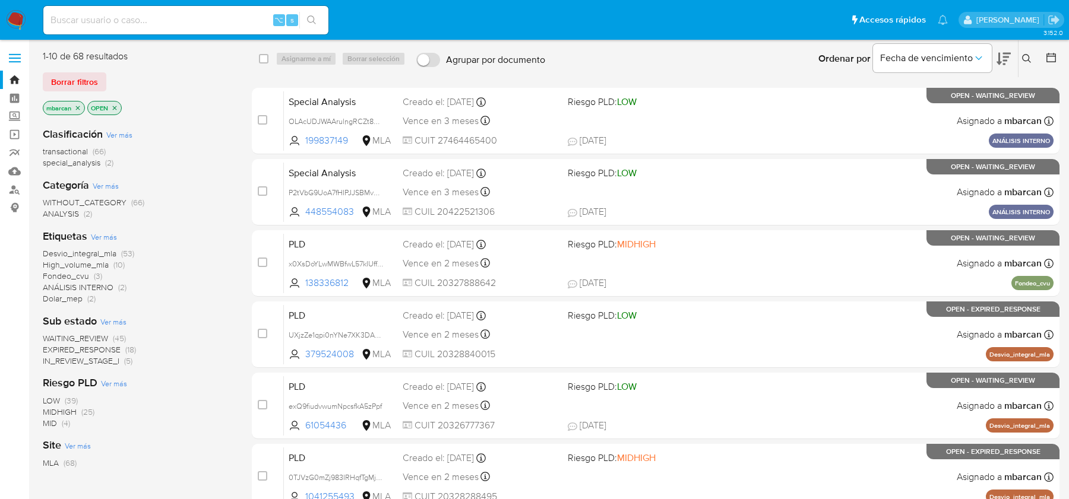
click at [1028, 61] on icon at bounding box center [1026, 58] width 9 height 9
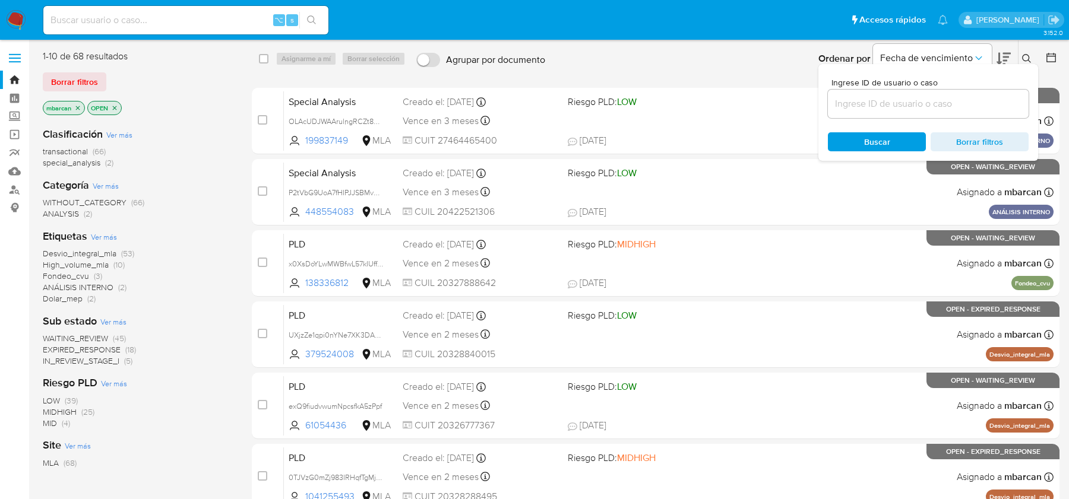
click at [969, 100] on input at bounding box center [928, 103] width 201 height 15
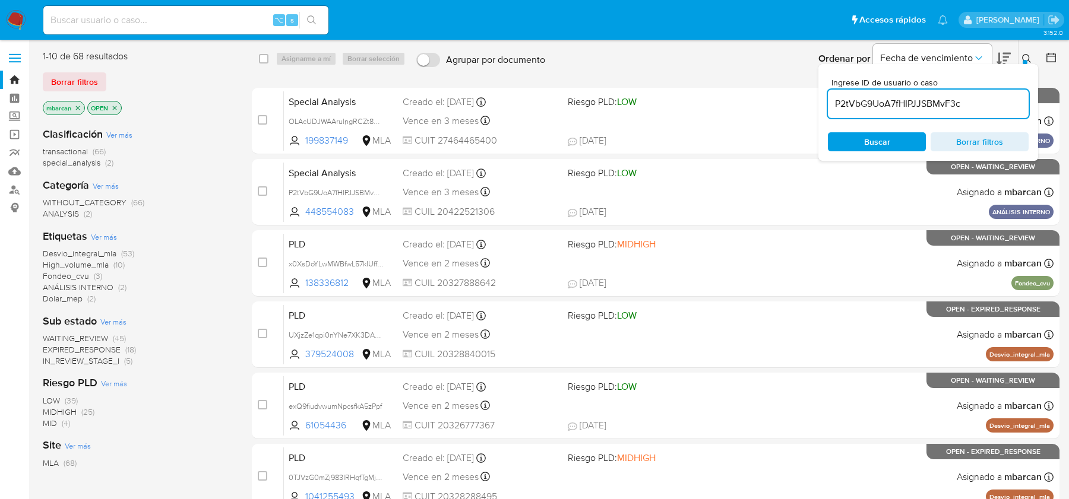
type input "P2tVbG9UoA7fHIPJJSBMvF3c"
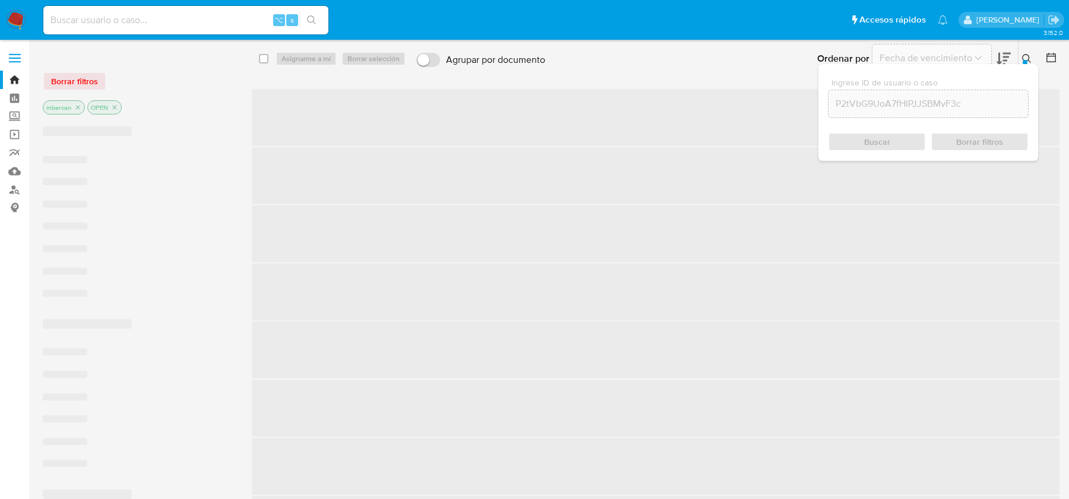
click at [1028, 54] on icon at bounding box center [1026, 58] width 9 height 9
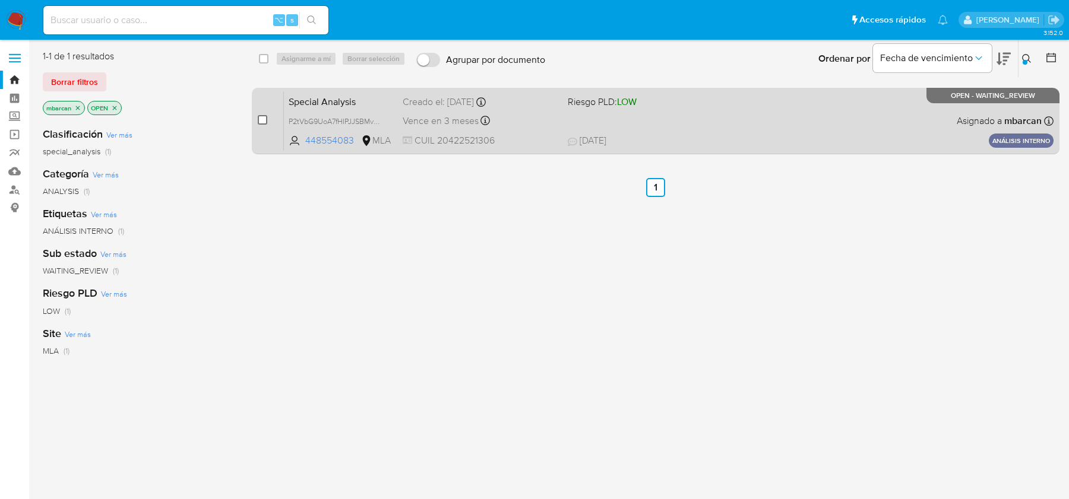
click at [266, 121] on input "checkbox" at bounding box center [262, 119] width 9 height 9
checkbox input "true"
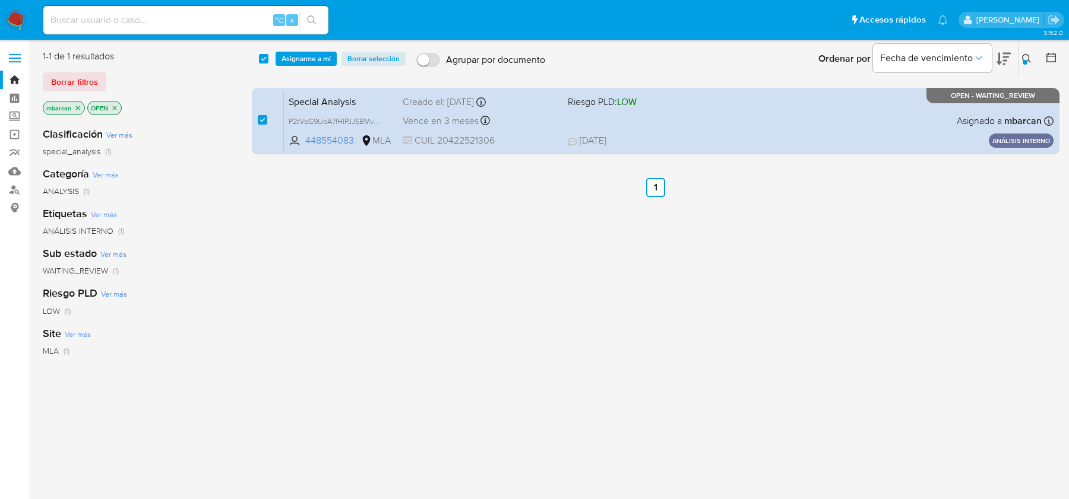
click at [298, 66] on div "select-all-cases-checkbox Asignarme a mí Borrar selección Agrupar por documento…" at bounding box center [655, 58] width 807 height 37
click at [298, 59] on span "Asignarme a mí" at bounding box center [305, 59] width 49 height 12
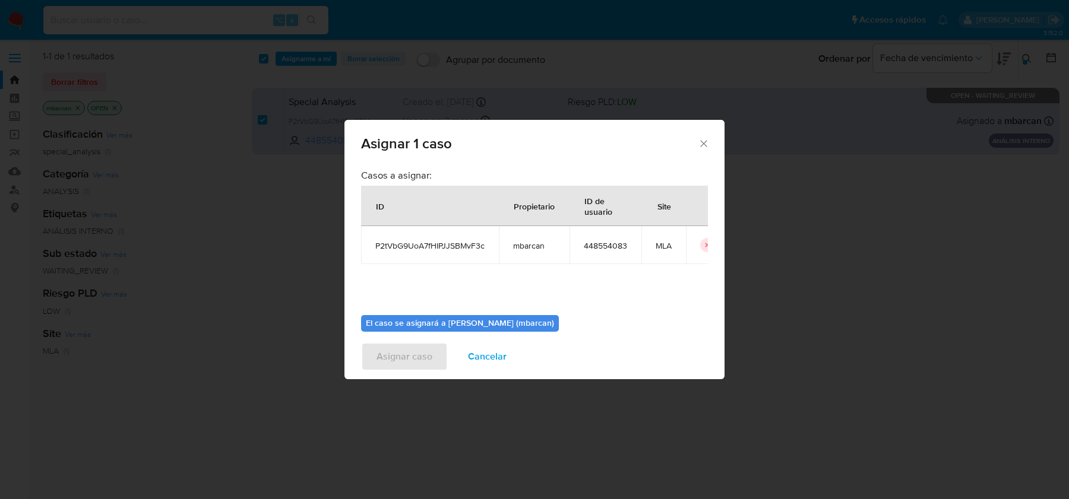
scroll to position [61, 0]
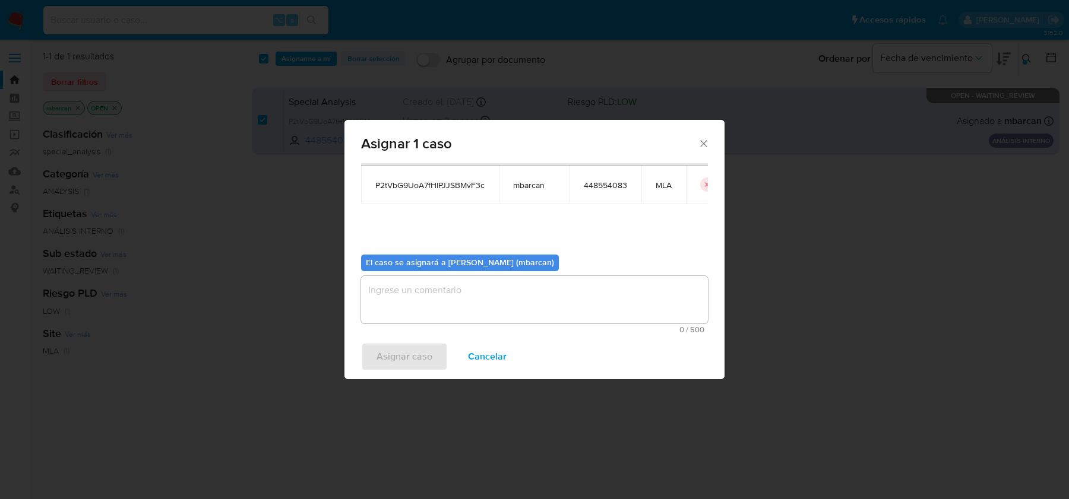
click at [405, 307] on textarea "assign-modal" at bounding box center [534, 299] width 347 height 47
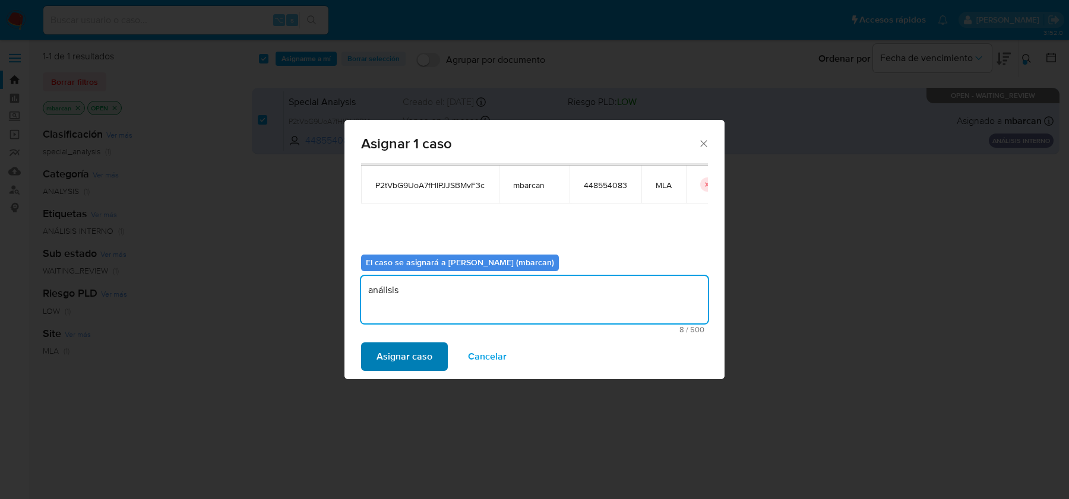
type textarea "análisis"
click at [370, 362] on button "Asignar caso" at bounding box center [404, 357] width 87 height 28
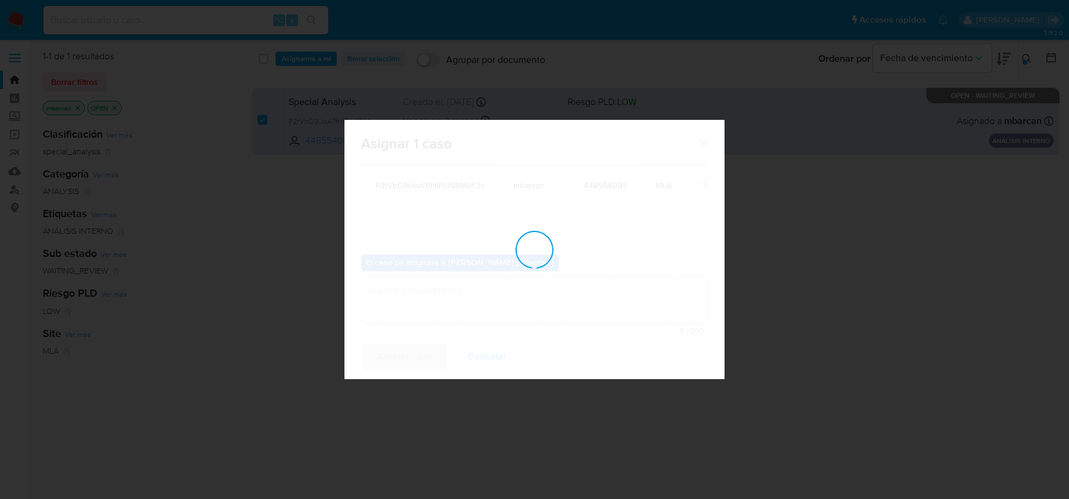
checkbox input "false"
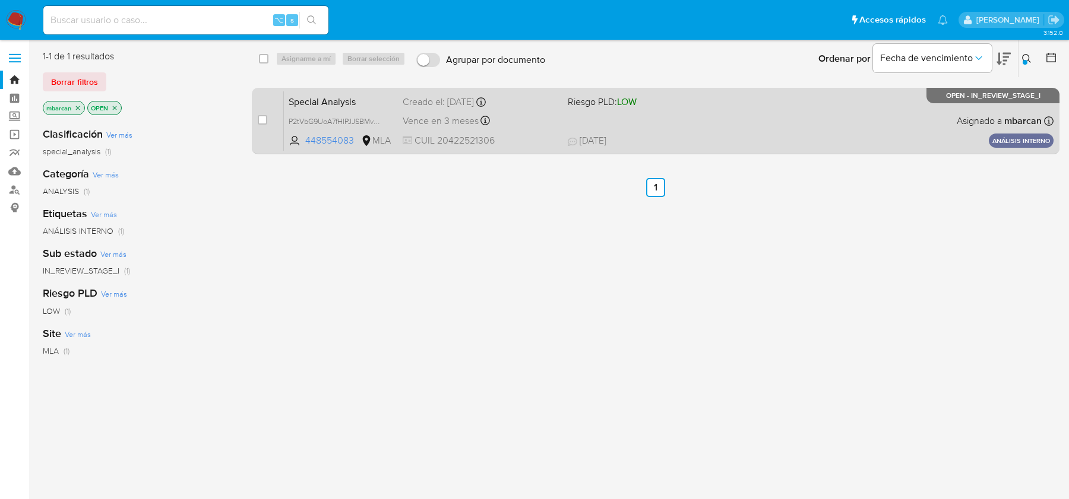
click at [378, 94] on span "Special Analysis" at bounding box center [341, 100] width 104 height 15
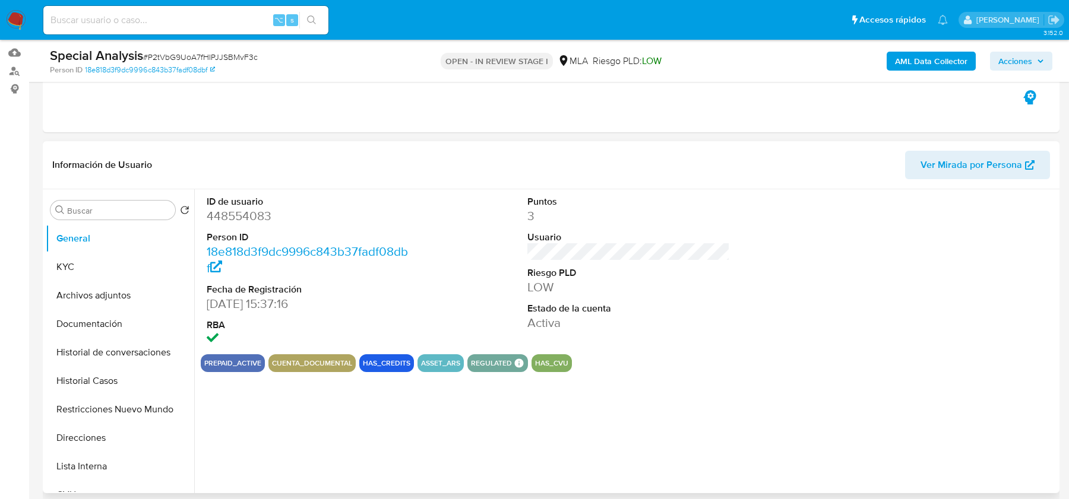
scroll to position [308, 0]
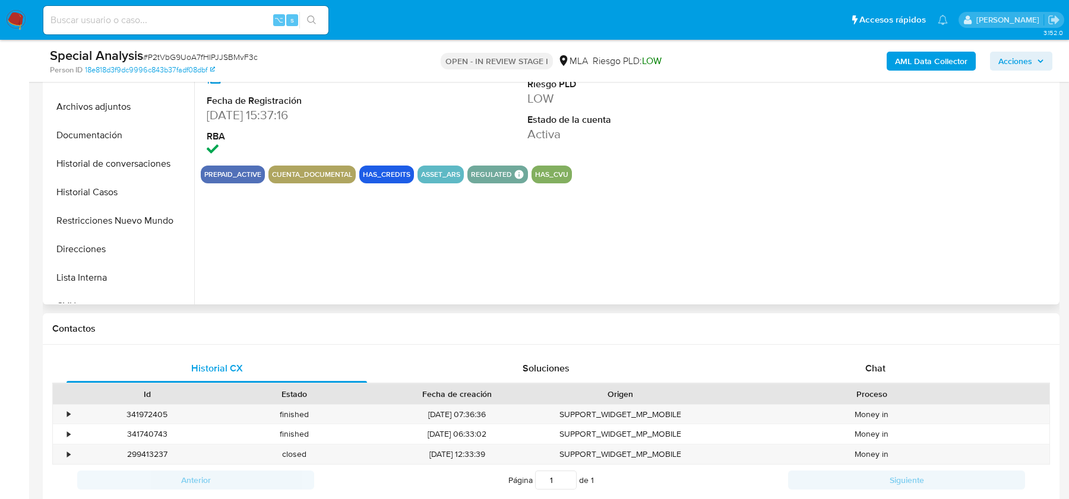
select select "10"
drag, startPoint x: 862, startPoint y: 348, endPoint x: 862, endPoint y: 369, distance: 20.2
click at [862, 349] on div "Historial CX Soluciones Chat Id Estado Fecha de creación Origen Proceso • 34197…" at bounding box center [551, 439] width 1016 height 189
click at [862, 369] on div "Chat" at bounding box center [875, 368] width 300 height 28
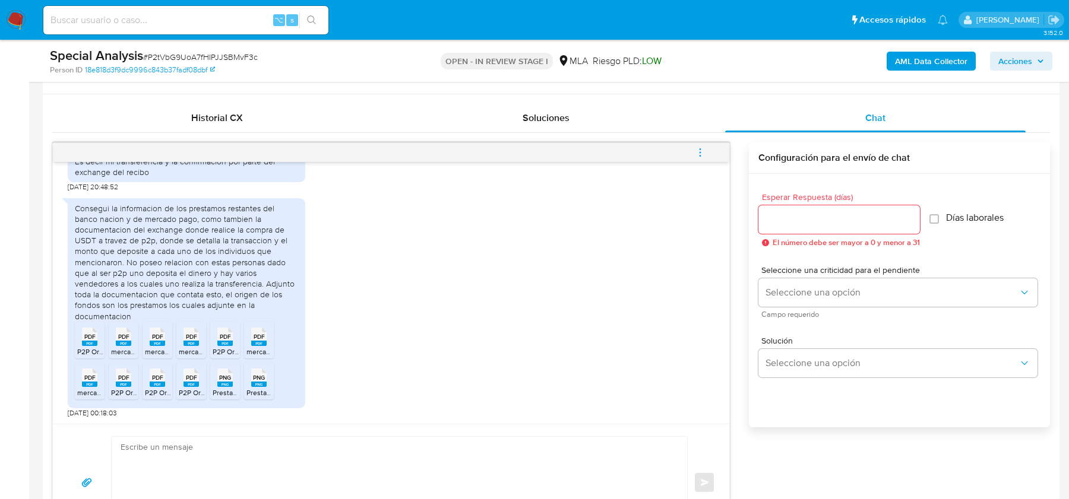
scroll to position [548, 0]
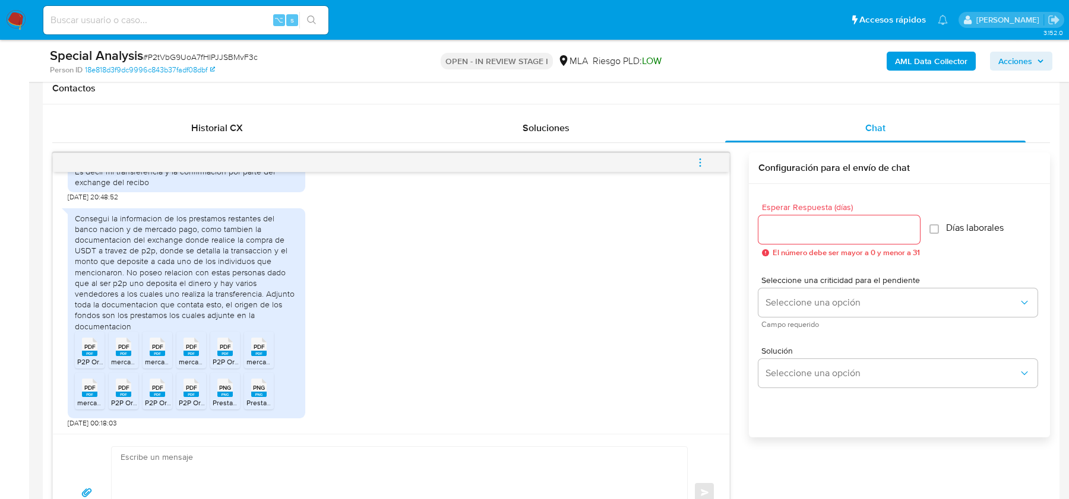
click at [158, 467] on textarea at bounding box center [397, 492] width 552 height 91
paste textarea "Hola, ¡Muchas gracias por tu respuesta! Confirmamos la recepción de la document…"
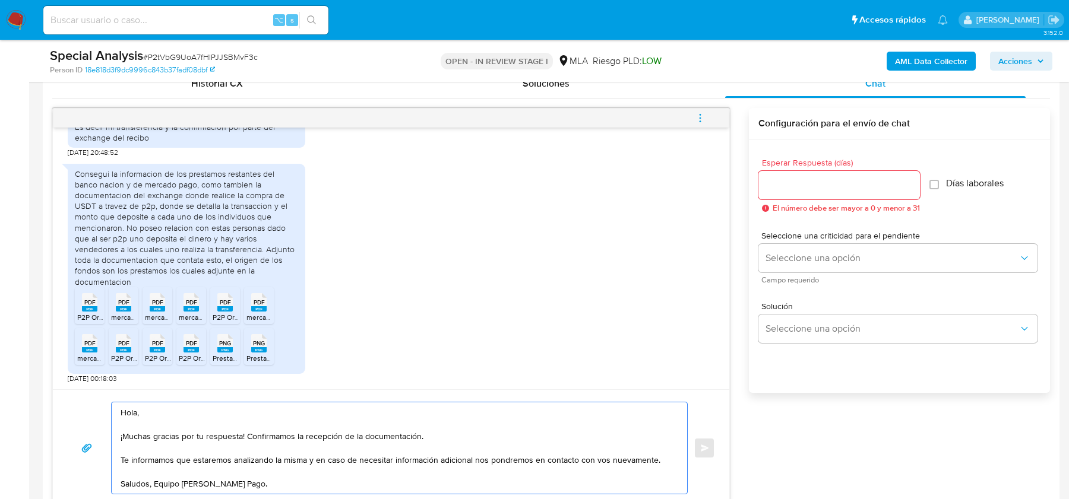
type textarea "Hola, ¡Muchas gracias por tu respuesta! Confirmamos la recepción de la document…"
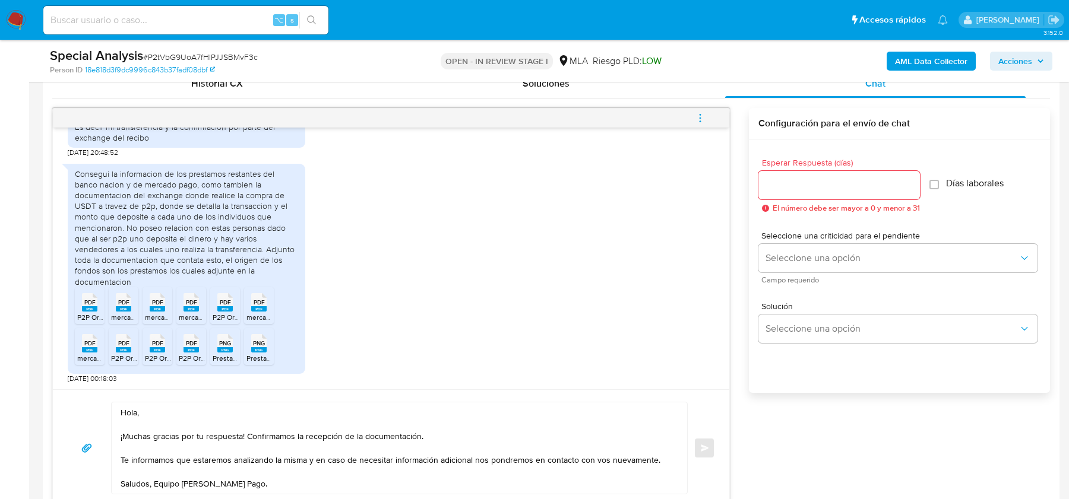
click at [879, 204] on span "El número debe ser mayor a 0 y menor a 31" at bounding box center [845, 208] width 147 height 8
click at [877, 191] on input "Esperar Respuesta (días)" at bounding box center [838, 185] width 161 height 15
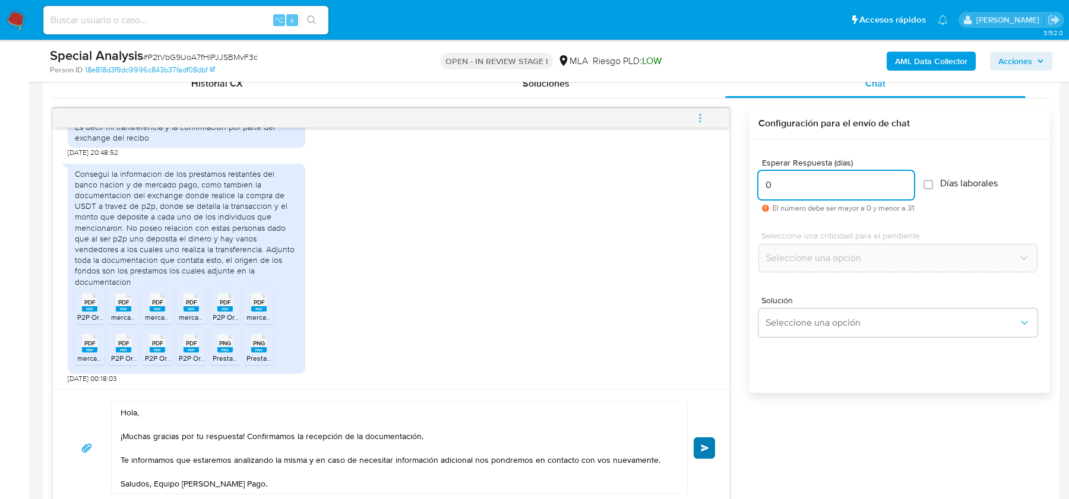
type input "0"
click at [705, 439] on button "Enviar" at bounding box center [703, 448] width 21 height 21
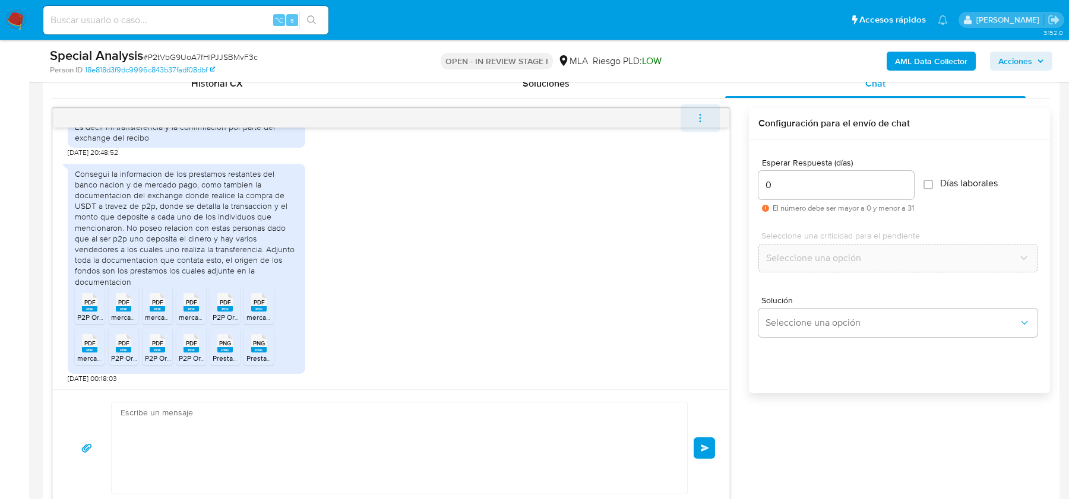
scroll to position [1254, 0]
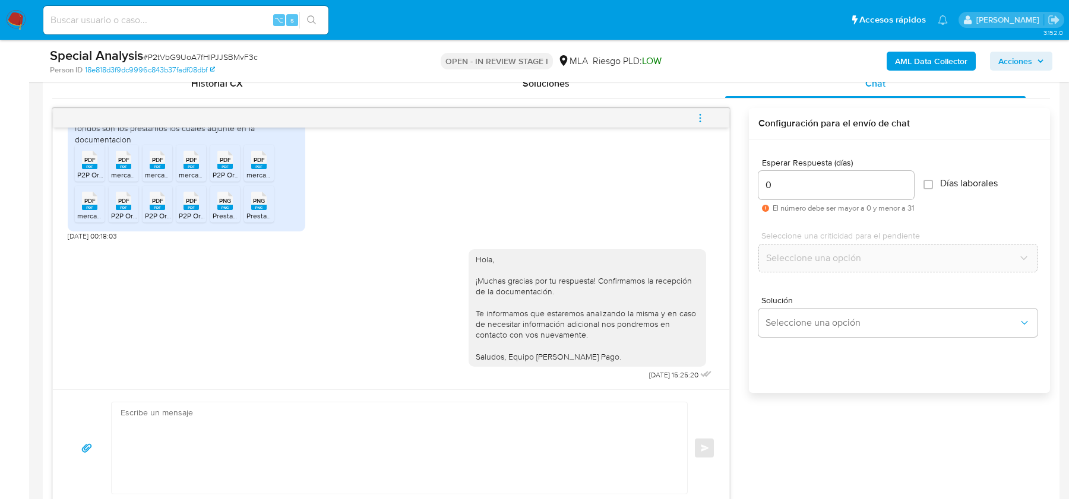
click at [701, 115] on icon "menu-action" at bounding box center [700, 118] width 11 height 11
click at [611, 91] on li "Cerrar conversación" at bounding box center [620, 93] width 122 height 21
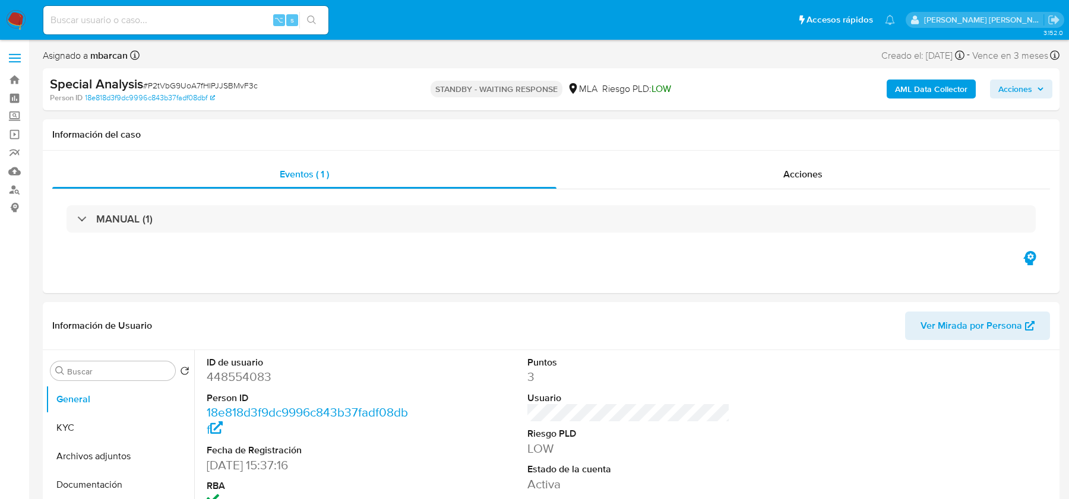
select select "10"
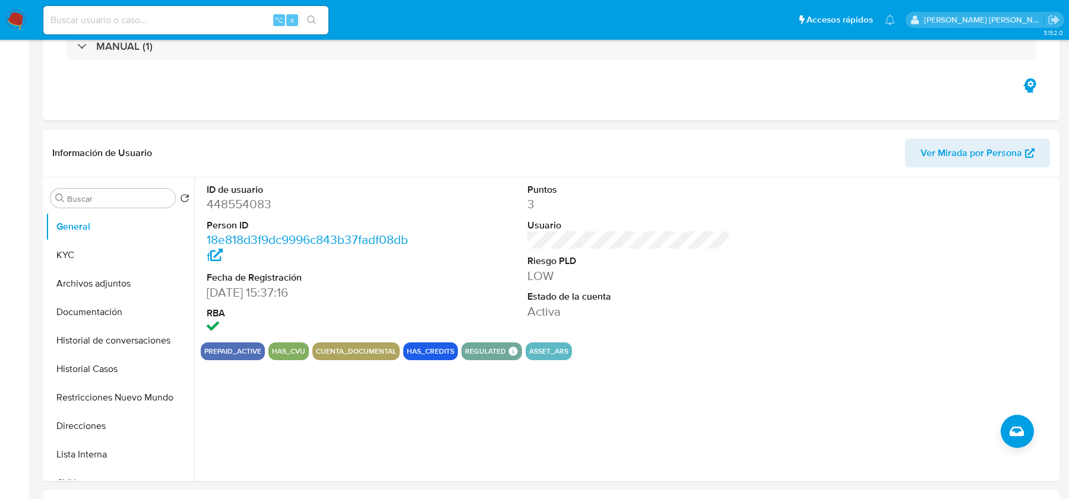
scroll to position [429, 0]
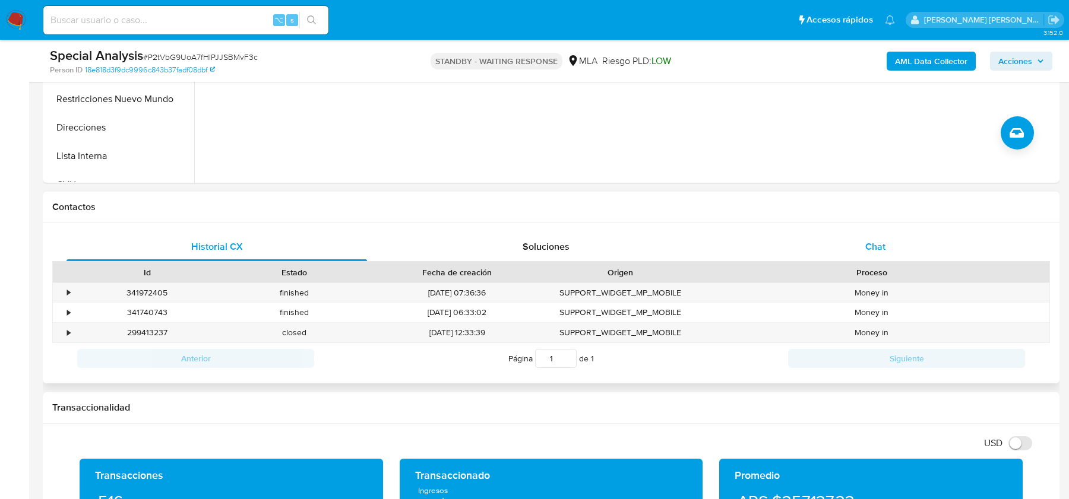
click at [860, 235] on div "Chat" at bounding box center [875, 247] width 300 height 28
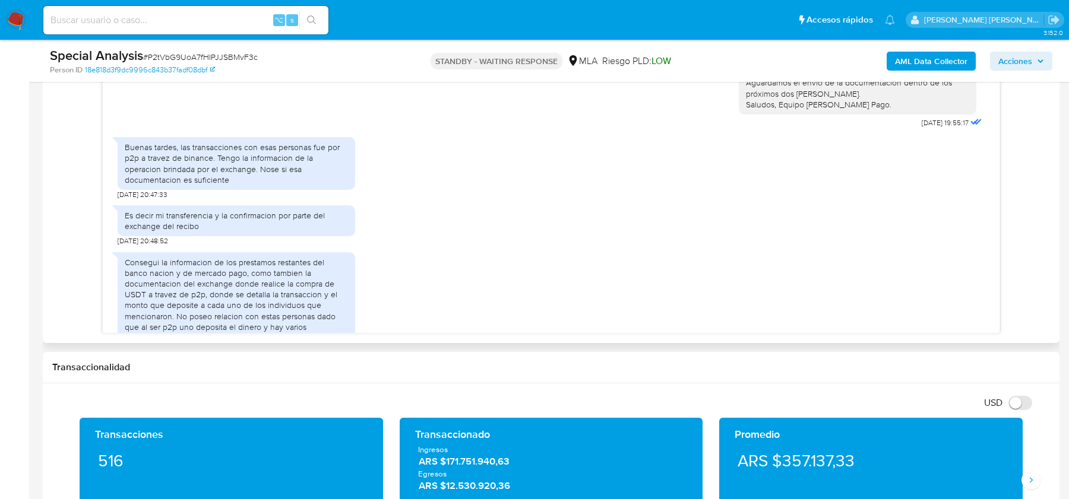
scroll to position [971, 0]
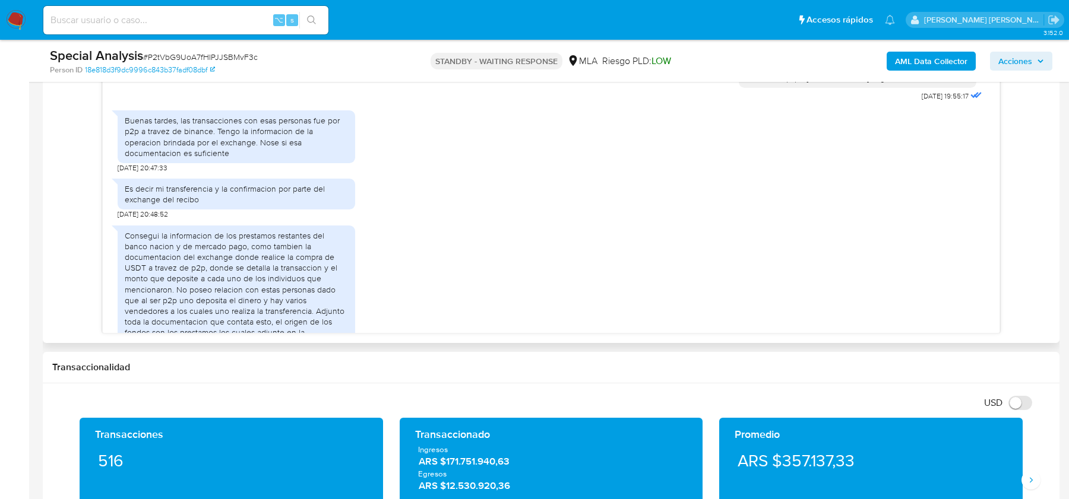
click at [183, 143] on div "Buenas tardes, las transacciones con esas personas fue por p2p a travez de bina…" at bounding box center [236, 136] width 223 height 43
drag, startPoint x: 179, startPoint y: 141, endPoint x: 208, endPoint y: 153, distance: 31.4
click at [208, 153] on div "Buenas tardes, las transacciones con esas personas fue por p2p a travez de bina…" at bounding box center [236, 136] width 223 height 43
copy div "las transacciones con esas personas fue por p2p a travez de binanc"
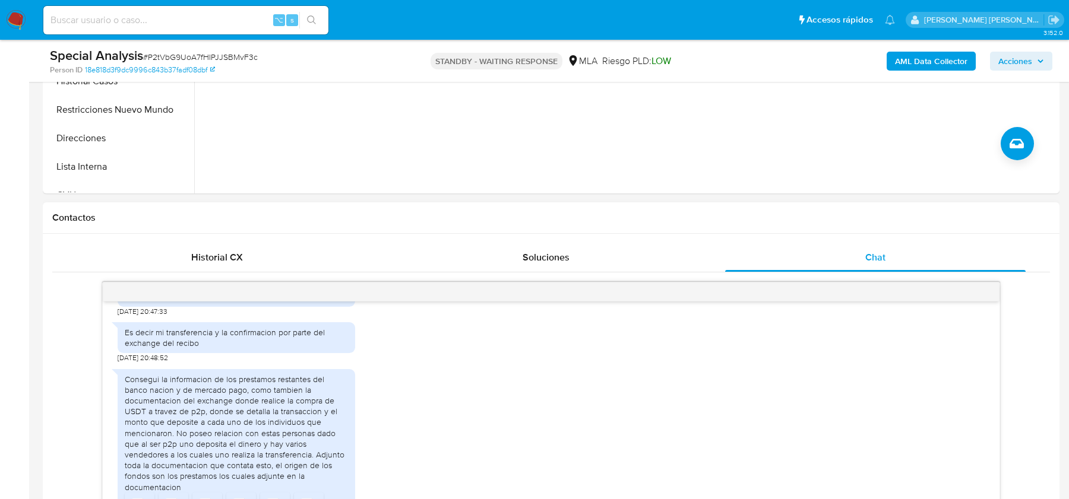
scroll to position [399, 0]
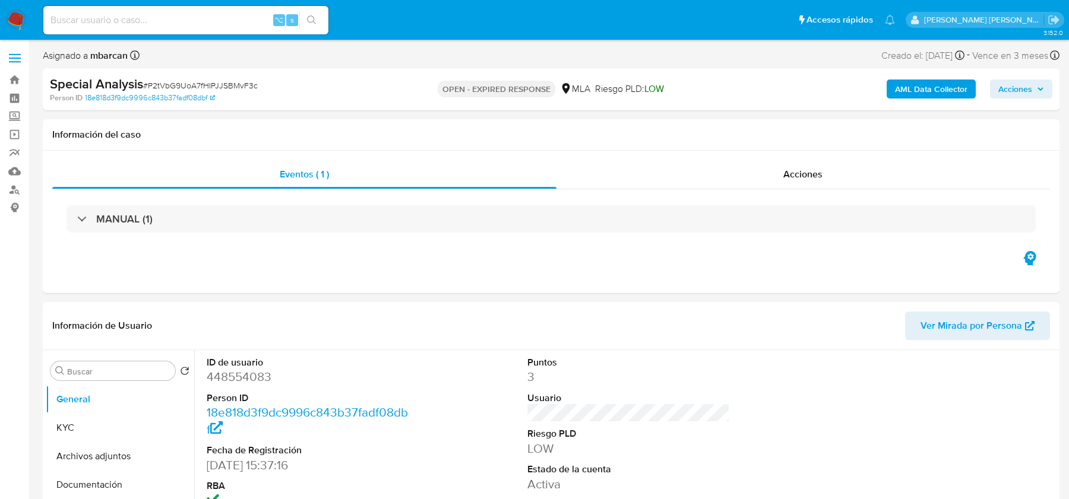
click at [179, 88] on span "# P2tVbG9UoA7fHIPJJSBMvF3c" at bounding box center [200, 86] width 115 height 12
select select "10"
click at [179, 88] on span "# P2tVbG9UoA7fHIPJJSBMvF3c" at bounding box center [200, 86] width 115 height 12
copy span "P2tVbG9UoA7fHIPJJSBMvF3c"
click at [13, 14] on img at bounding box center [16, 20] width 20 height 20
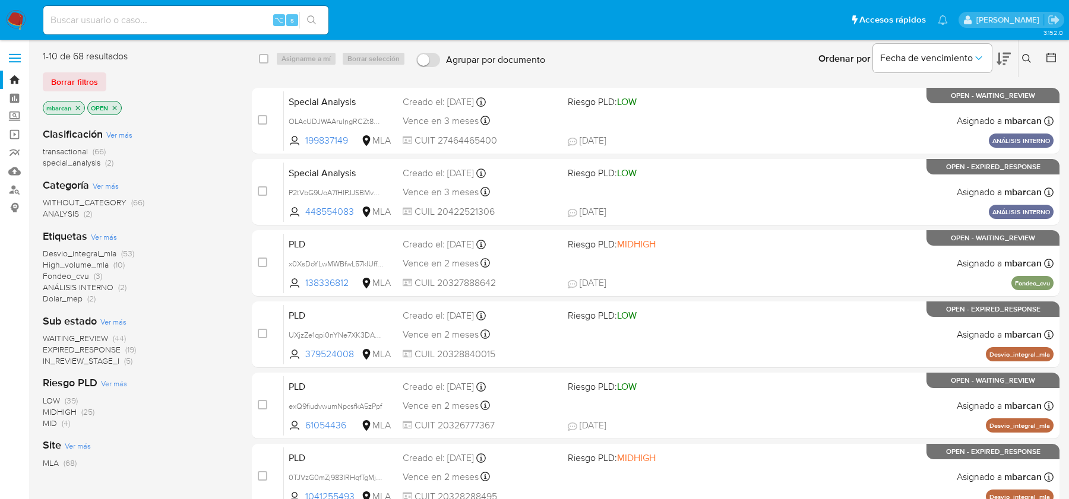
click at [1035, 56] on button at bounding box center [1028, 59] width 20 height 14
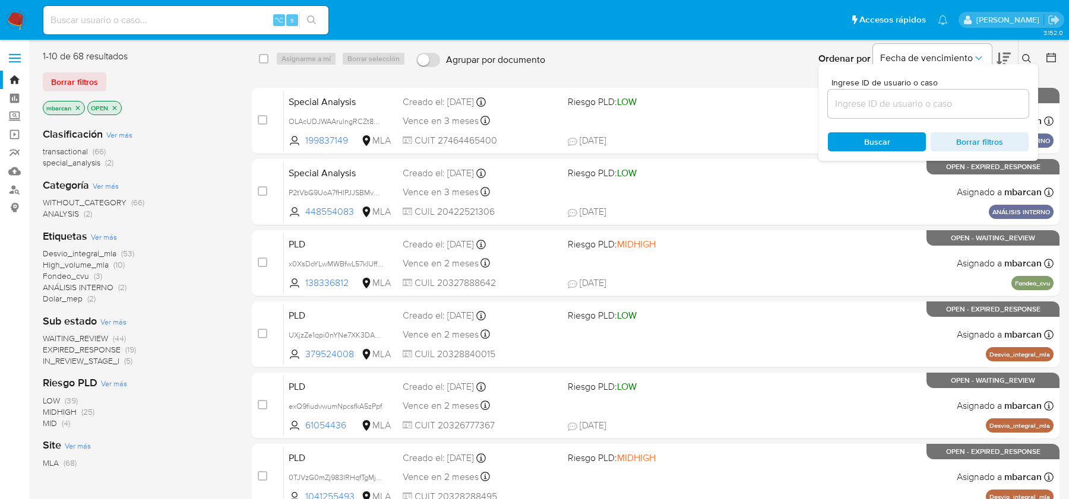
click at [965, 94] on div at bounding box center [928, 104] width 201 height 28
click at [964, 103] on input at bounding box center [928, 103] width 201 height 15
paste input "P2tVbG9UoA7fHIPJJSBMvF3c"
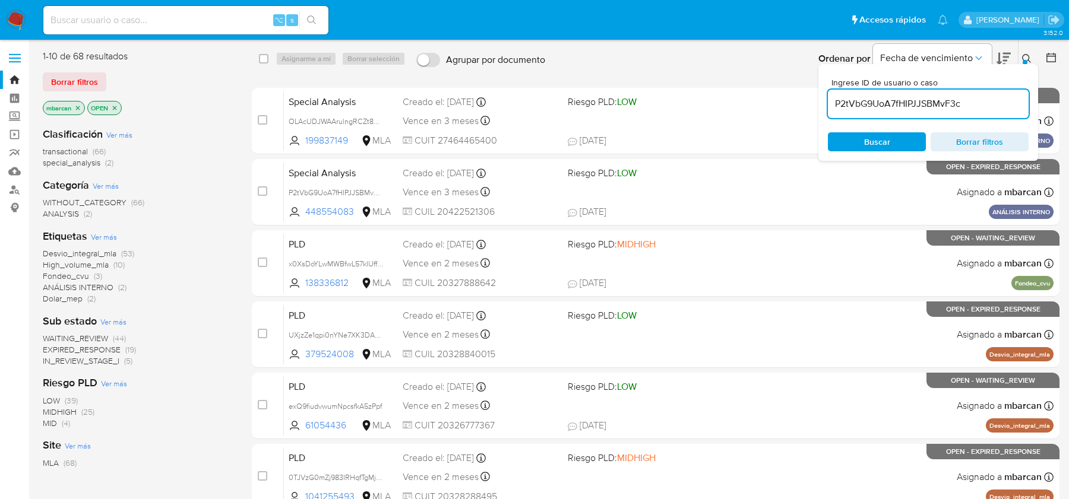
type input "P2tVbG9UoA7fHIPJJSBMvF3c"
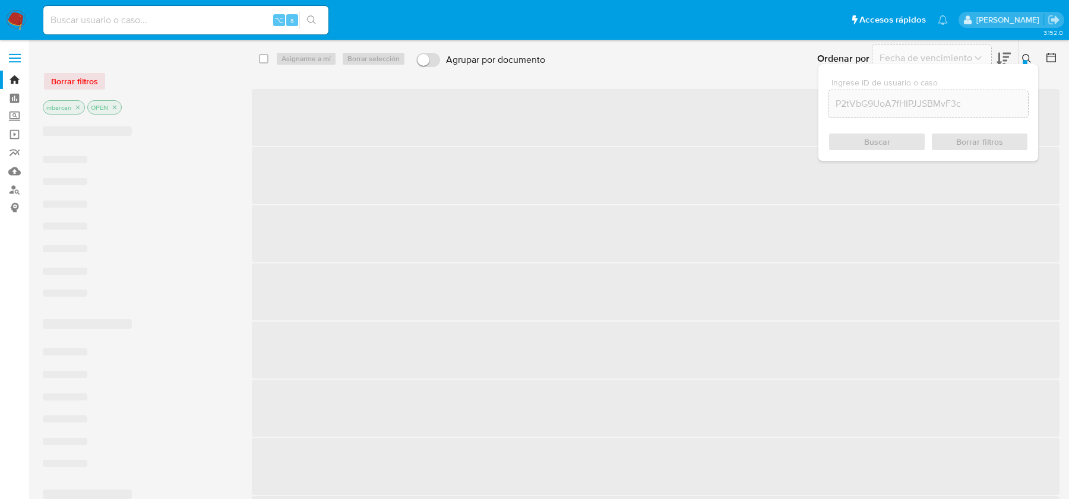
click at [1024, 56] on icon at bounding box center [1026, 58] width 9 height 9
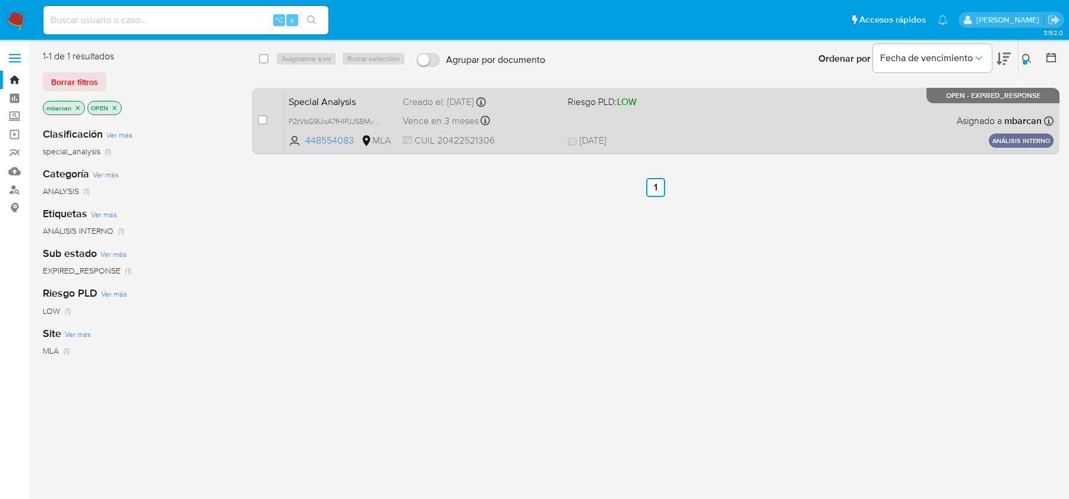
click at [255, 122] on div "case-item-checkbox No es posible asignar el caso Special Analysis P2tVbG9UoA7fH…" at bounding box center [655, 121] width 807 height 66
click at [258, 122] on input "checkbox" at bounding box center [262, 119] width 9 height 9
checkbox input "true"
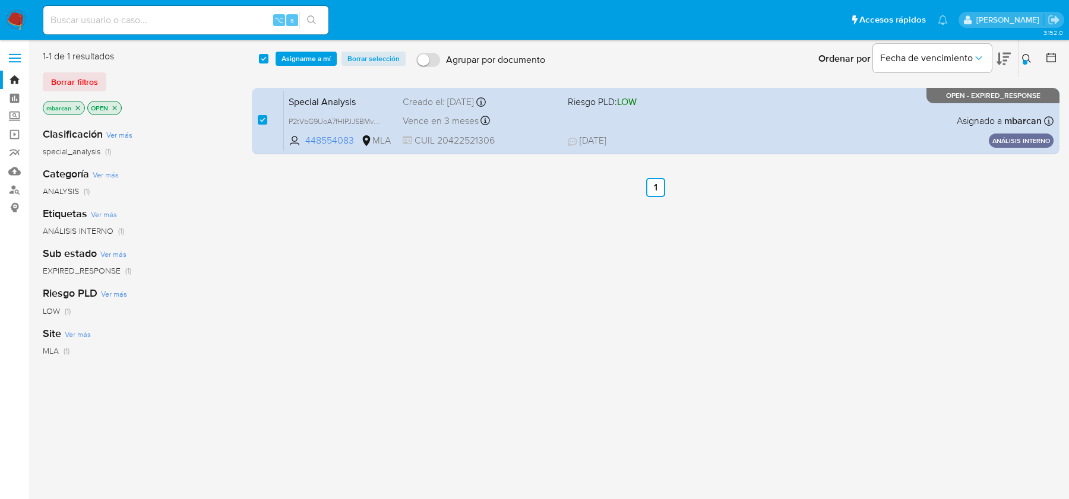
click at [299, 71] on div "select-all-cases-checkbox Asignarme a mí Borrar selección Agrupar por documento…" at bounding box center [655, 58] width 807 height 37
click at [299, 61] on span "Asignarme a mí" at bounding box center [305, 59] width 49 height 12
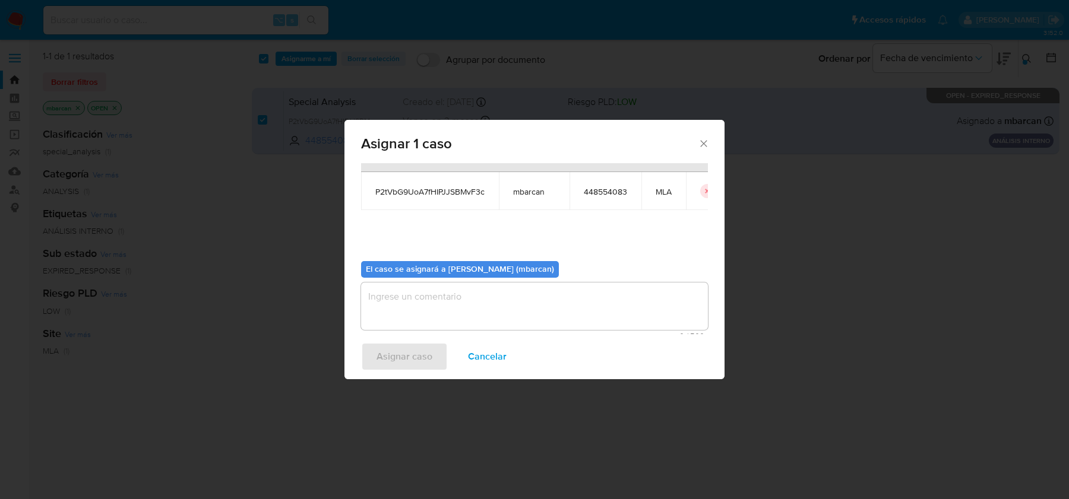
scroll to position [61, 0]
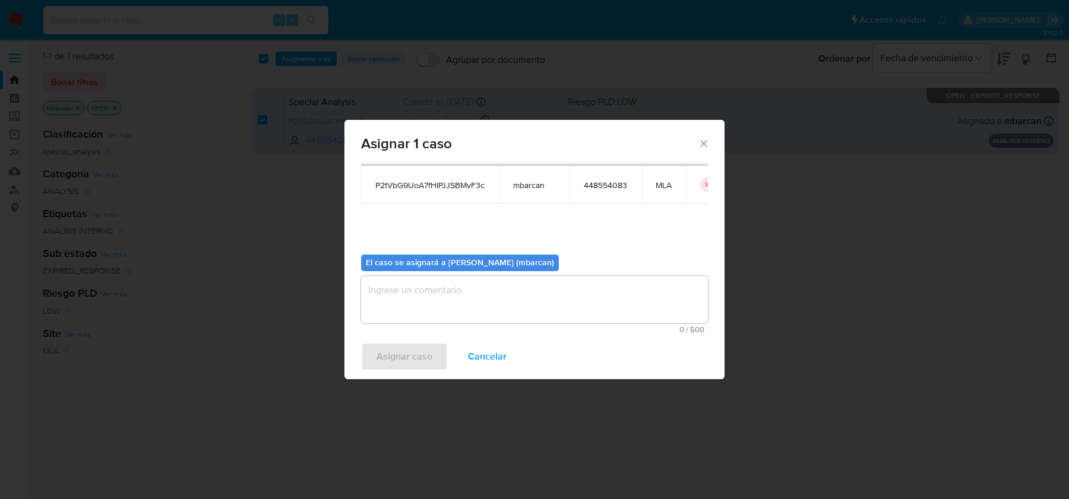
click at [488, 301] on textarea "assign-modal" at bounding box center [534, 299] width 347 height 47
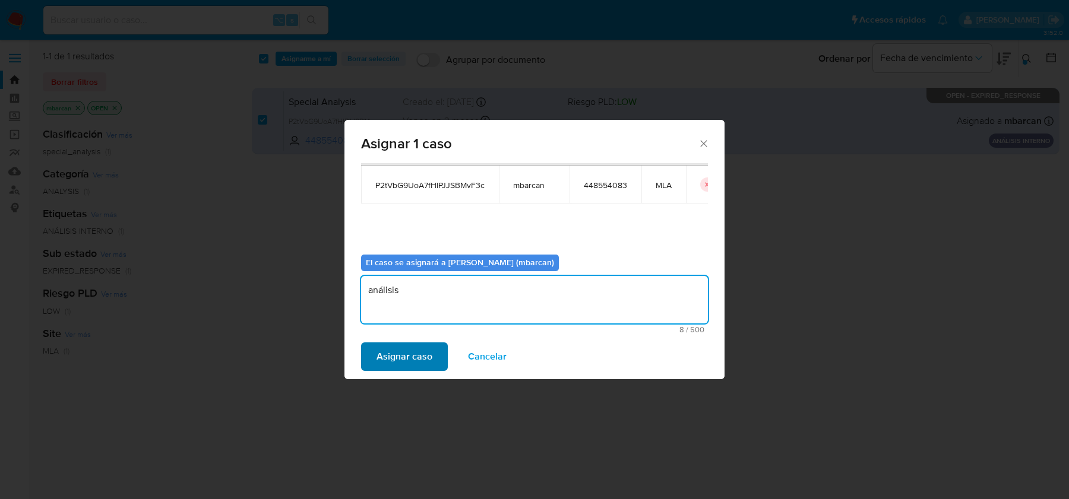
type textarea "análisis"
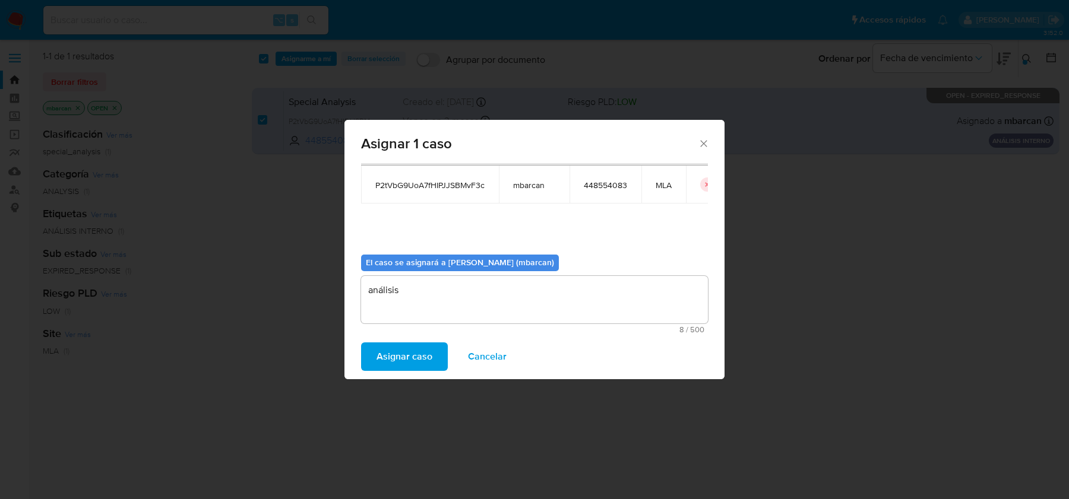
click at [410, 344] on span "Asignar caso" at bounding box center [404, 357] width 56 height 26
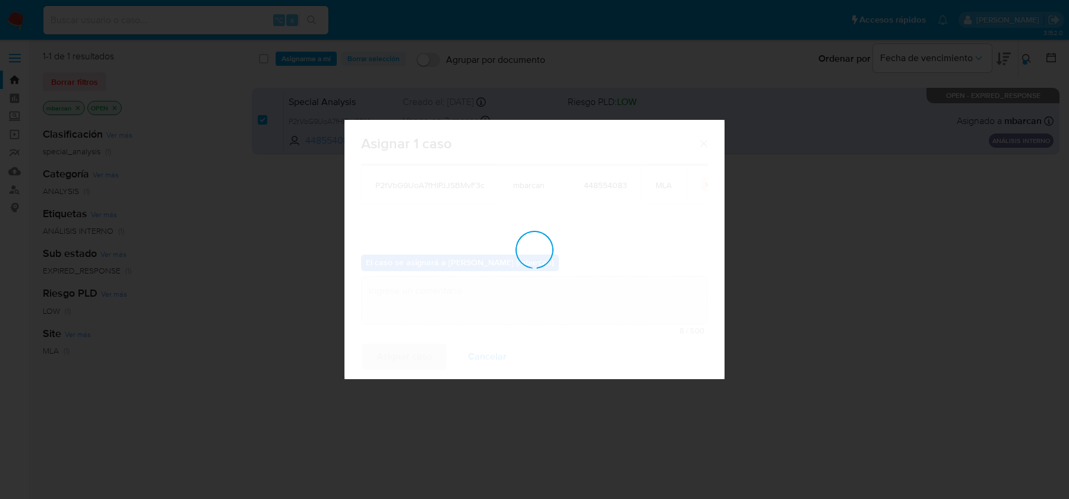
checkbox input "false"
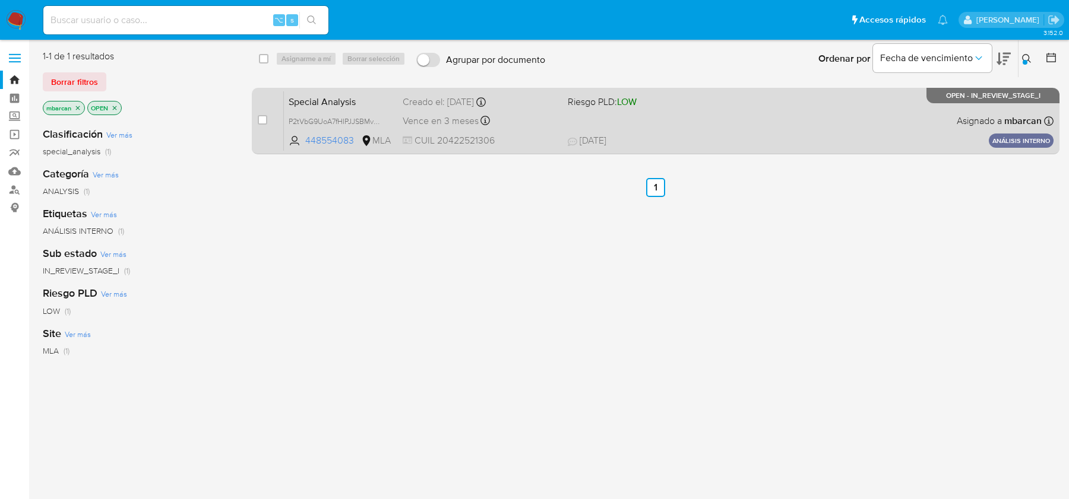
click at [388, 96] on span "Special Analysis" at bounding box center [341, 100] width 104 height 15
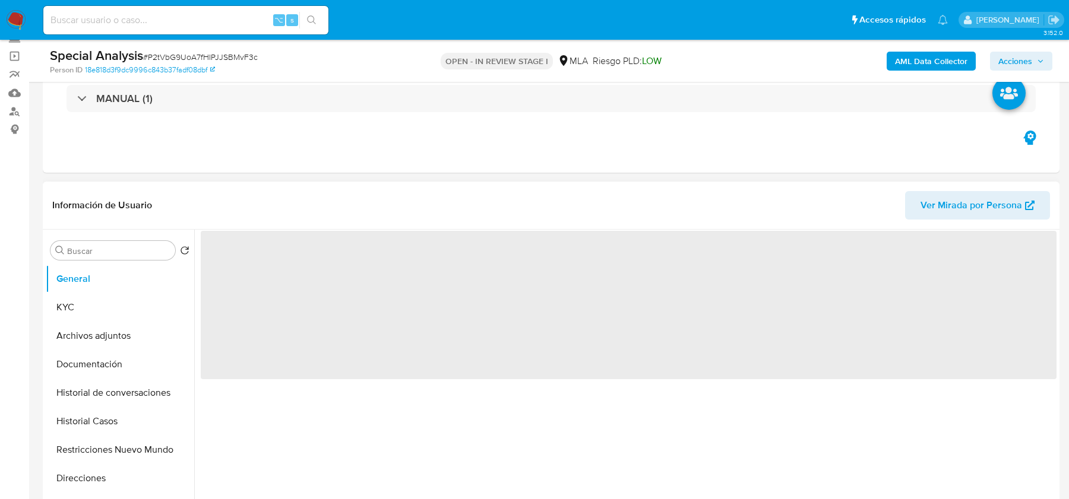
scroll to position [146, 0]
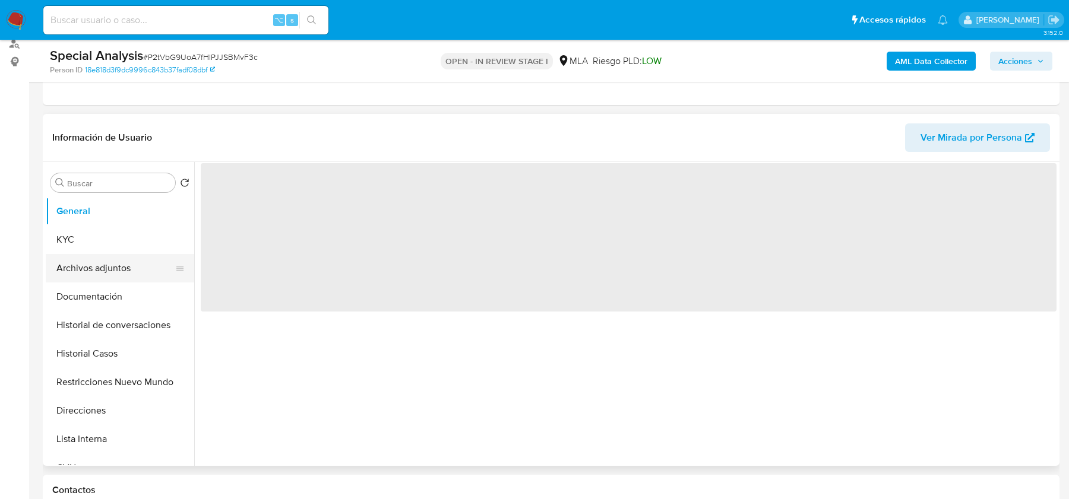
click at [118, 261] on button "Archivos adjuntos" at bounding box center [115, 268] width 139 height 28
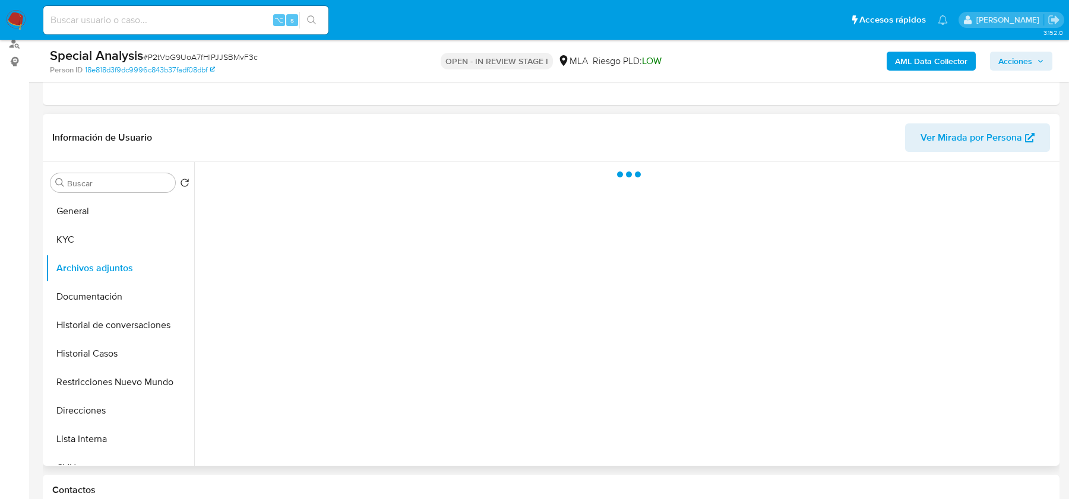
select select "10"
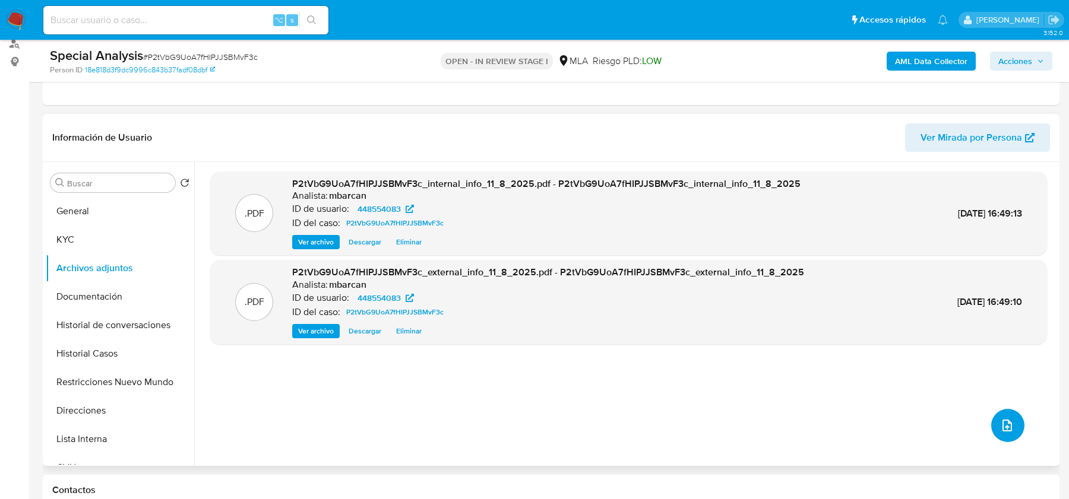
click at [1002, 423] on icon "upload-file" at bounding box center [1006, 426] width 9 height 12
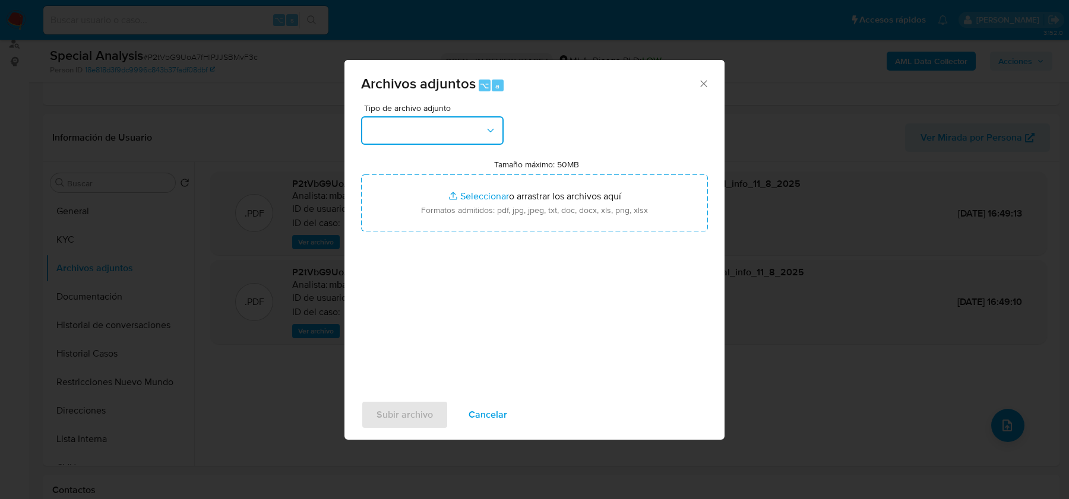
click at [488, 133] on icon "button" at bounding box center [490, 131] width 12 height 12
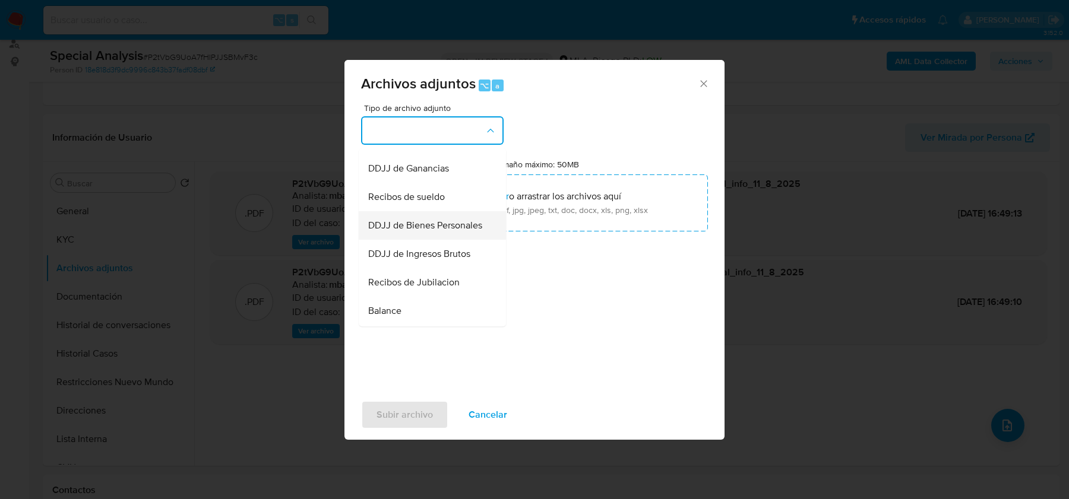
scroll to position [273, 0]
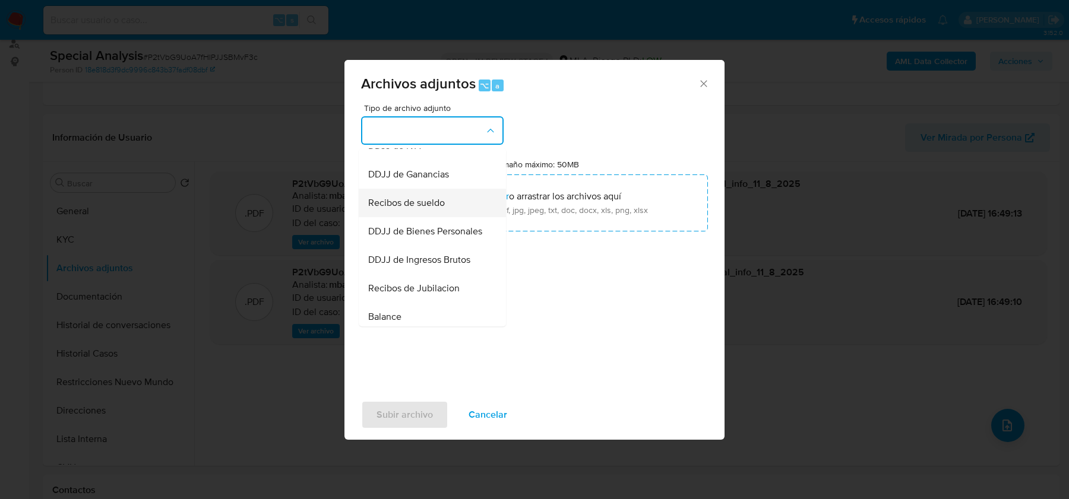
click at [413, 202] on span "Recibos de sueldo" at bounding box center [406, 203] width 77 height 12
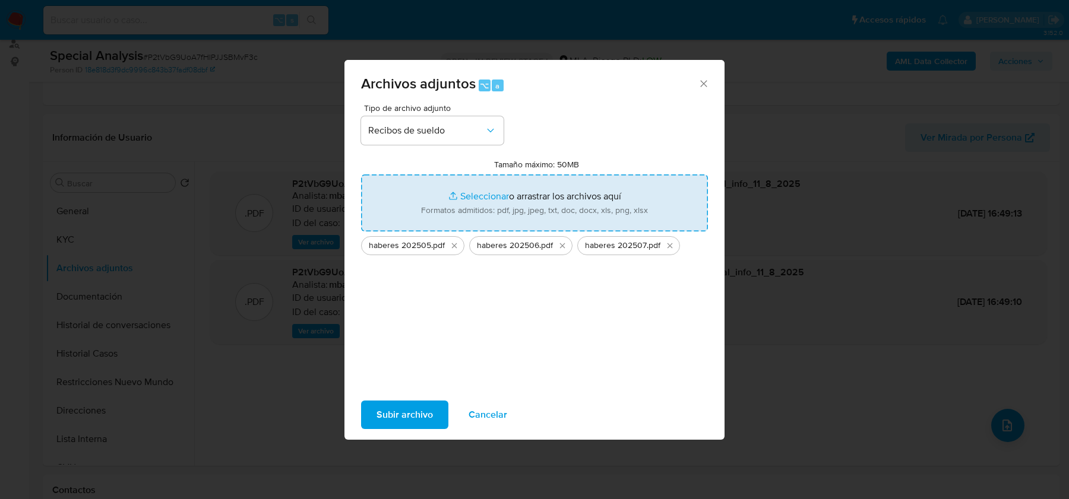
click at [405, 411] on span "Subir archivo" at bounding box center [404, 415] width 56 height 26
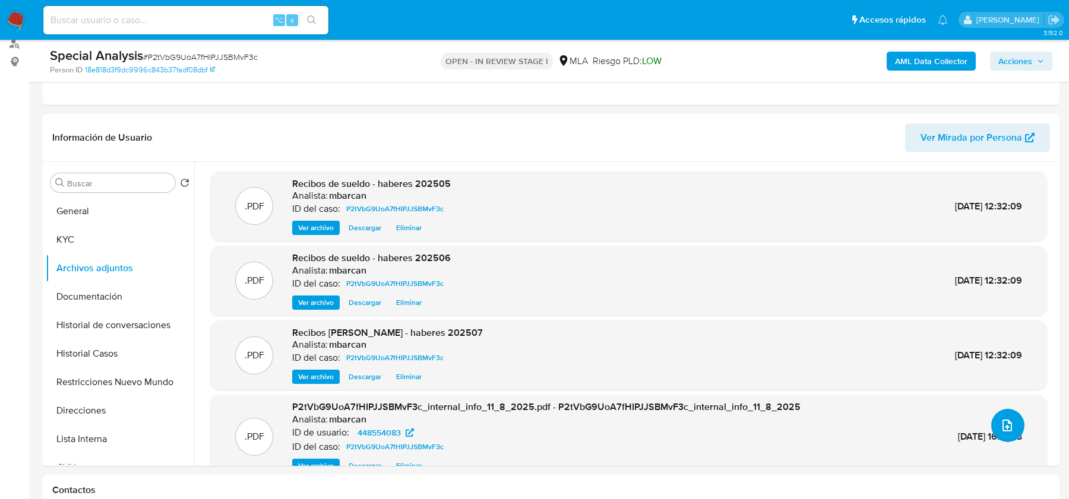
click at [1000, 427] on icon "upload-file" at bounding box center [1007, 426] width 14 height 14
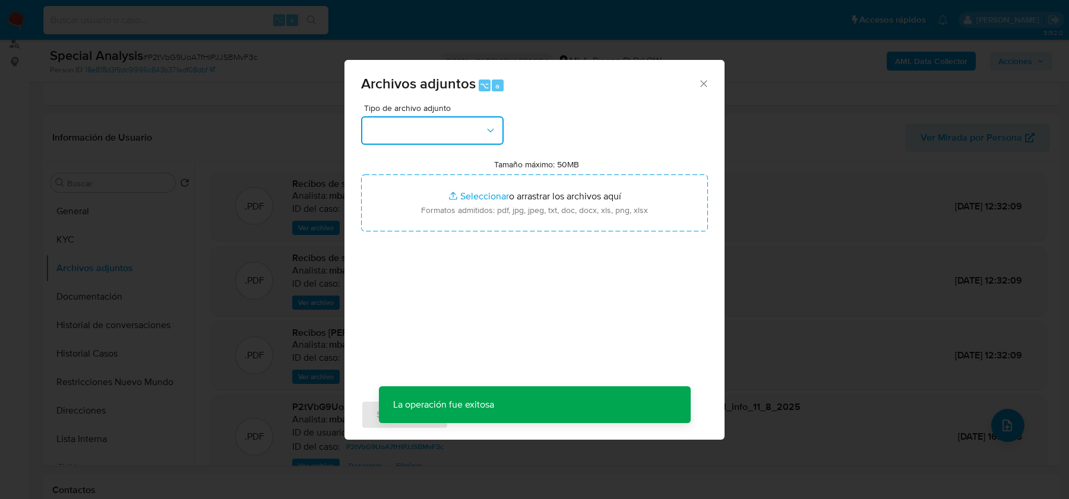
click at [430, 135] on button "button" at bounding box center [432, 130] width 142 height 28
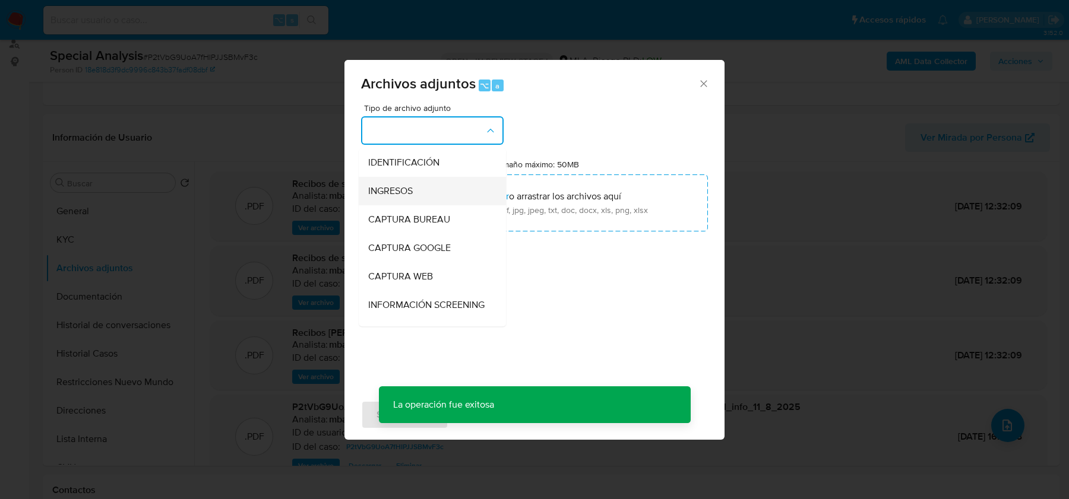
click at [419, 187] on div "INGRESOS" at bounding box center [428, 191] width 121 height 28
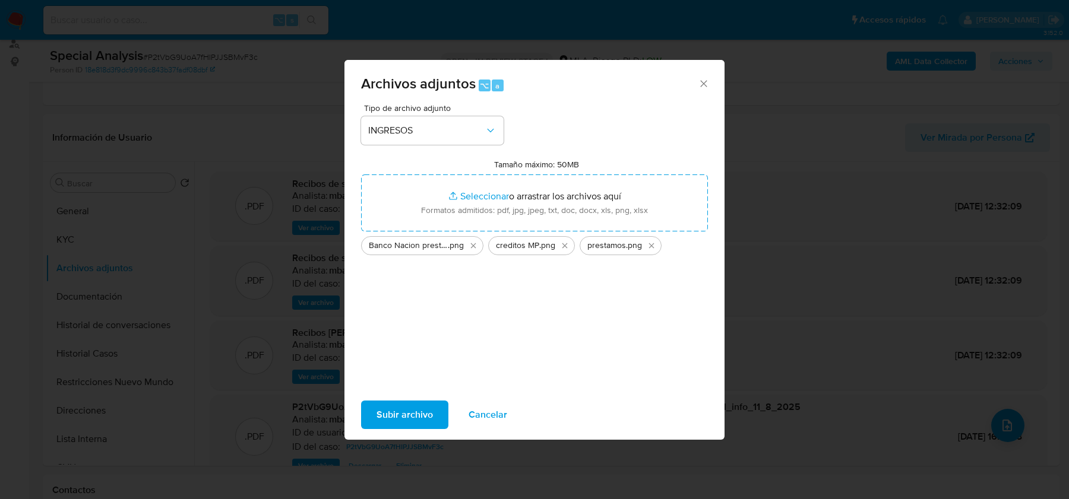
click at [406, 414] on span "Subir archivo" at bounding box center [404, 415] width 56 height 26
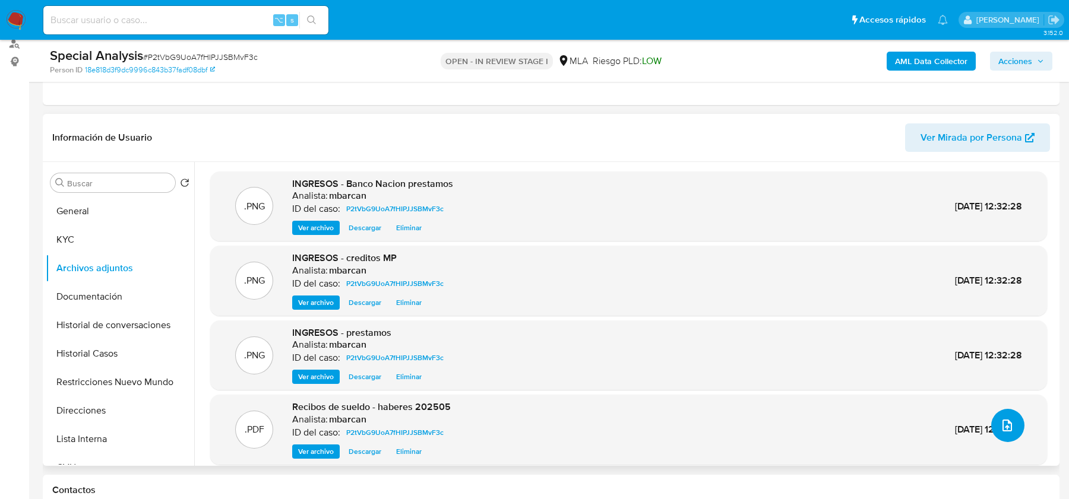
click at [1000, 420] on icon "upload-file" at bounding box center [1007, 426] width 14 height 14
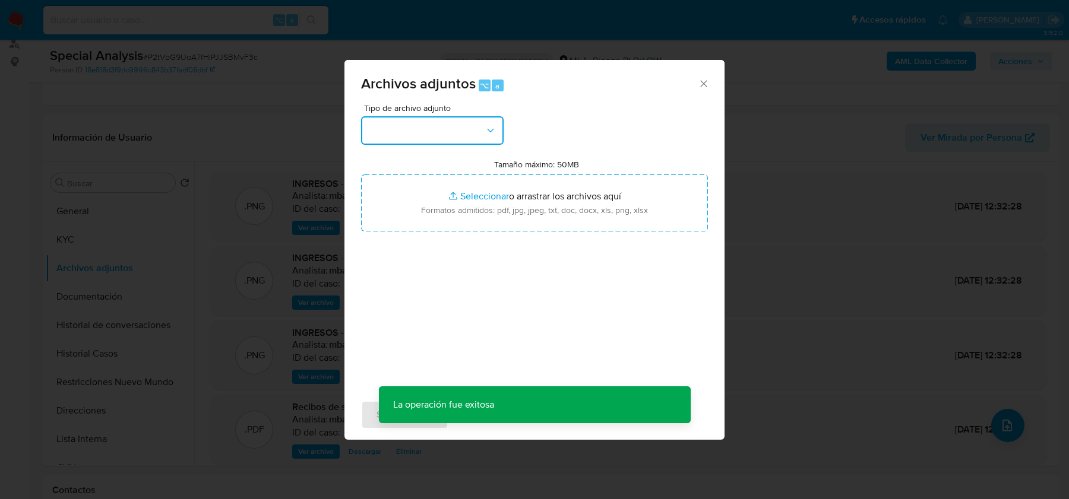
click at [425, 130] on button "button" at bounding box center [432, 130] width 142 height 28
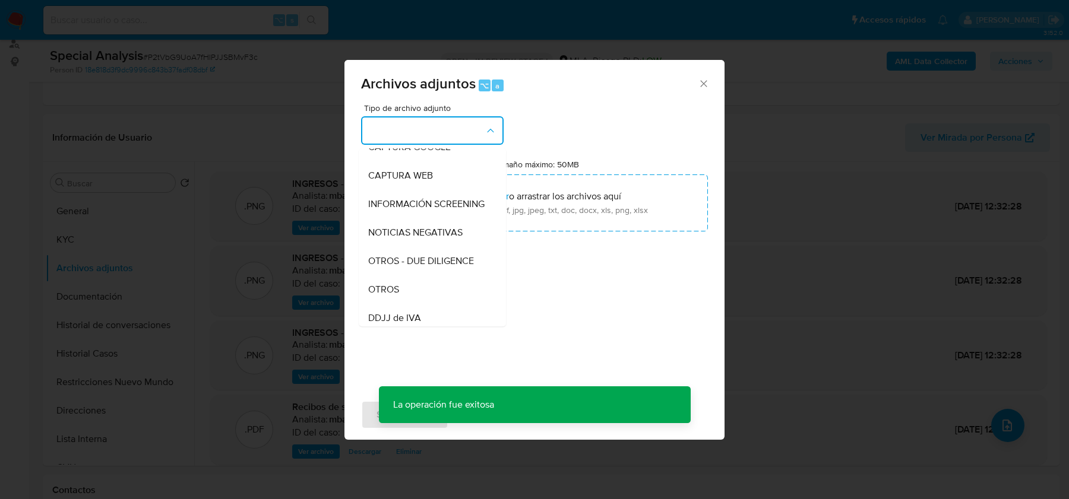
scroll to position [104, 0]
click at [409, 278] on div "OTROS" at bounding box center [428, 286] width 121 height 28
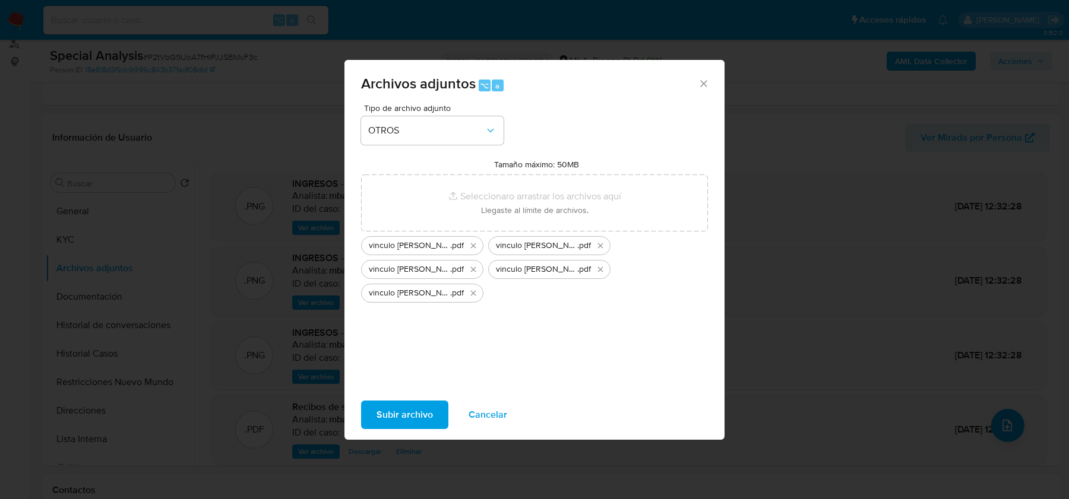
click at [398, 413] on span "Subir archivo" at bounding box center [404, 415] width 56 height 26
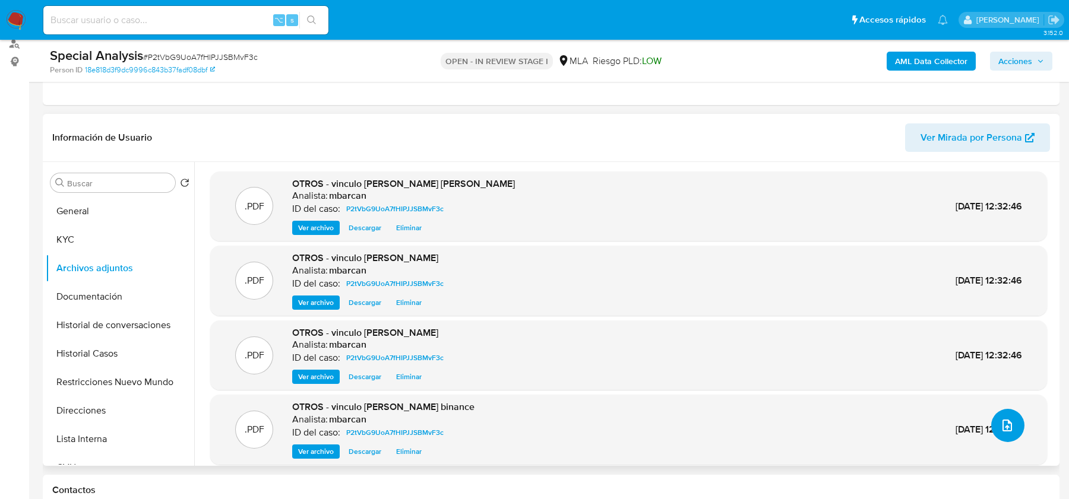
click at [1013, 426] on button "upload-file" at bounding box center [1007, 425] width 33 height 33
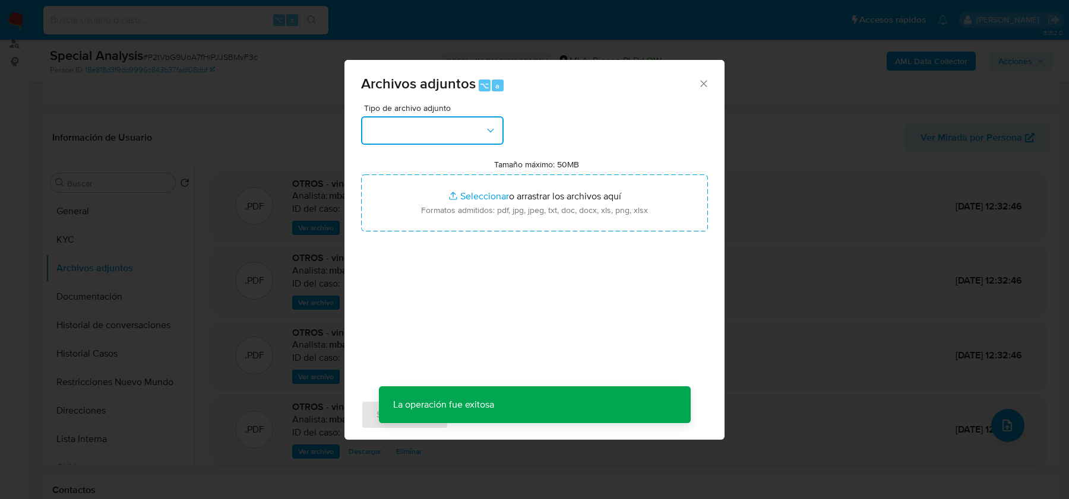
click at [434, 137] on button "button" at bounding box center [432, 130] width 142 height 28
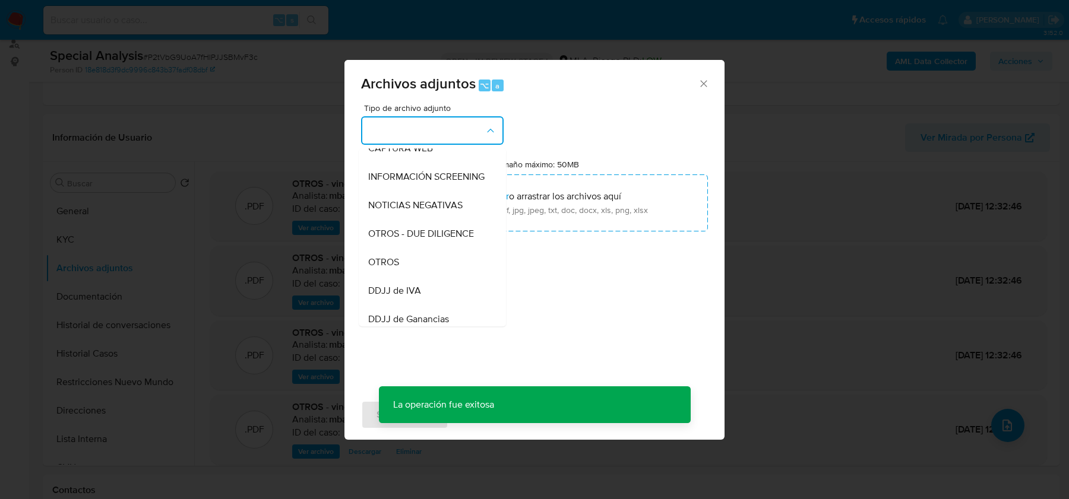
scroll to position [129, 0]
click at [435, 249] on div "OTROS" at bounding box center [428, 262] width 121 height 28
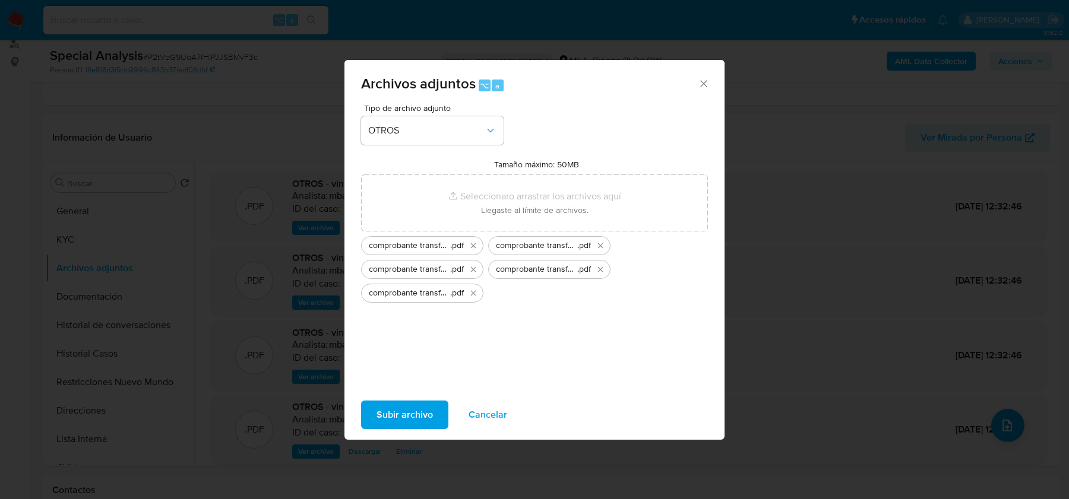
click at [411, 416] on span "Subir archivo" at bounding box center [404, 415] width 56 height 26
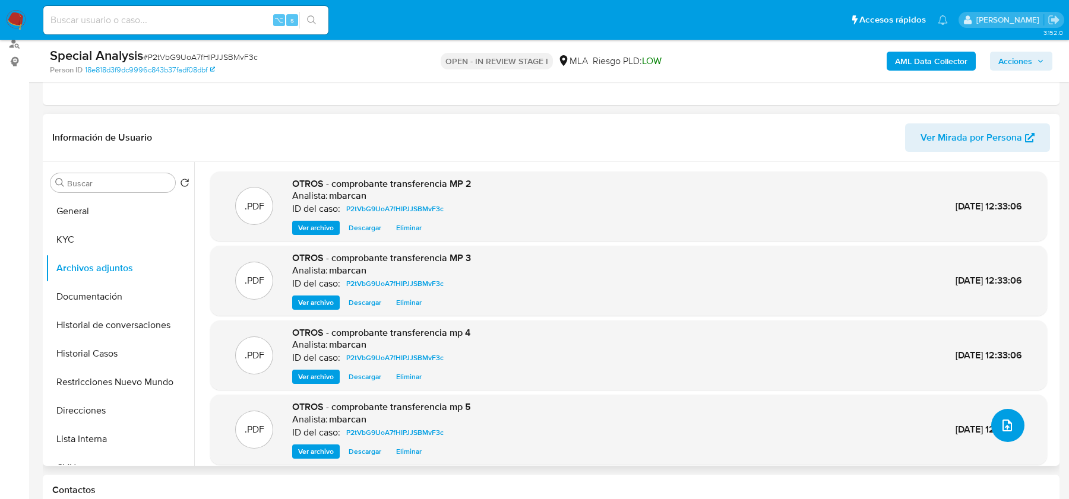
click at [1002, 433] on button "upload-file" at bounding box center [1007, 425] width 33 height 33
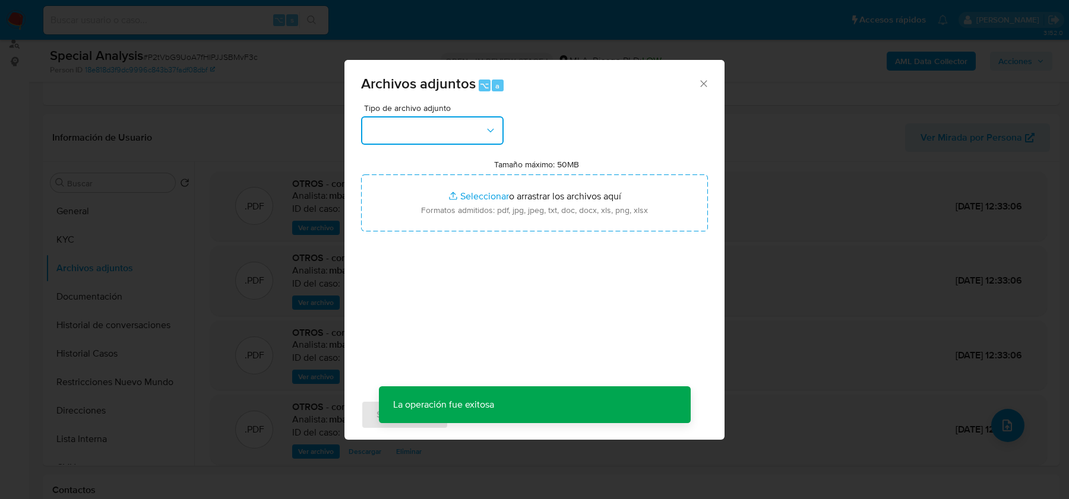
click at [458, 132] on button "button" at bounding box center [432, 130] width 142 height 28
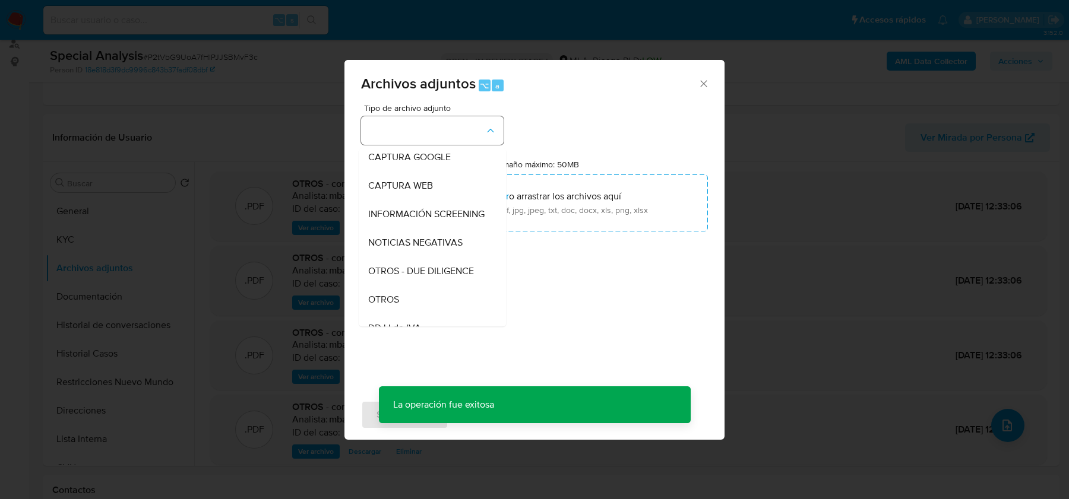
scroll to position [97, 0]
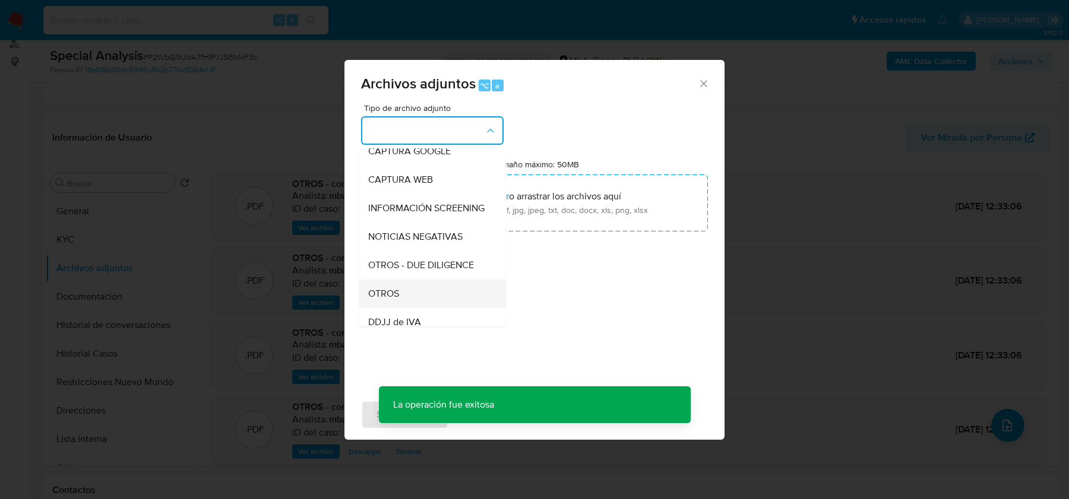
click at [406, 294] on div "OTROS" at bounding box center [428, 294] width 121 height 28
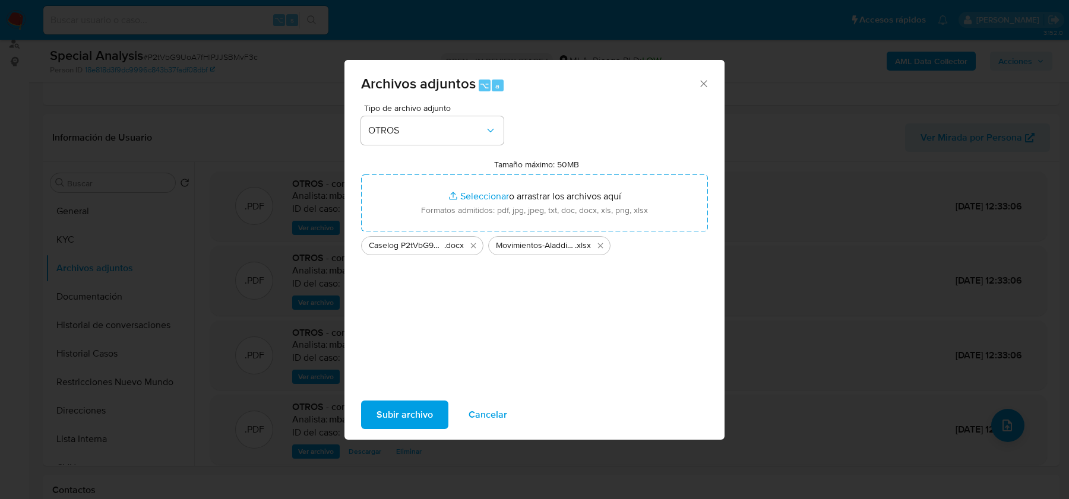
click at [399, 414] on span "Subir archivo" at bounding box center [404, 415] width 56 height 26
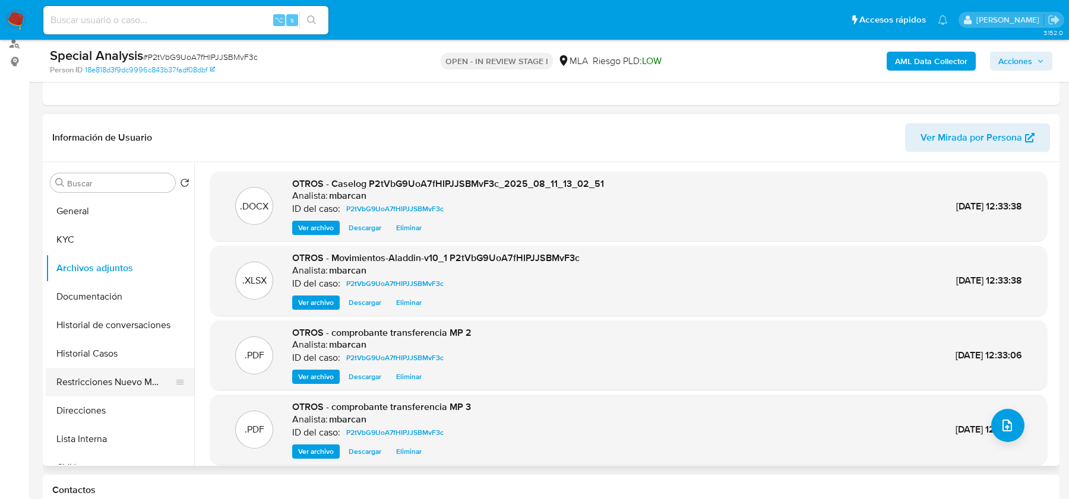
click at [109, 389] on button "Restricciones Nuevo Mundo" at bounding box center [115, 382] width 139 height 28
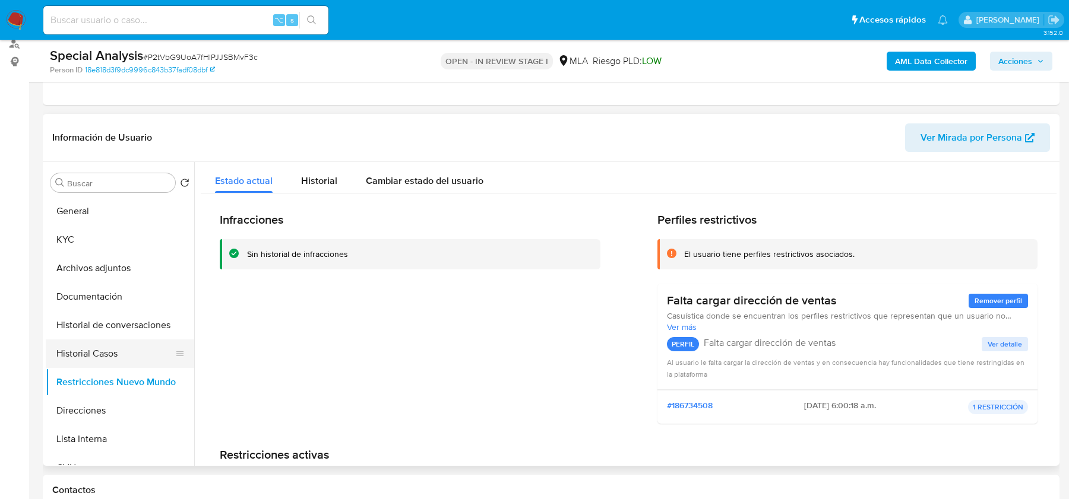
click at [109, 356] on button "Historial Casos" at bounding box center [115, 354] width 139 height 28
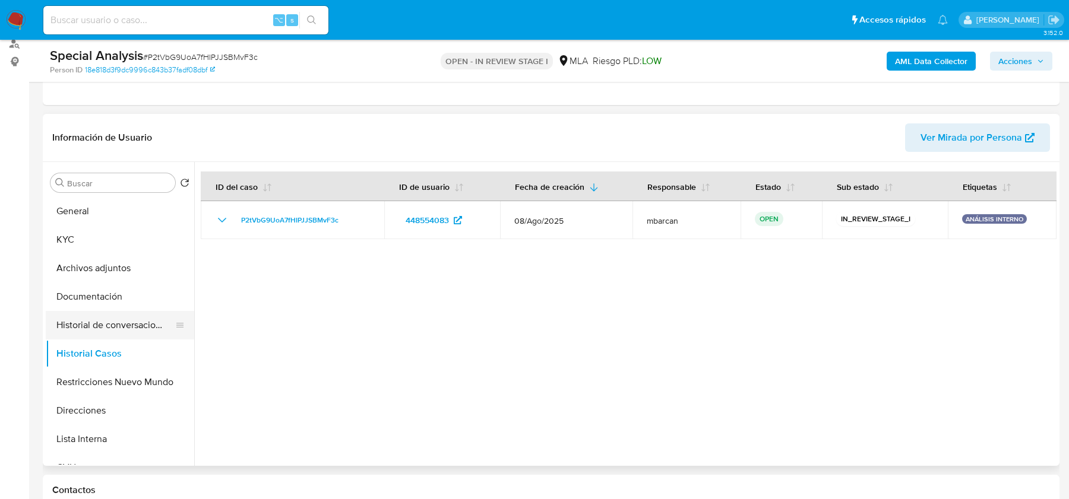
click at [102, 324] on button "Historial de conversaciones" at bounding box center [115, 325] width 139 height 28
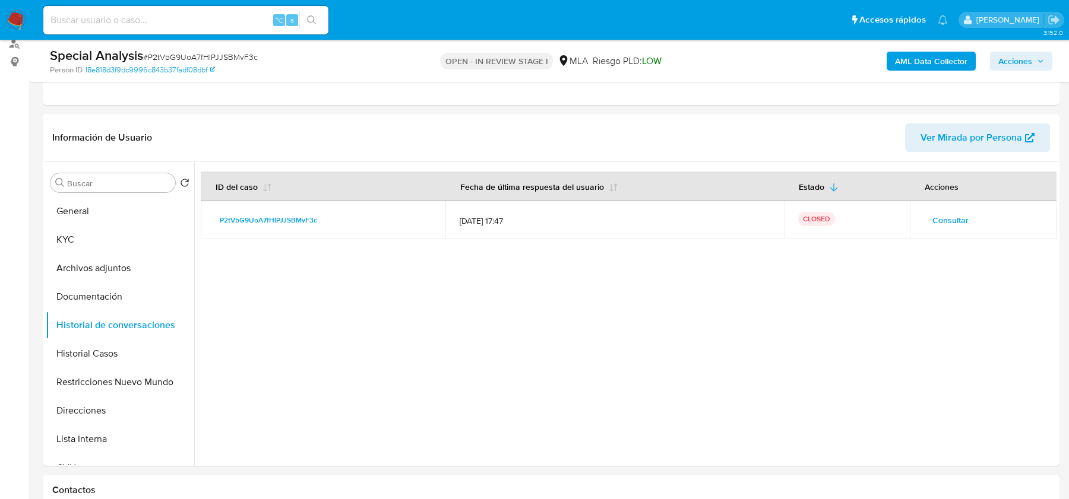
click at [1025, 55] on span "Acciones" at bounding box center [1015, 61] width 34 height 19
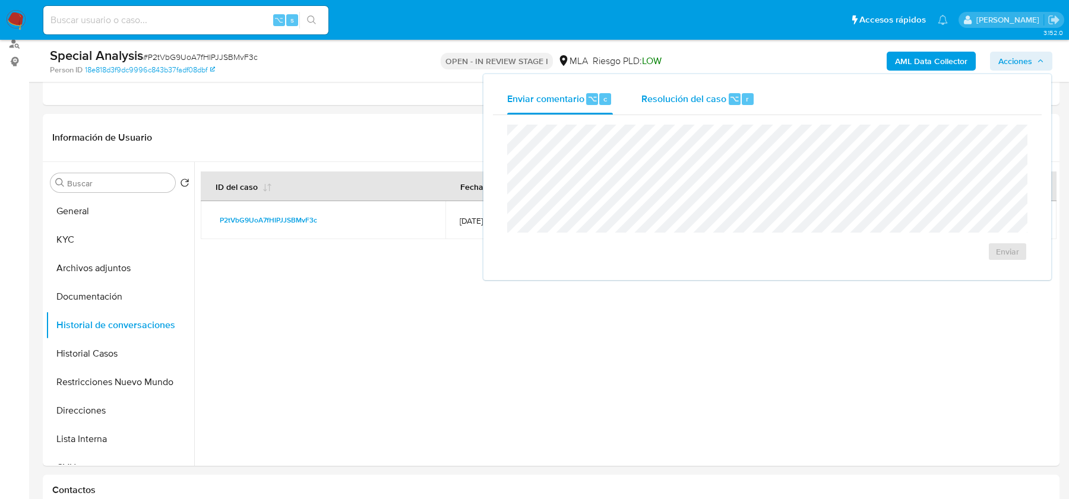
click at [763, 102] on button "Resolución del caso ⌥ r" at bounding box center [698, 99] width 142 height 31
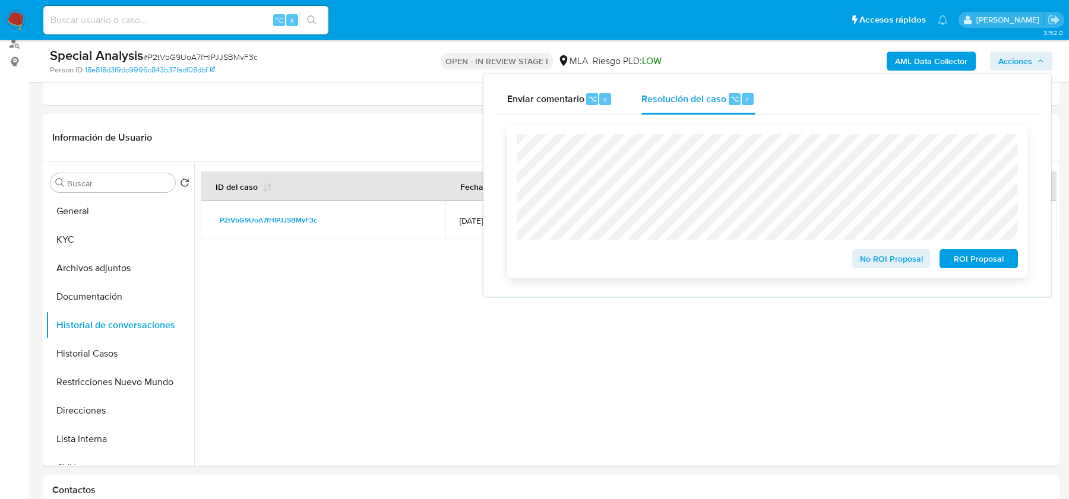
click at [866, 259] on span "No ROI Proposal" at bounding box center [891, 259] width 62 height 17
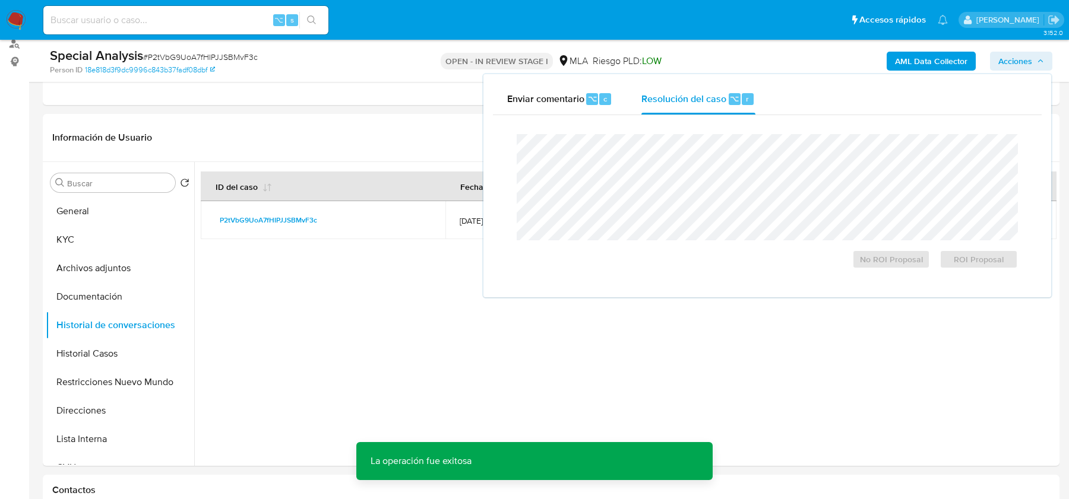
click at [165, 51] on span "# P2tVbG9UoA7fHIPJJSBMvF3c" at bounding box center [200, 57] width 115 height 12
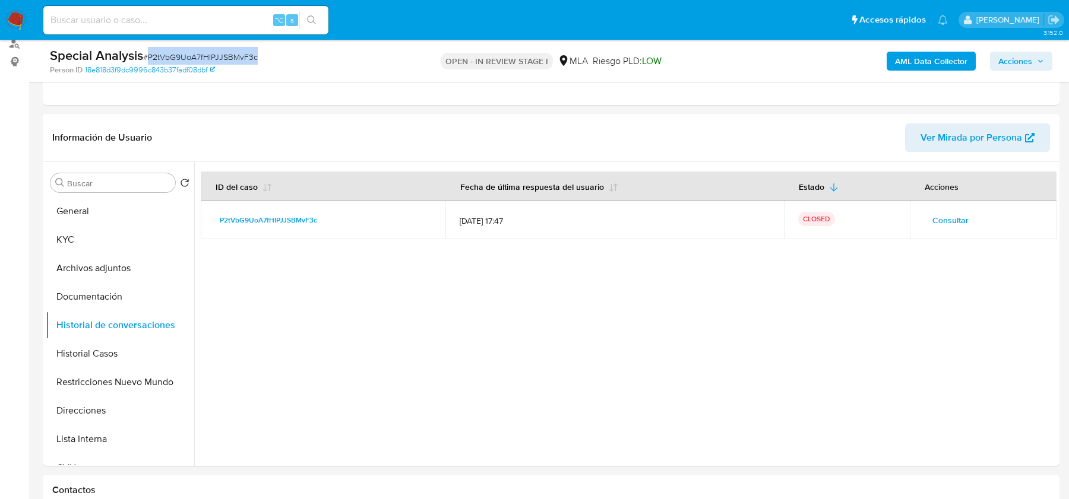
copy span "P2tVbG9UoA7fHIPJJSBMvF3c"
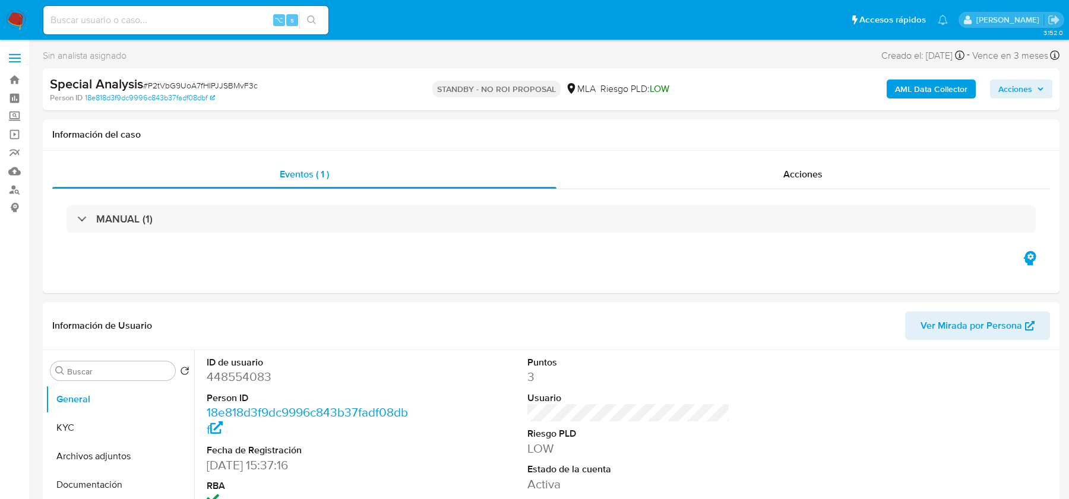
select select "10"
click at [199, 26] on input at bounding box center [185, 19] width 285 height 15
paste input "D8Z6GId8ndsSFc0pOmhjLrfM"
type input "D8Z6GId8ndsSFc0pOmhjLrfM"
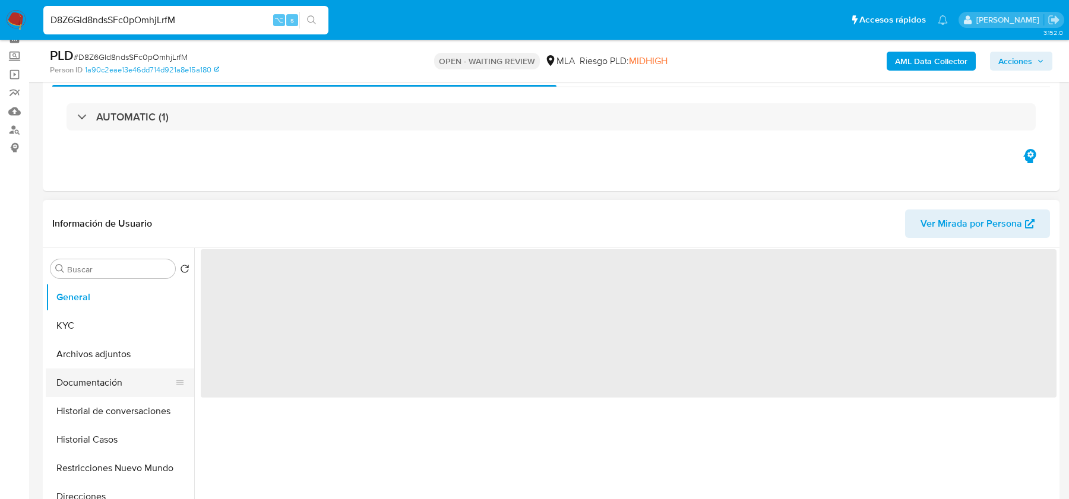
scroll to position [117, 0]
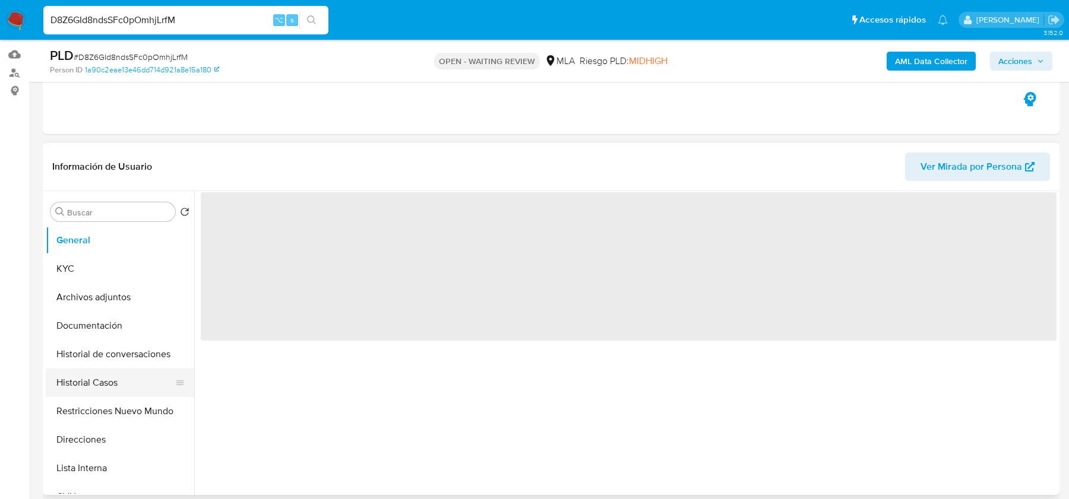
click at [102, 381] on button "Historial Casos" at bounding box center [115, 383] width 139 height 28
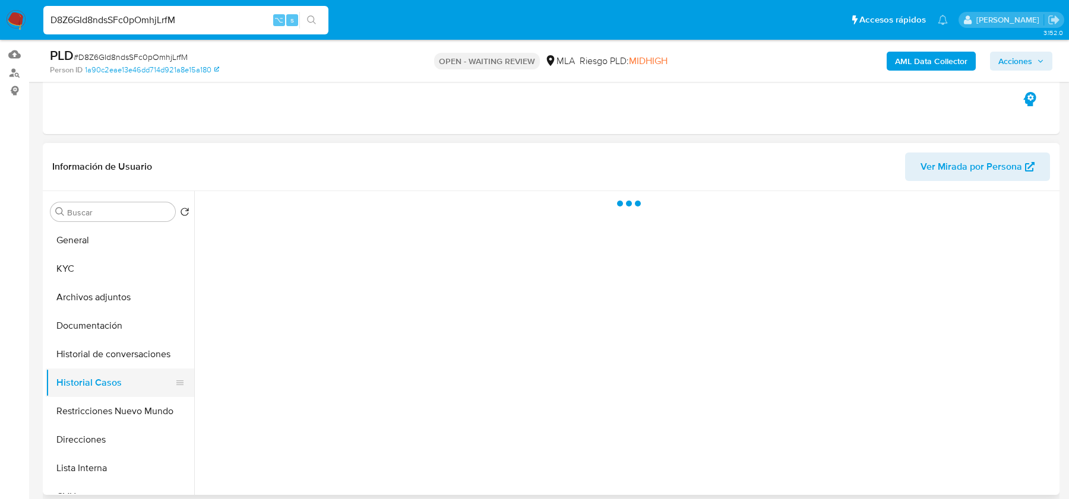
select select "10"
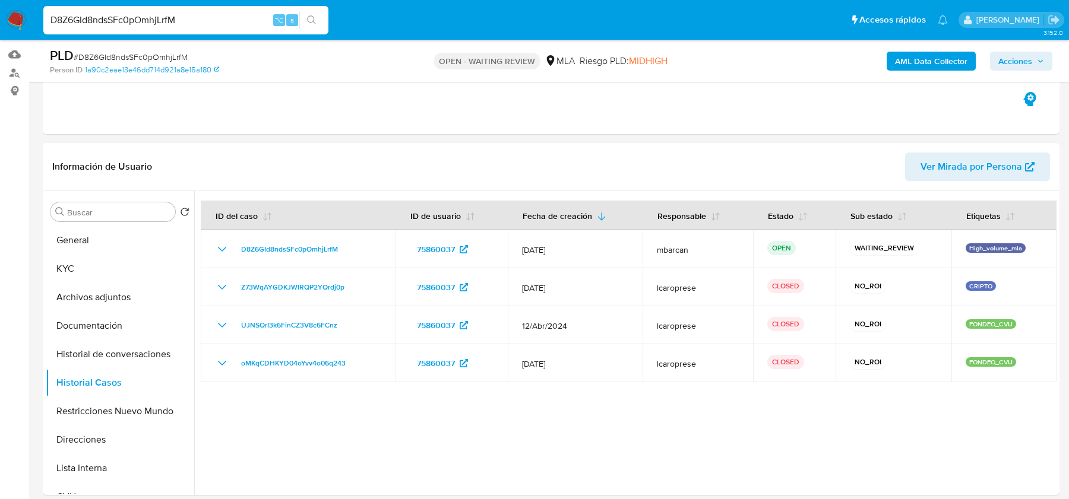
click at [150, 54] on span "# D8Z6GId8ndsSFc0pOmhjLrfM" at bounding box center [131, 57] width 114 height 12
click at [96, 233] on button "General" at bounding box center [115, 240] width 139 height 28
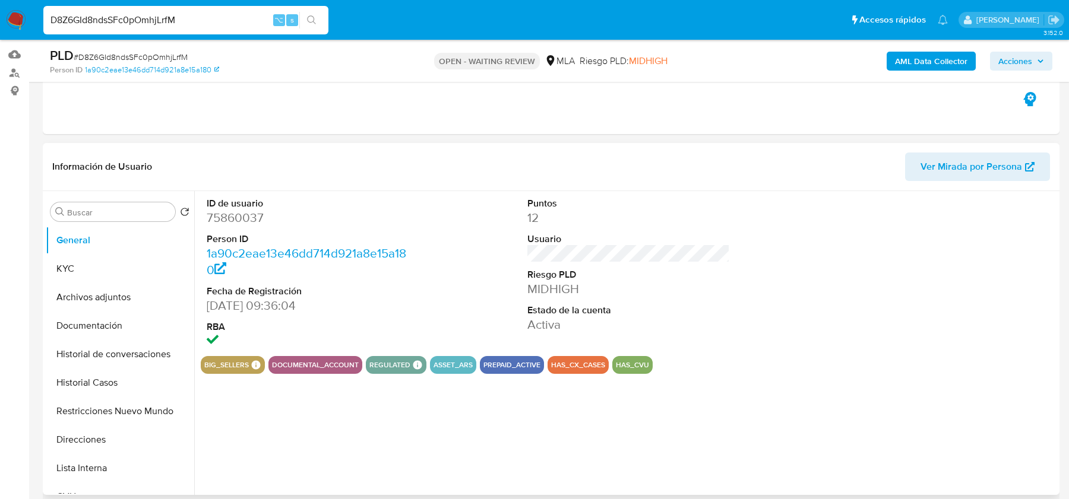
click at [235, 222] on dd "75860037" at bounding box center [308, 218] width 202 height 17
copy dd "75860037"
click at [113, 55] on span "# D8Z6GId8ndsSFc0pOmhjLrfM" at bounding box center [131, 57] width 114 height 12
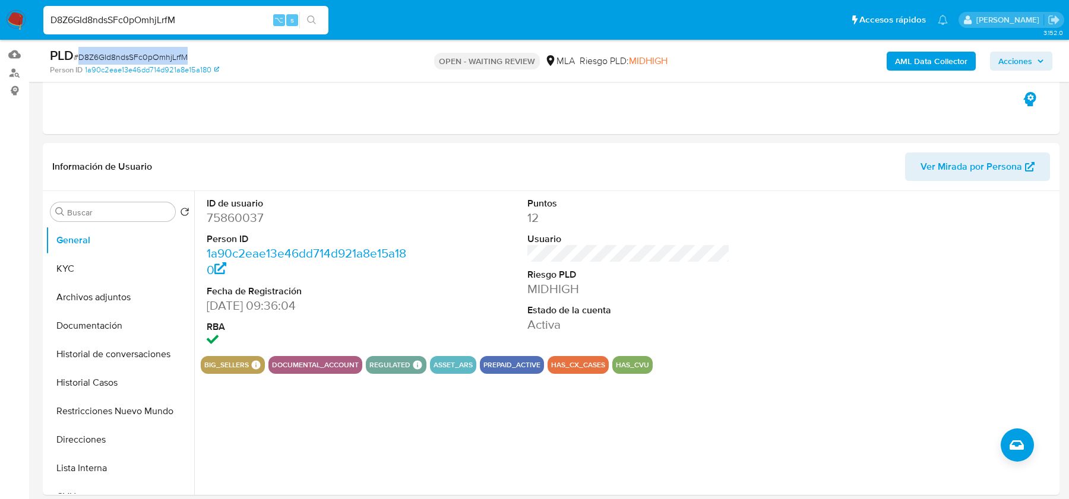
copy span "D8Z6GId8ndsSFc0pOmhjLrfM"
click at [108, 261] on button "KYC" at bounding box center [115, 269] width 139 height 28
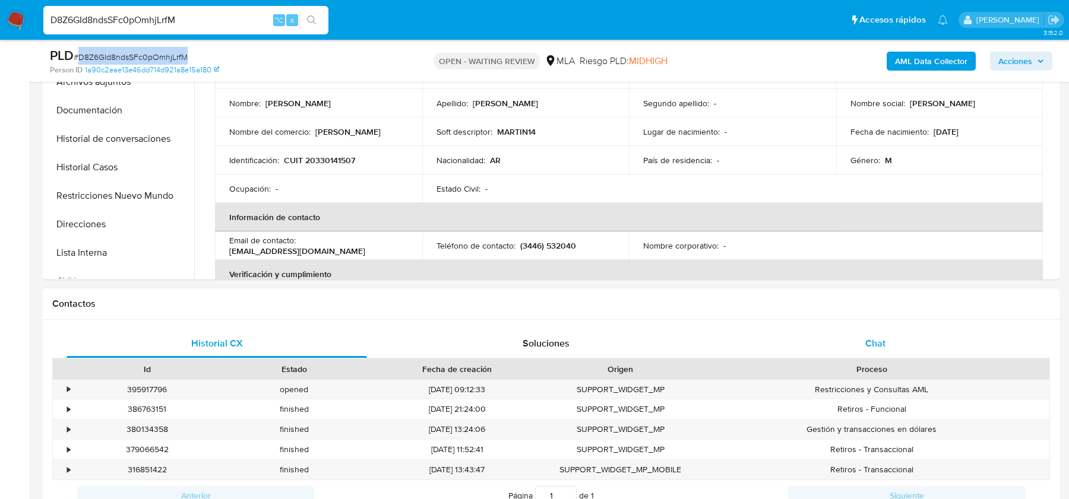
scroll to position [347, 0]
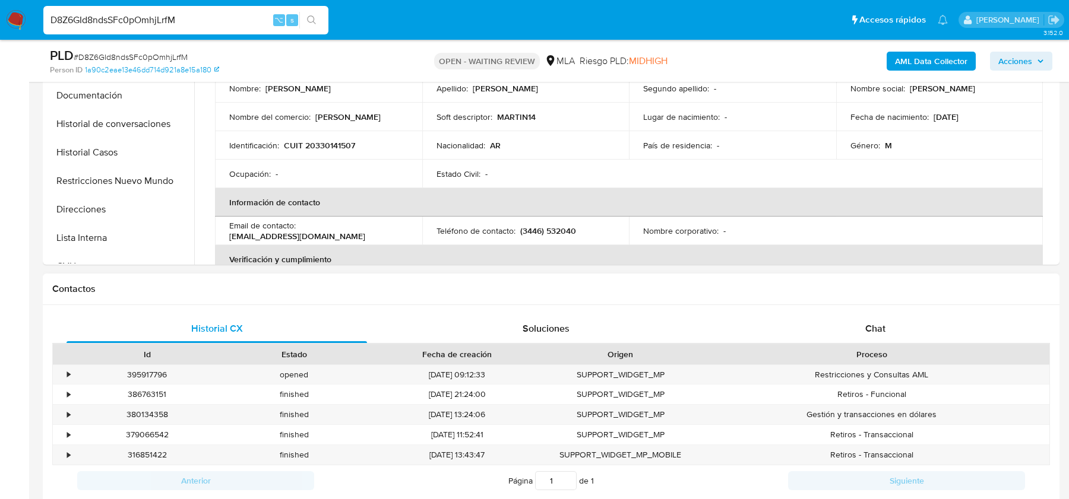
click at [867, 311] on div "Historial CX Soluciones Chat Id Estado Fecha de creación Origen Proceso • 39591…" at bounding box center [551, 405] width 1016 height 201
click at [873, 328] on span "Chat" at bounding box center [875, 329] width 20 height 14
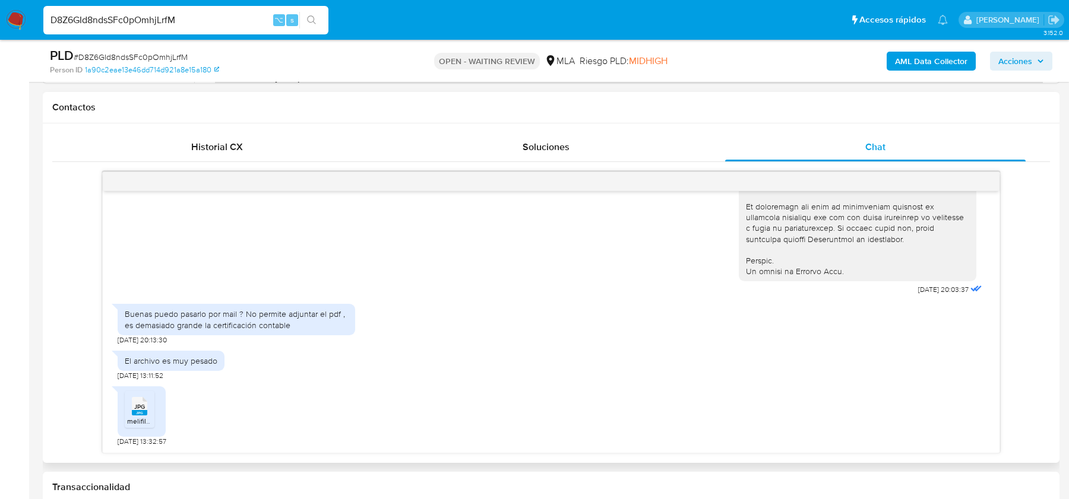
scroll to position [537, 0]
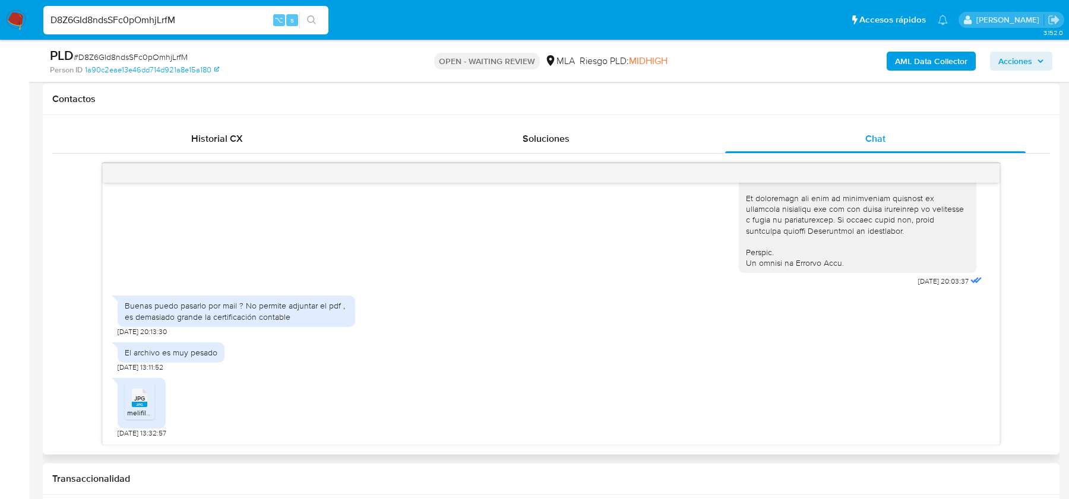
click at [131, 401] on div "JPG JPG" at bounding box center [139, 396] width 25 height 23
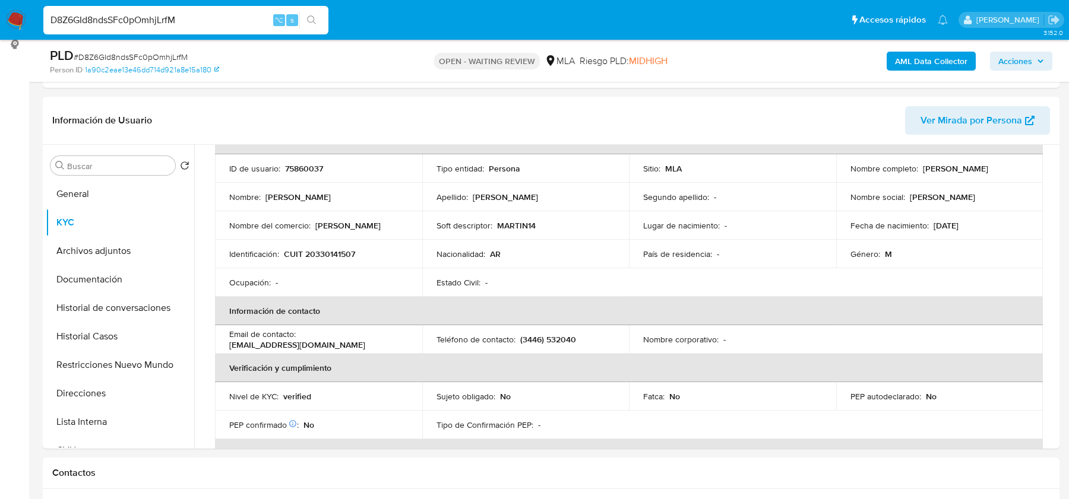
scroll to position [86, 0]
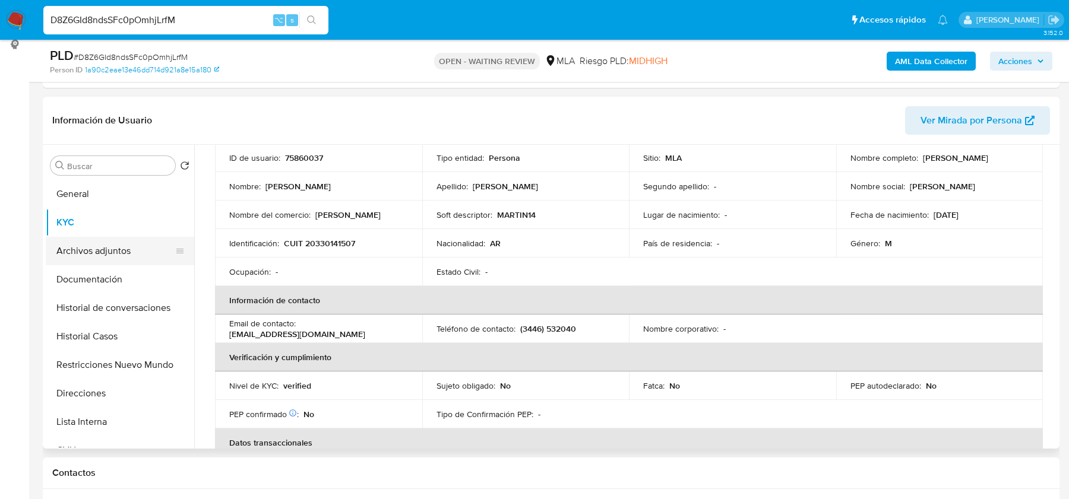
click at [106, 258] on button "Archivos adjuntos" at bounding box center [115, 251] width 139 height 28
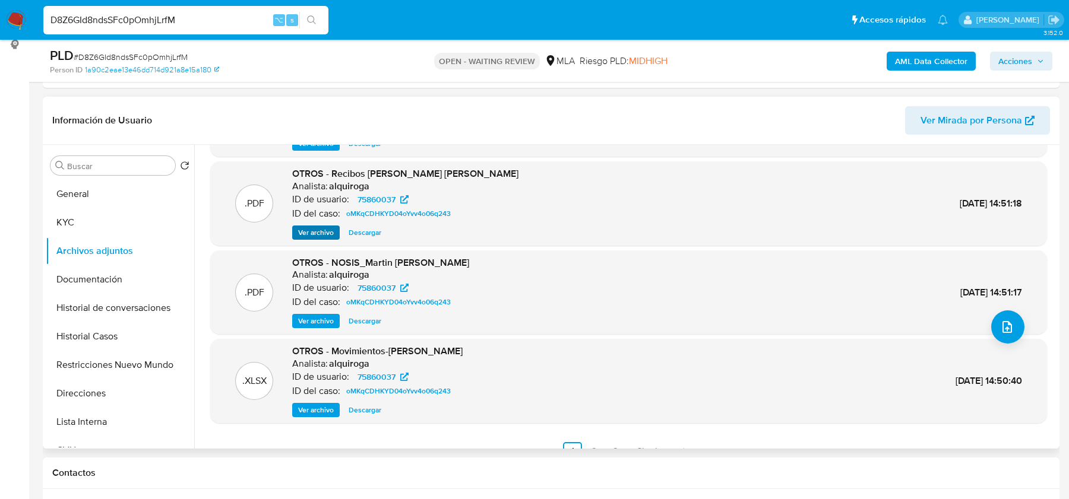
scroll to position [100, 0]
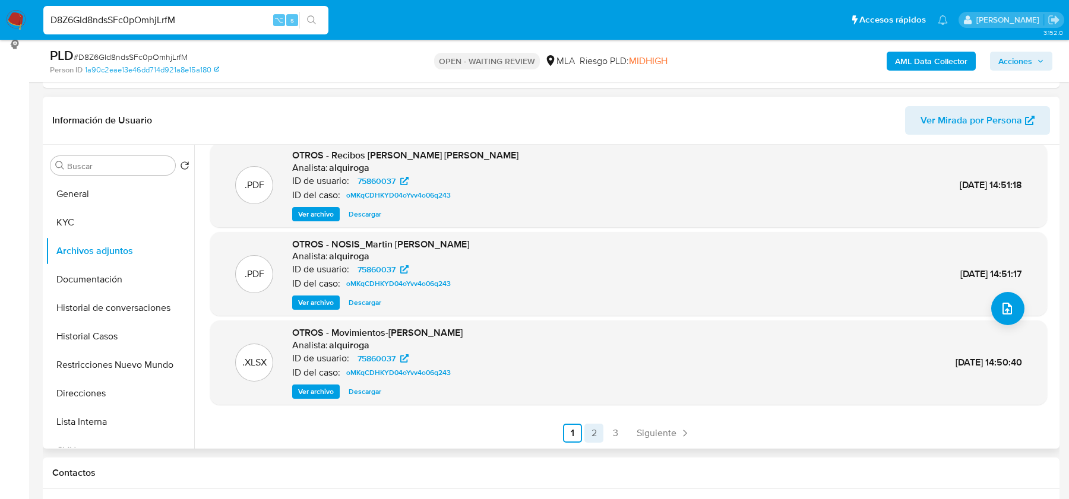
click at [584, 425] on link "2" at bounding box center [593, 433] width 19 height 19
click at [603, 427] on link "1" at bounding box center [604, 433] width 19 height 19
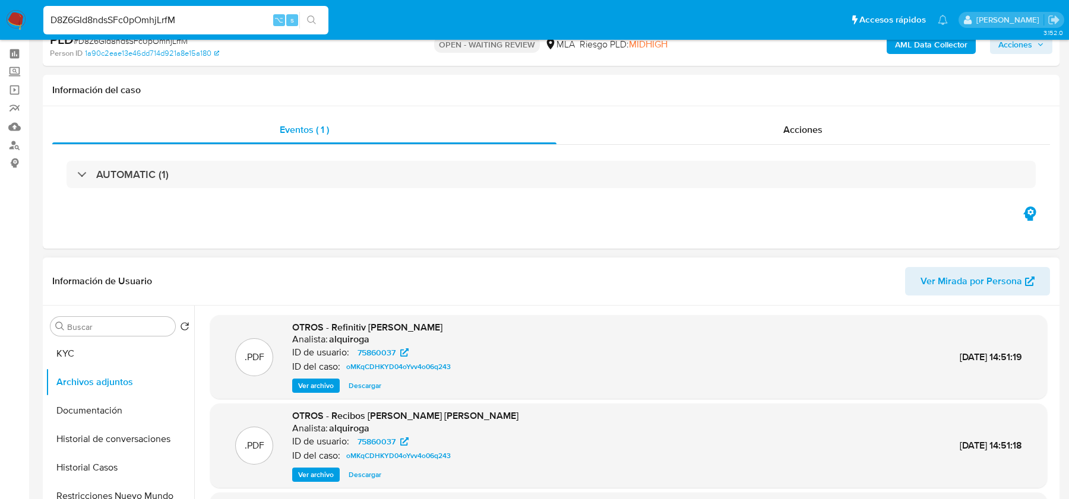
scroll to position [48, 0]
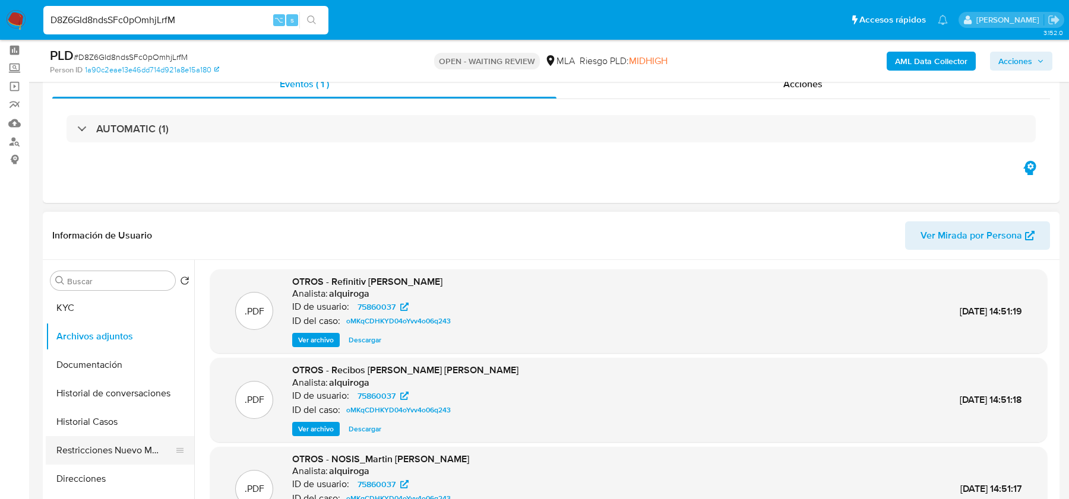
click at [109, 437] on button "Restricciones Nuevo Mundo" at bounding box center [115, 450] width 139 height 28
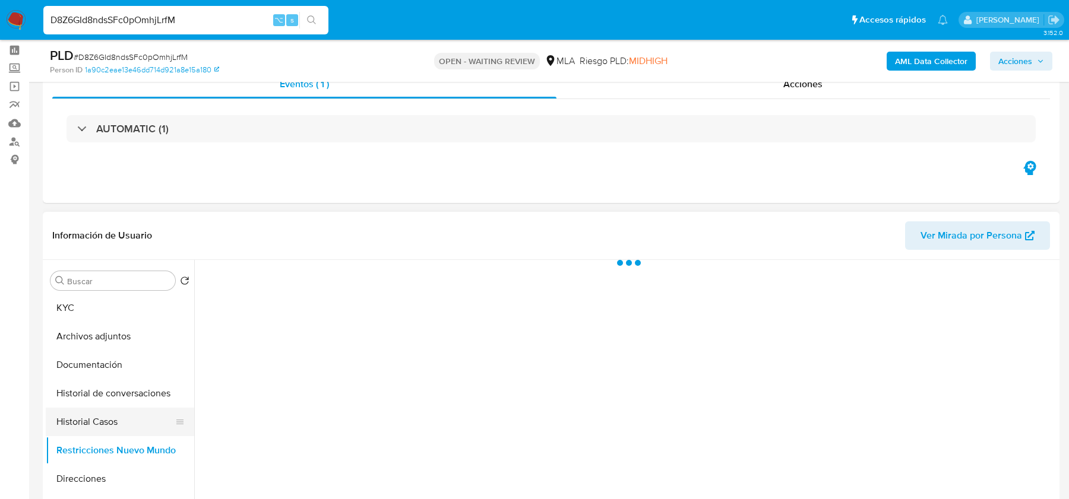
click at [110, 423] on button "Historial Casos" at bounding box center [115, 422] width 139 height 28
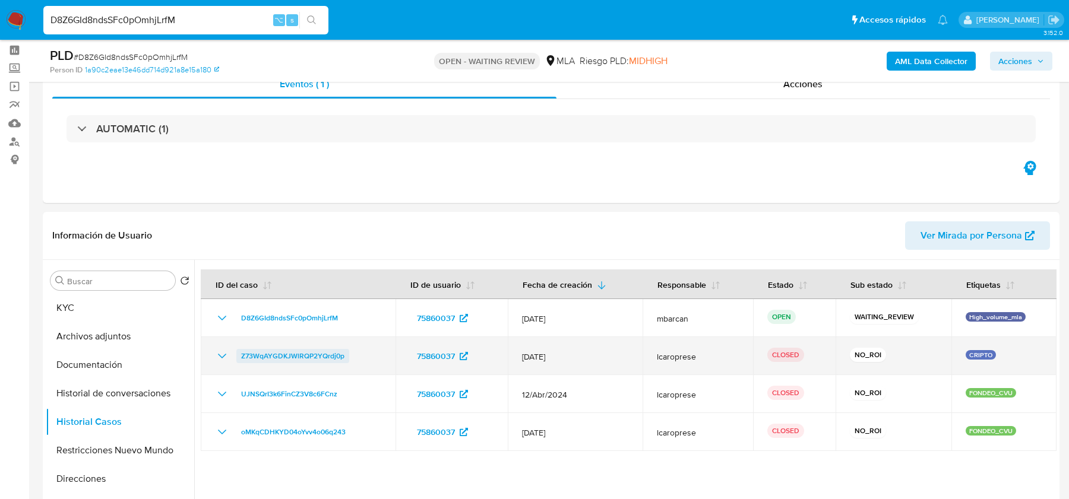
click at [295, 353] on span "Z73WqAYGDKJWlRQP2YQrdj0p" at bounding box center [292, 356] width 103 height 14
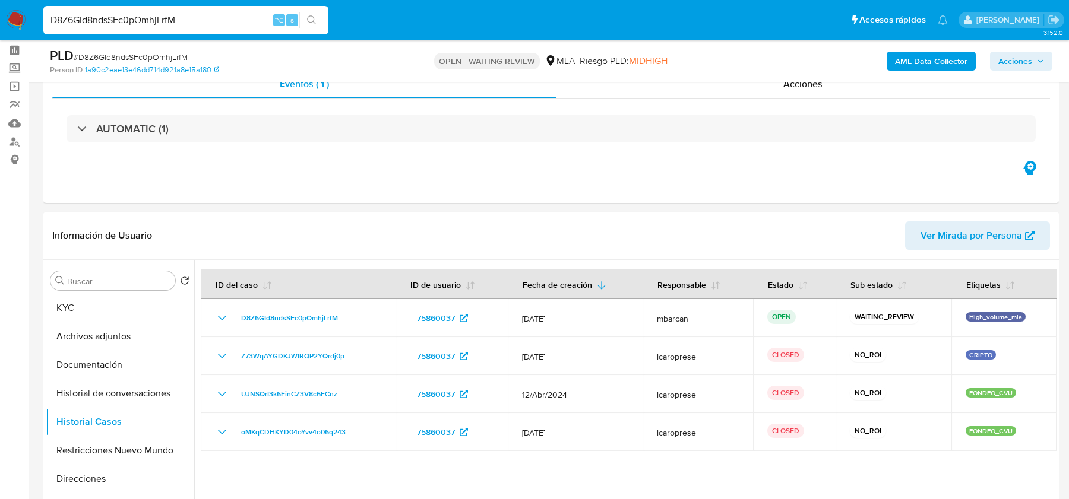
click at [142, 63] on span "# D8Z6GId8ndsSFc0pOmhjLrfM" at bounding box center [131, 57] width 114 height 12
click at [142, 59] on span "# D8Z6GId8ndsSFc0pOmhjLrfM" at bounding box center [131, 57] width 114 height 12
copy span "D8Z6GId8ndsSFc0pOmhjLrfM"
click at [9, 17] on img at bounding box center [16, 20] width 20 height 20
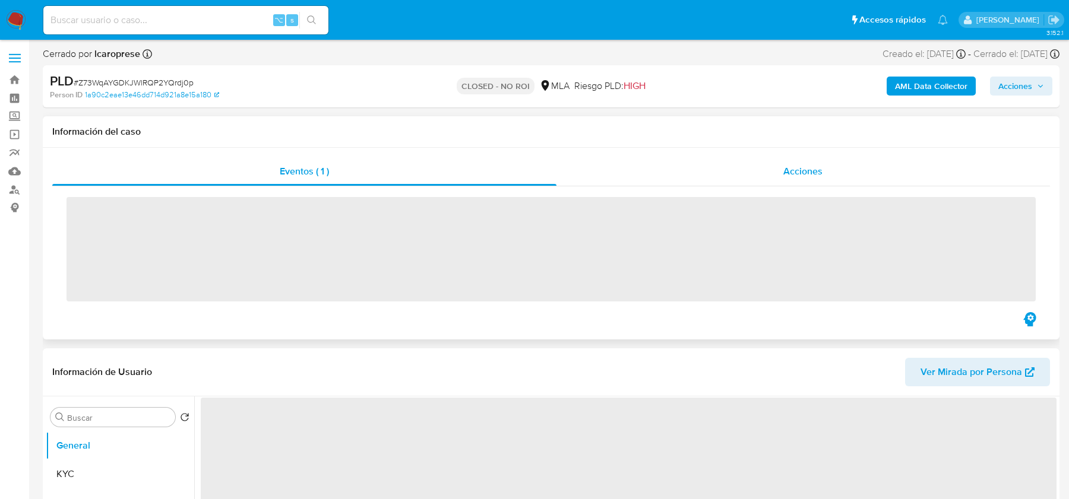
click at [803, 169] on span "Acciones" at bounding box center [802, 171] width 39 height 14
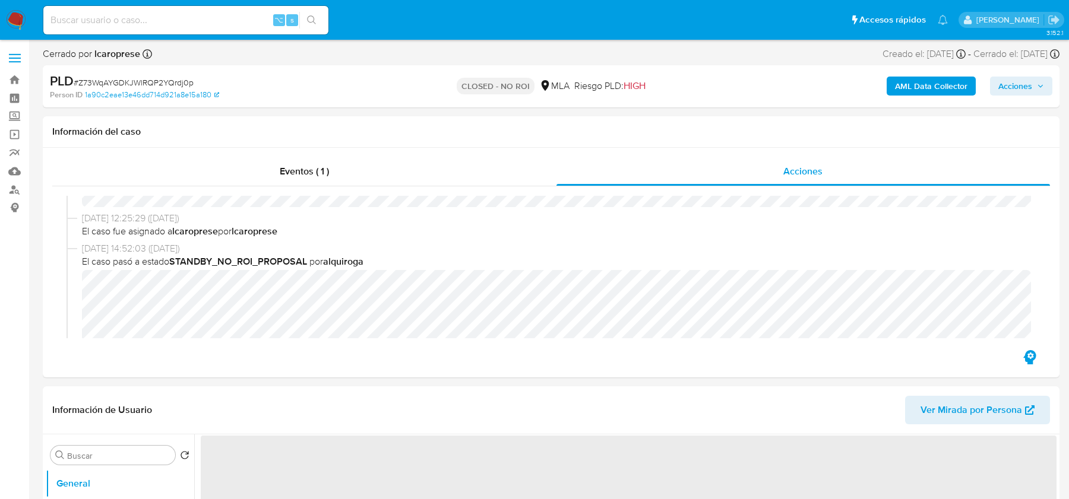
select select "10"
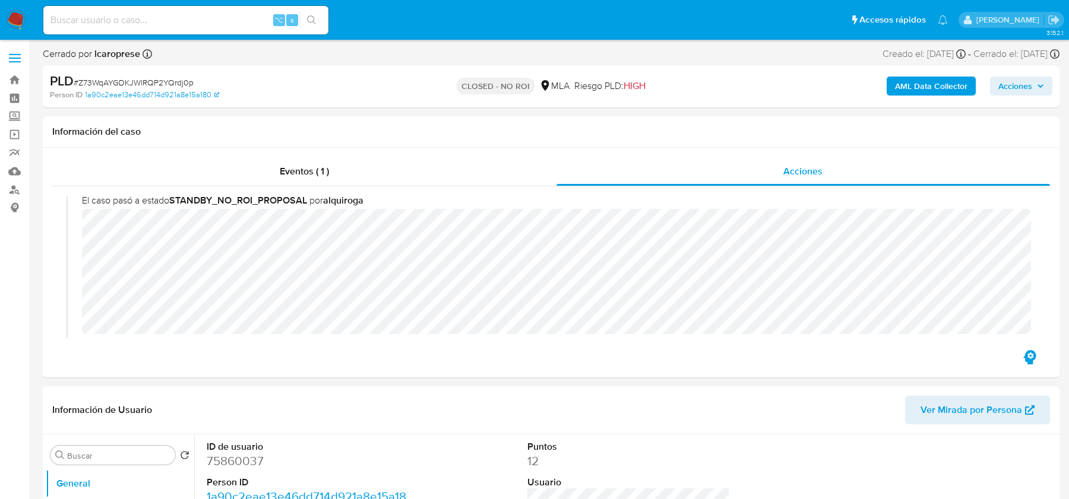
scroll to position [171, 0]
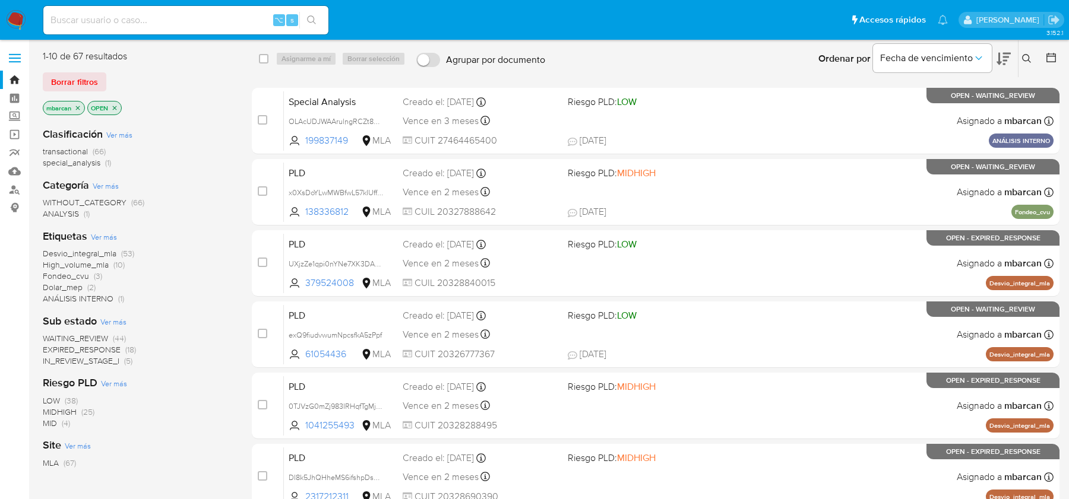
click at [1026, 59] on icon at bounding box center [1026, 58] width 9 height 9
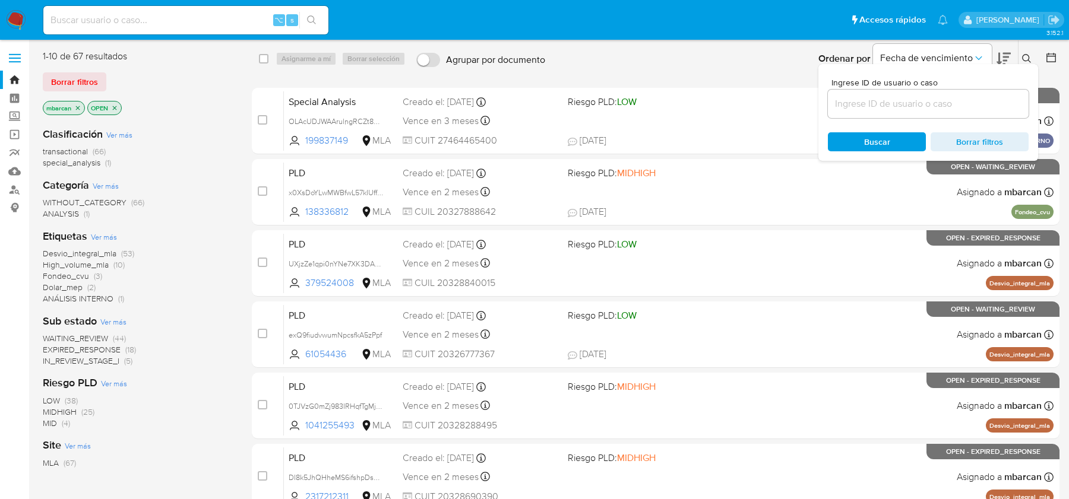
click at [926, 108] on input at bounding box center [928, 103] width 201 height 15
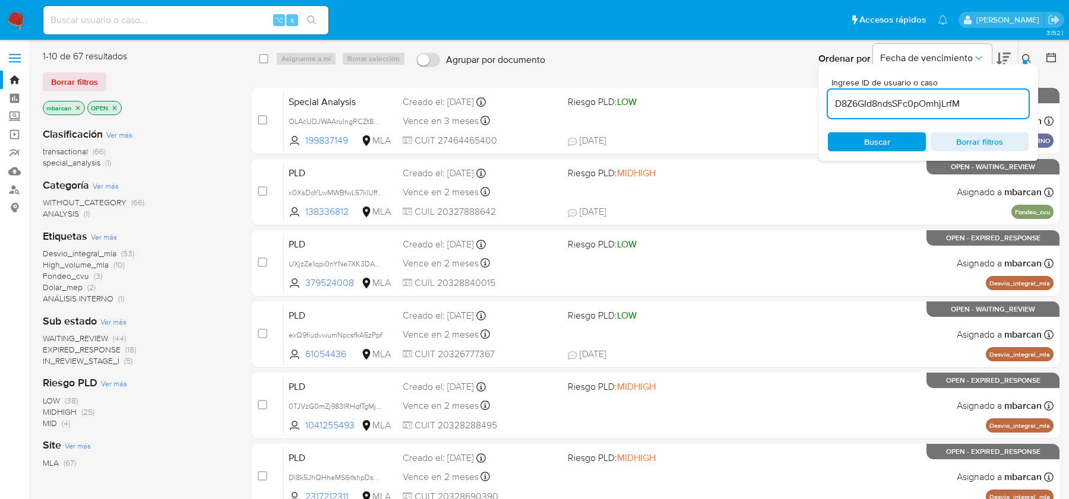
type input "D8Z6GId8ndsSFc0pOmhjLrfM"
click at [1029, 62] on icon at bounding box center [1026, 58] width 9 height 9
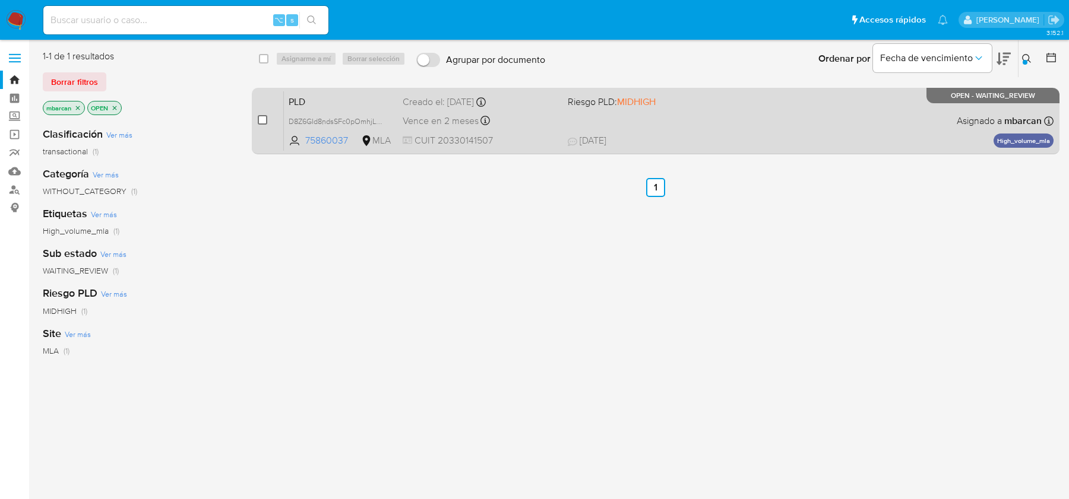
click at [261, 118] on input "checkbox" at bounding box center [262, 119] width 9 height 9
checkbox input "true"
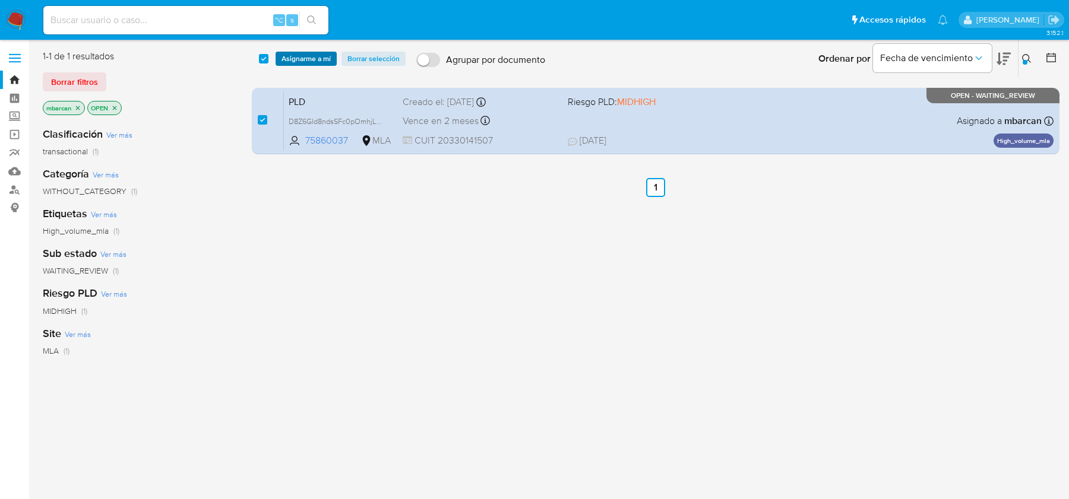
click at [309, 62] on span "Asignarme a mí" at bounding box center [305, 59] width 49 height 12
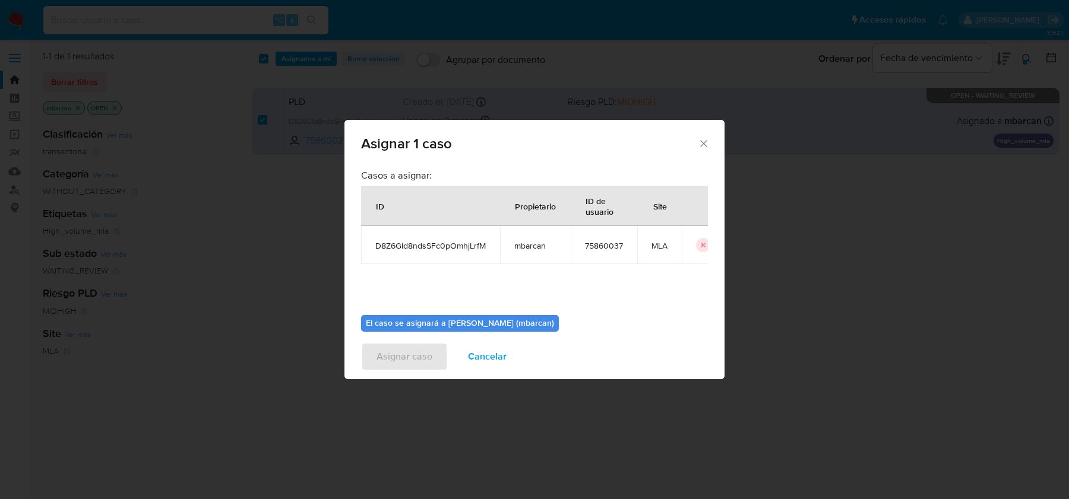
scroll to position [61, 0]
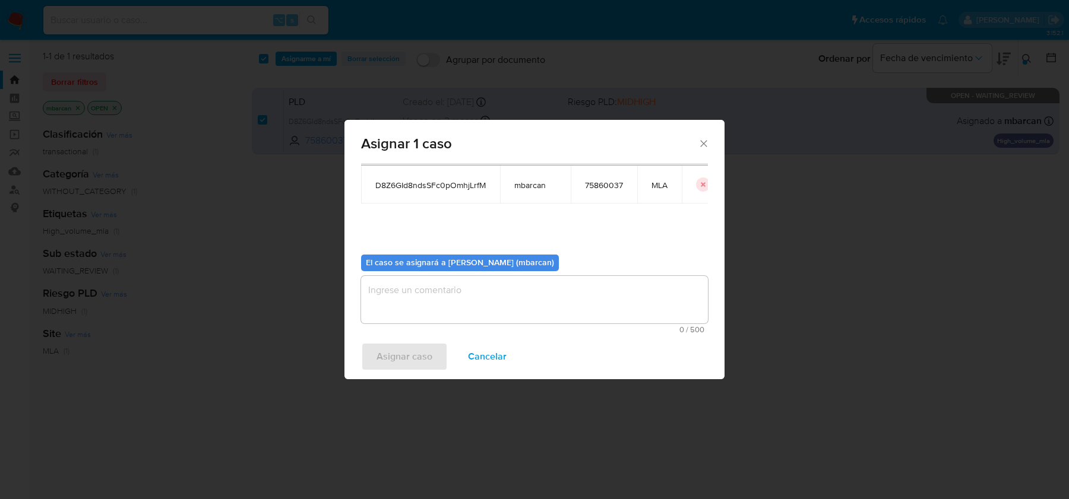
click at [476, 308] on textarea "assign-modal" at bounding box center [534, 299] width 347 height 47
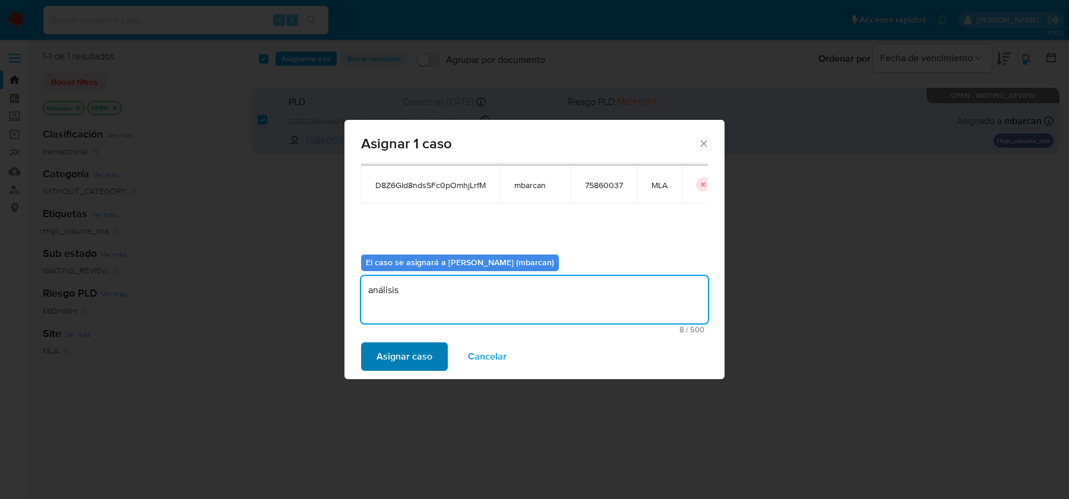
type textarea "análisis"
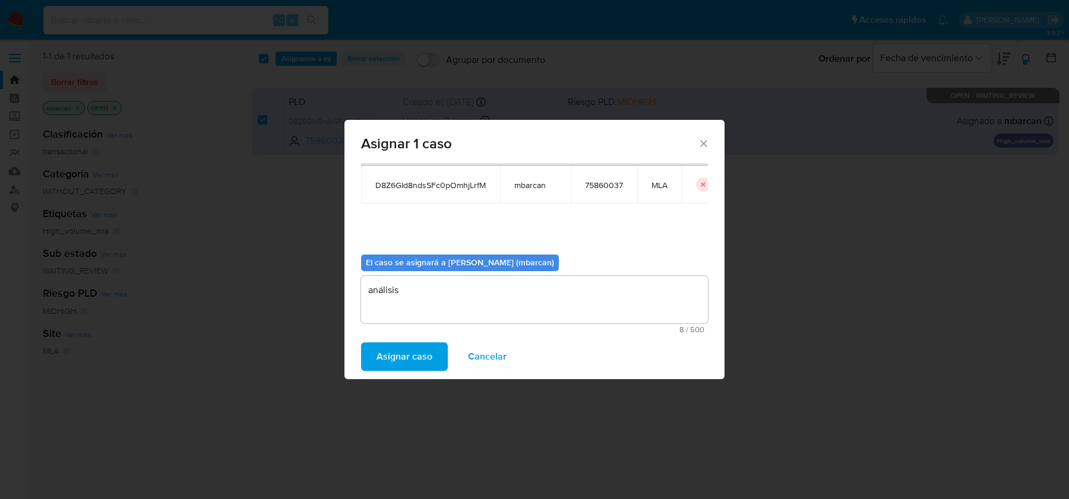
click at [414, 351] on span "Asignar caso" at bounding box center [404, 357] width 56 height 26
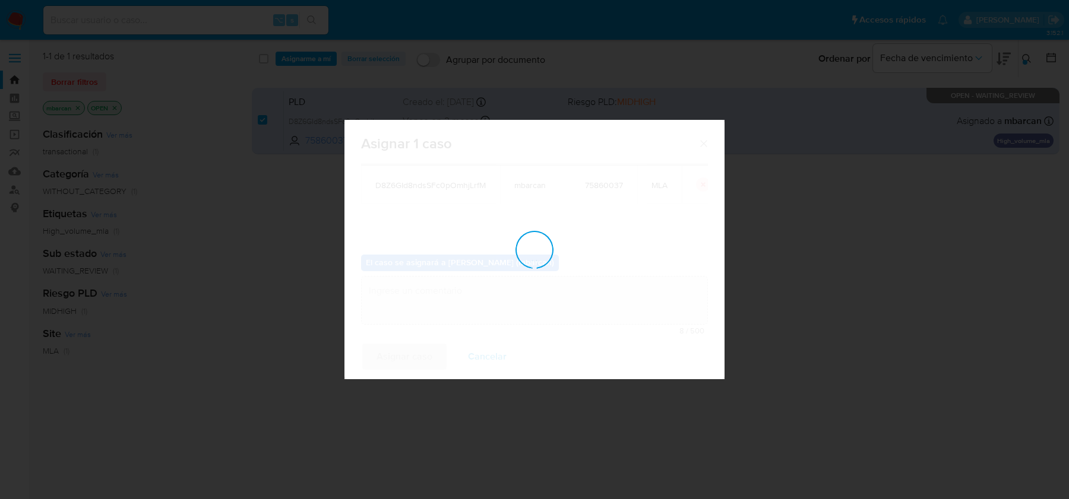
checkbox input "false"
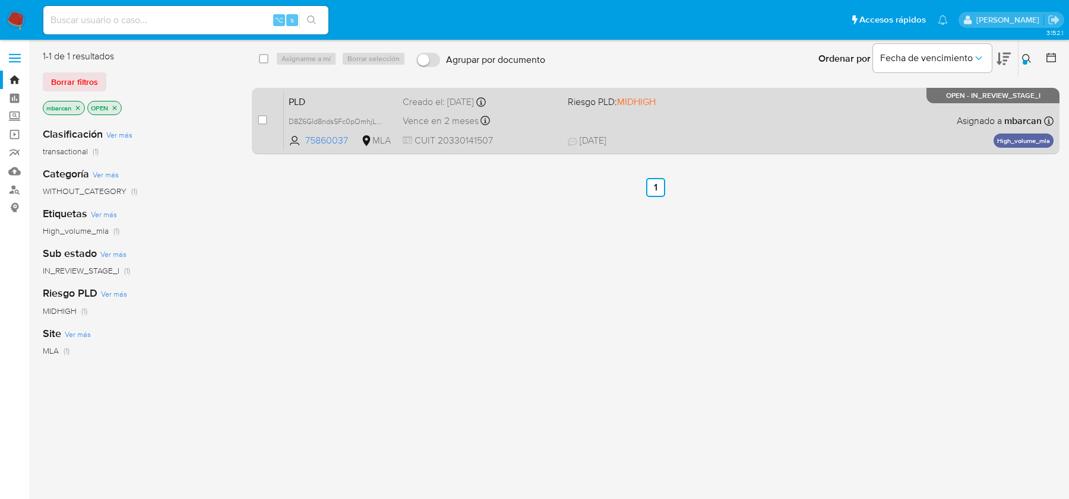
click at [336, 91] on div "PLD D8Z6GId8ndsSFc0pOmhjLrfM 75860037 MLA Riesgo PLD: MIDHIGH Creado el: 12/07/…" at bounding box center [668, 121] width 769 height 60
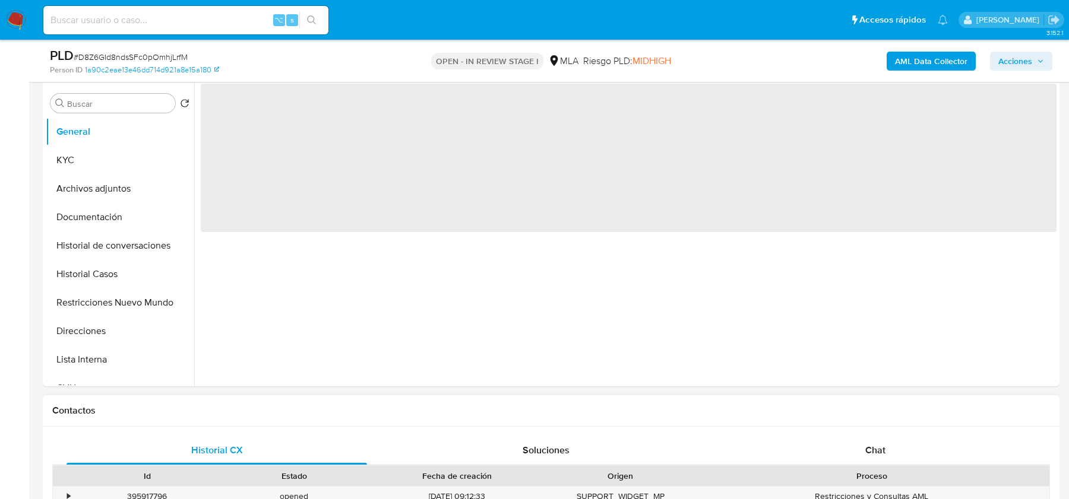
scroll to position [361, 0]
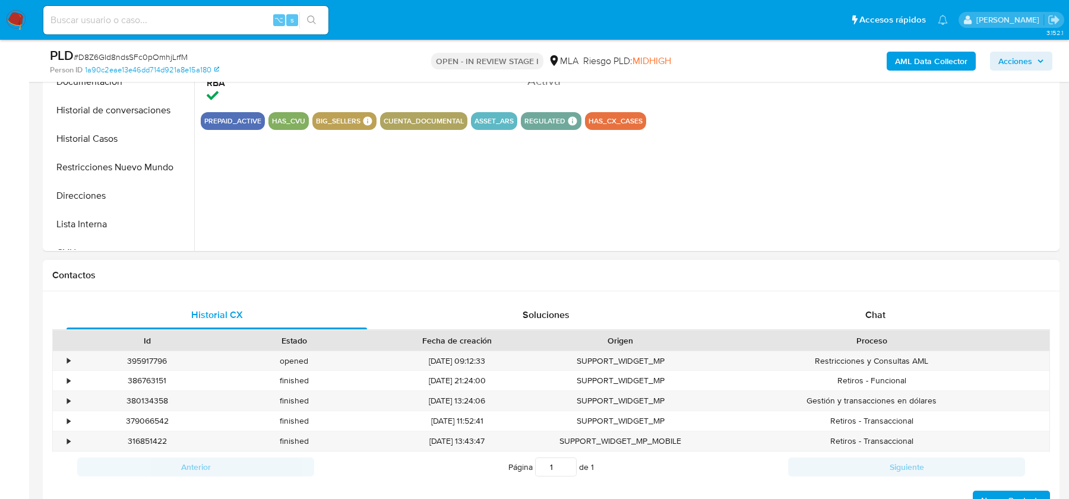
click at [881, 335] on div "Proceso" at bounding box center [871, 341] width 339 height 12
click at [876, 312] on span "Chat" at bounding box center [875, 315] width 20 height 14
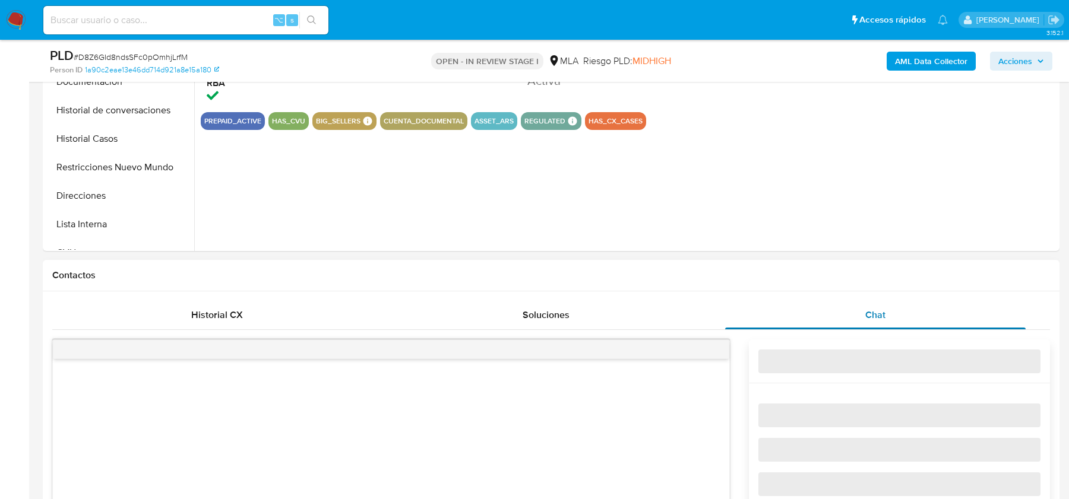
select select "10"
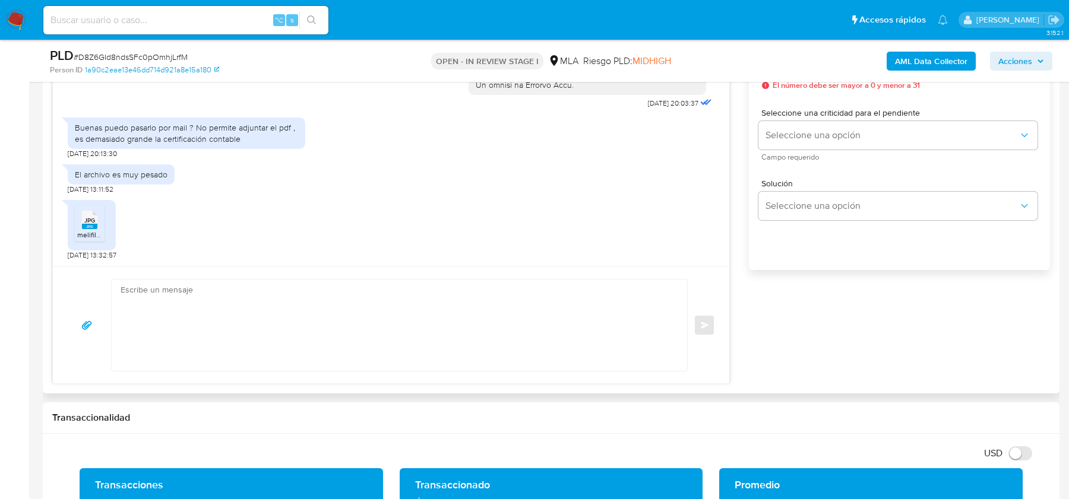
scroll to position [684, 0]
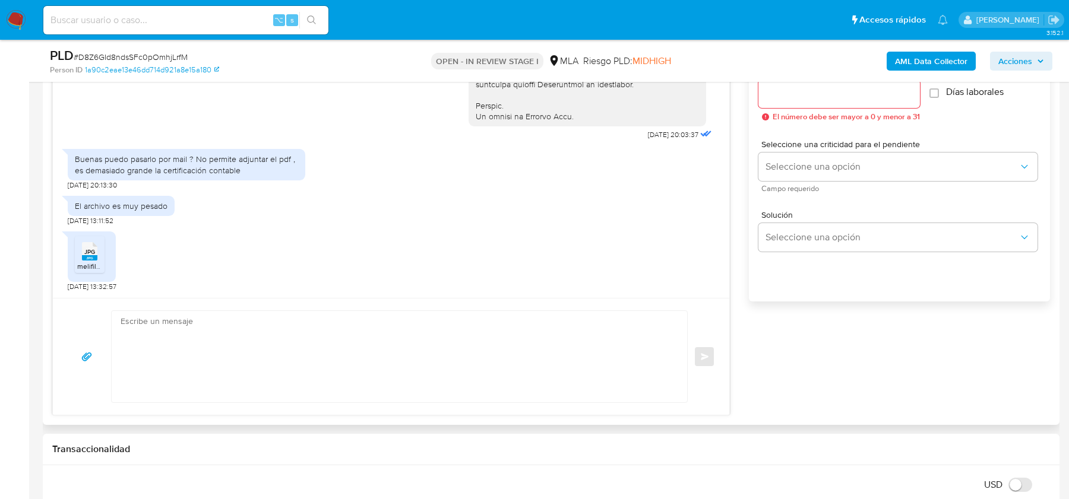
click at [343, 379] on textarea at bounding box center [397, 356] width 552 height 91
paste textarea "Hola, Gracias por tu respuesta. En cuanto a la documentación e información rest…"
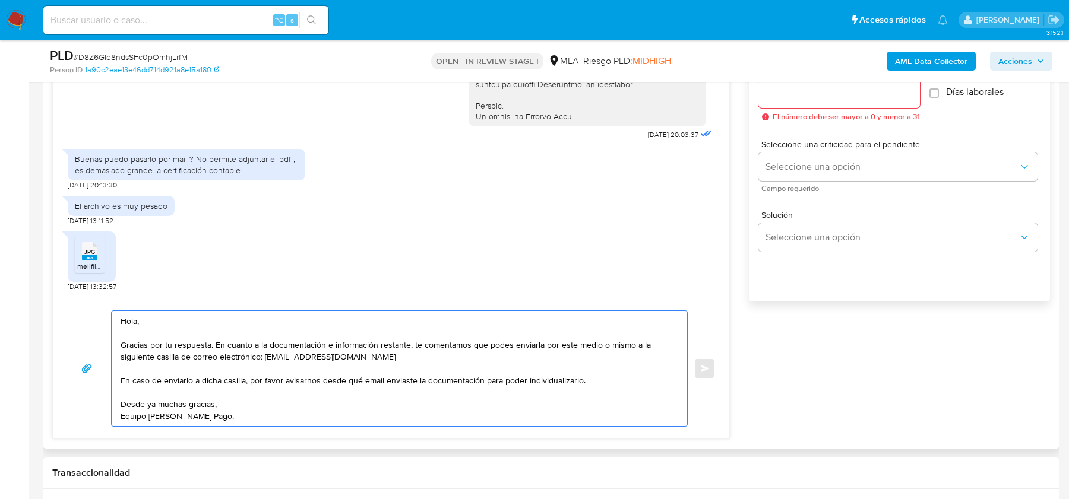
scroll to position [674, 0]
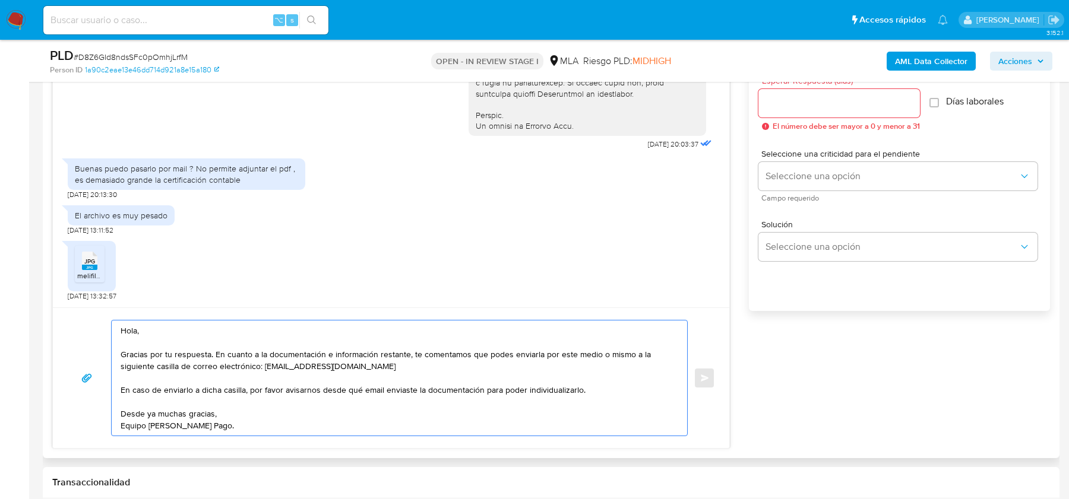
click at [214, 355] on textarea "Hola, Gracias por tu respuesta. En cuanto a la documentación e información rest…" at bounding box center [397, 378] width 552 height 115
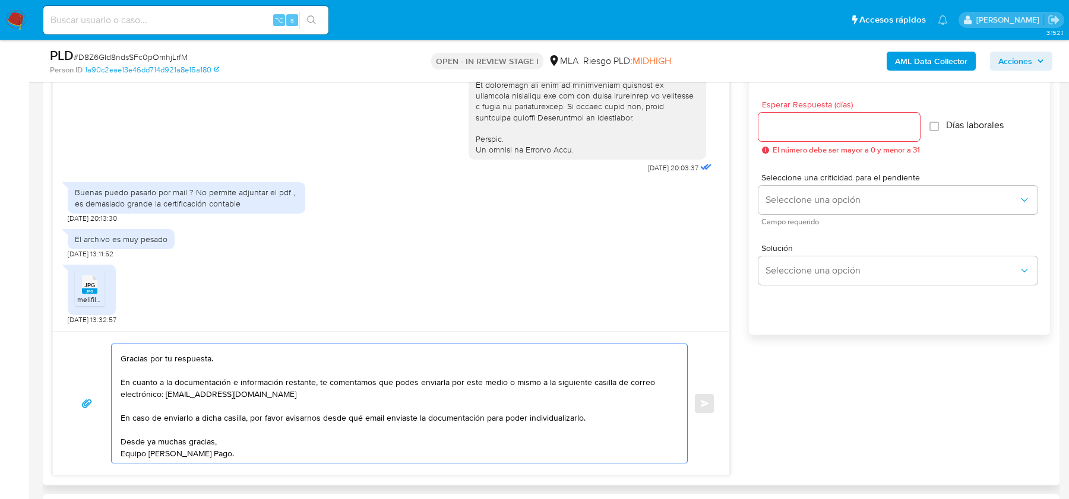
scroll to position [619, 0]
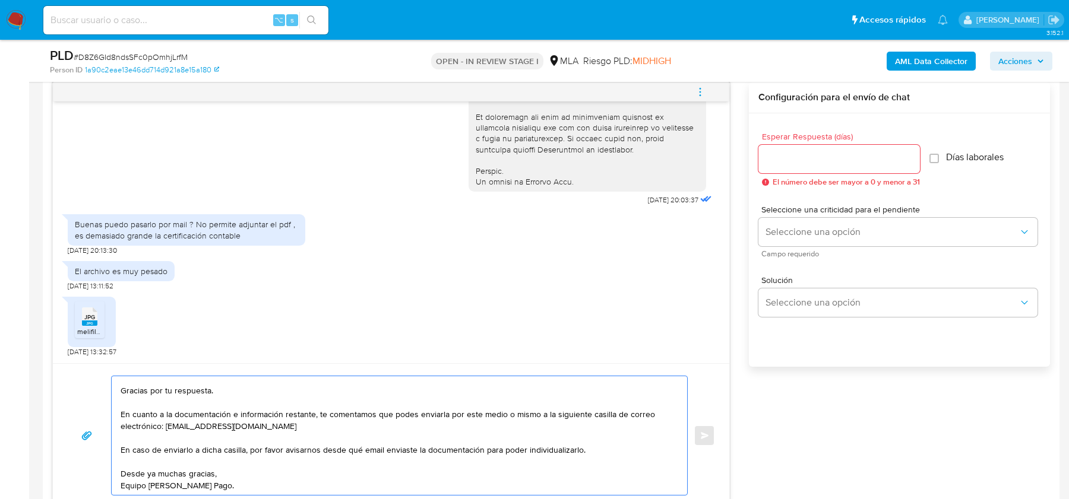
type textarea "Hola, Gracias por tu respuesta. En cuanto a la documentación e información rest…"
click at [787, 148] on div at bounding box center [838, 159] width 161 height 28
click at [789, 159] on input "Esperar Respuesta (días)" at bounding box center [838, 158] width 161 height 15
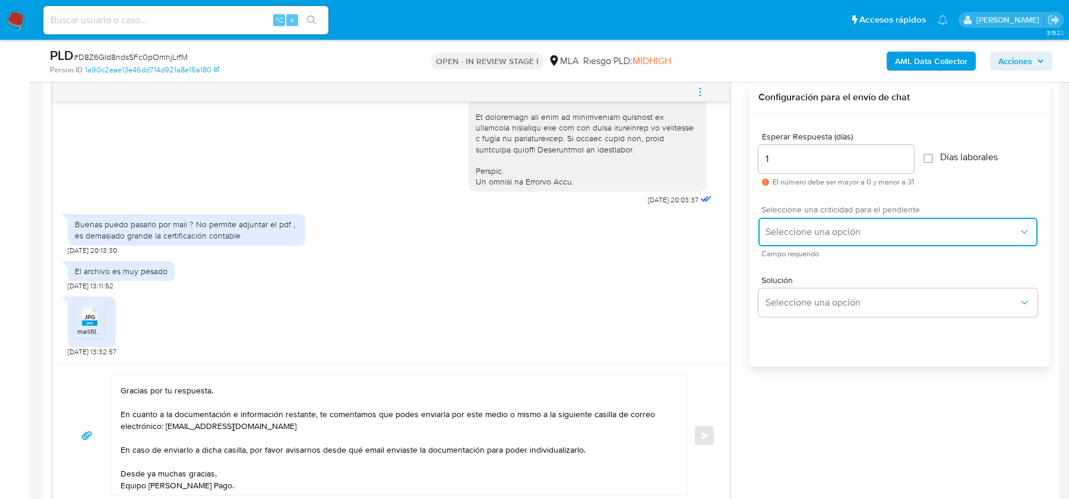
click at [762, 234] on button "Seleccione una opción" at bounding box center [897, 232] width 279 height 28
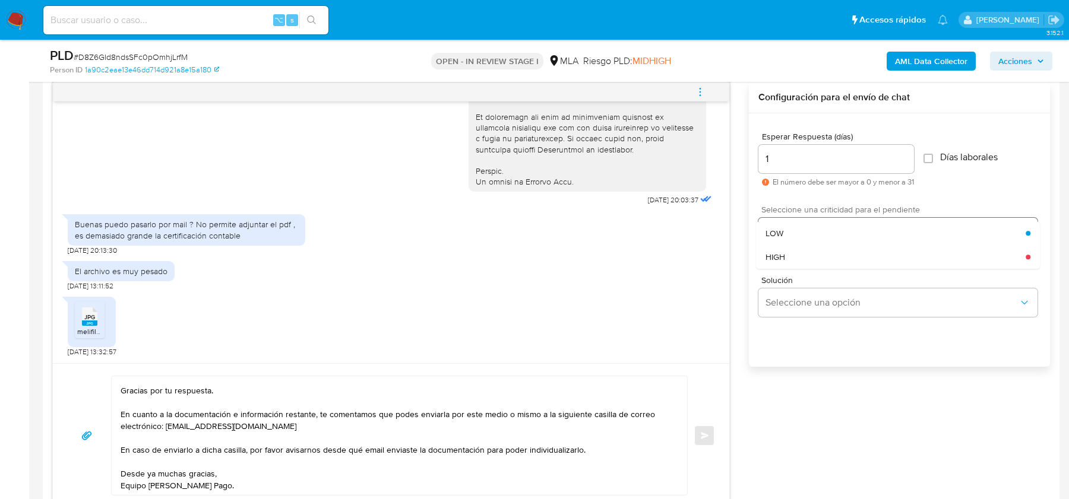
click at [762, 263] on li "HIGH" at bounding box center [898, 257] width 284 height 24
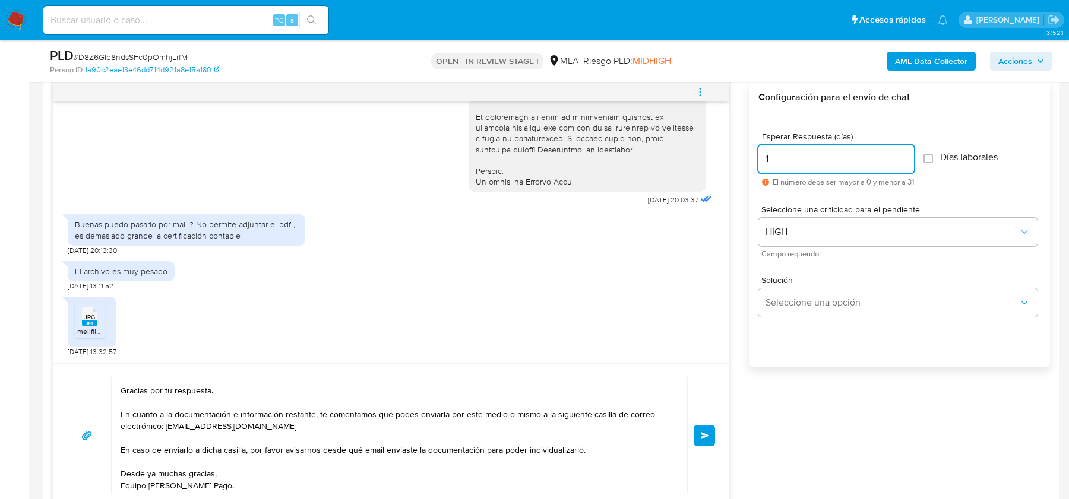
drag, startPoint x: 775, startPoint y: 160, endPoint x: 754, endPoint y: 160, distance: 21.4
click at [754, 160] on div "Esperar Respuesta (días) 1 El número debe ser mayor a 0 y menor a 31 Días labor…" at bounding box center [899, 255] width 301 height 285
type input "2"
click at [708, 427] on button "Enviar" at bounding box center [703, 435] width 21 height 21
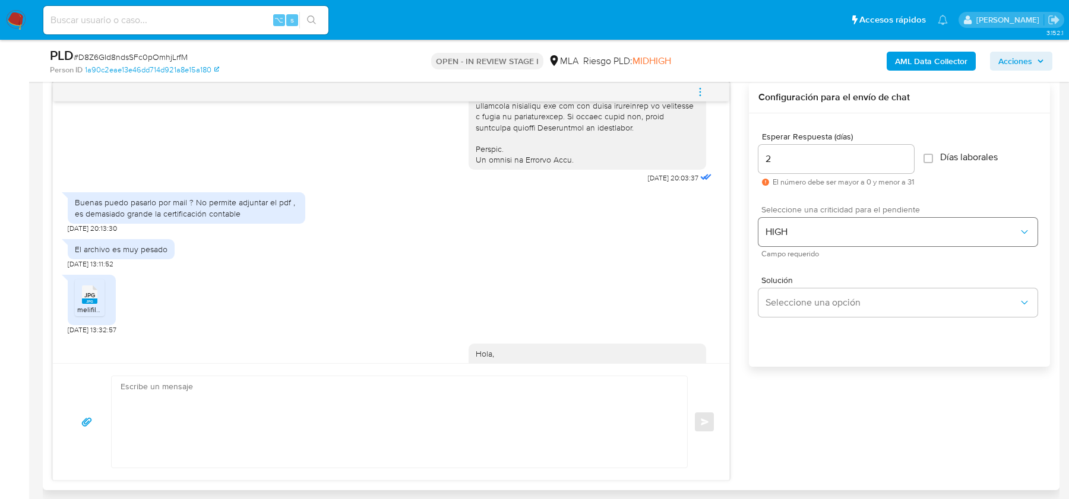
scroll to position [0, 0]
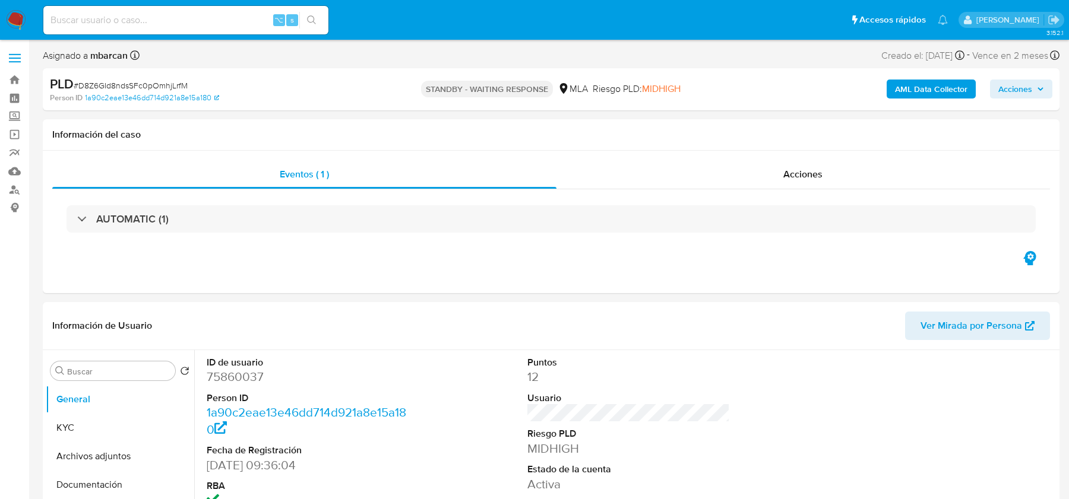
select select "10"
click at [919, 90] on b "AML Data Collector" at bounding box center [931, 89] width 72 height 19
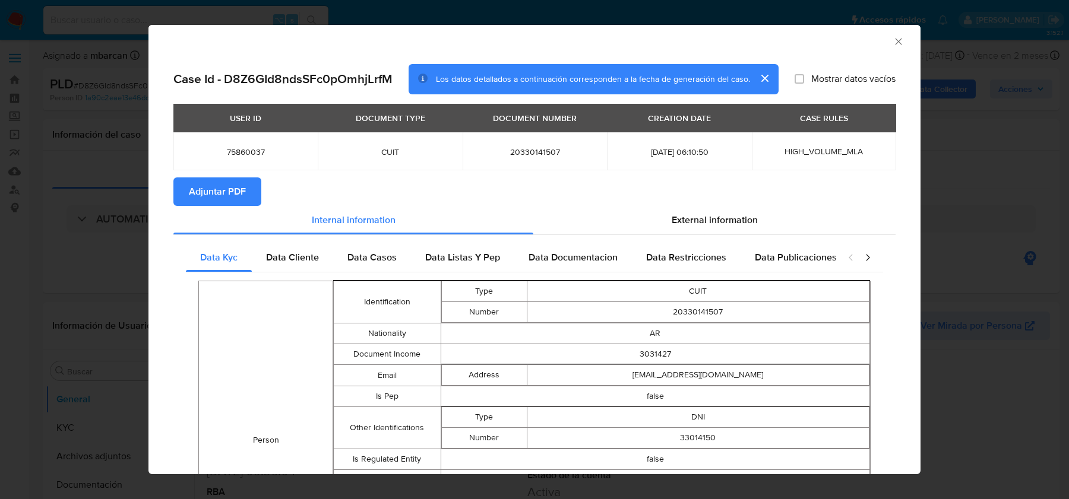
click at [236, 191] on span "Adjuntar PDF" at bounding box center [217, 192] width 57 height 26
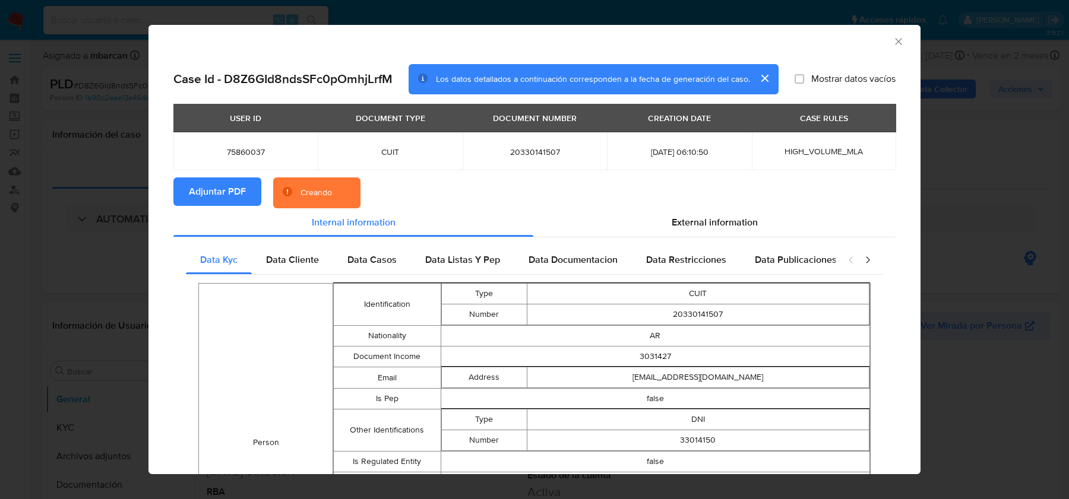
click at [725, 205] on section "Adjuntar PDF Creando" at bounding box center [534, 193] width 722 height 31
drag, startPoint x: 704, startPoint y: 223, endPoint x: 651, endPoint y: 232, distance: 53.6
click at [704, 223] on span "External information" at bounding box center [714, 223] width 86 height 14
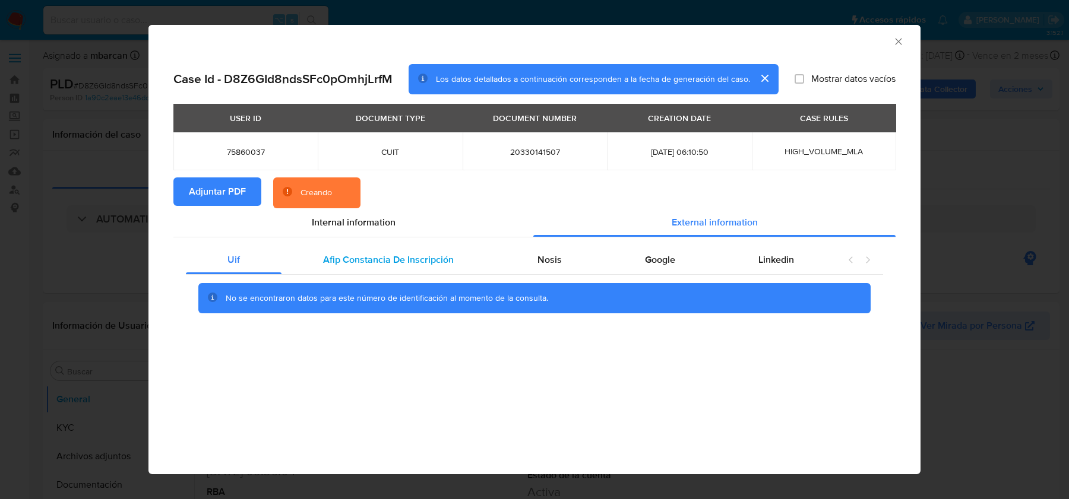
click at [369, 255] on span "Afip Constancia De Inscripción" at bounding box center [388, 260] width 131 height 14
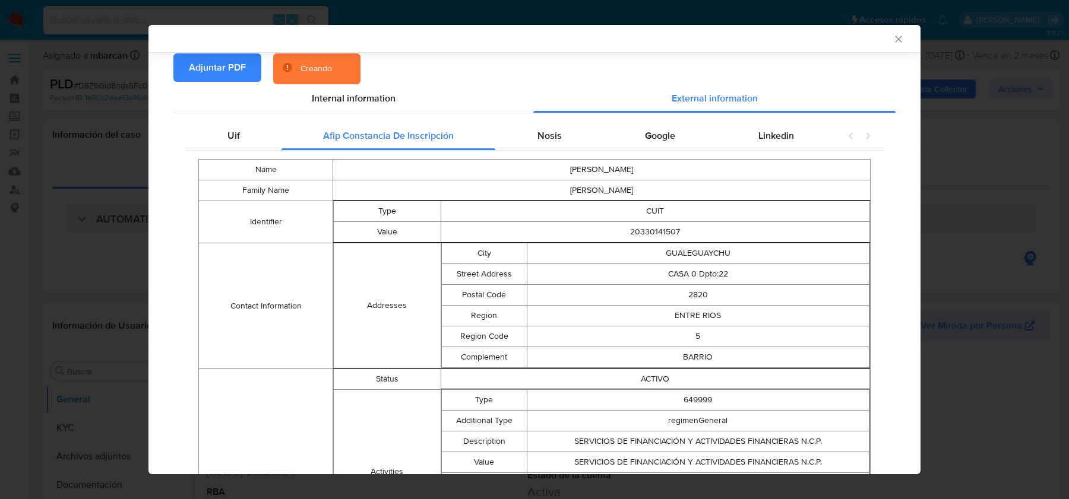
scroll to position [77, 0]
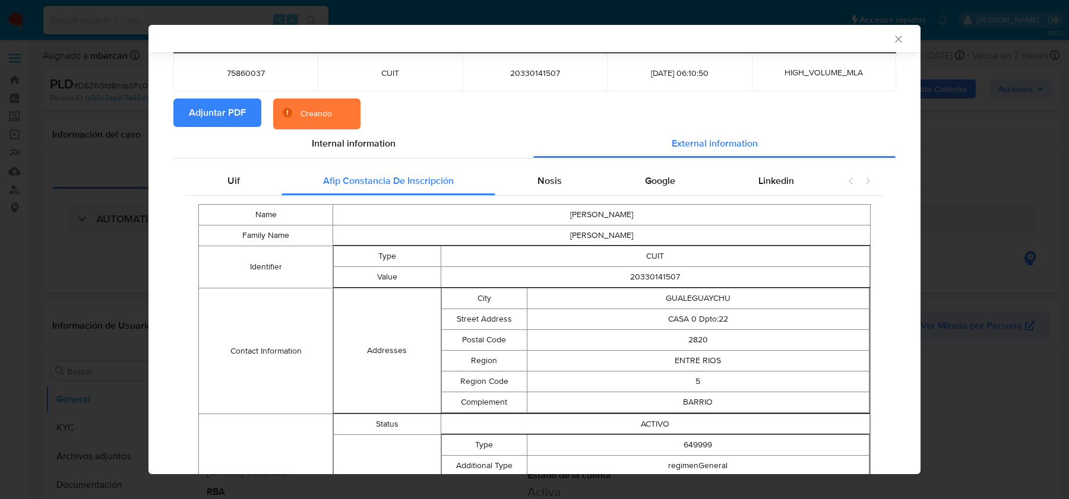
click at [528, 223] on td "[PERSON_NAME]" at bounding box center [601, 214] width 537 height 21
click at [528, 175] on div "Nosis" at bounding box center [548, 181] width 107 height 28
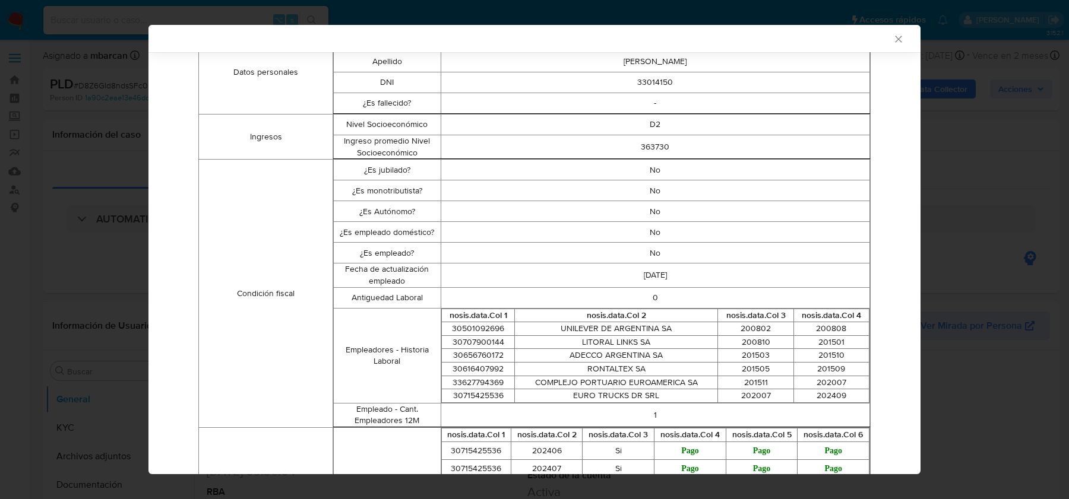
scroll to position [0, 0]
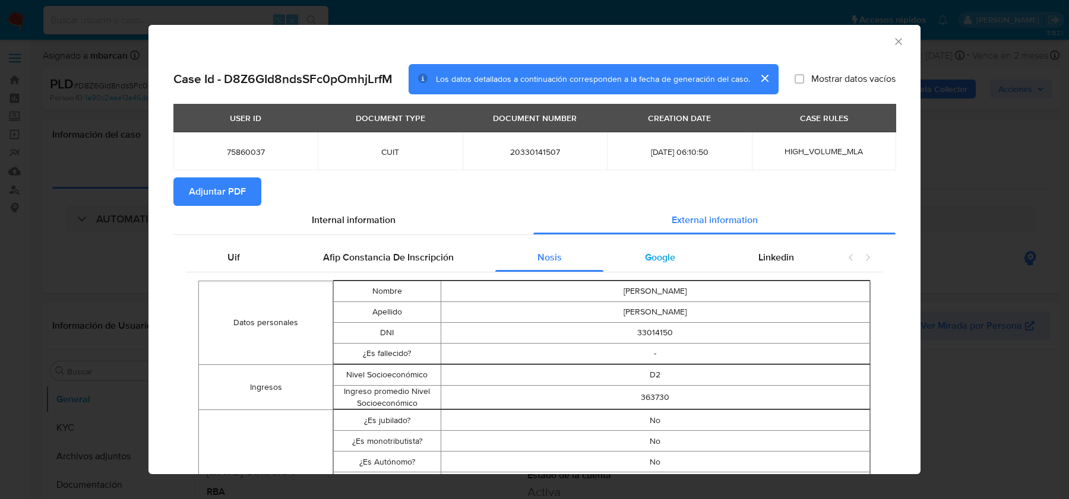
click at [711, 268] on div "Google" at bounding box center [659, 257] width 113 height 28
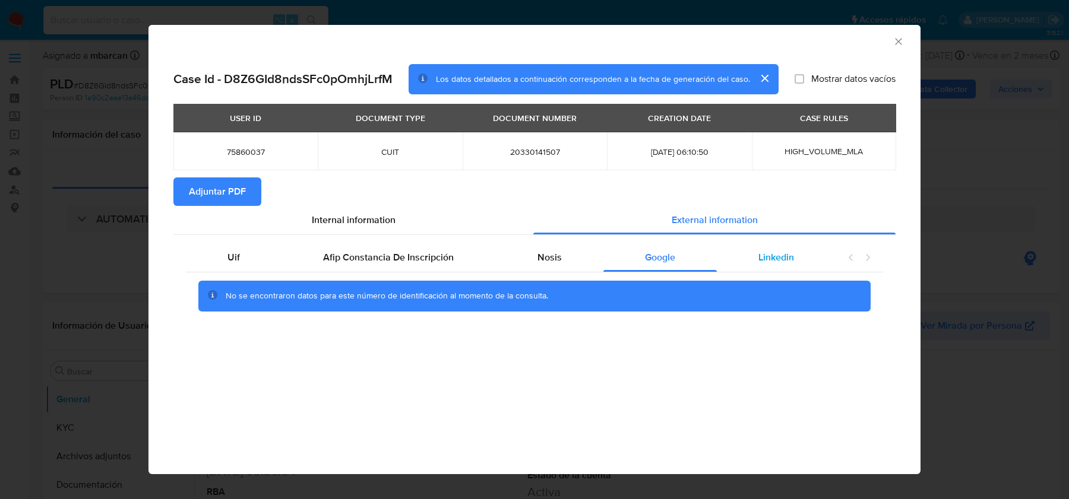
click at [768, 265] on div "Linkedin" at bounding box center [776, 257] width 119 height 28
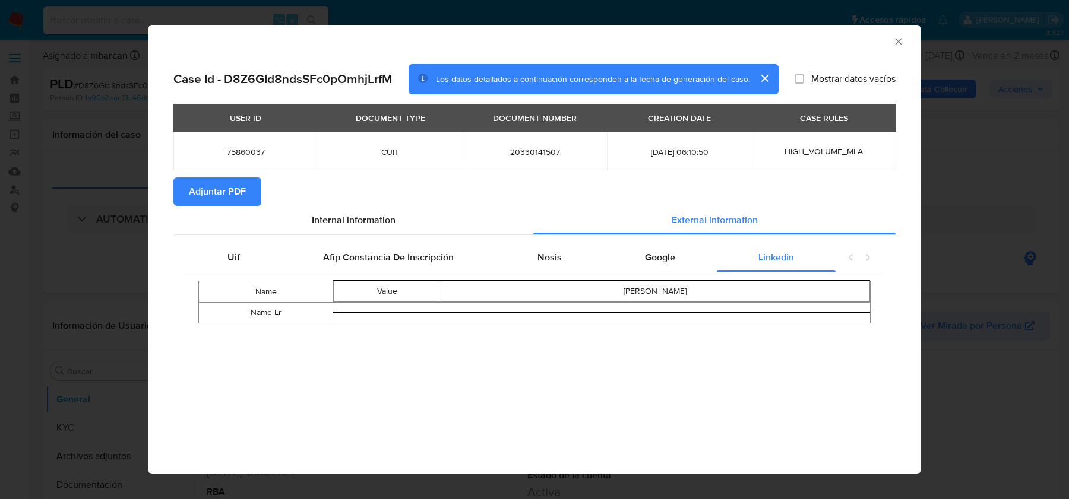
click at [891, 43] on div "AML Data Collector" at bounding box center [525, 39] width 736 height 13
click at [902, 38] on icon "Cerrar ventana" at bounding box center [898, 42] width 12 height 12
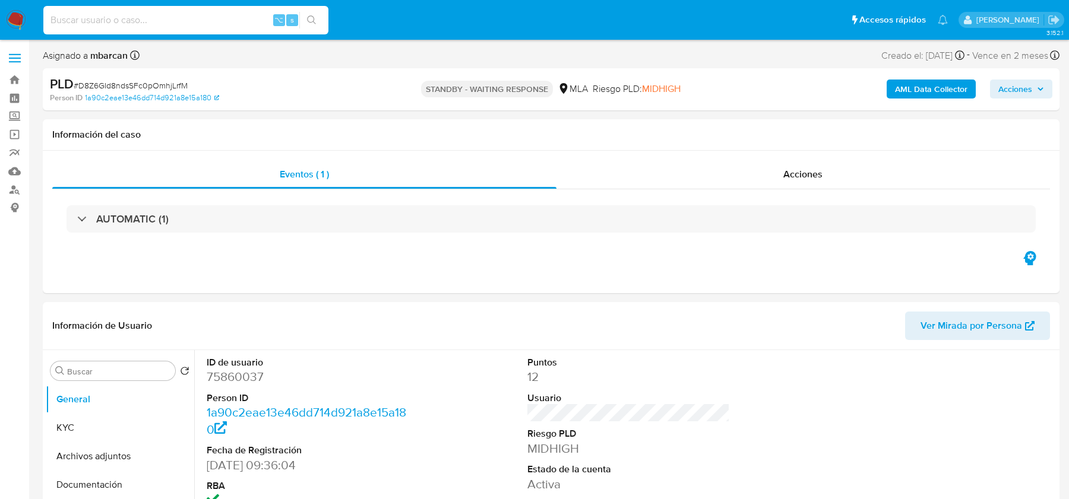
click at [186, 19] on input at bounding box center [185, 19] width 285 height 15
click at [41, 20] on li "⌥ s" at bounding box center [185, 20] width 291 height 30
click at [24, 25] on img at bounding box center [16, 20] width 20 height 20
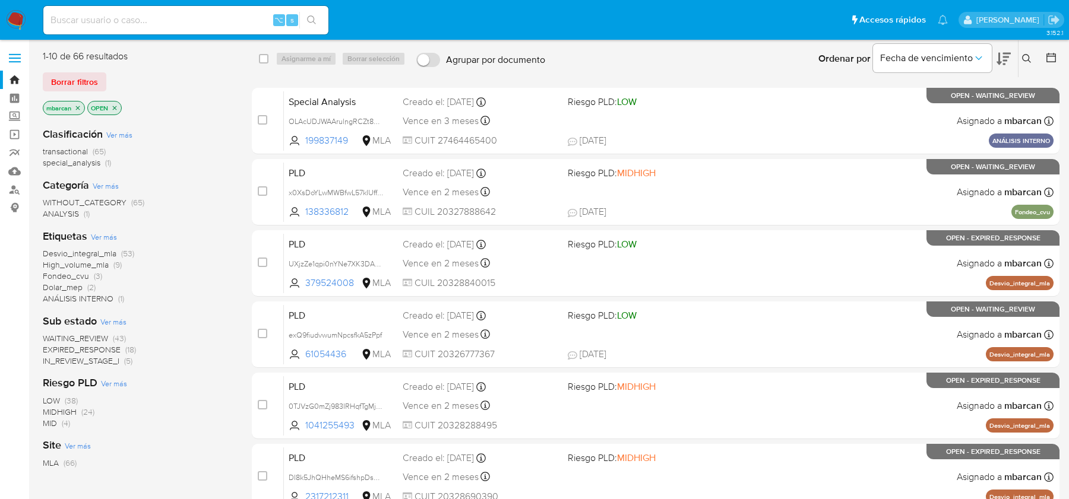
click at [1025, 59] on icon at bounding box center [1026, 58] width 9 height 9
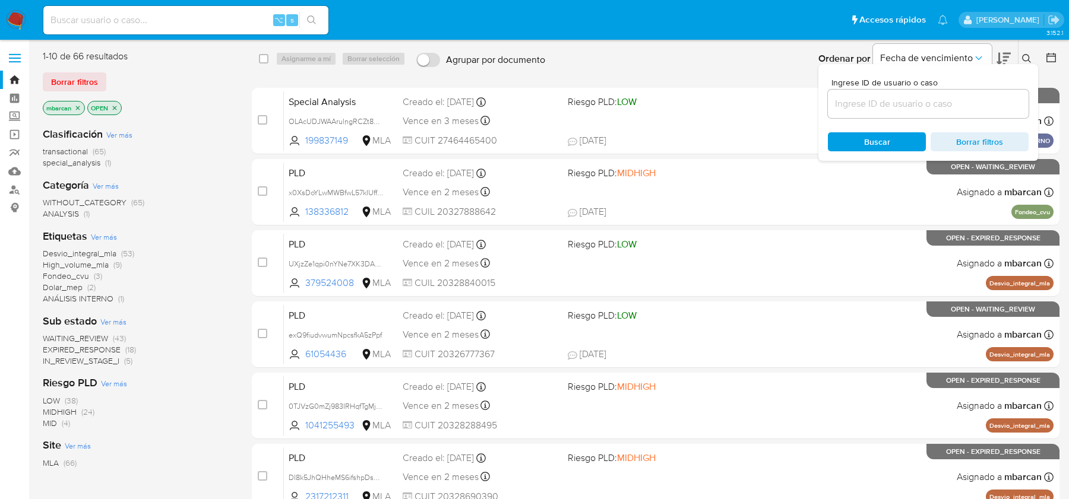
click at [958, 94] on div at bounding box center [928, 104] width 201 height 28
click at [967, 104] on input at bounding box center [928, 103] width 201 height 15
paste input "3MWL9mcez23U9QnYwQmFsXKR"
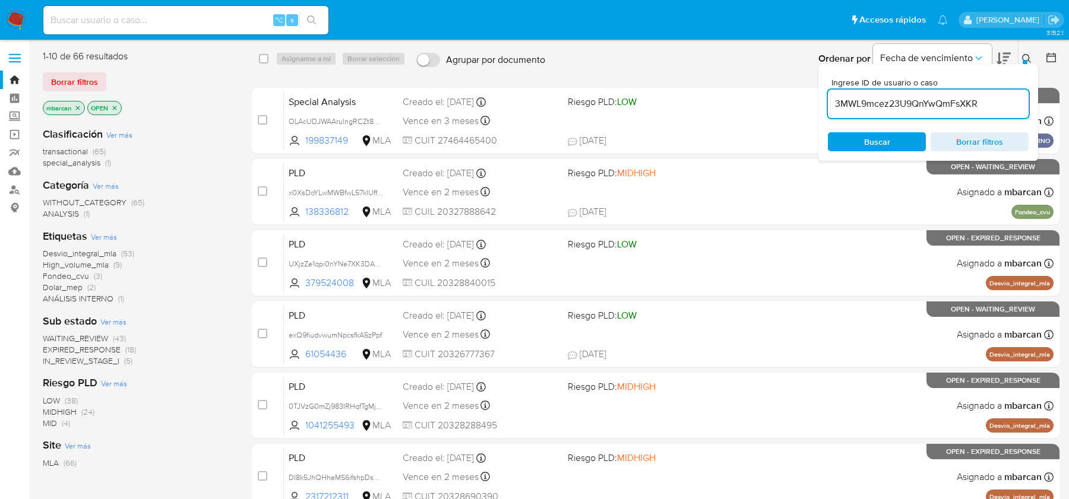
type input "3MWL9mcez23U9QnYwQmFsXKR"
click at [1024, 60] on div at bounding box center [1024, 62] width 5 height 5
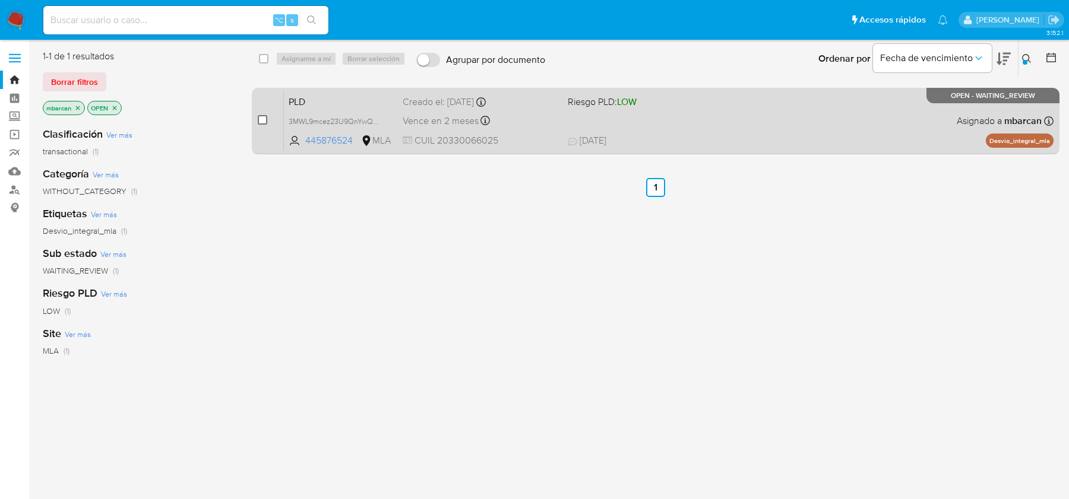
click at [264, 121] on input "checkbox" at bounding box center [262, 119] width 9 height 9
checkbox input "true"
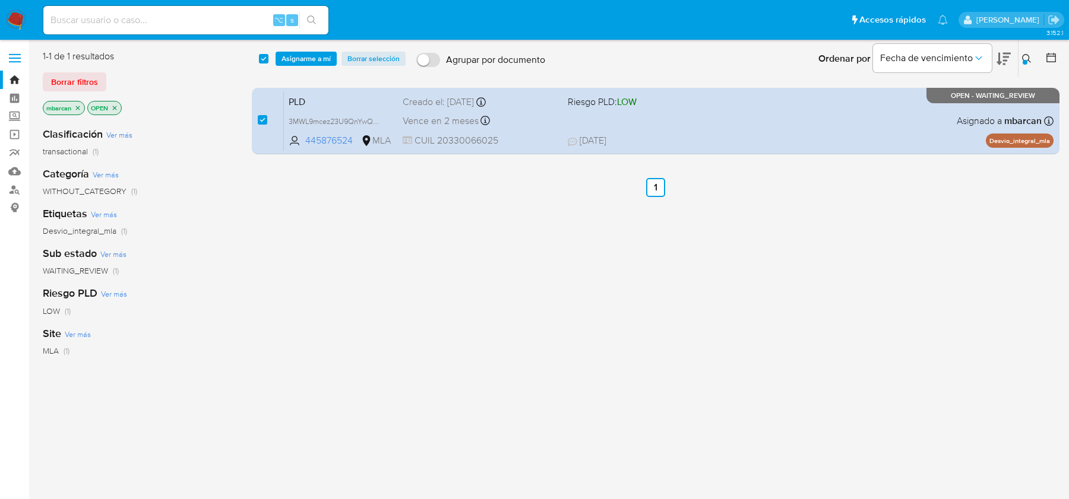
click at [305, 72] on div "select-all-cases-checkbox Asignarme a mí Borrar selección Agrupar por documento…" at bounding box center [655, 58] width 807 height 37
click at [312, 53] on span "Asignarme a mí" at bounding box center [305, 59] width 49 height 12
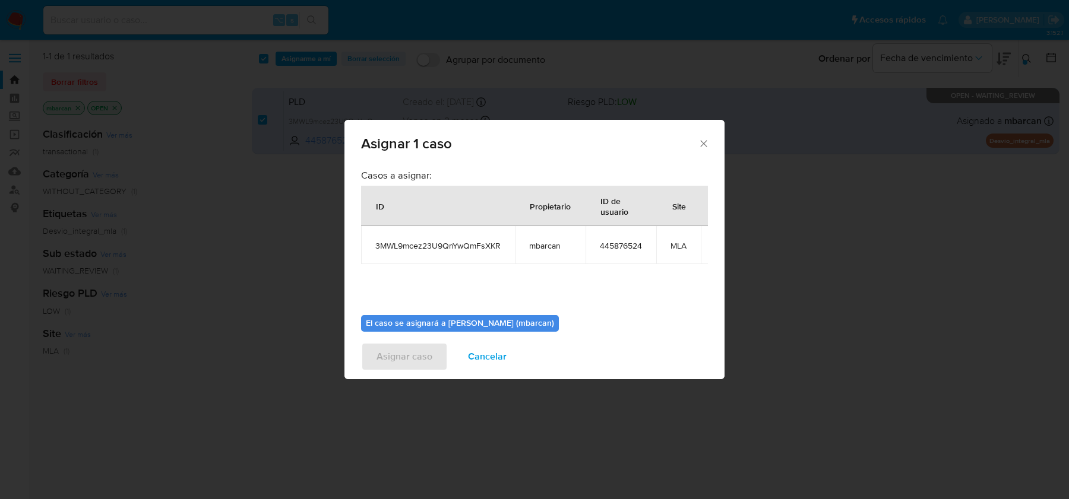
scroll to position [61, 0]
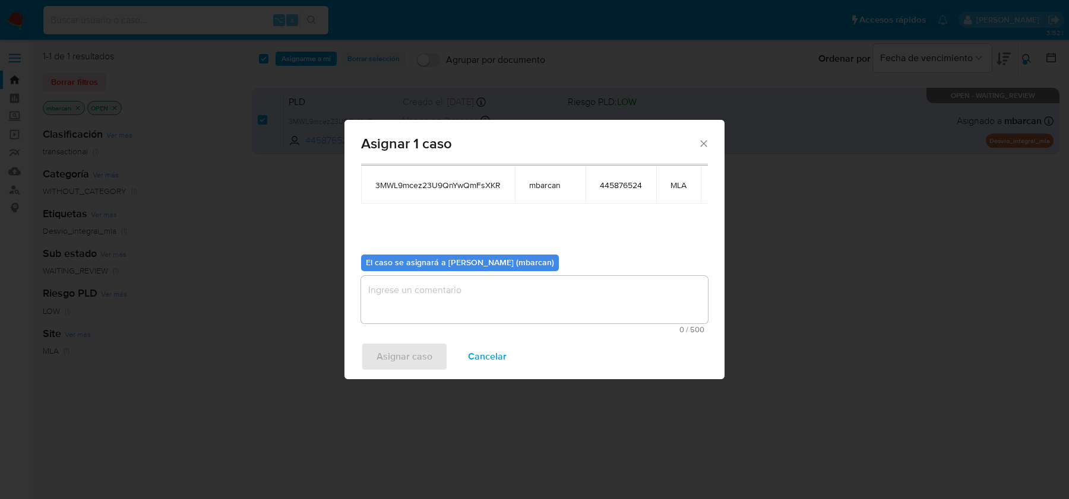
drag, startPoint x: 457, startPoint y: 280, endPoint x: 437, endPoint y: 289, distance: 21.8
click at [457, 280] on textarea "assign-modal" at bounding box center [534, 299] width 347 height 47
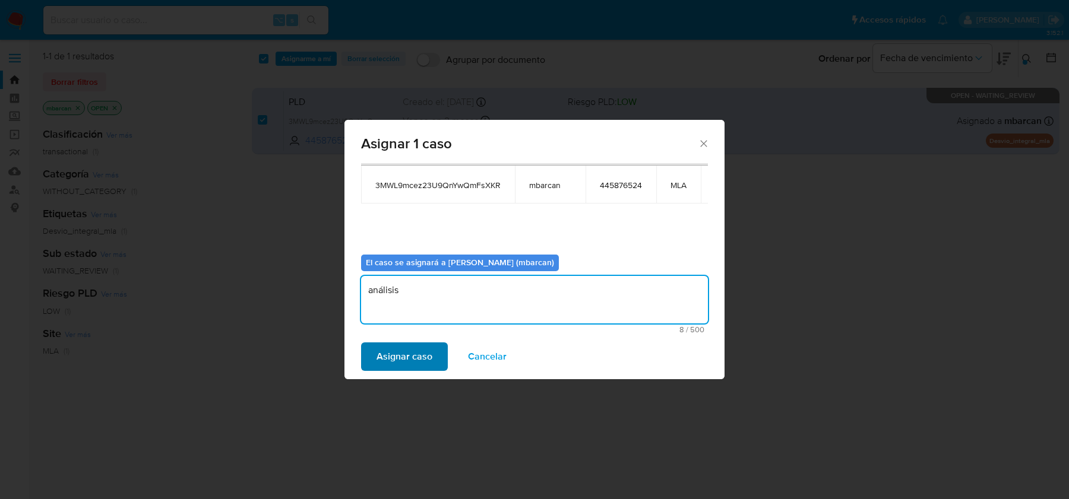
type textarea "análisis"
click at [386, 359] on span "Asignar caso" at bounding box center [404, 357] width 56 height 26
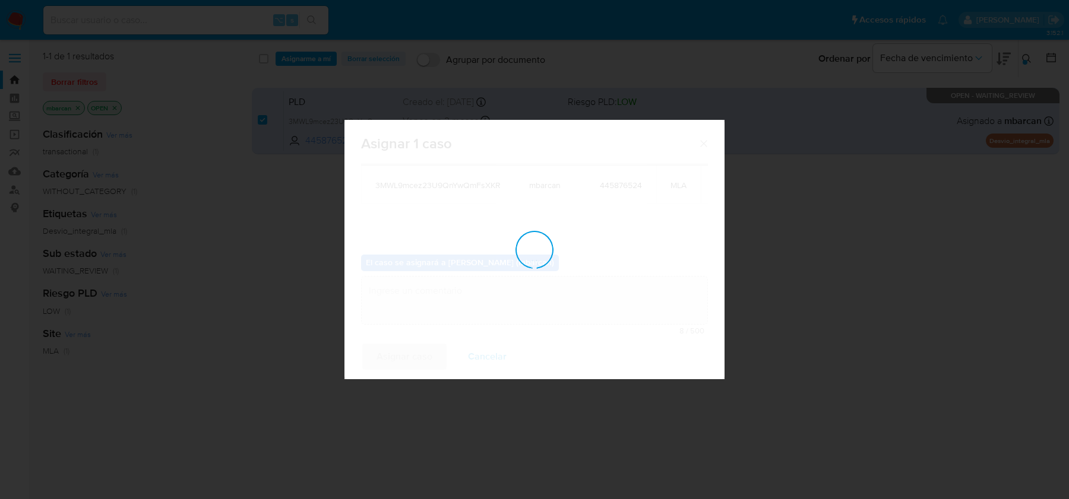
checkbox input "false"
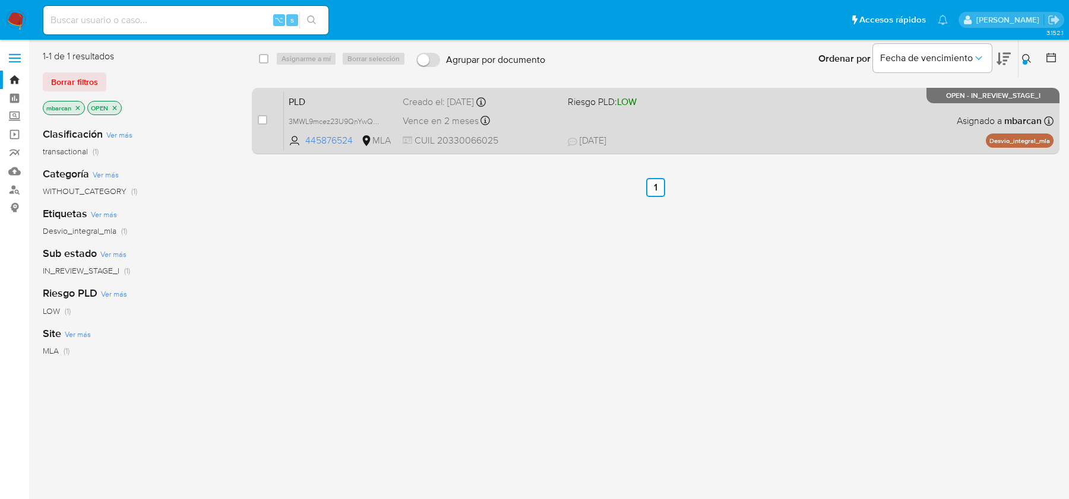
click at [341, 100] on span "PLD" at bounding box center [341, 100] width 104 height 15
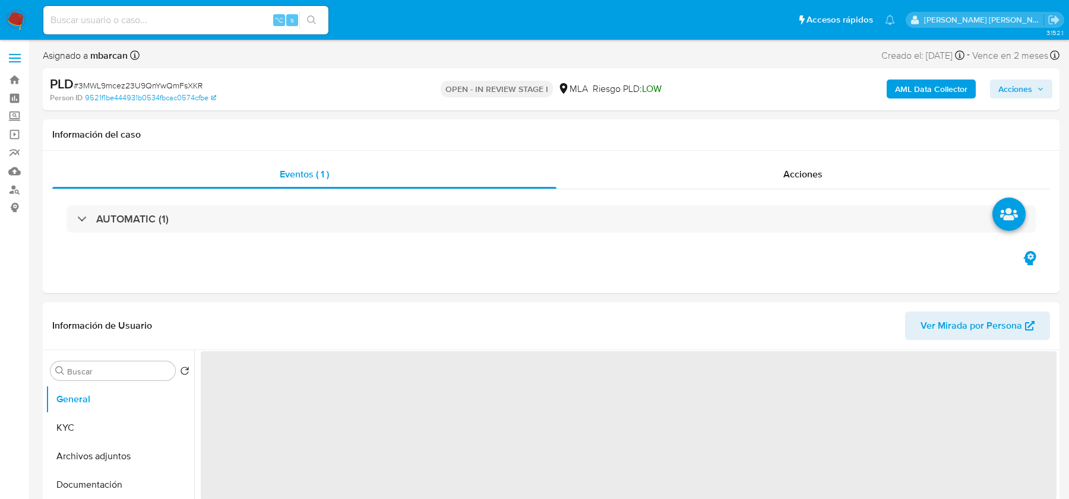
click at [190, 84] on span "# 3MWL9mcez23U9QnYwQmFsXKR" at bounding box center [138, 86] width 129 height 12
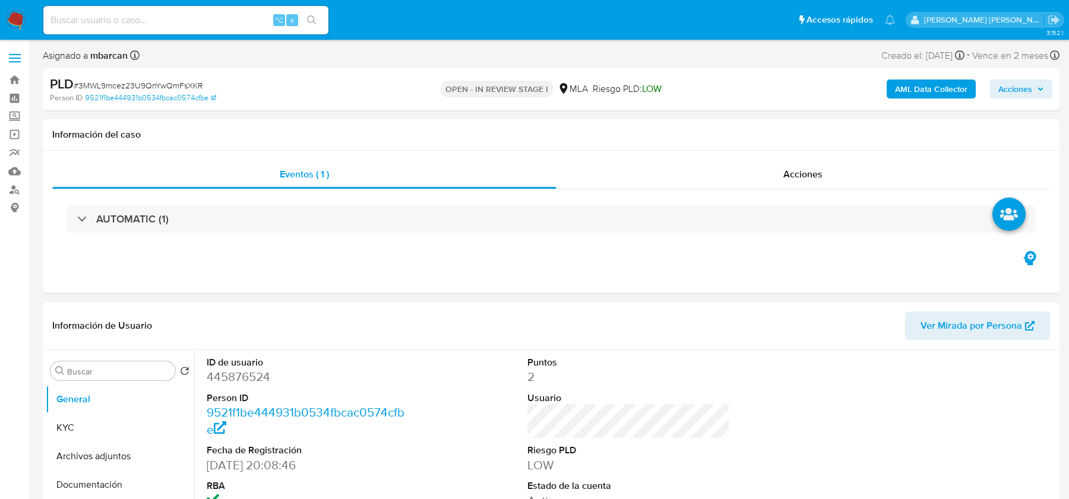
click at [190, 84] on span "# 3MWL9mcez23U9QnYwQmFsXKR" at bounding box center [138, 86] width 129 height 12
select select "10"
click at [190, 84] on span "# 3MWL9mcez23U9QnYwQmFsXKR" at bounding box center [138, 86] width 129 height 12
copy span "3MWL9mcez23U9QnYwQmFsXKR"
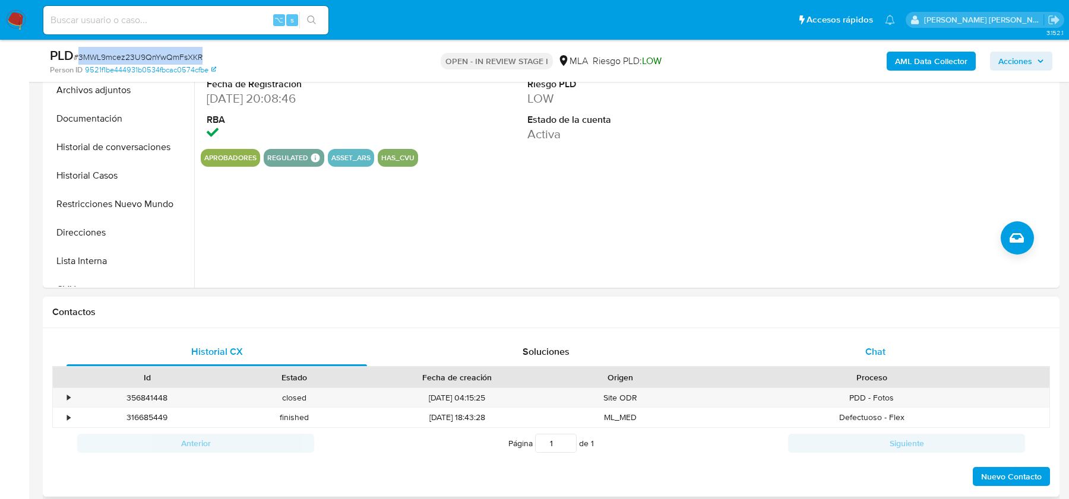
scroll to position [354, 0]
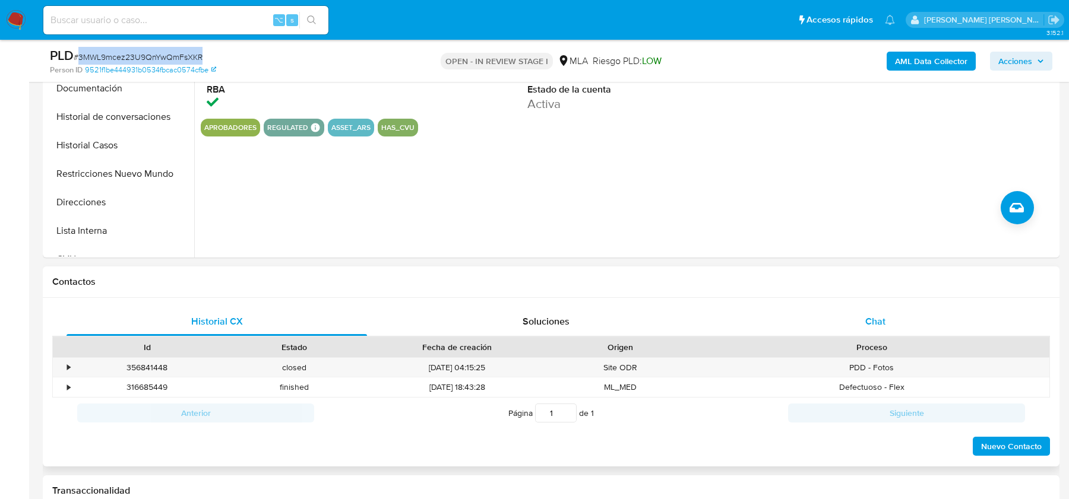
click at [872, 319] on span "Chat" at bounding box center [875, 322] width 20 height 14
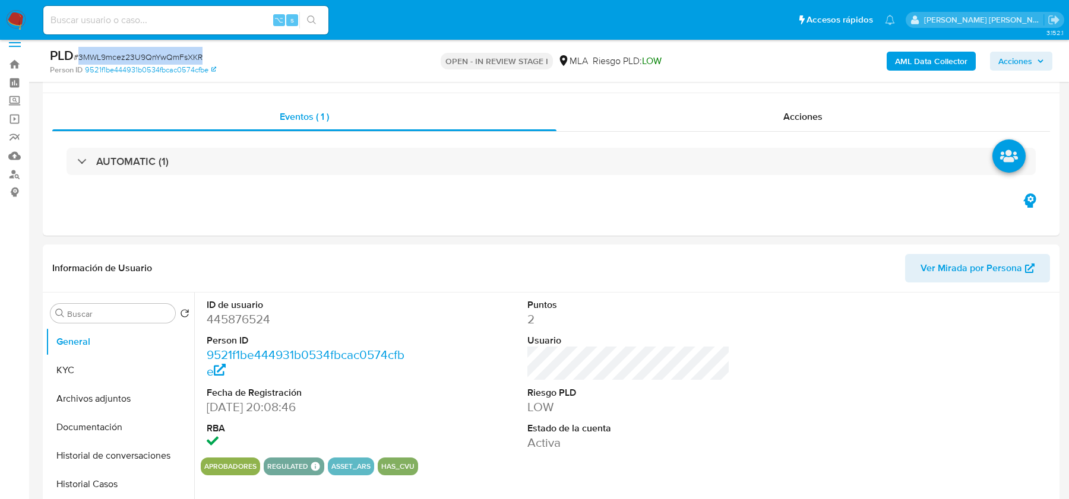
scroll to position [0, 0]
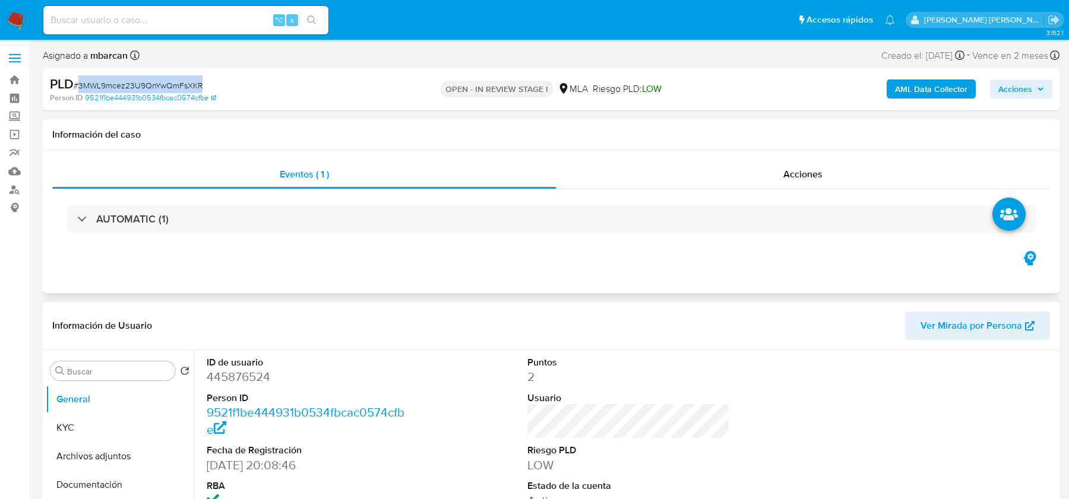
copy span "3MWL9mcez23U9QnYwQmFsXKR"
click at [934, 87] on b "AML Data Collector" at bounding box center [931, 89] width 72 height 19
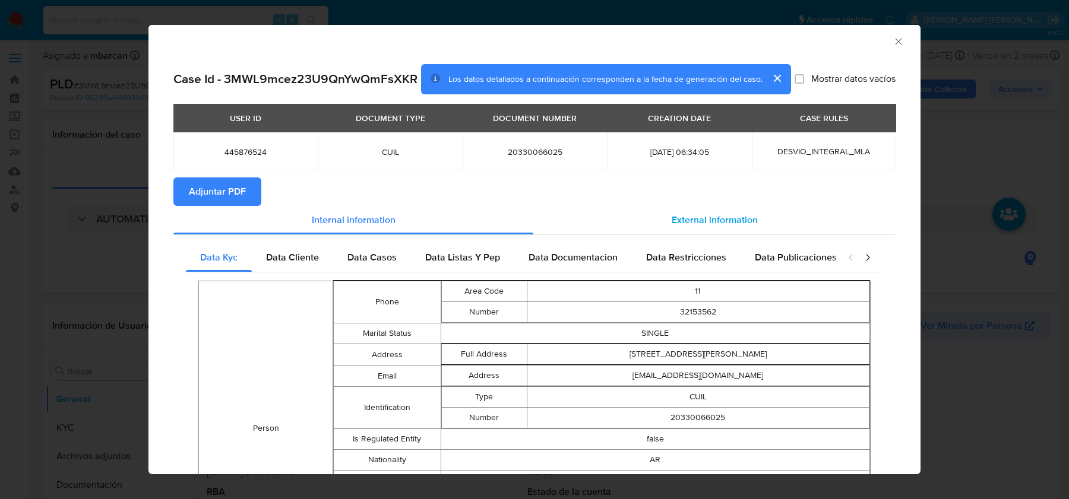
click at [701, 230] on div "External information" at bounding box center [714, 220] width 362 height 28
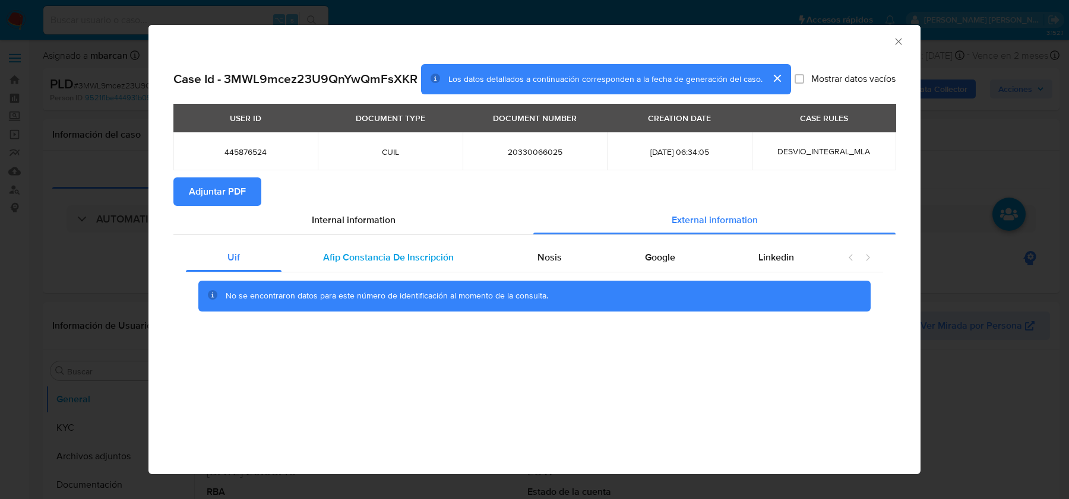
drag, startPoint x: 378, startPoint y: 244, endPoint x: 454, endPoint y: 244, distance: 76.0
click at [378, 244] on div "Afip Constancia De Inscripción" at bounding box center [388, 257] width 214 height 28
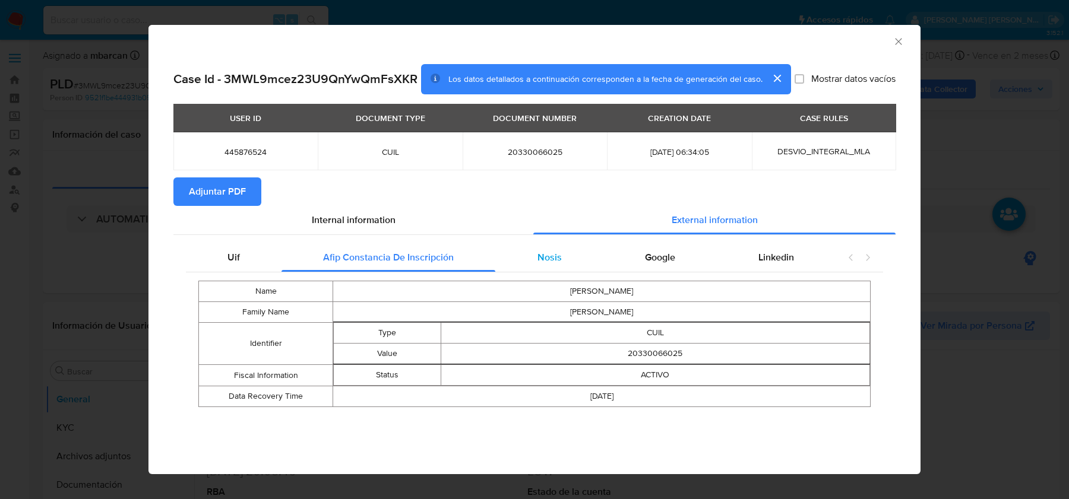
click at [580, 271] on div "Nosis" at bounding box center [548, 257] width 107 height 28
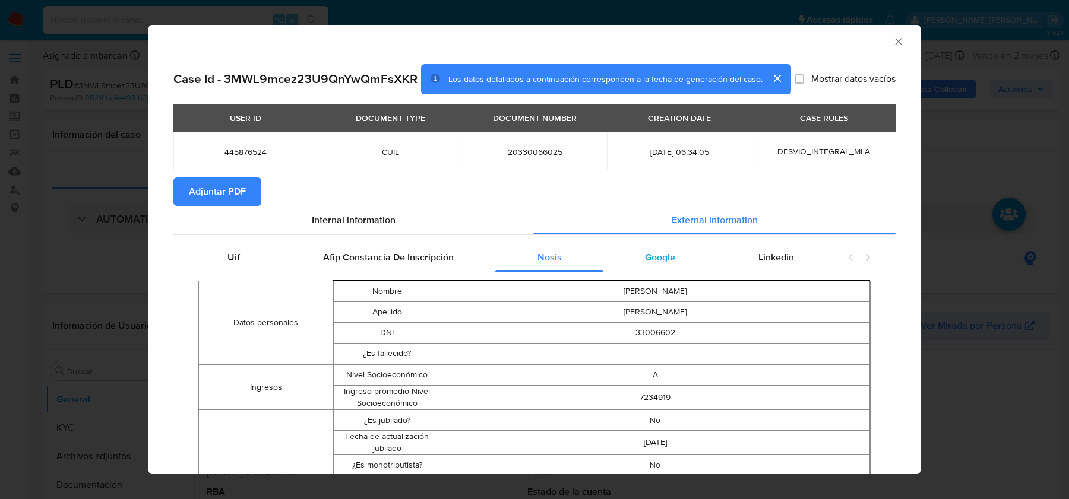
click at [695, 255] on div "Google" at bounding box center [659, 257] width 113 height 28
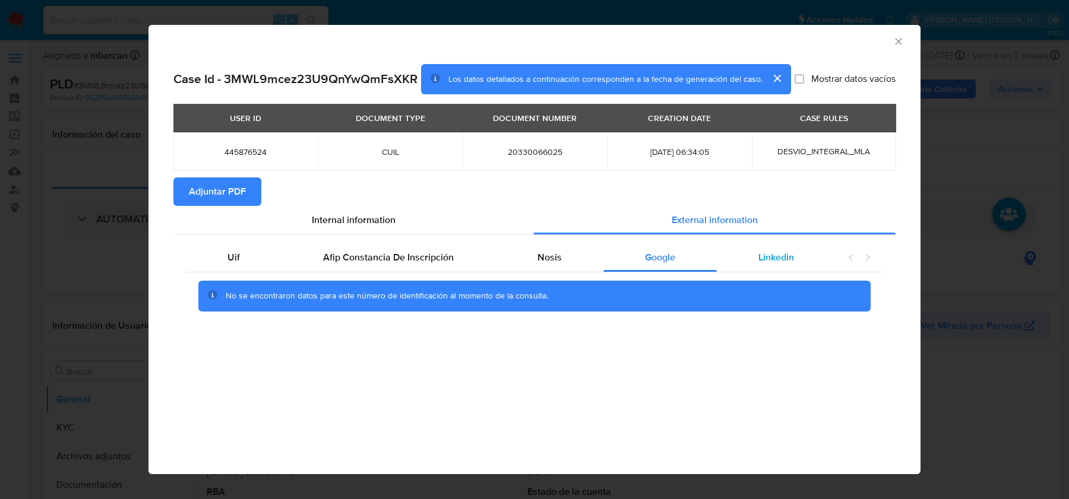
click at [764, 262] on span "Linkedin" at bounding box center [776, 258] width 36 height 14
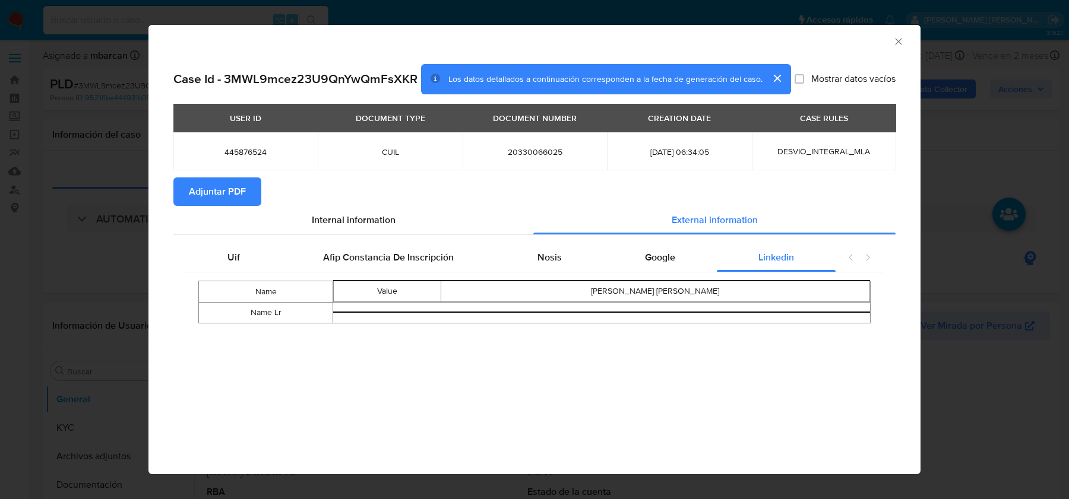
click at [246, 197] on button "Adjuntar PDF" at bounding box center [217, 192] width 88 height 28
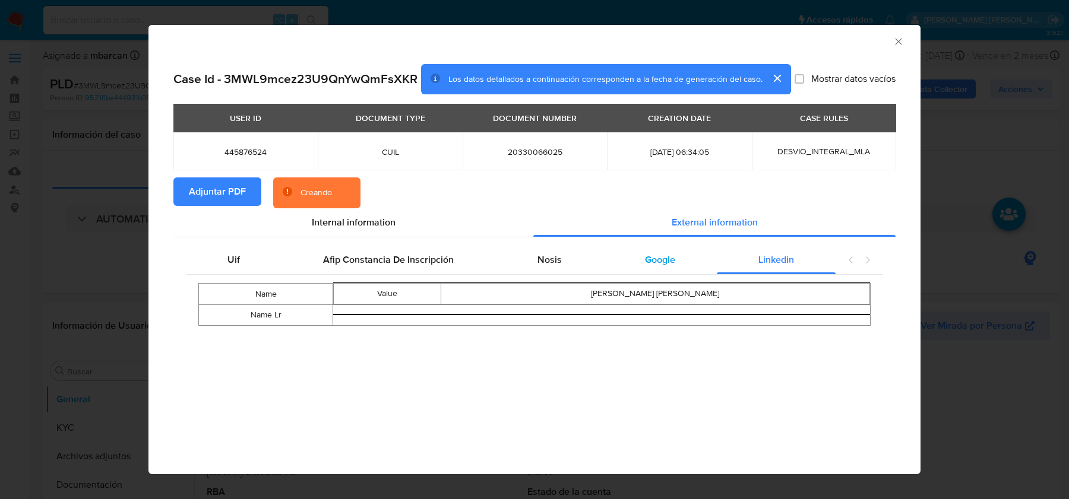
click at [666, 251] on div "Google" at bounding box center [659, 260] width 113 height 28
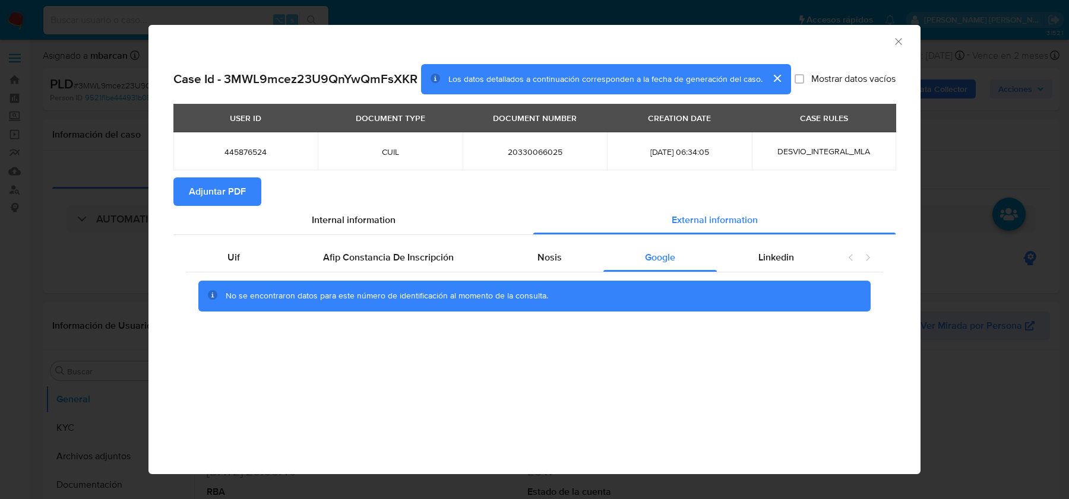
click at [898, 36] on icon "Cerrar ventana" at bounding box center [898, 42] width 12 height 12
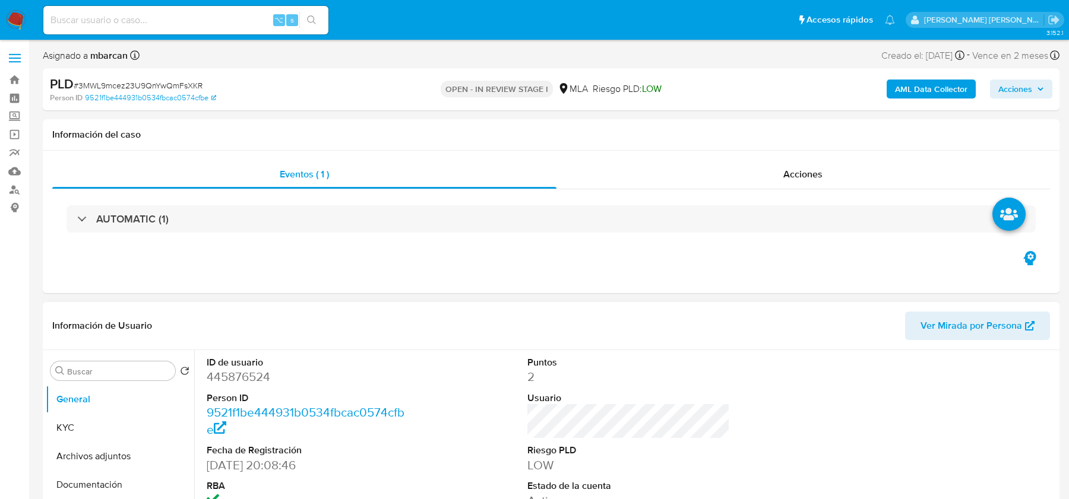
click at [243, 394] on dt "Person ID" at bounding box center [308, 398] width 202 height 13
click at [243, 385] on dd "445876524" at bounding box center [308, 377] width 202 height 17
copy dd "445876524"
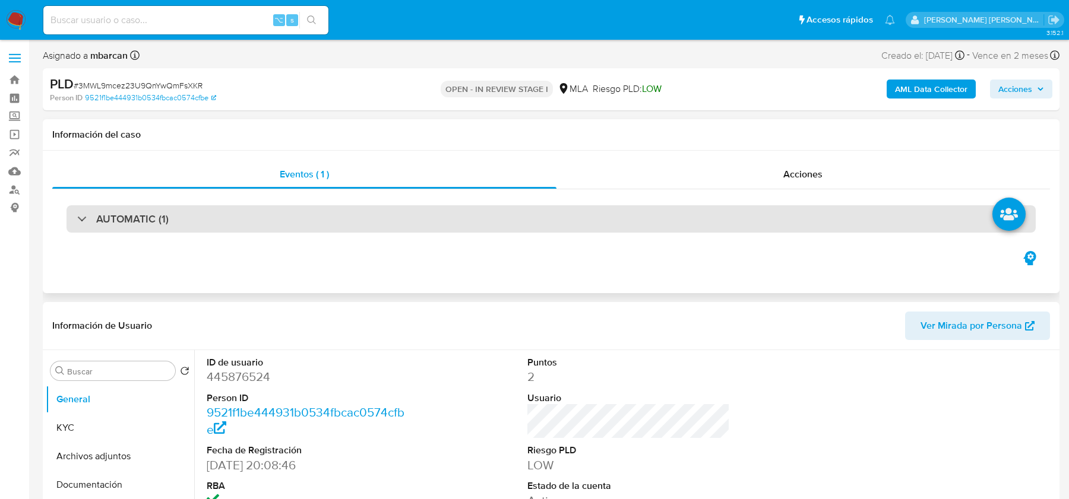
click at [352, 222] on div "AUTOMATIC (1)" at bounding box center [550, 218] width 969 height 27
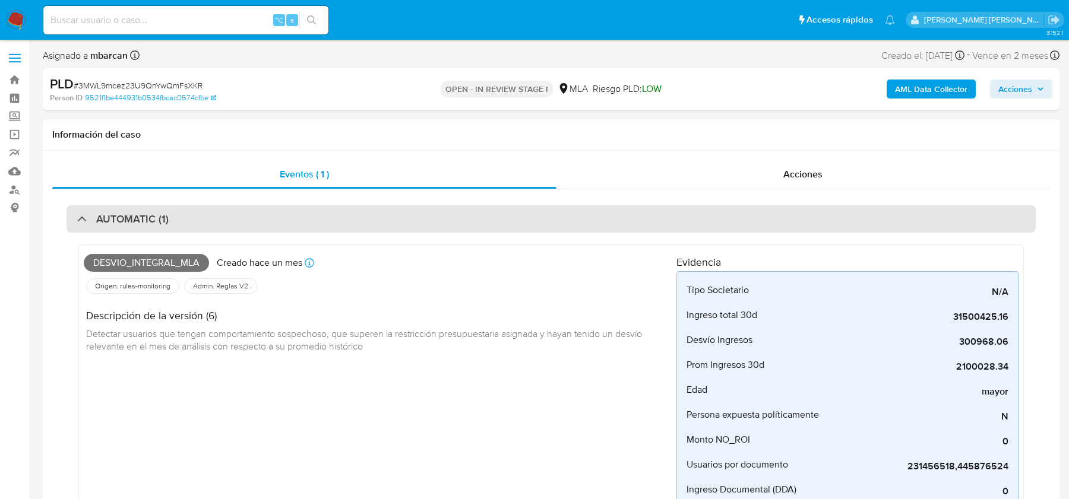
click at [352, 222] on div "AUTOMATIC (1)" at bounding box center [550, 218] width 969 height 27
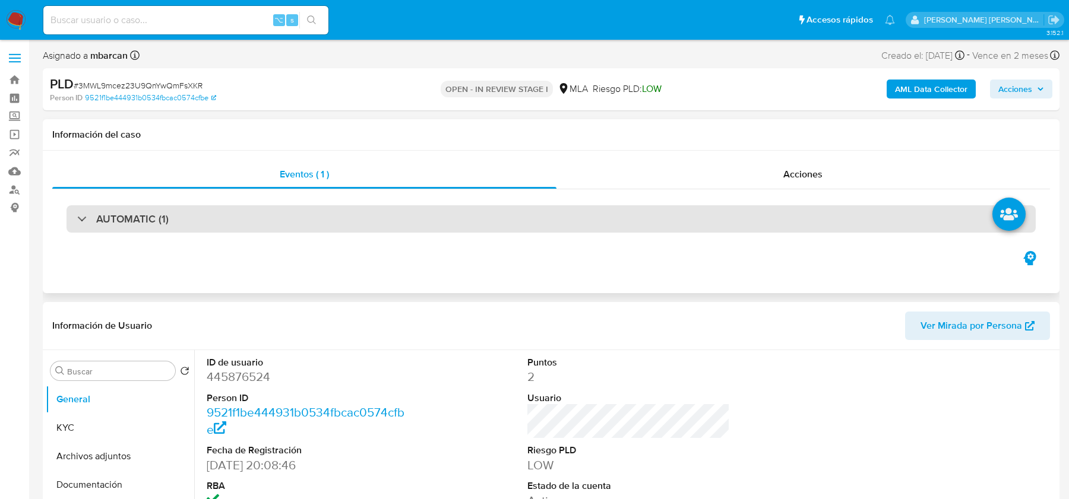
click at [352, 222] on div "AUTOMATIC (1)" at bounding box center [550, 218] width 969 height 27
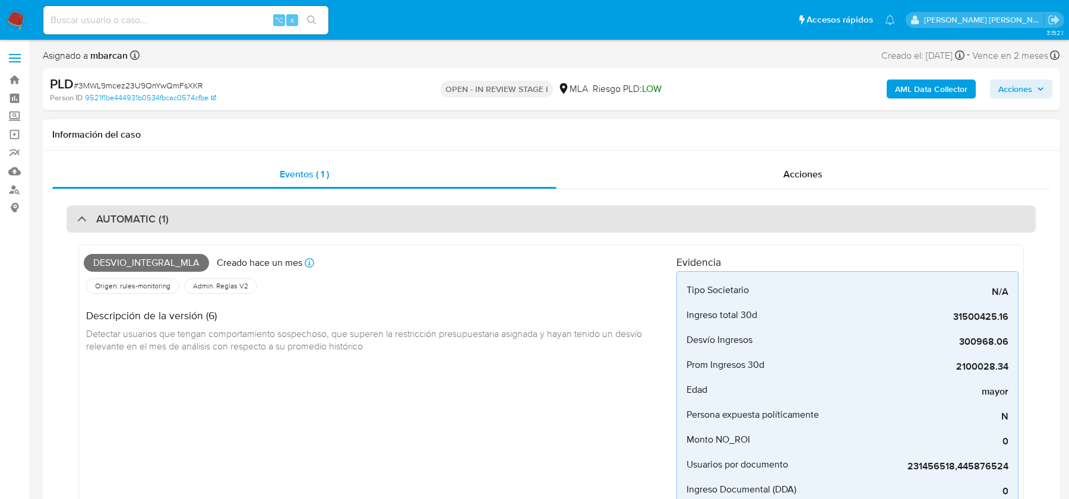
click at [331, 226] on div "AUTOMATIC (1)" at bounding box center [550, 218] width 969 height 27
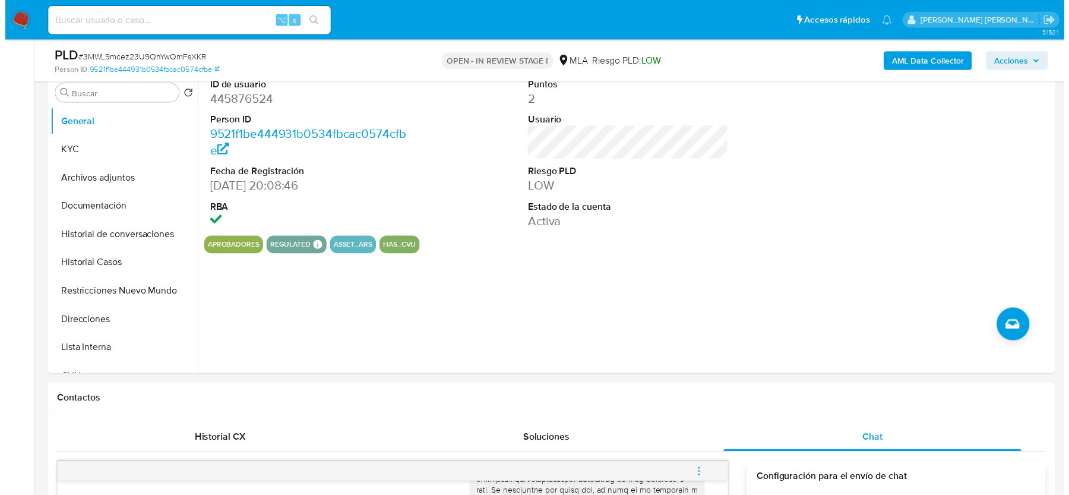
scroll to position [172, 0]
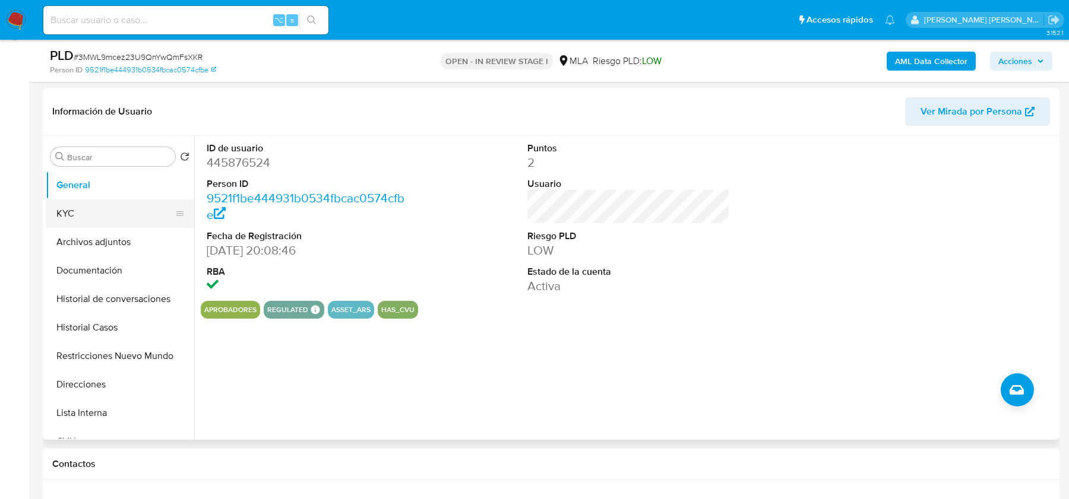
click at [94, 214] on button "KYC" at bounding box center [115, 213] width 139 height 28
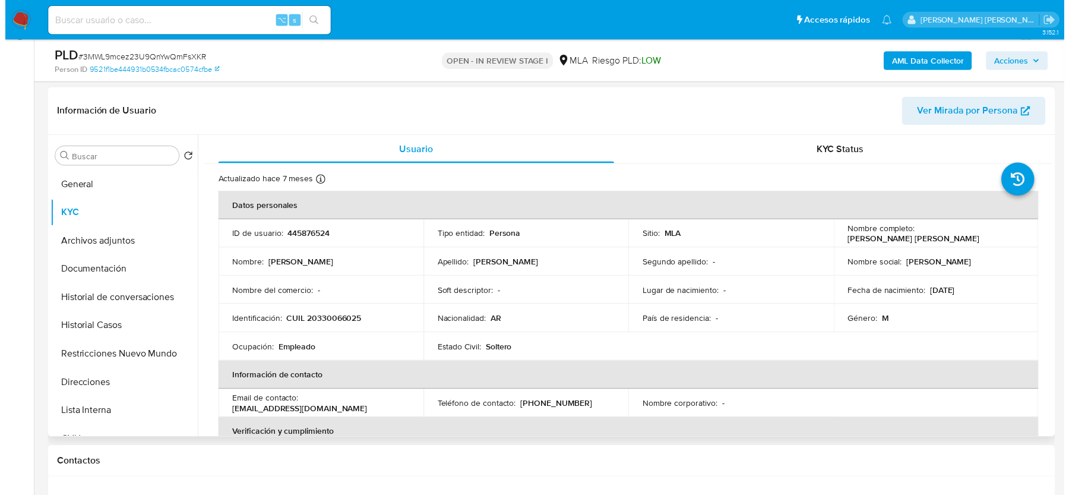
scroll to position [458, 0]
